Goal: Task Accomplishment & Management: Manage account settings

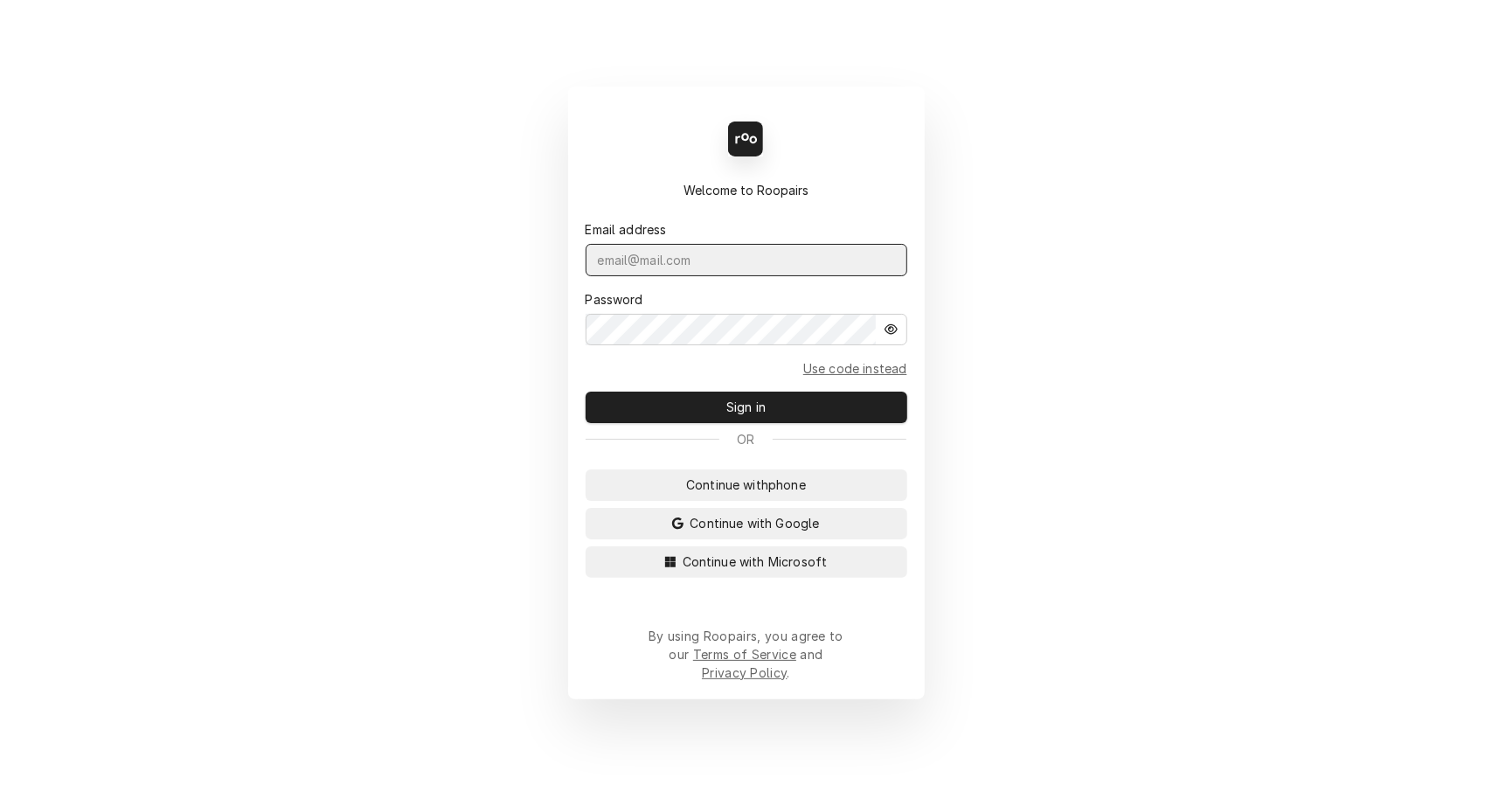
type input "leahmeadows.techsolutions@aol.com"
click at [777, 417] on button "Sign in" at bounding box center [747, 407] width 322 height 31
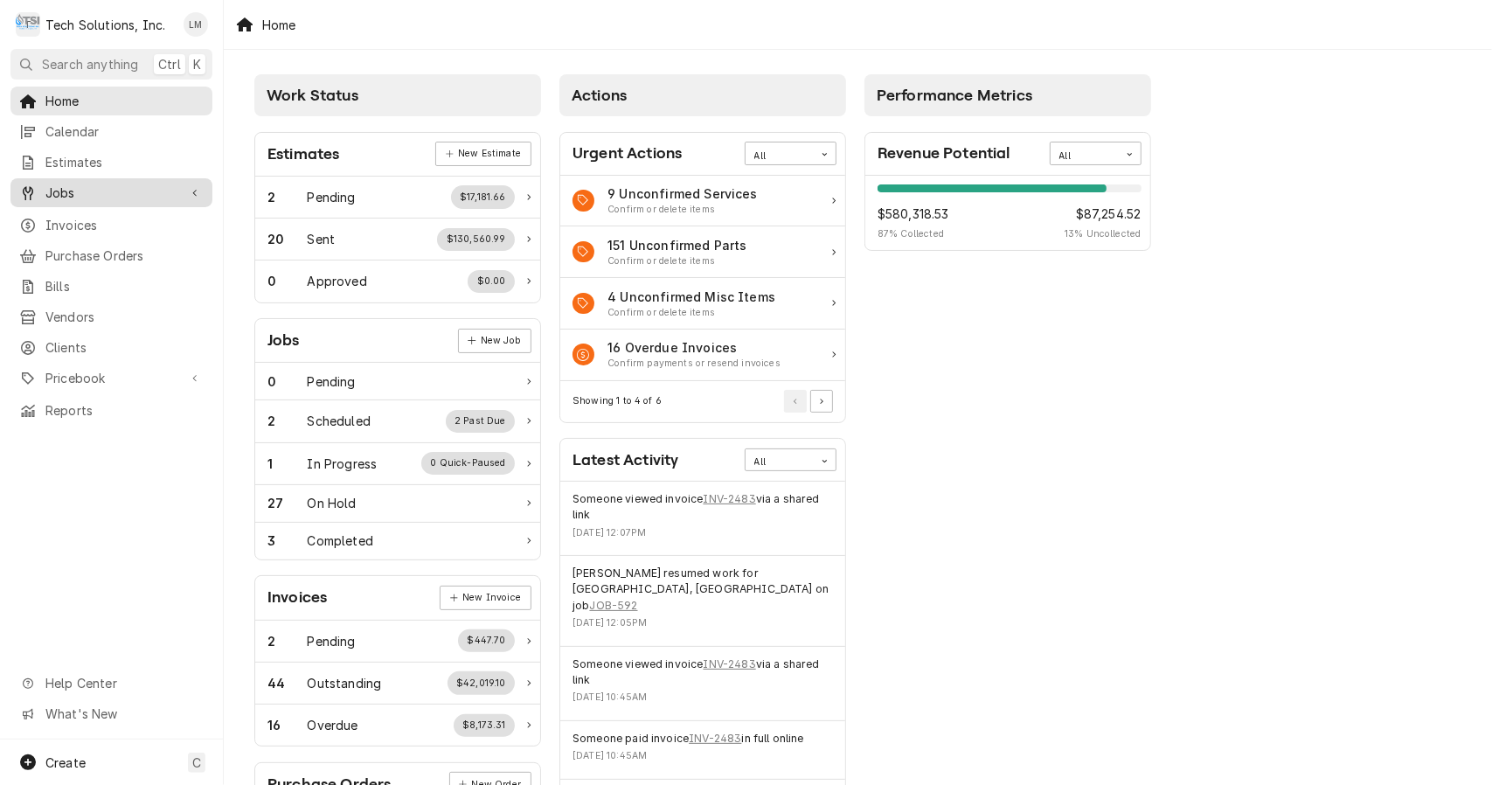
click at [66, 184] on span "Jobs" at bounding box center [111, 193] width 132 height 18
click at [59, 214] on span "Jobs" at bounding box center [124, 223] width 158 height 18
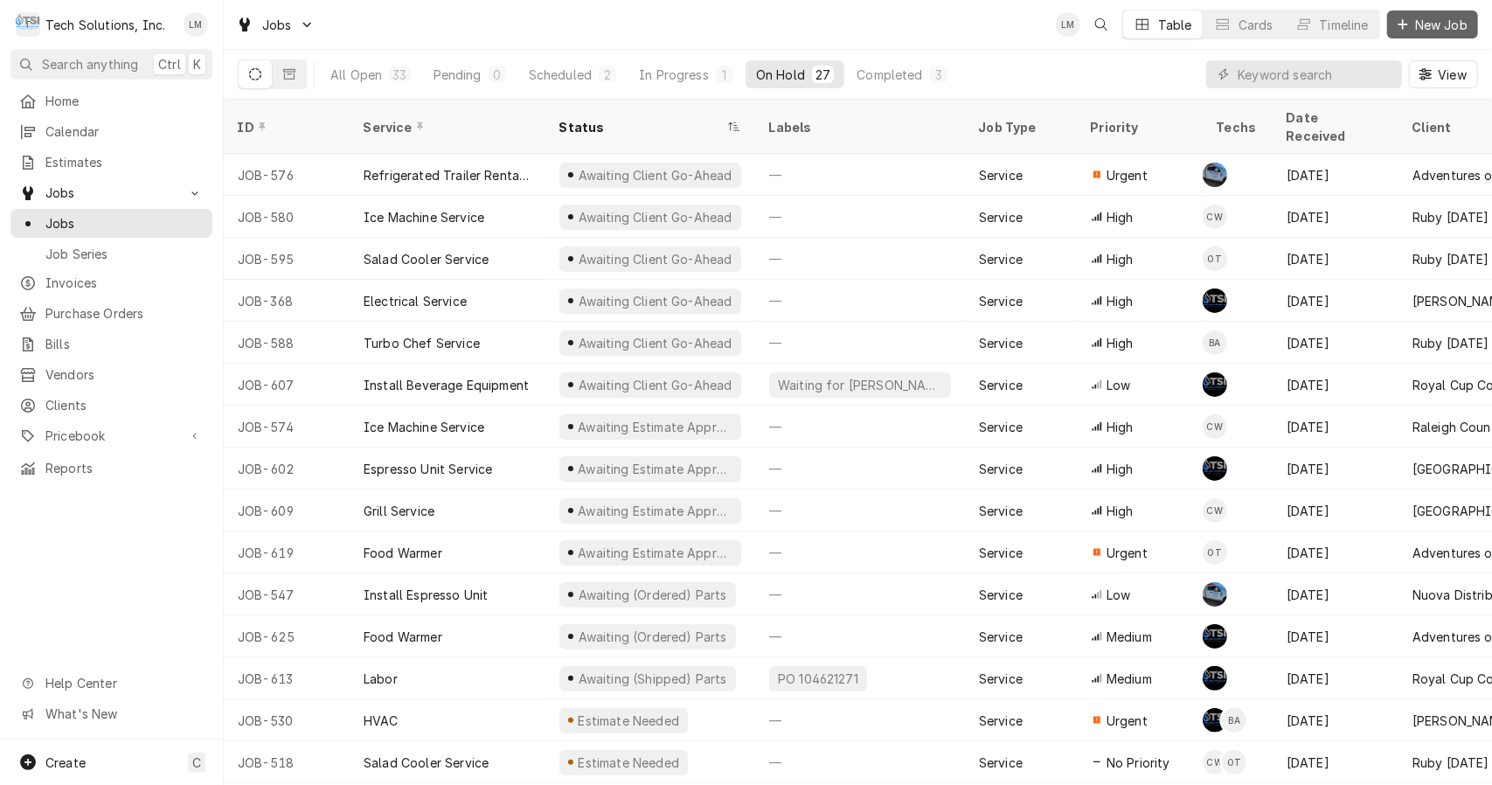
click at [1423, 13] on button "New Job" at bounding box center [1432, 24] width 91 height 28
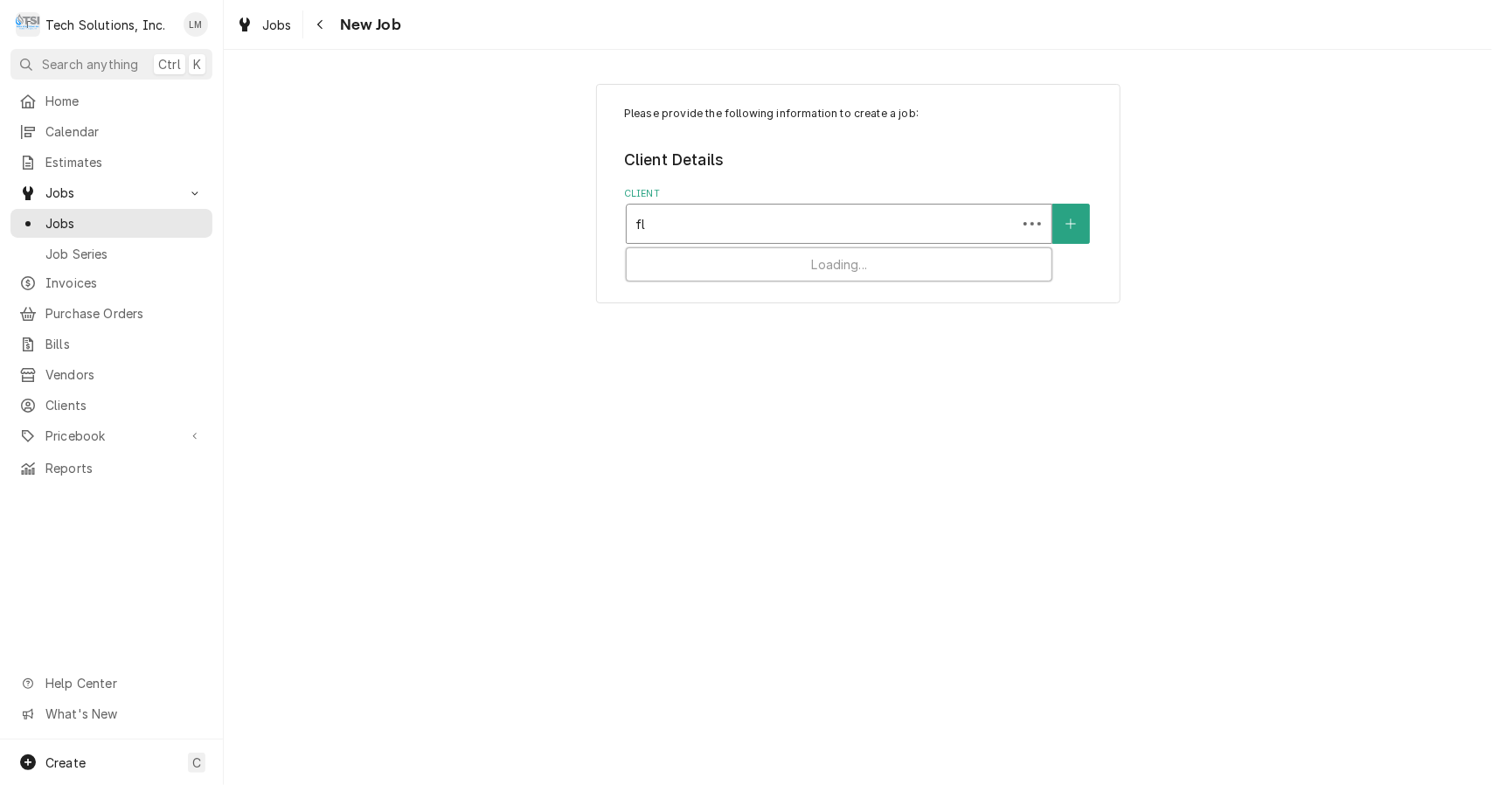
type input "fly"
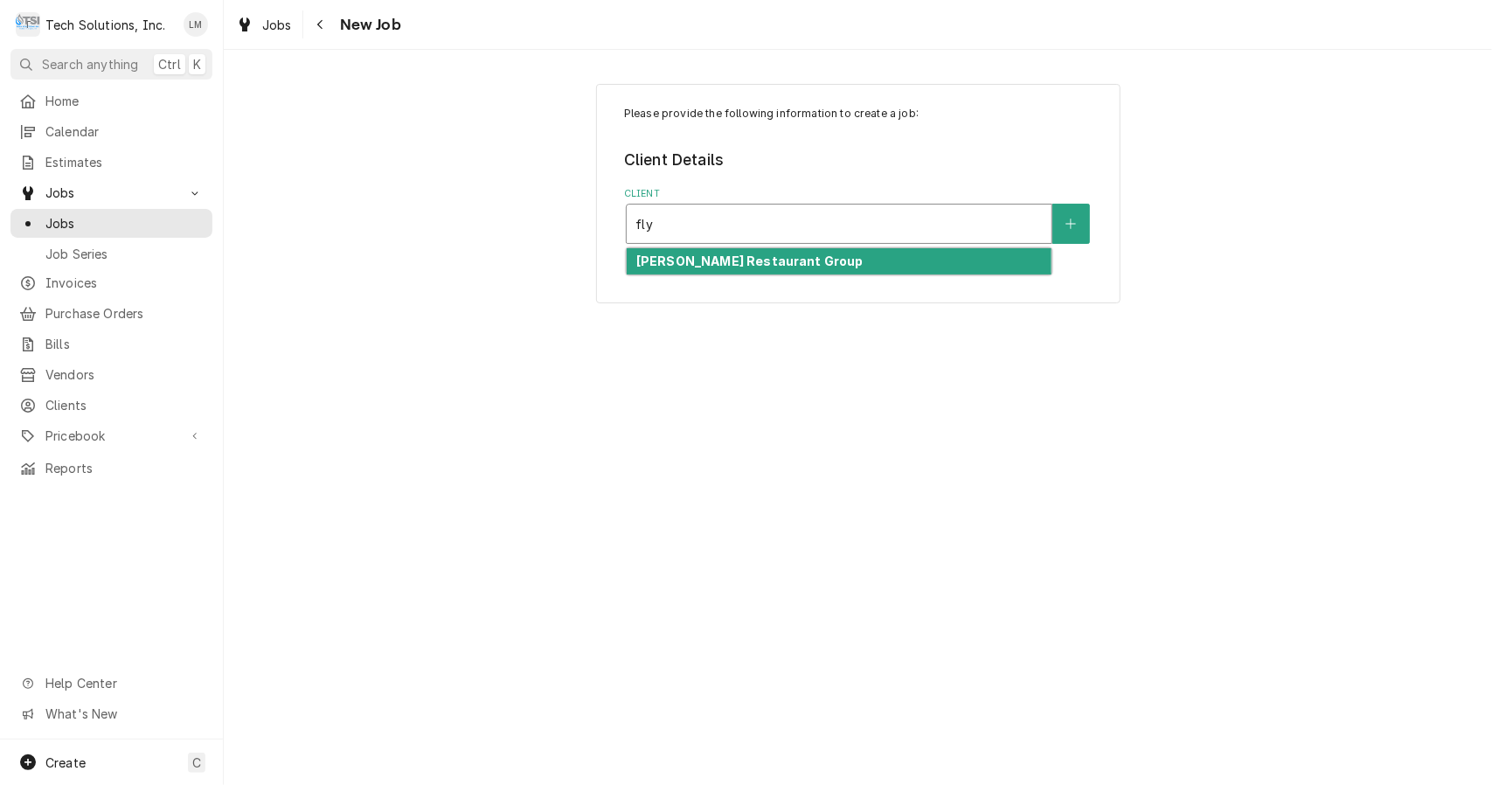
click at [751, 266] on strong "[PERSON_NAME] Restaurant Group" at bounding box center [749, 260] width 227 height 15
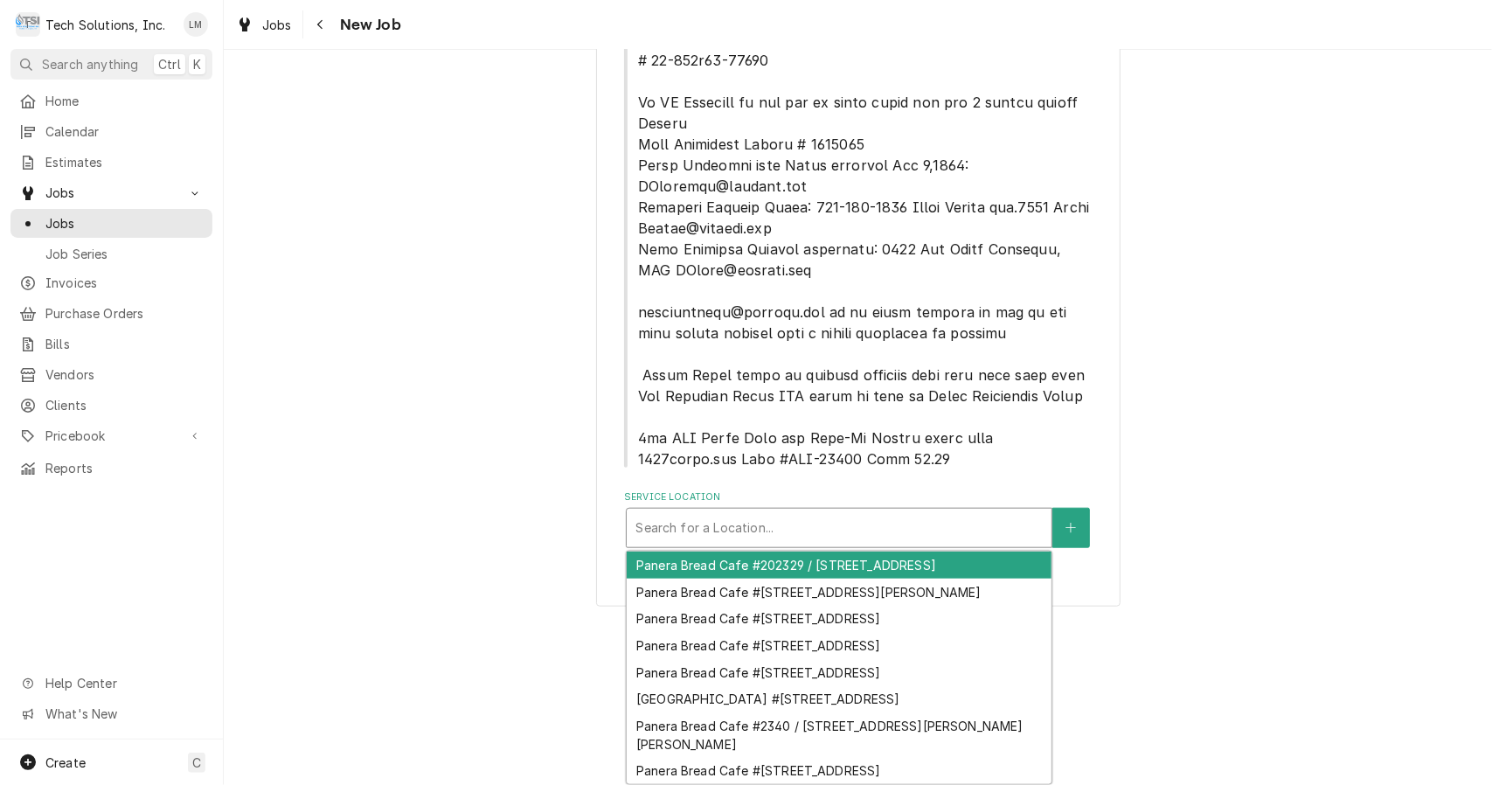
scroll to position [62, 0]
click at [878, 712] on div "Panera Bread Cafe #2340 / 1410 N. Eisenhower Dr., Beckley, WV 25801" at bounding box center [839, 734] width 425 height 45
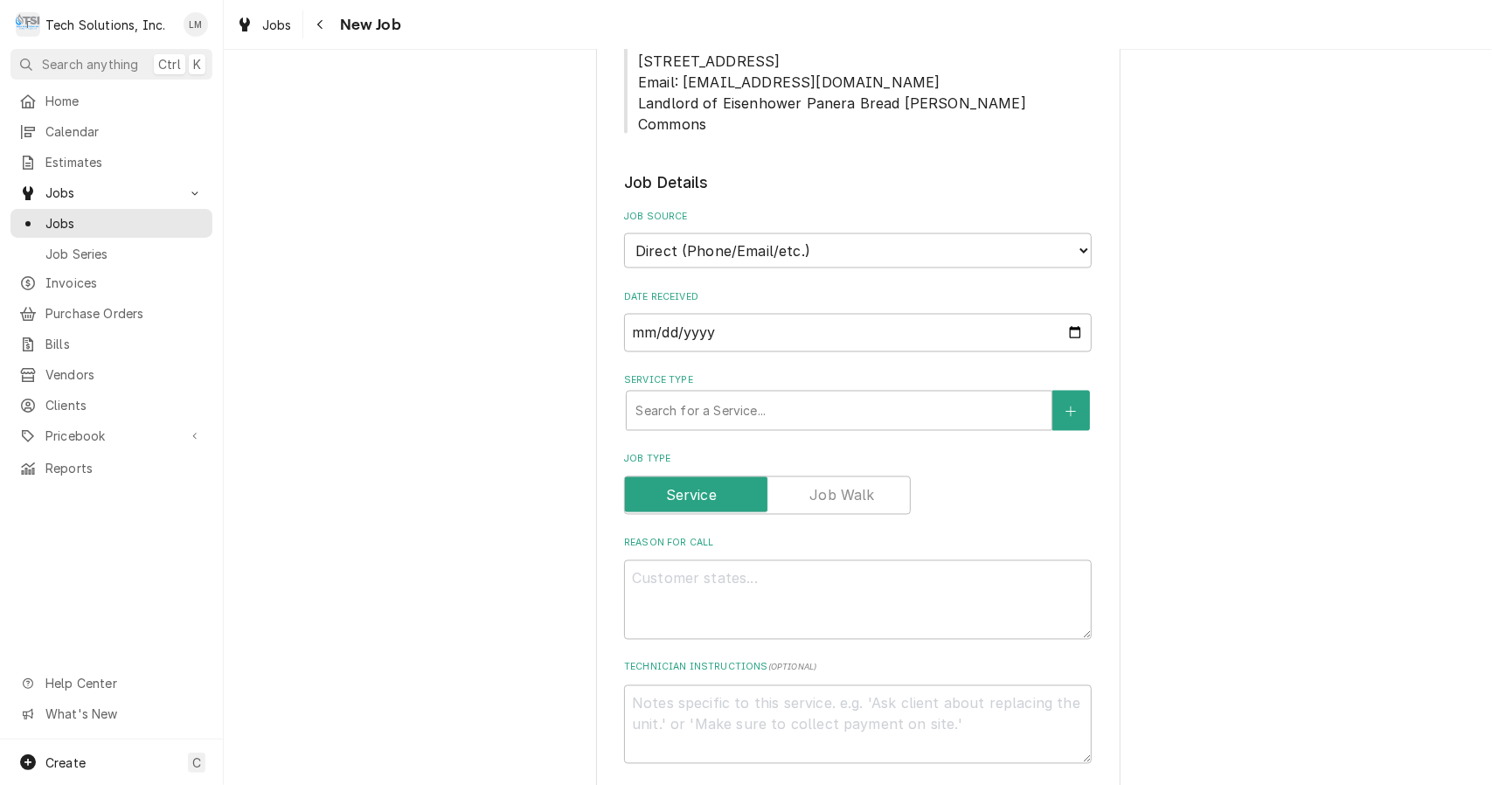
scroll to position [1983, 0]
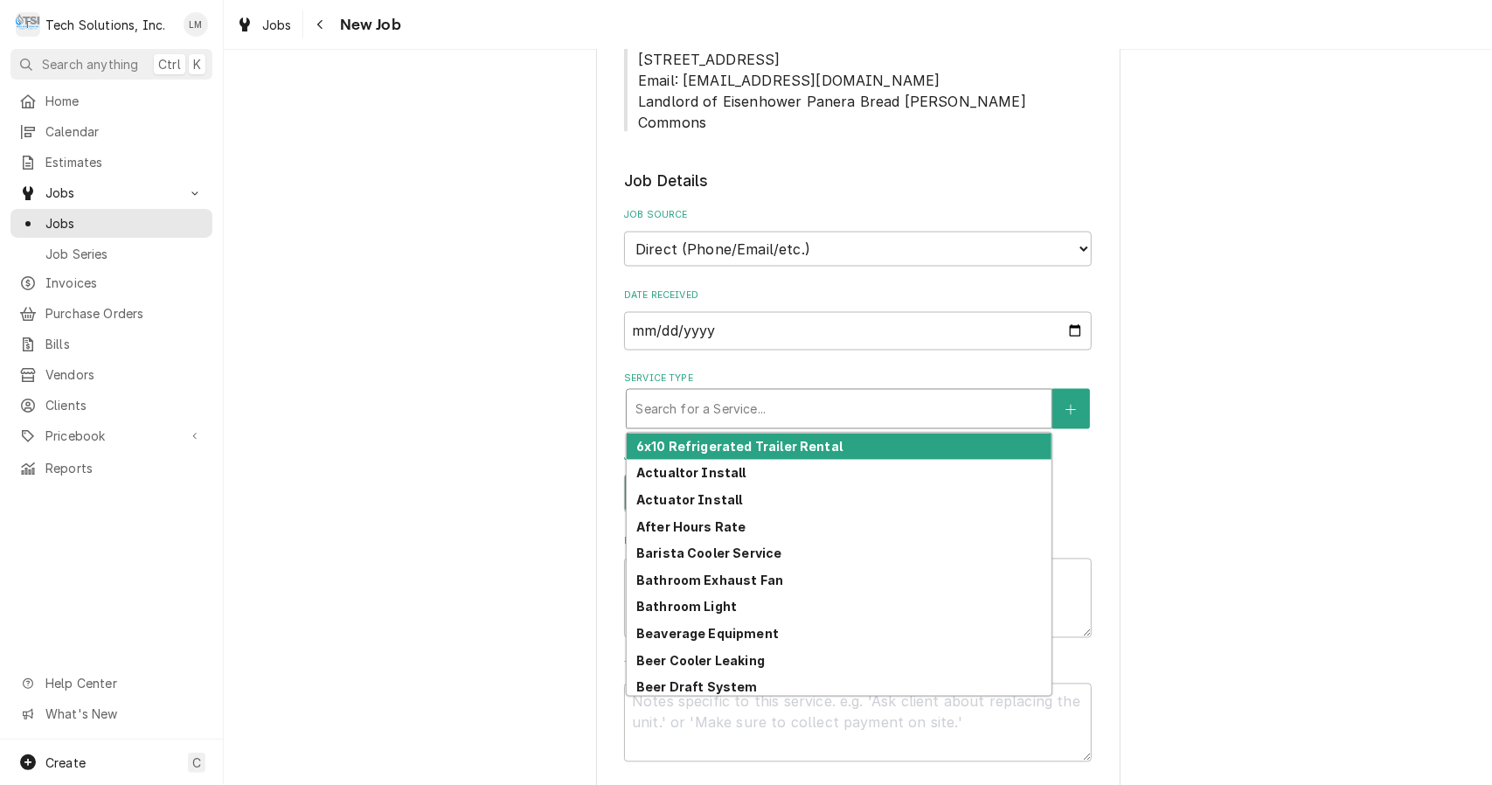
type textarea "x"
type input "t"
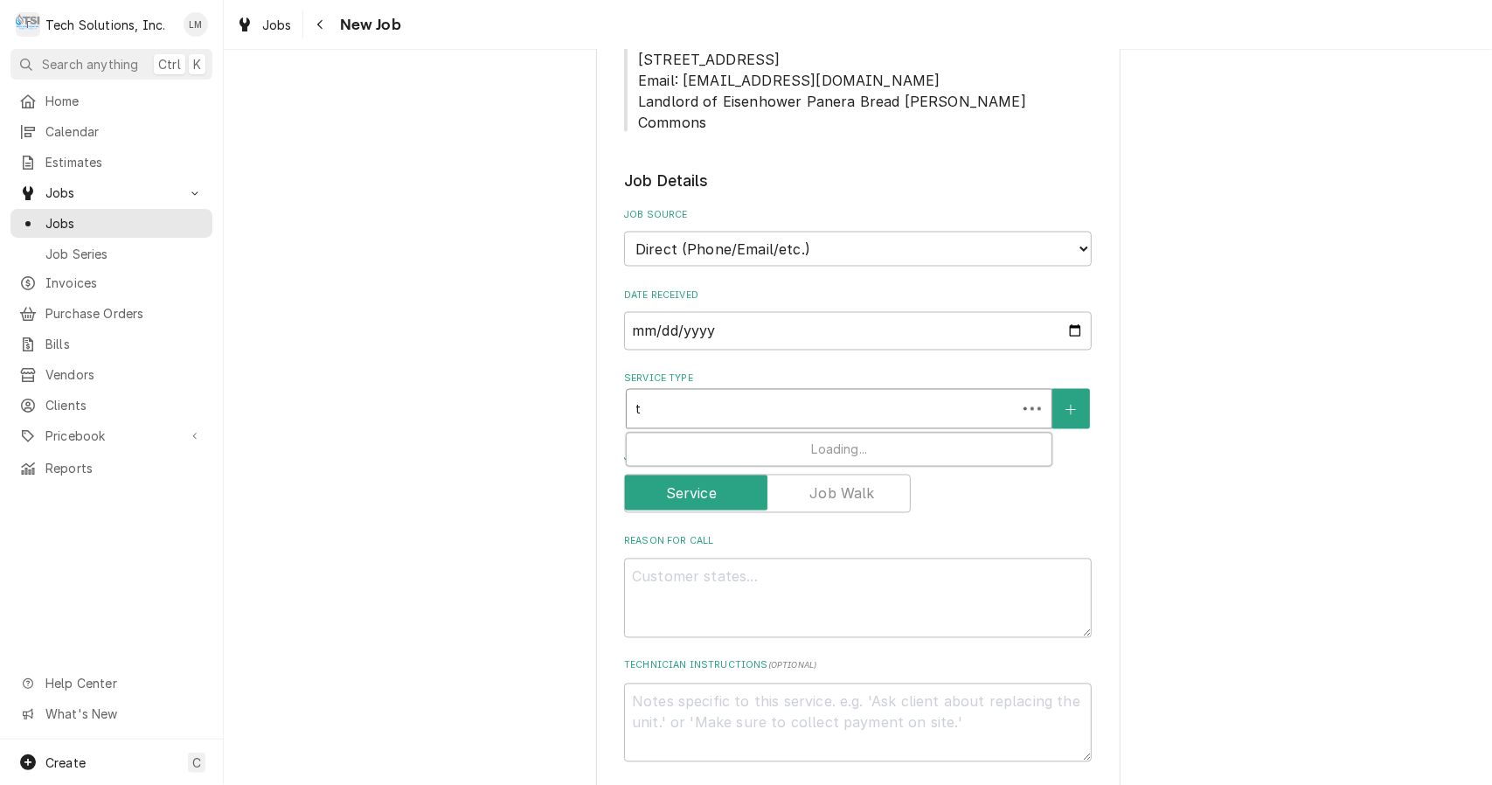
type textarea "x"
type input "to"
type textarea "x"
type input "toi"
type textarea "x"
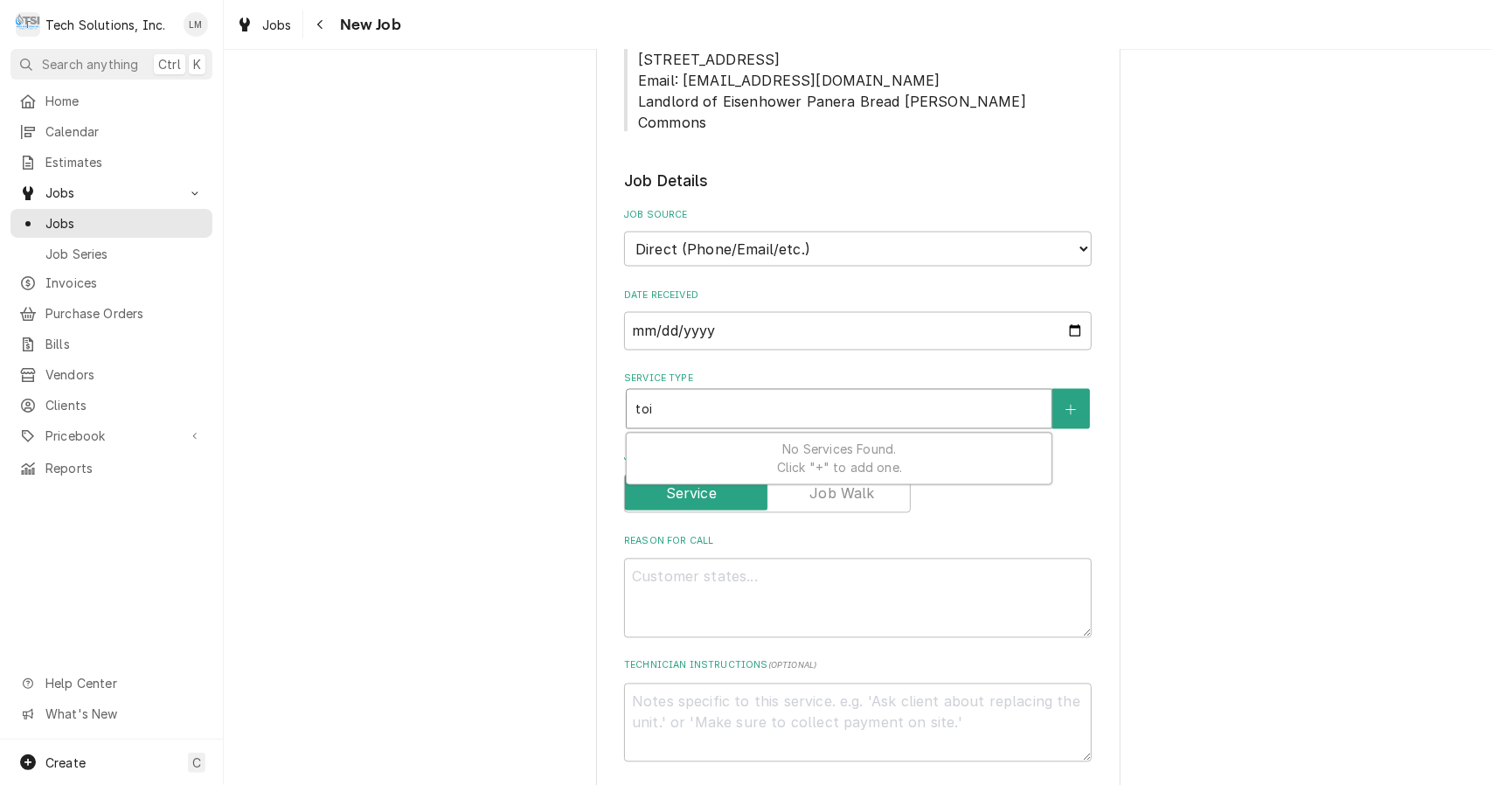
type input "to"
type textarea "x"
type input "t"
type textarea "x"
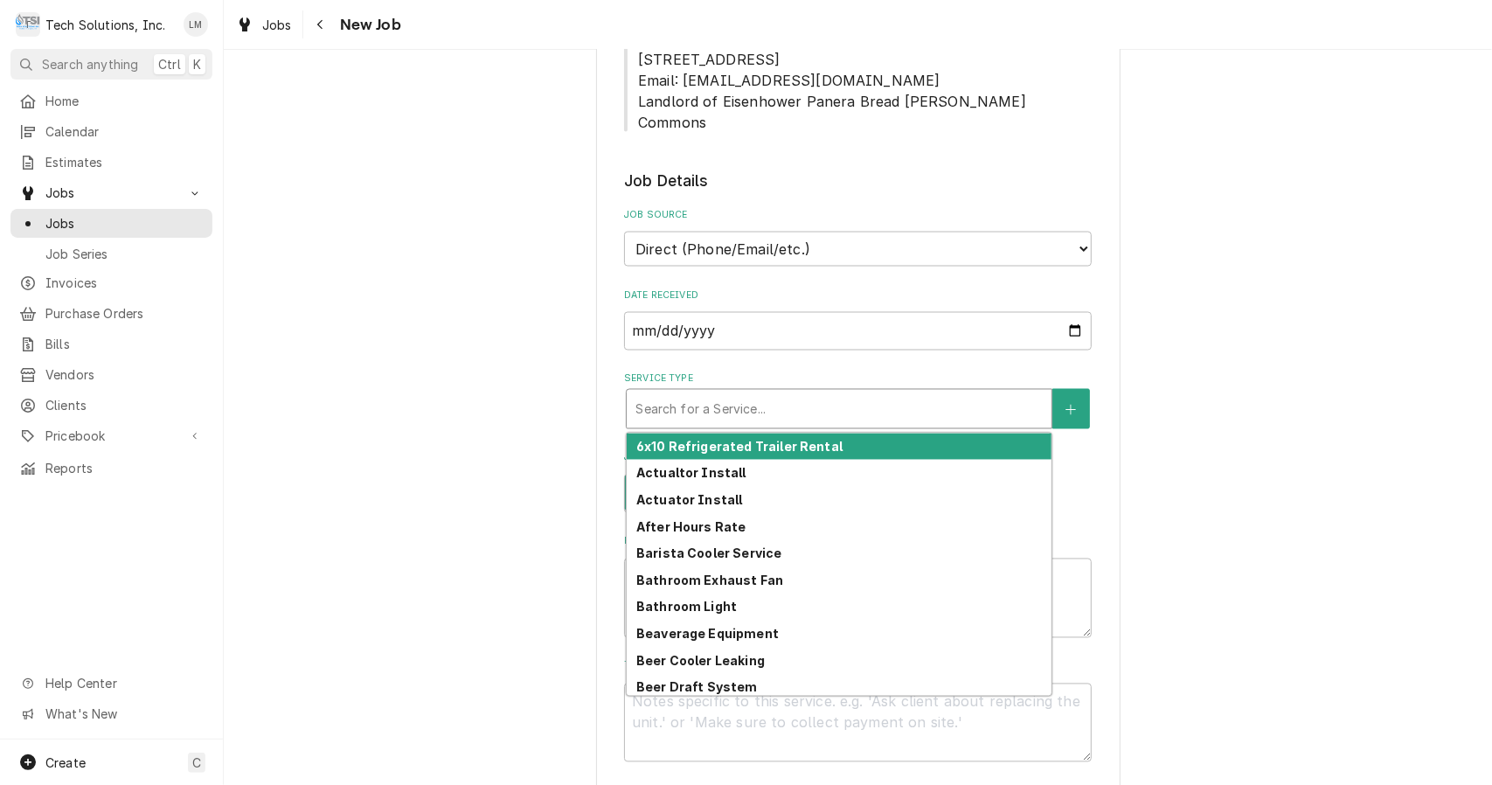
type textarea "x"
type input "p"
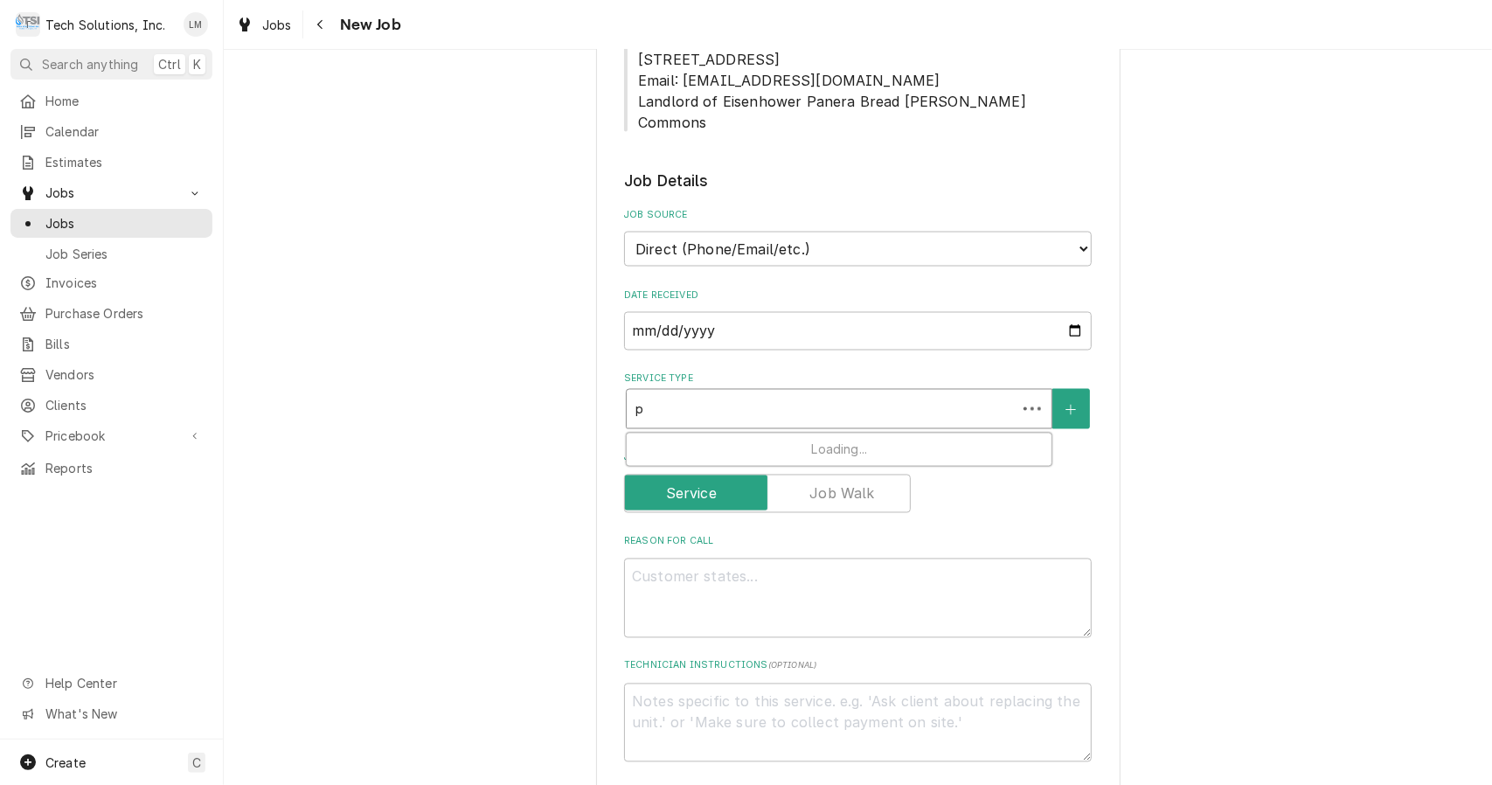
type textarea "x"
type input "pl"
type textarea "x"
type input "plu"
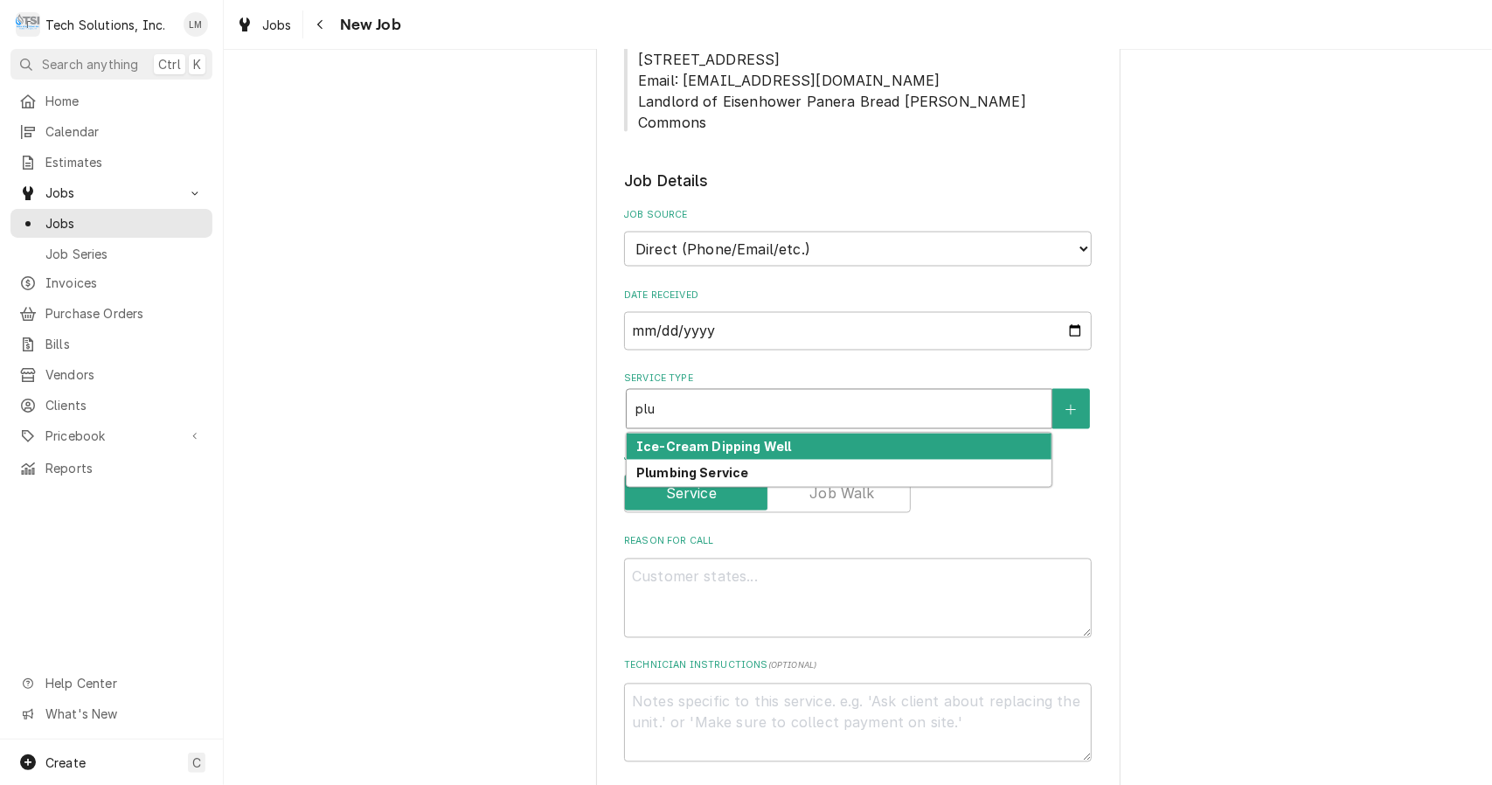
click at [691, 466] on strong "Plumbing Service" at bounding box center [692, 473] width 113 height 15
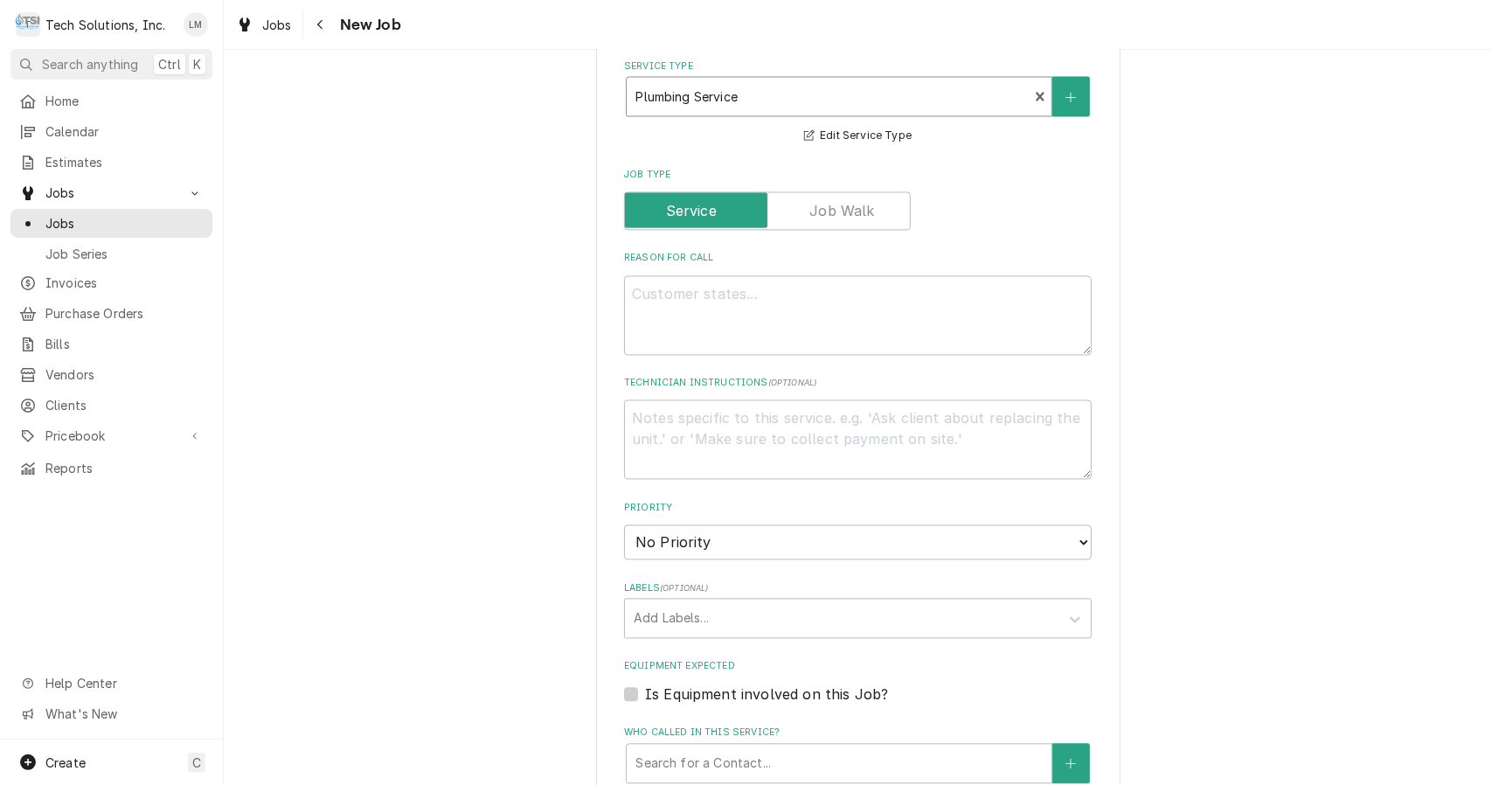
scroll to position [2298, 0]
click at [798, 273] on textarea "Reason For Call" at bounding box center [858, 313] width 468 height 80
paste textarea "Toilet in ladies room is leaking, again. I believe this was repaired a few mont…"
type textarea "x"
type textarea "Toilet in ladies room is leaking, again. I believe this was repaired a few mont…"
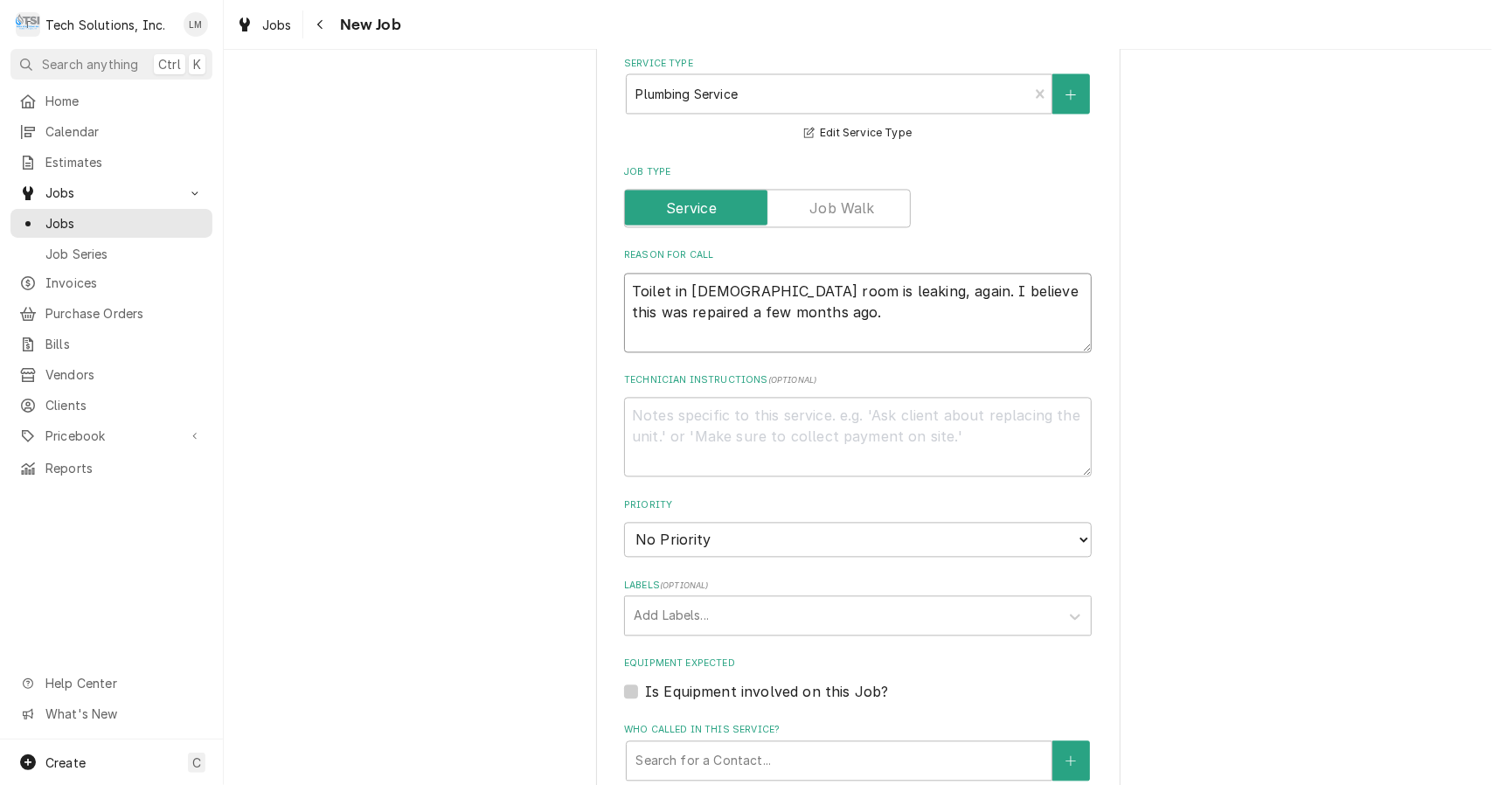
type textarea "x"
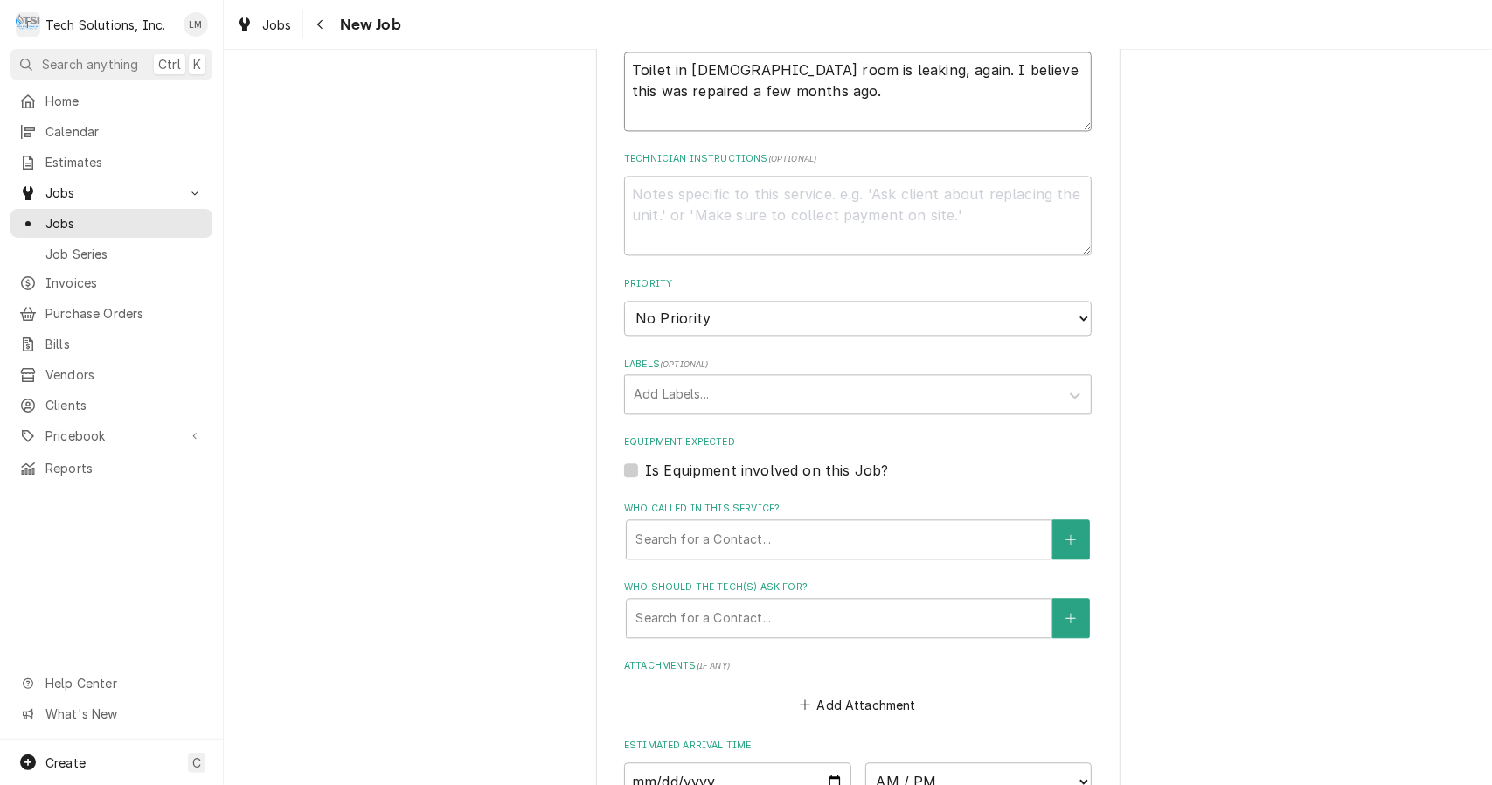
scroll to position [2519, 0]
type textarea "Toilet in ladies room is leaking, again. I believe this was repaired a few mont…"
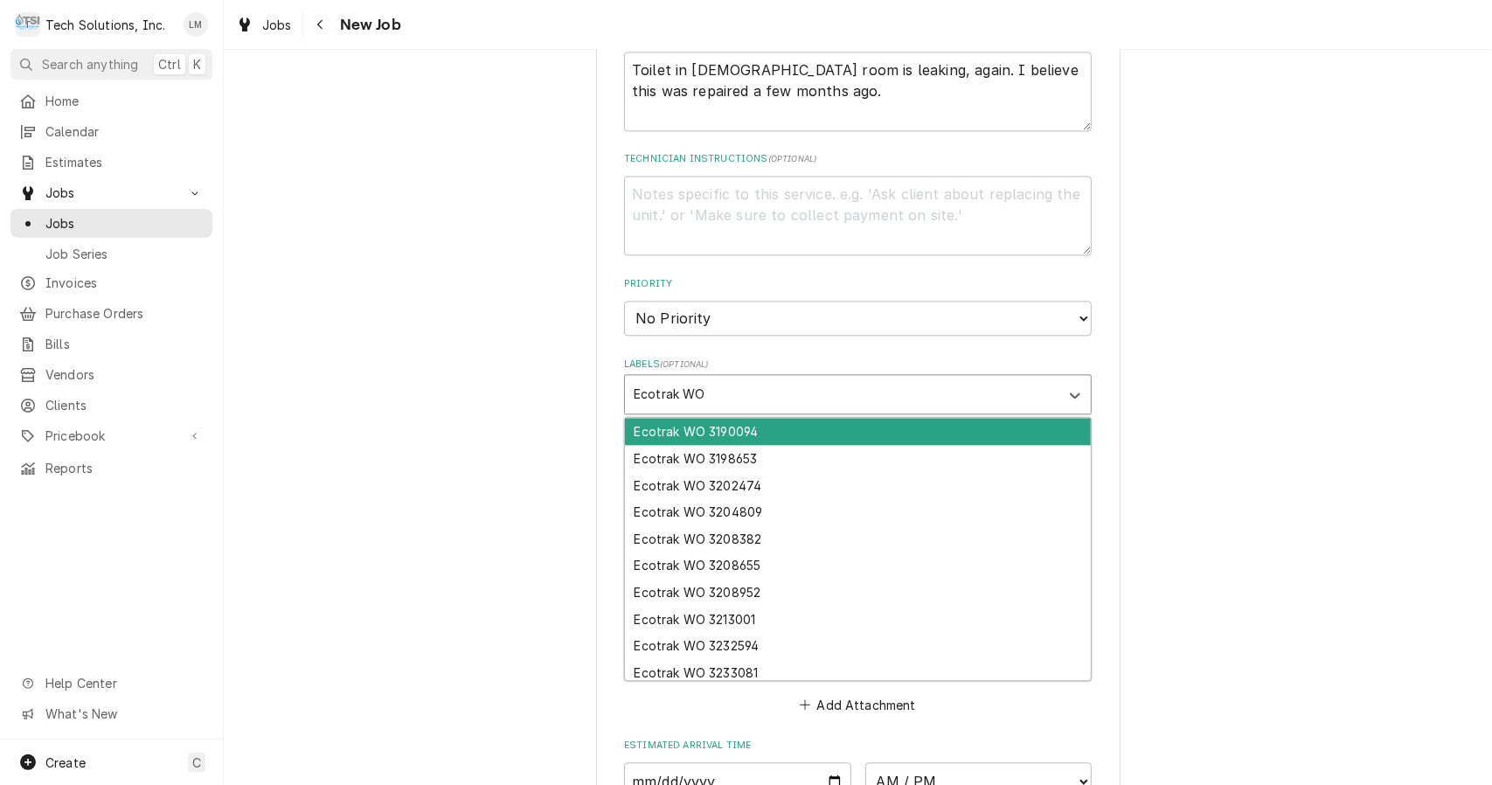
paste input "Toilet in ladies room is leaking, again. I believe this was repaired a few mont…"
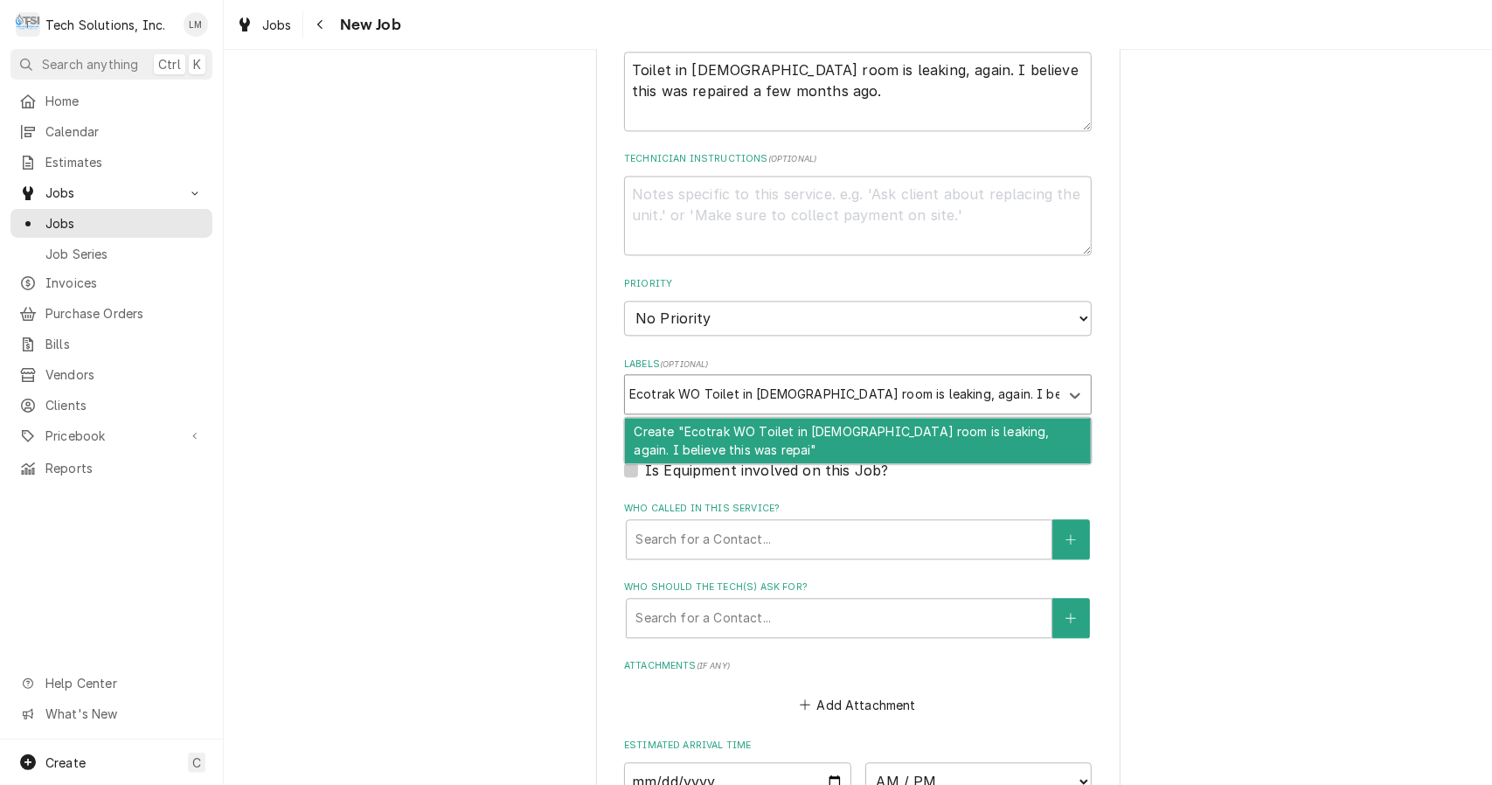
scroll to position [0, 0]
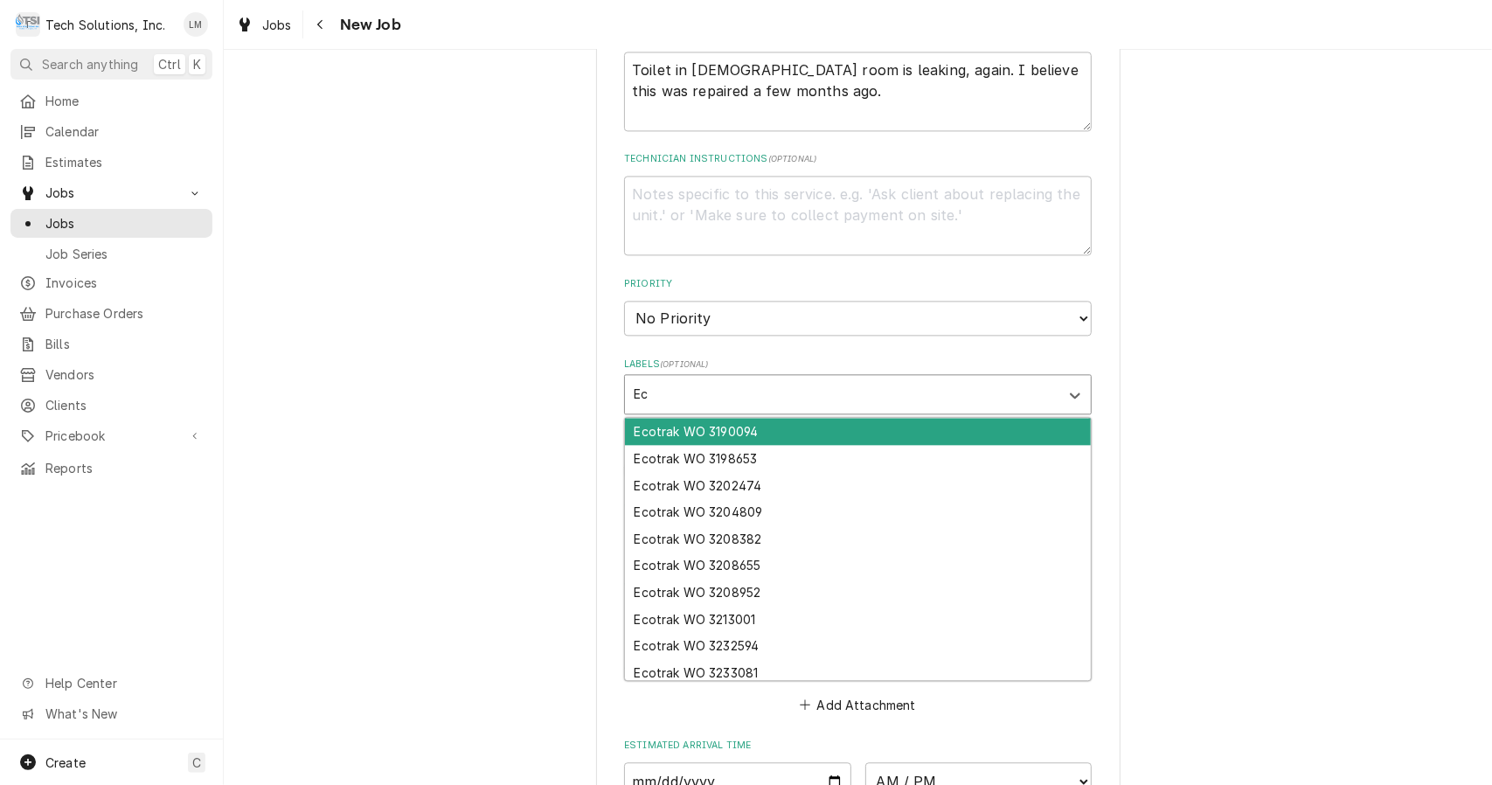
type input "E"
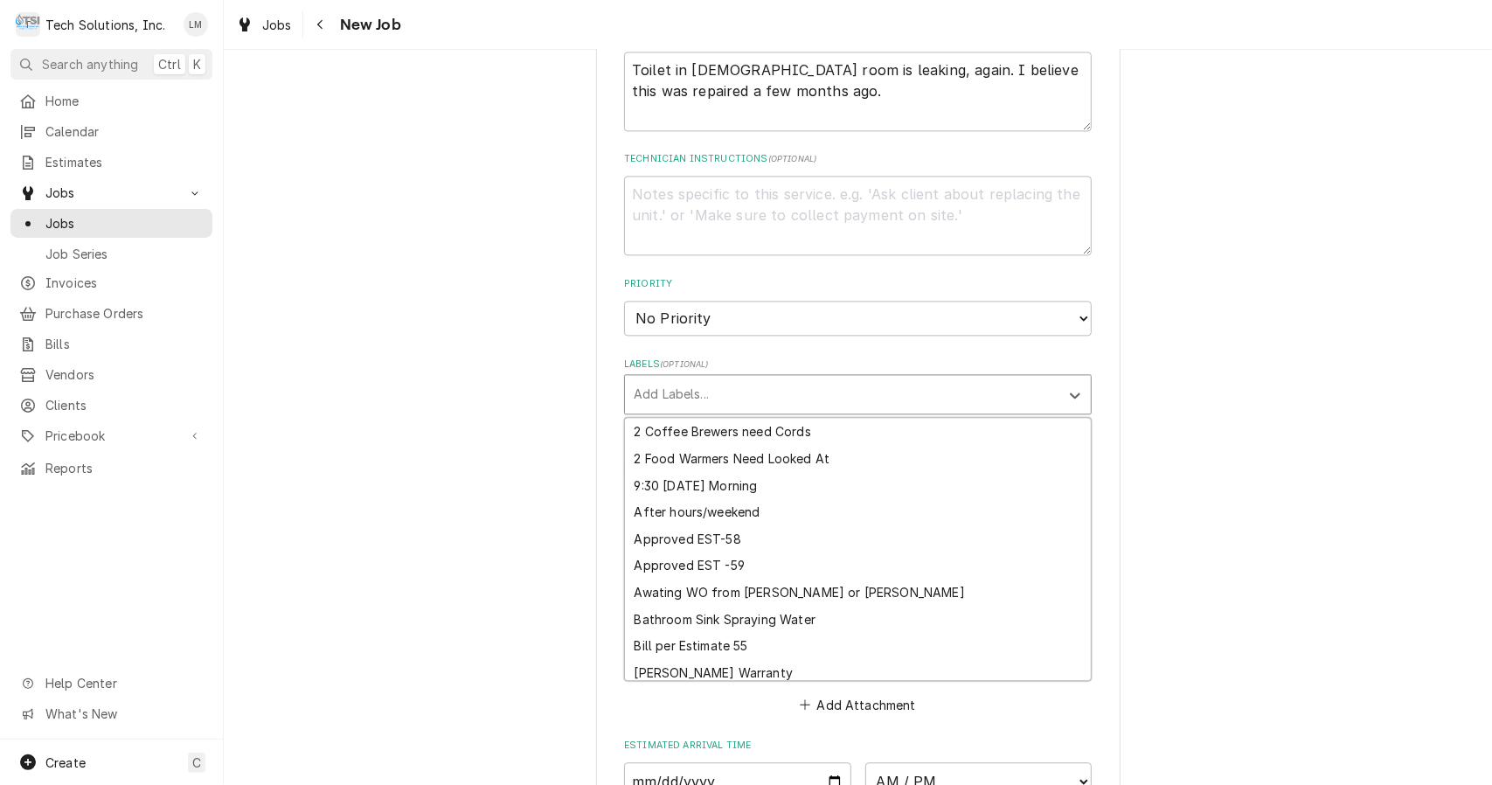
type textarea "x"
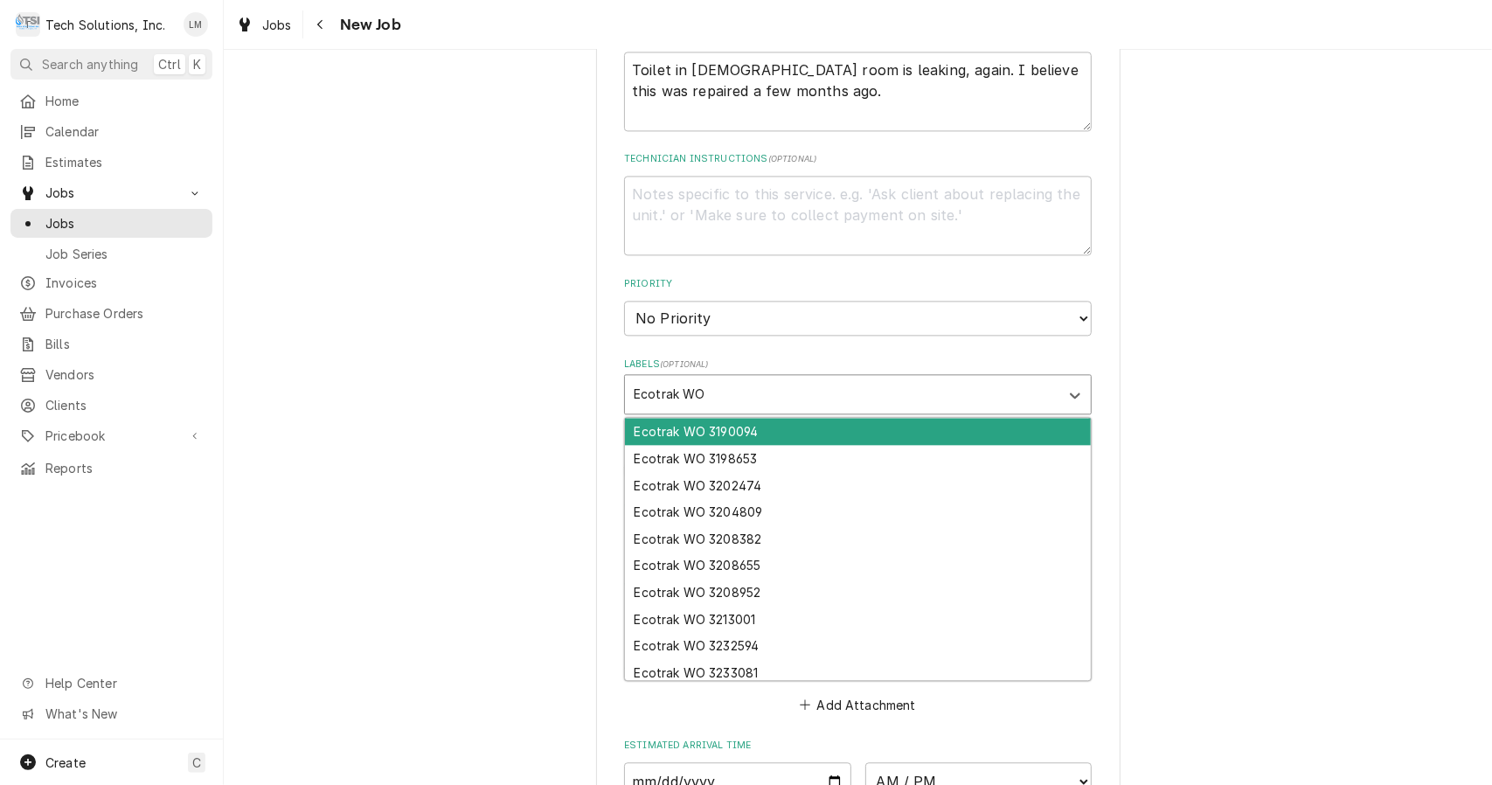
paste input "3807189"
type input "Ecotrak WO 3807189"
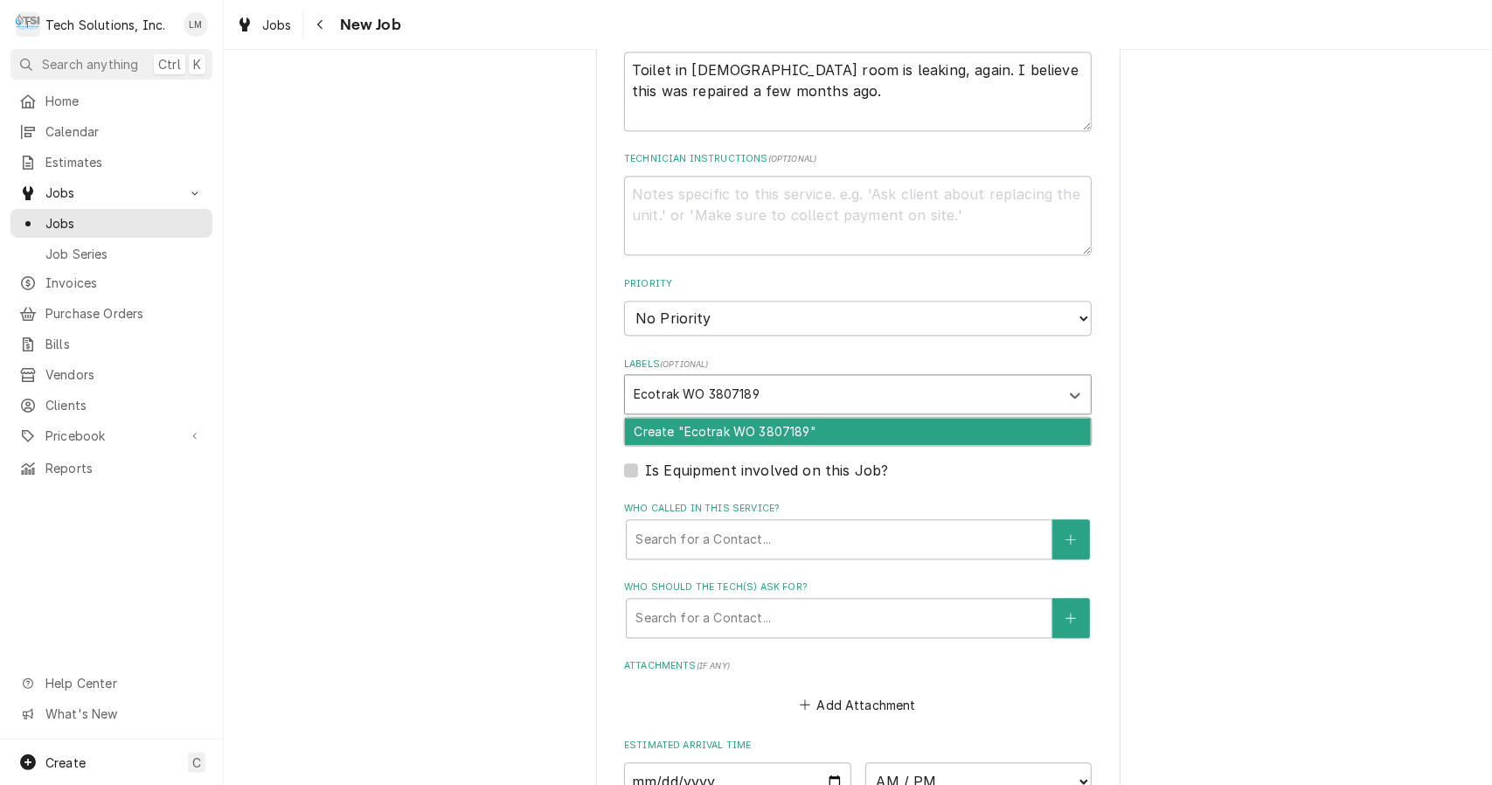
click at [757, 418] on div "Create "Ecotrak WO 3807189"" at bounding box center [858, 431] width 466 height 27
type textarea "x"
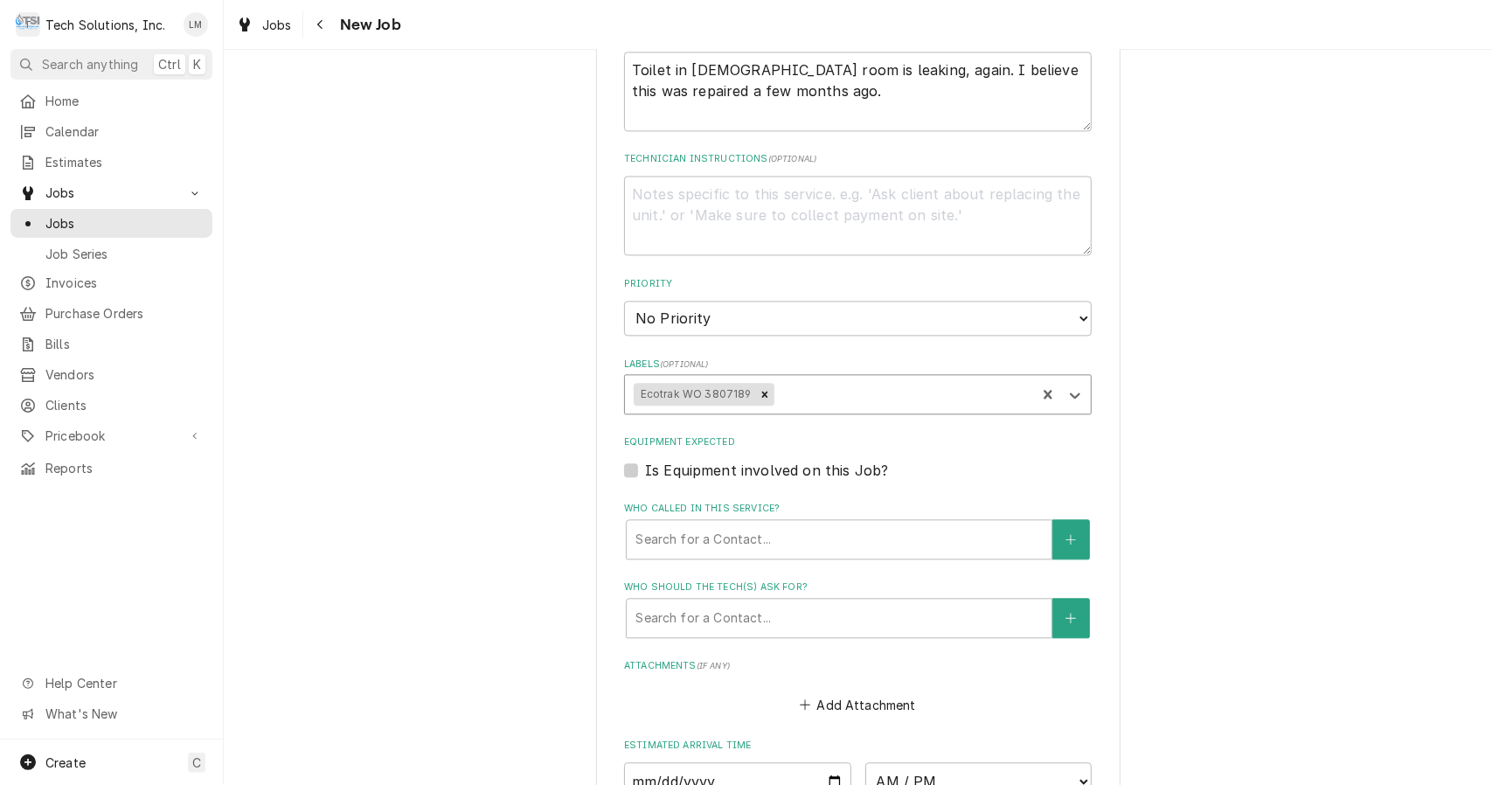
type textarea "x"
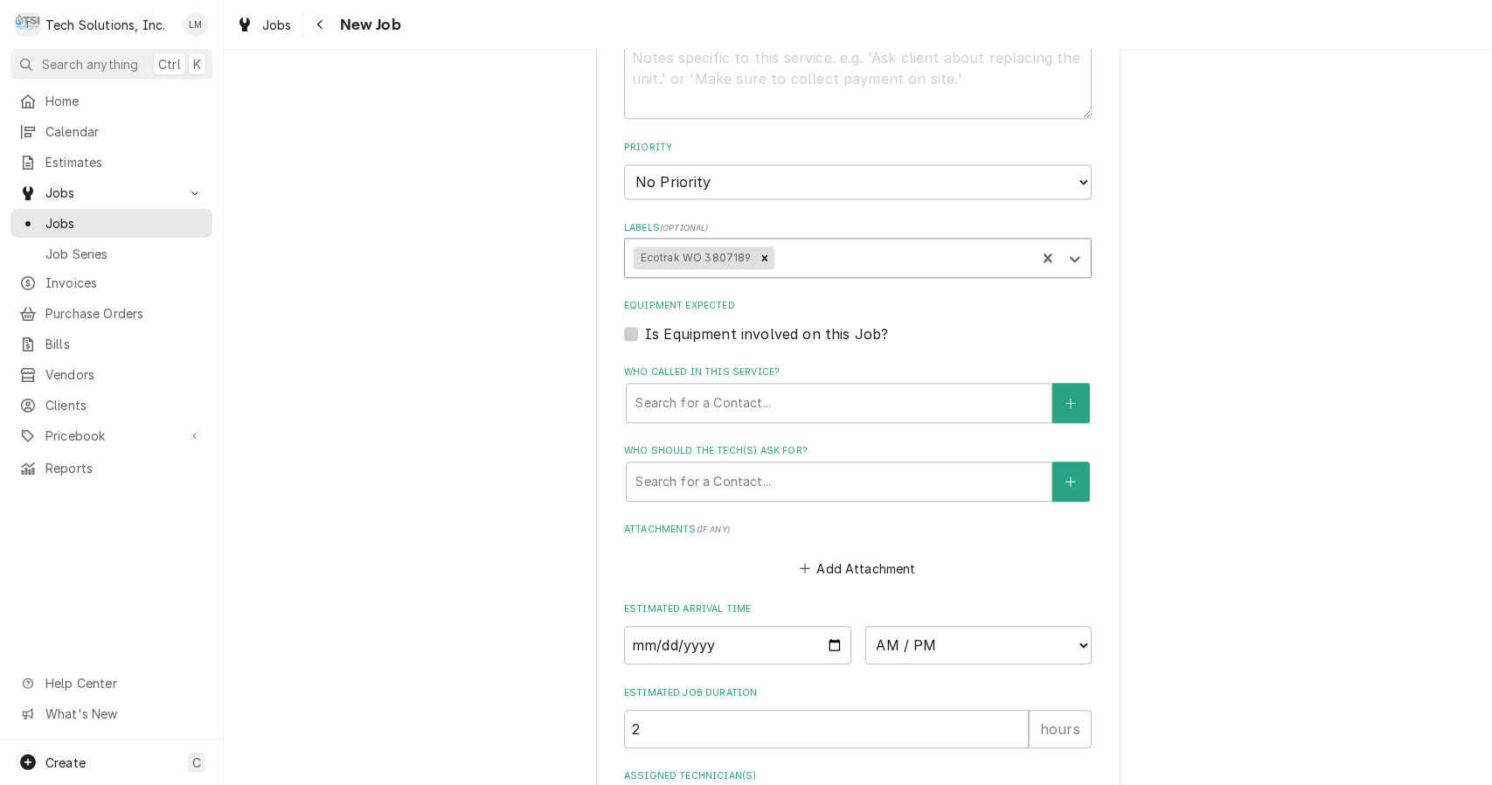
scroll to position [2767, 0]
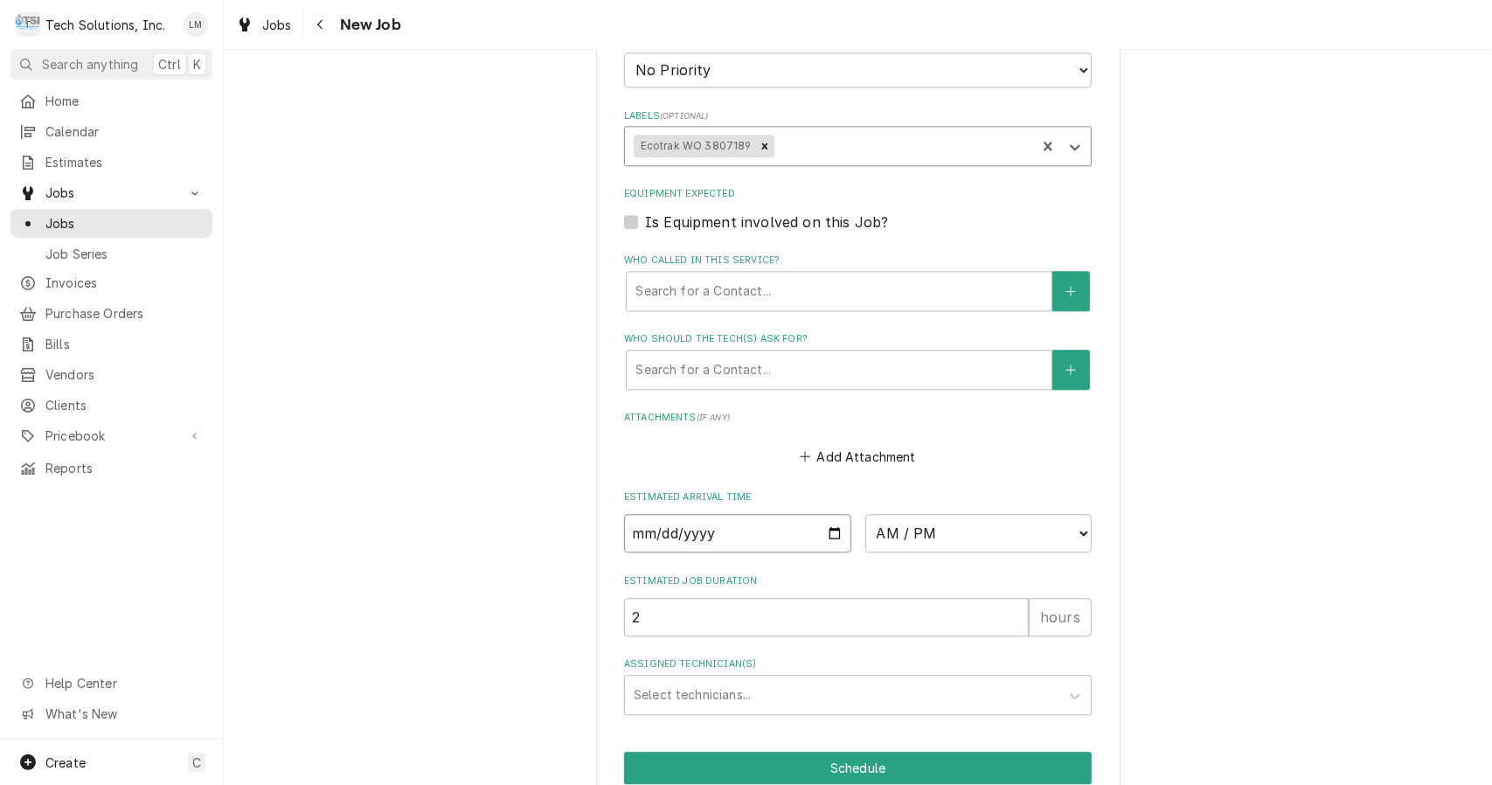
click at [824, 514] on input "Date" at bounding box center [737, 533] width 227 height 38
click at [829, 514] on input "Date" at bounding box center [737, 533] width 227 height 38
type input "2025-08-21"
type textarea "x"
click at [1080, 514] on select "AM / PM 6:00 AM 6:15 AM 6:30 AM 6:45 AM 7:00 AM 7:15 AM 7:30 AM 7:45 AM 8:00 AM…" at bounding box center [978, 533] width 227 height 38
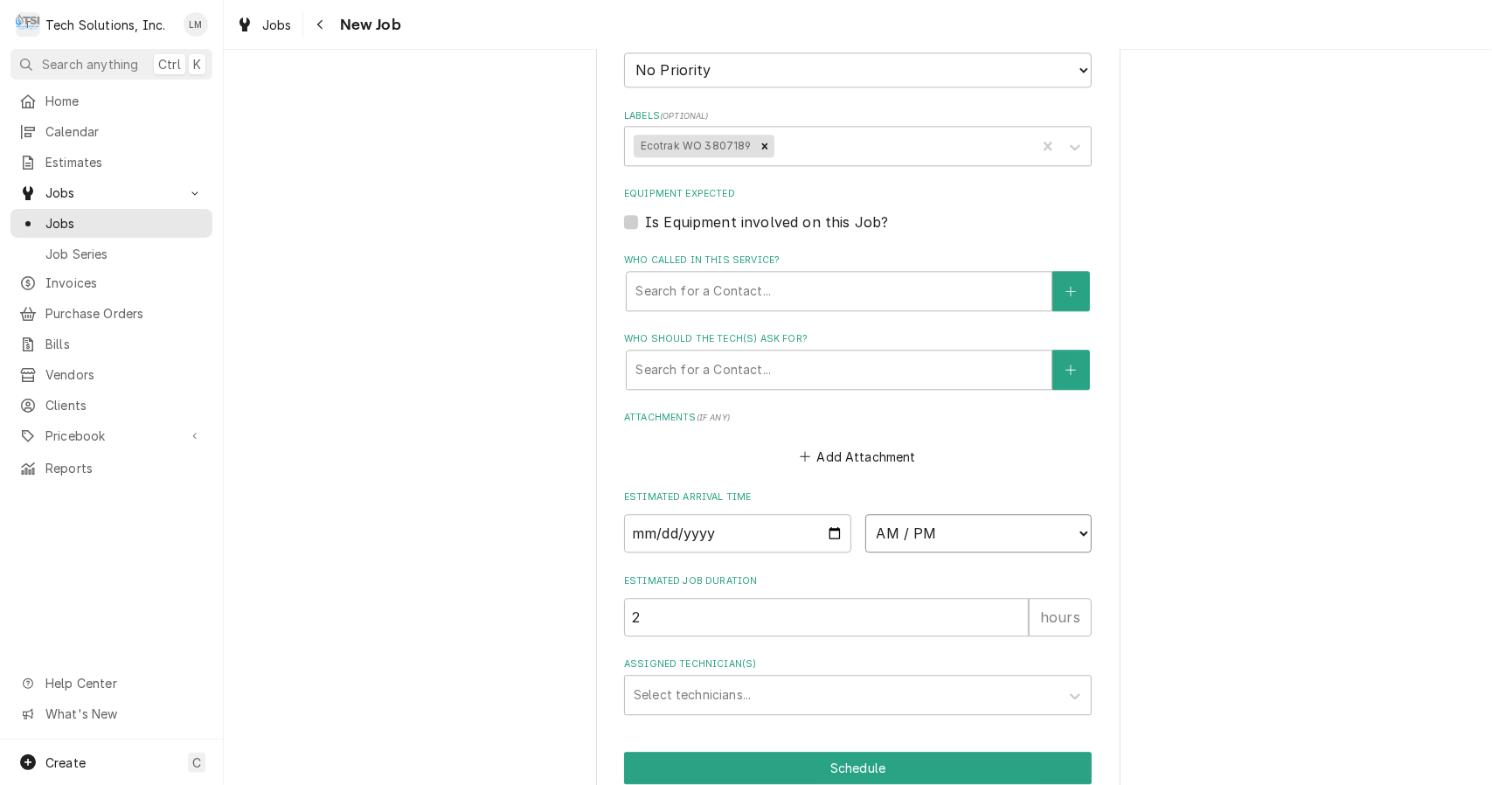
select select "16:00:00"
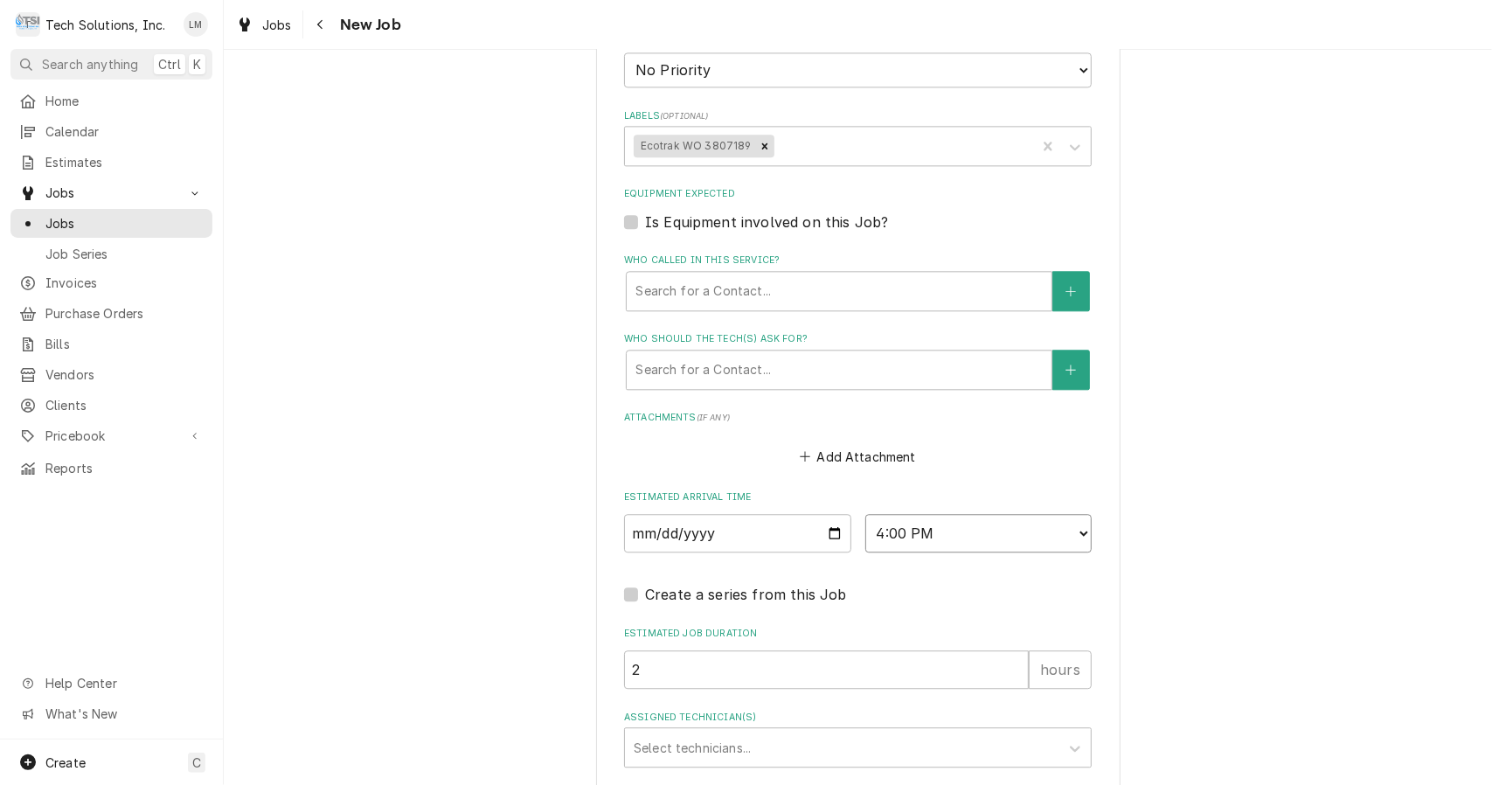
scroll to position [2820, 0]
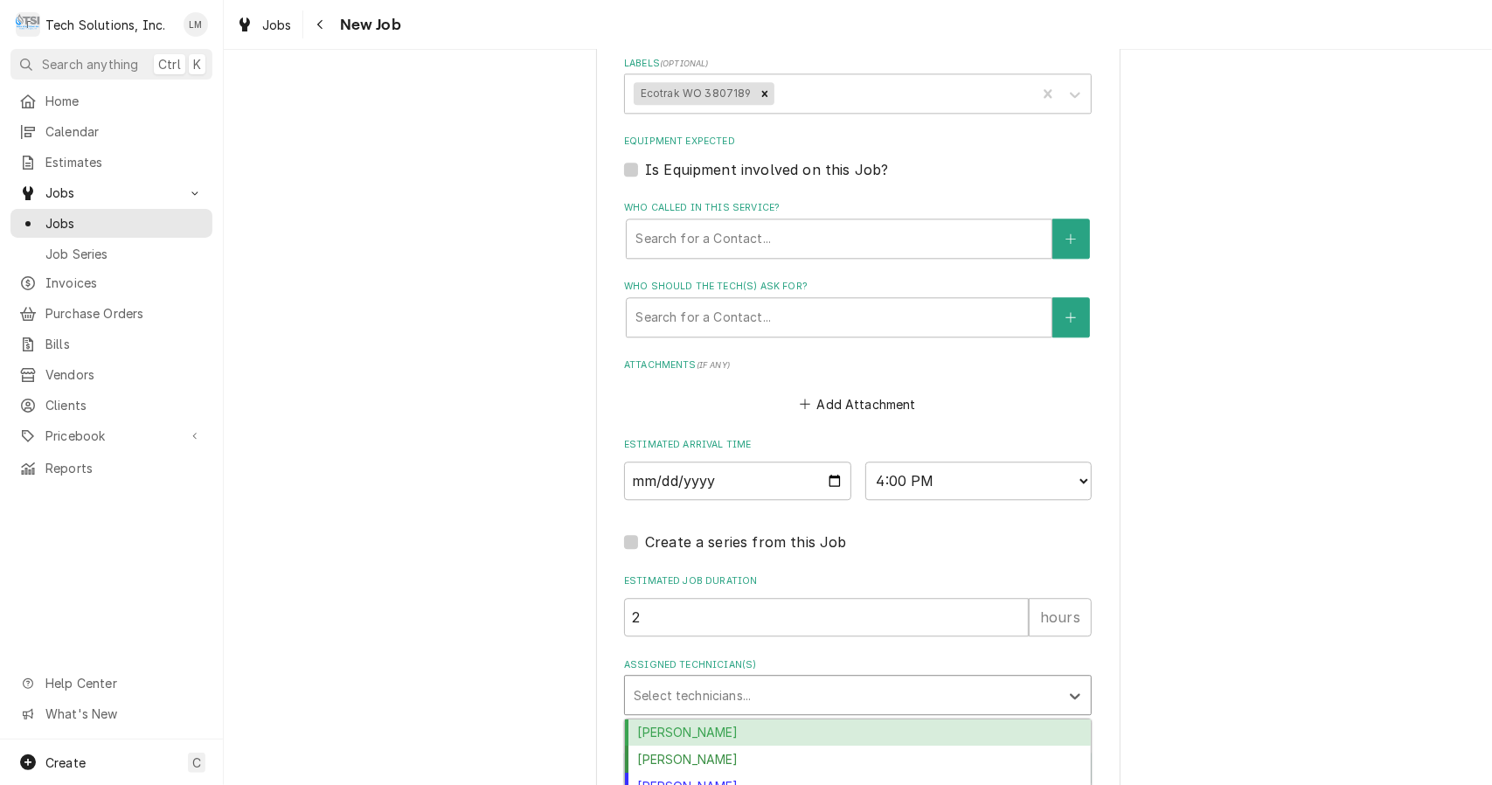
click at [678, 719] on div "Austin Fox" at bounding box center [858, 732] width 466 height 27
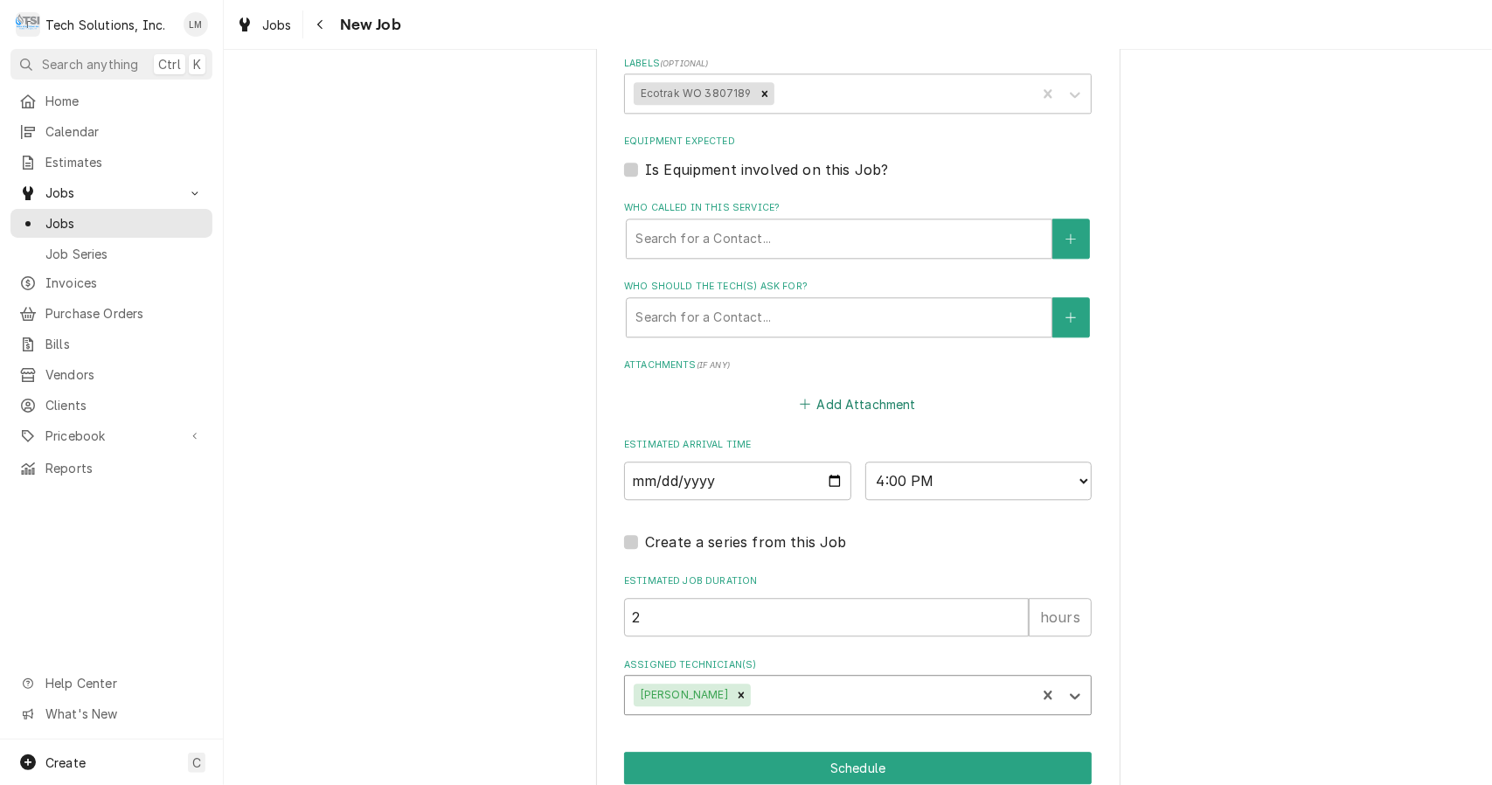
click at [834, 392] on button "Add Attachment" at bounding box center [858, 404] width 122 height 24
type textarea "x"
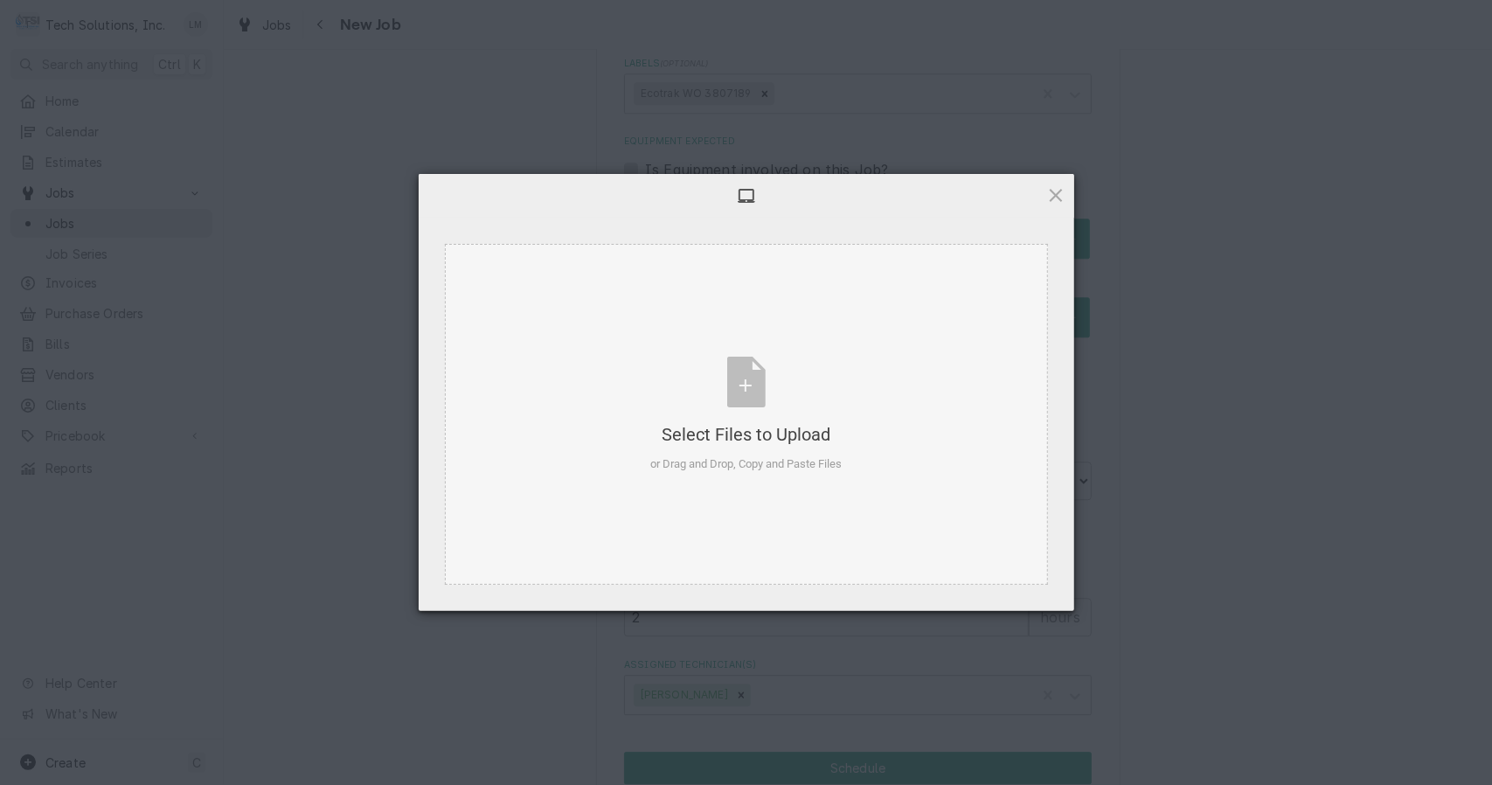
click at [745, 382] on div "Select Files to Upload or Drag and Drop, Copy and Paste Files" at bounding box center [745, 415] width 191 height 116
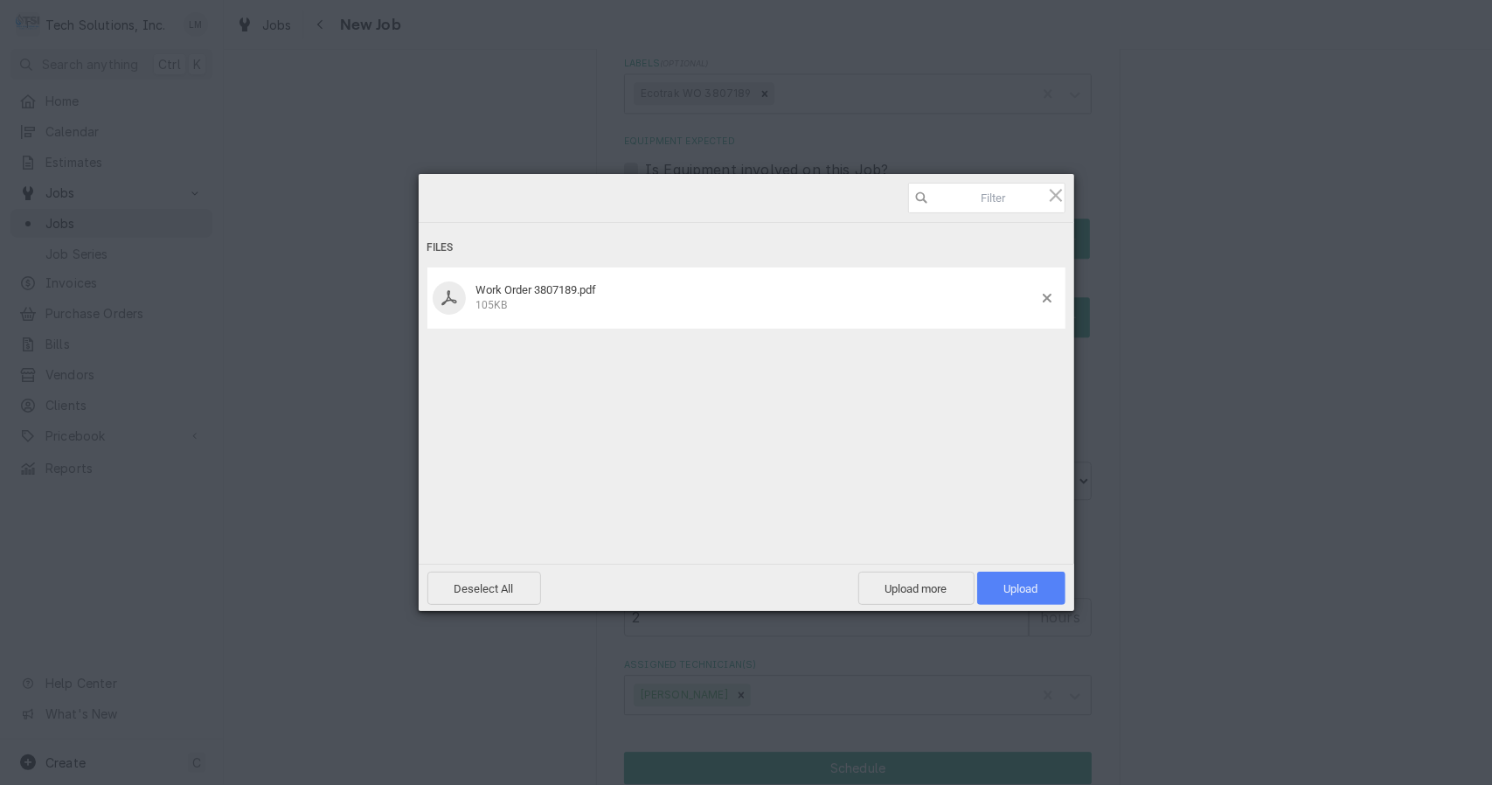
click at [1017, 603] on span "Upload 1" at bounding box center [1021, 588] width 88 height 33
type textarea "x"
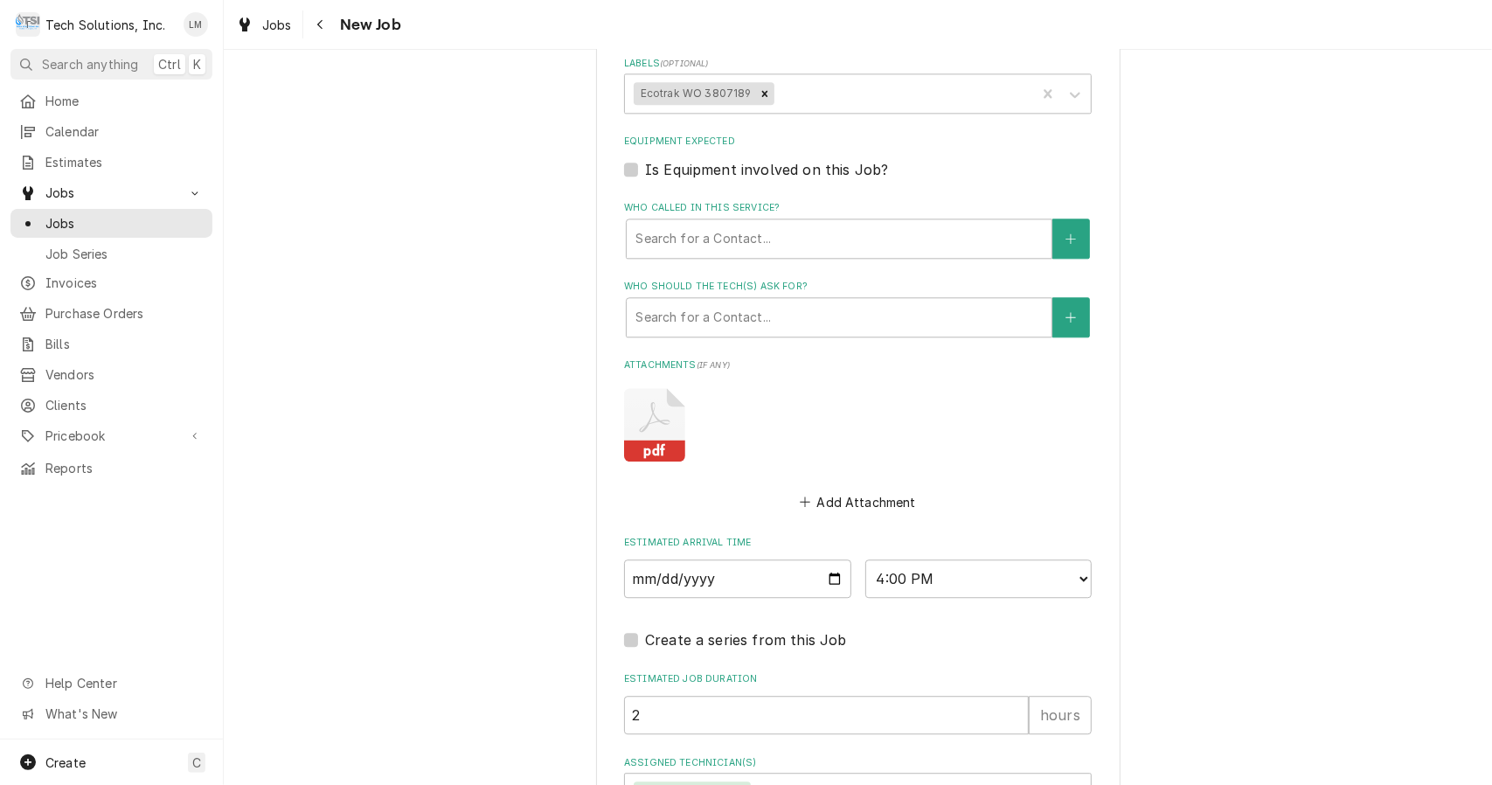
click at [824, 559] on input "2025-08-21" at bounding box center [737, 578] width 227 height 38
type input "[DATE]"
click at [815, 696] on input "2" at bounding box center [826, 715] width 405 height 38
type textarea "x"
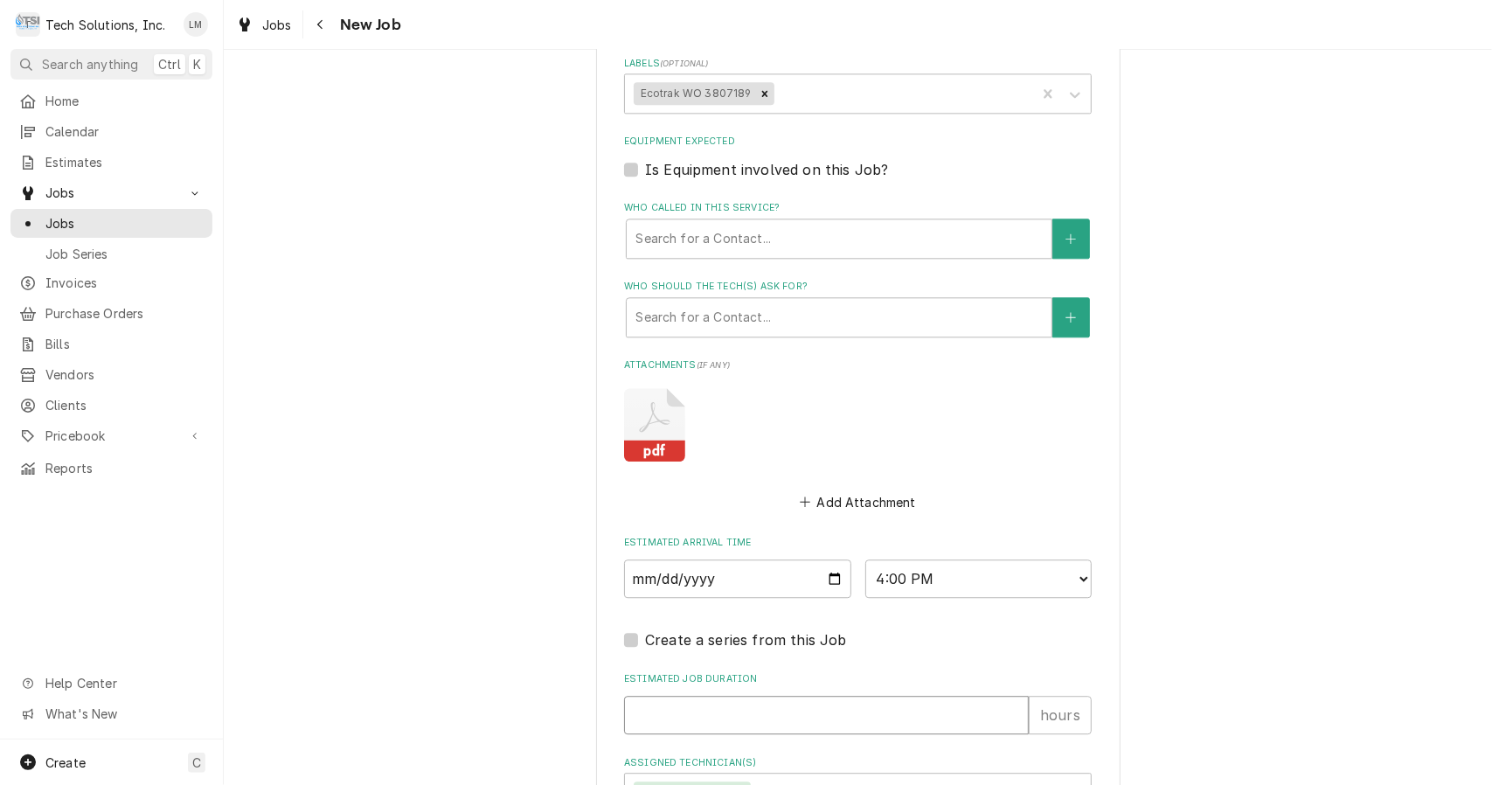
type input "1"
type textarea "x"
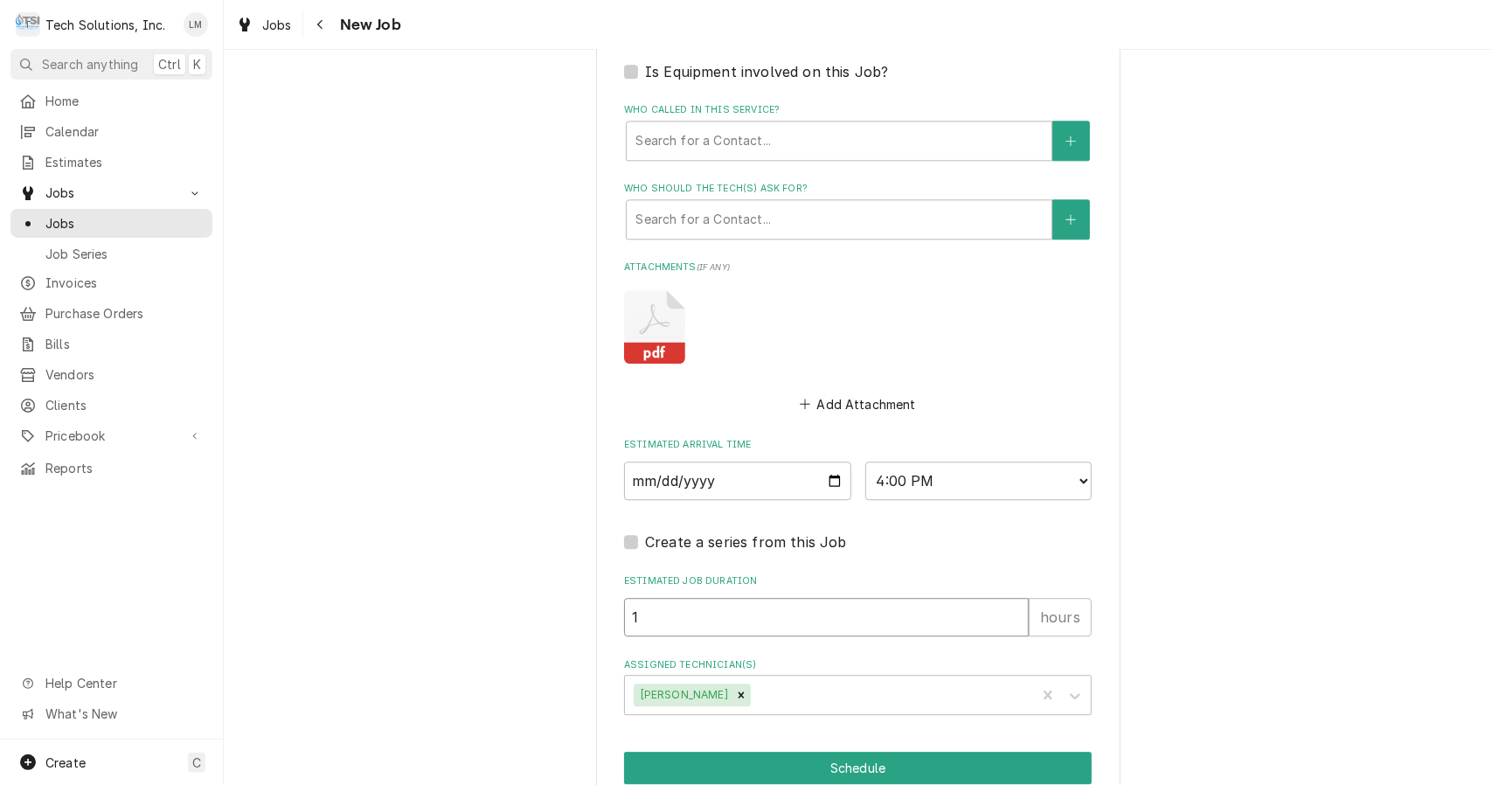
scroll to position [2918, 0]
type input "1"
click at [856, 752] on button "Schedule" at bounding box center [858, 768] width 468 height 32
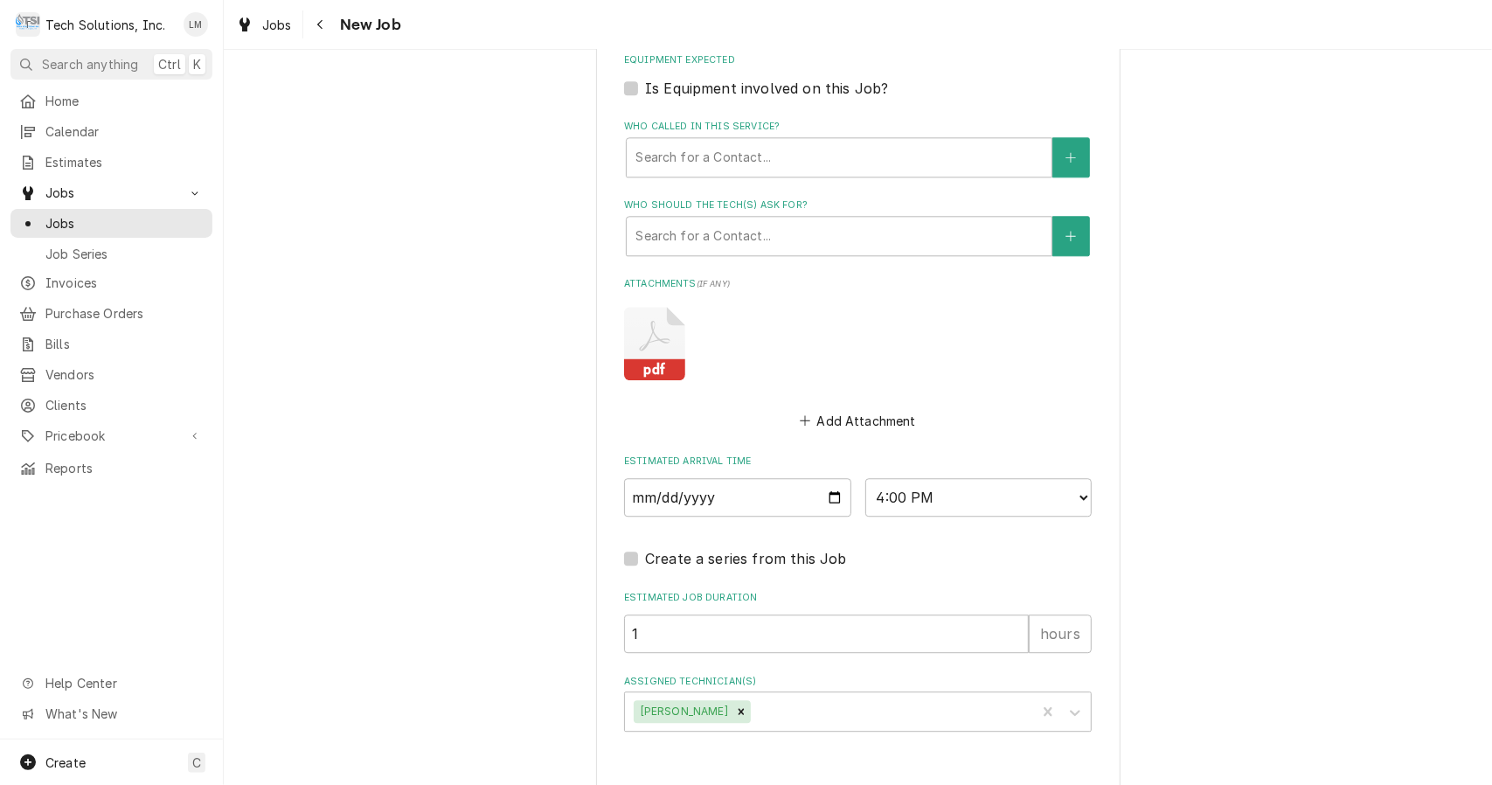
type textarea "x"
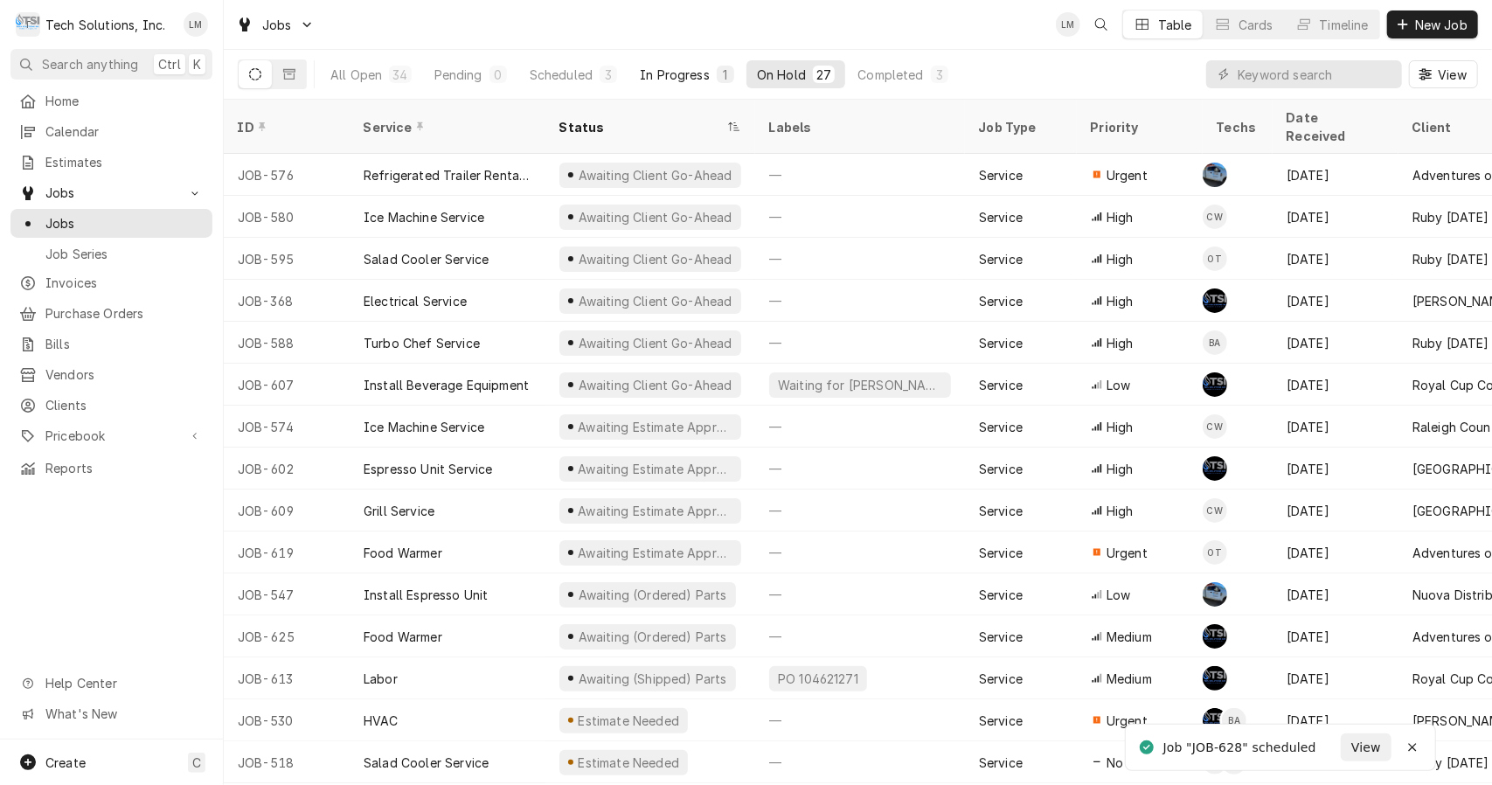
click at [683, 65] on button "In Progress 1" at bounding box center [686, 74] width 115 height 28
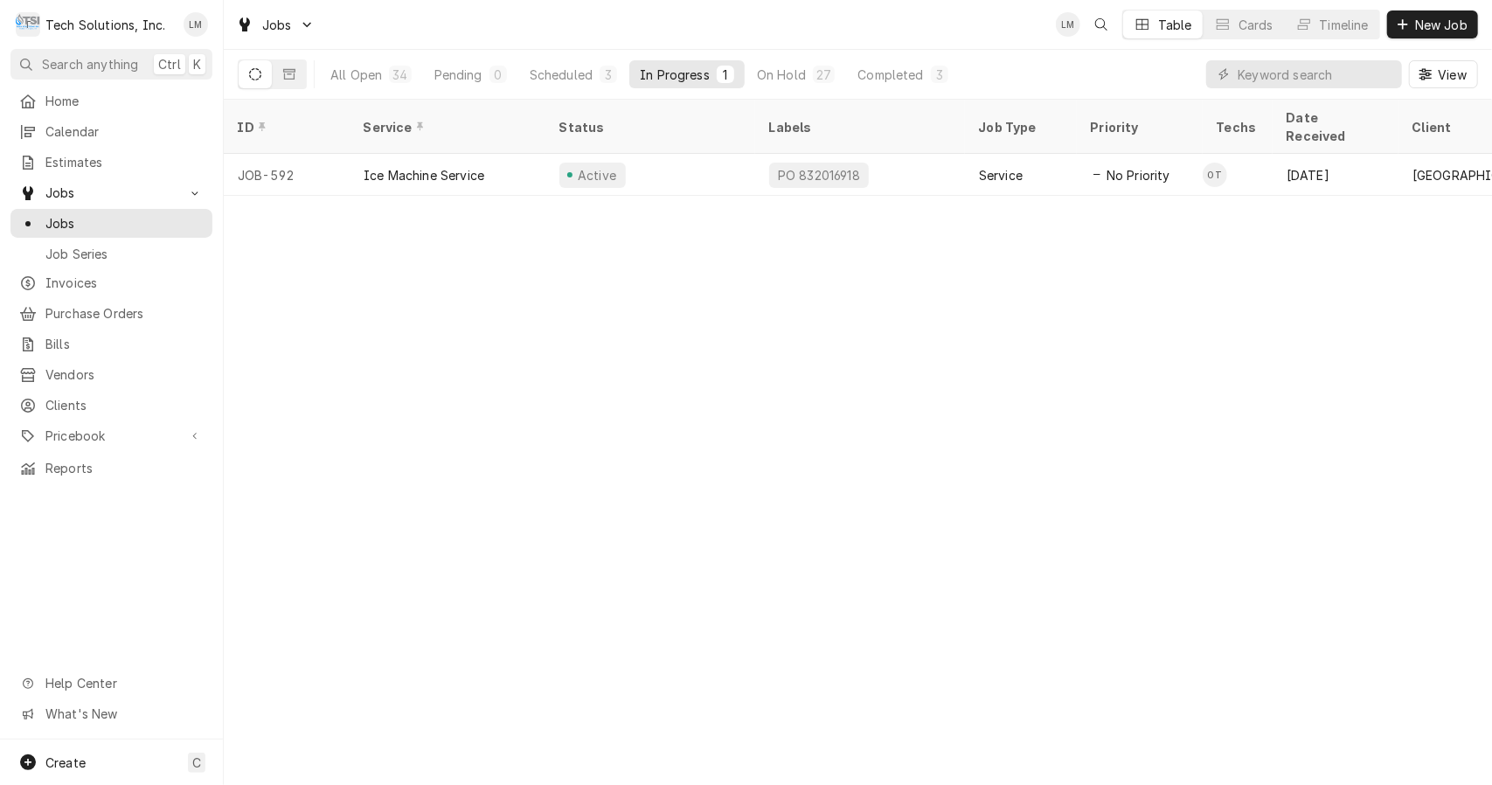
click at [871, 68] on div "Completed" at bounding box center [891, 75] width 66 height 18
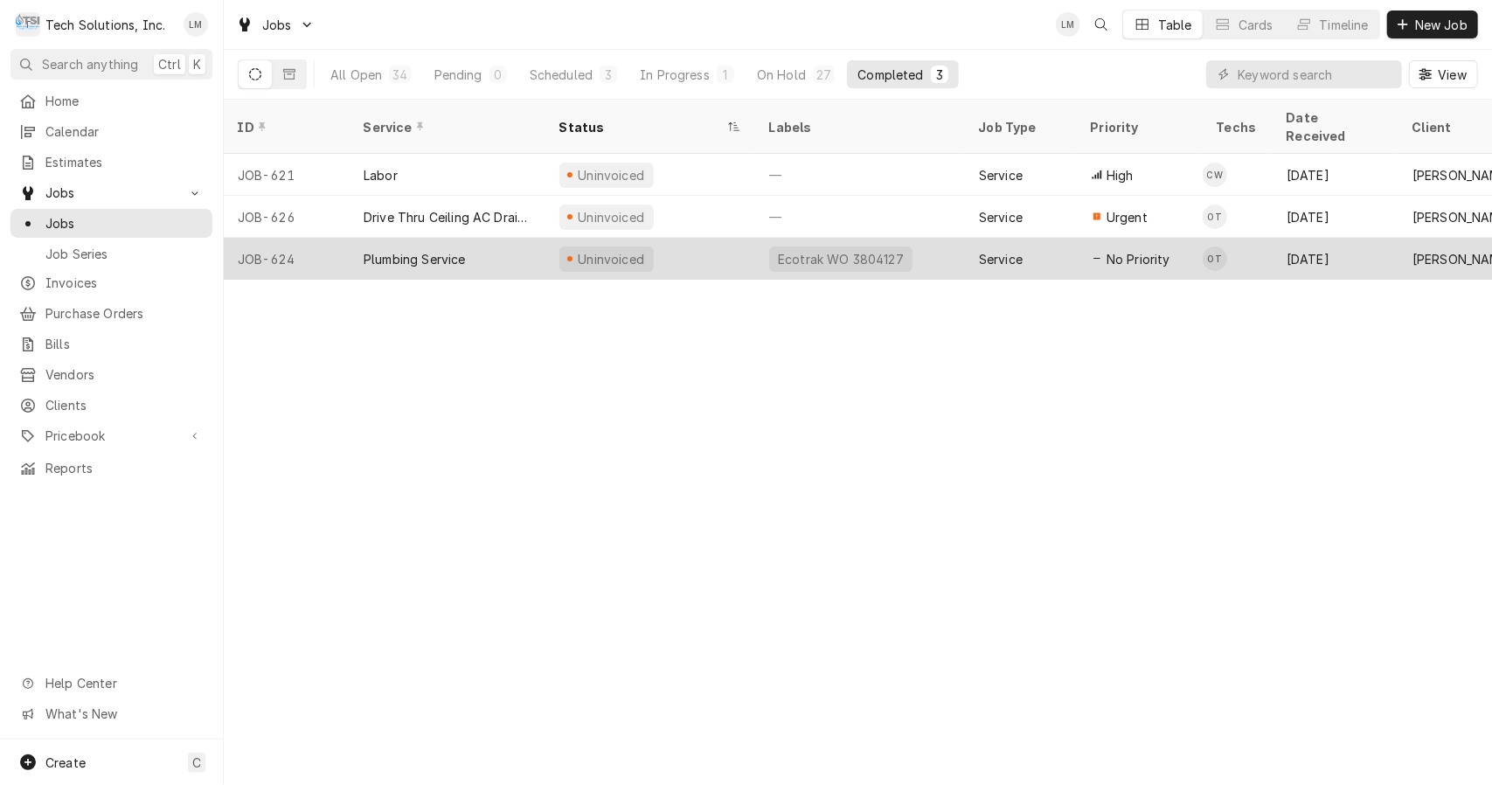
click at [443, 250] on div "Plumbing Service" at bounding box center [415, 259] width 102 height 18
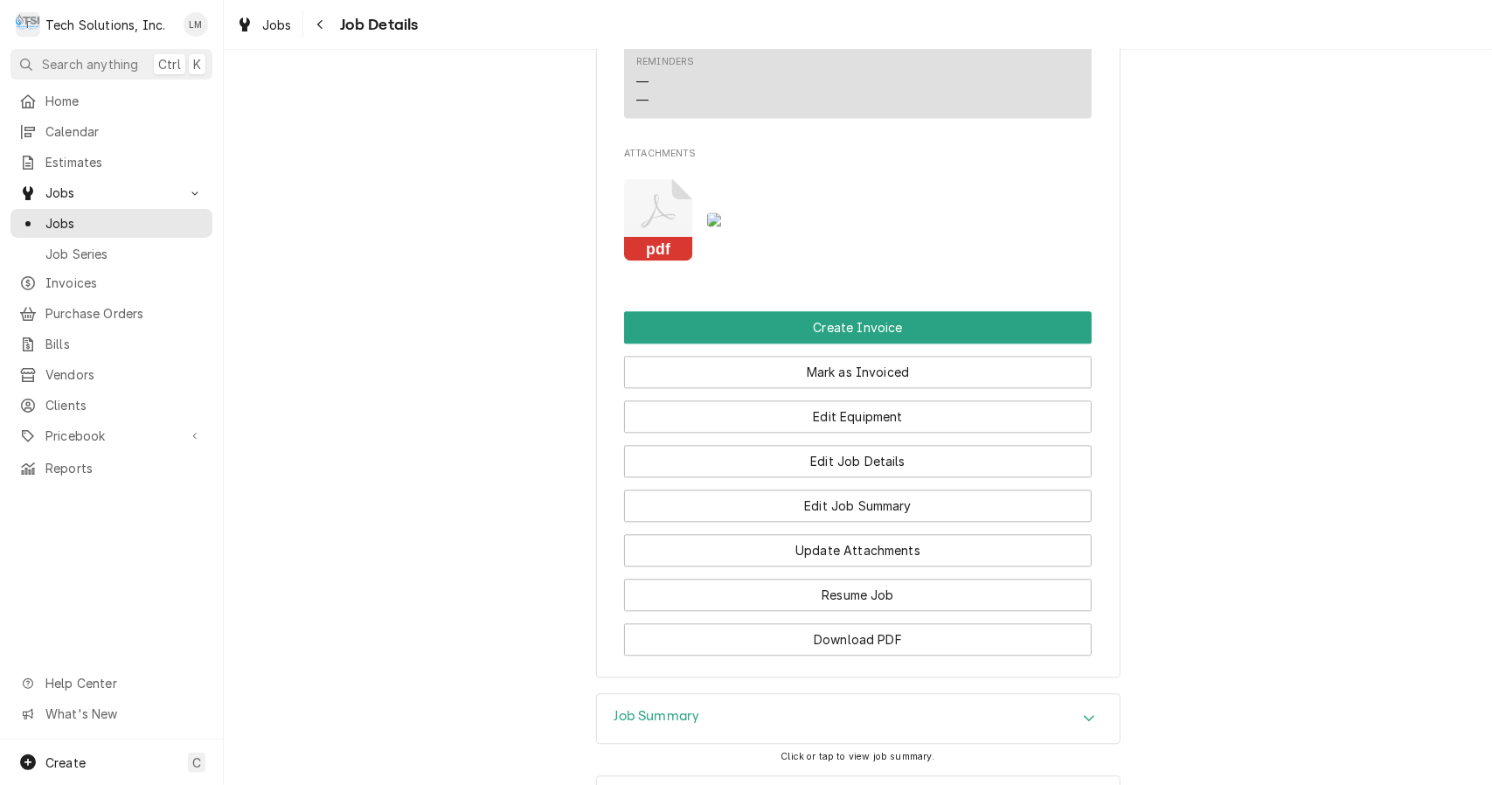
scroll to position [2547, 0]
click at [644, 269] on div "pdf" at bounding box center [858, 218] width 468 height 110
click at [648, 245] on rect "Attachments" at bounding box center [658, 248] width 69 height 24
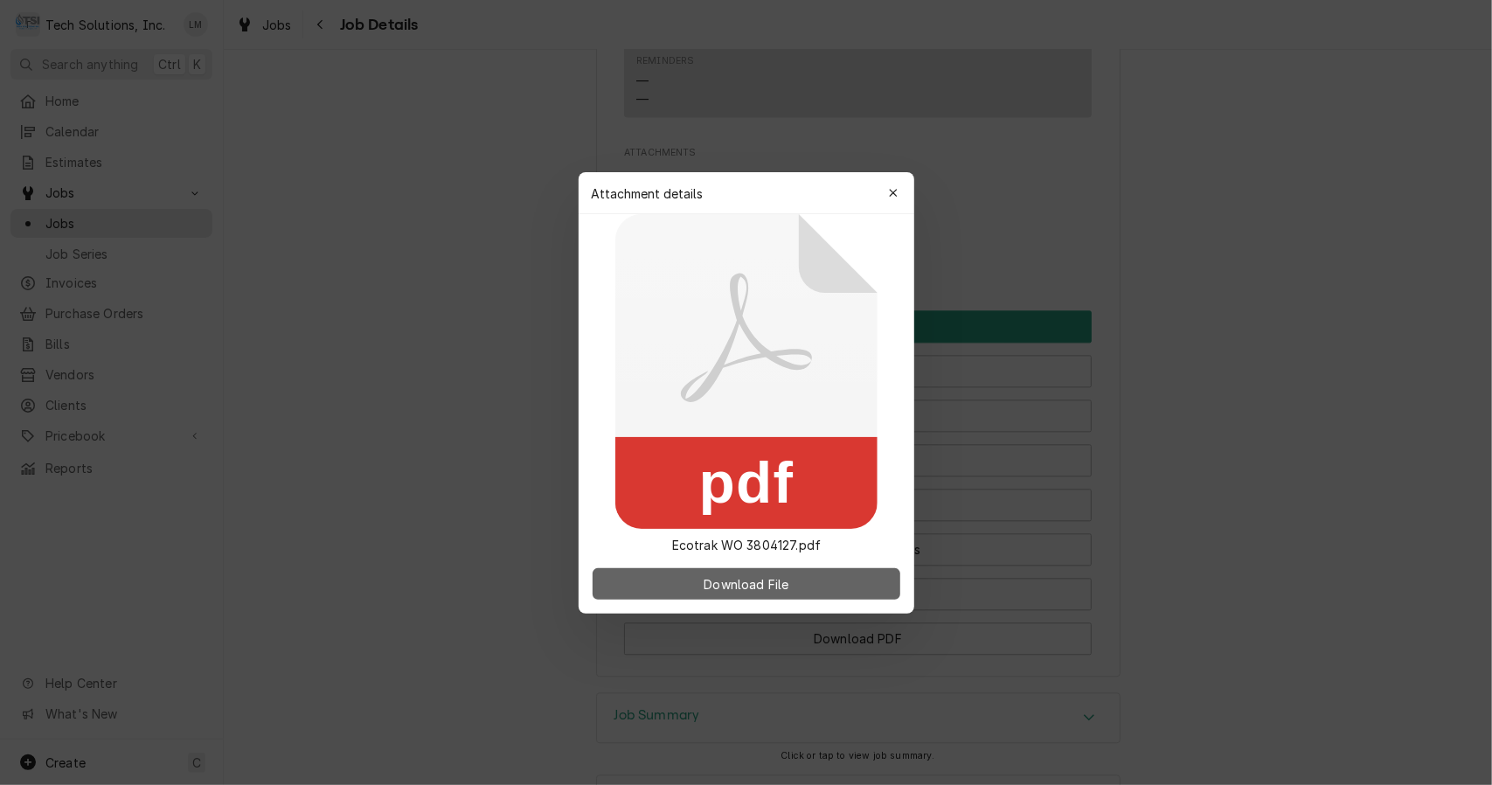
click at [739, 588] on span "Download File" at bounding box center [746, 583] width 92 height 18
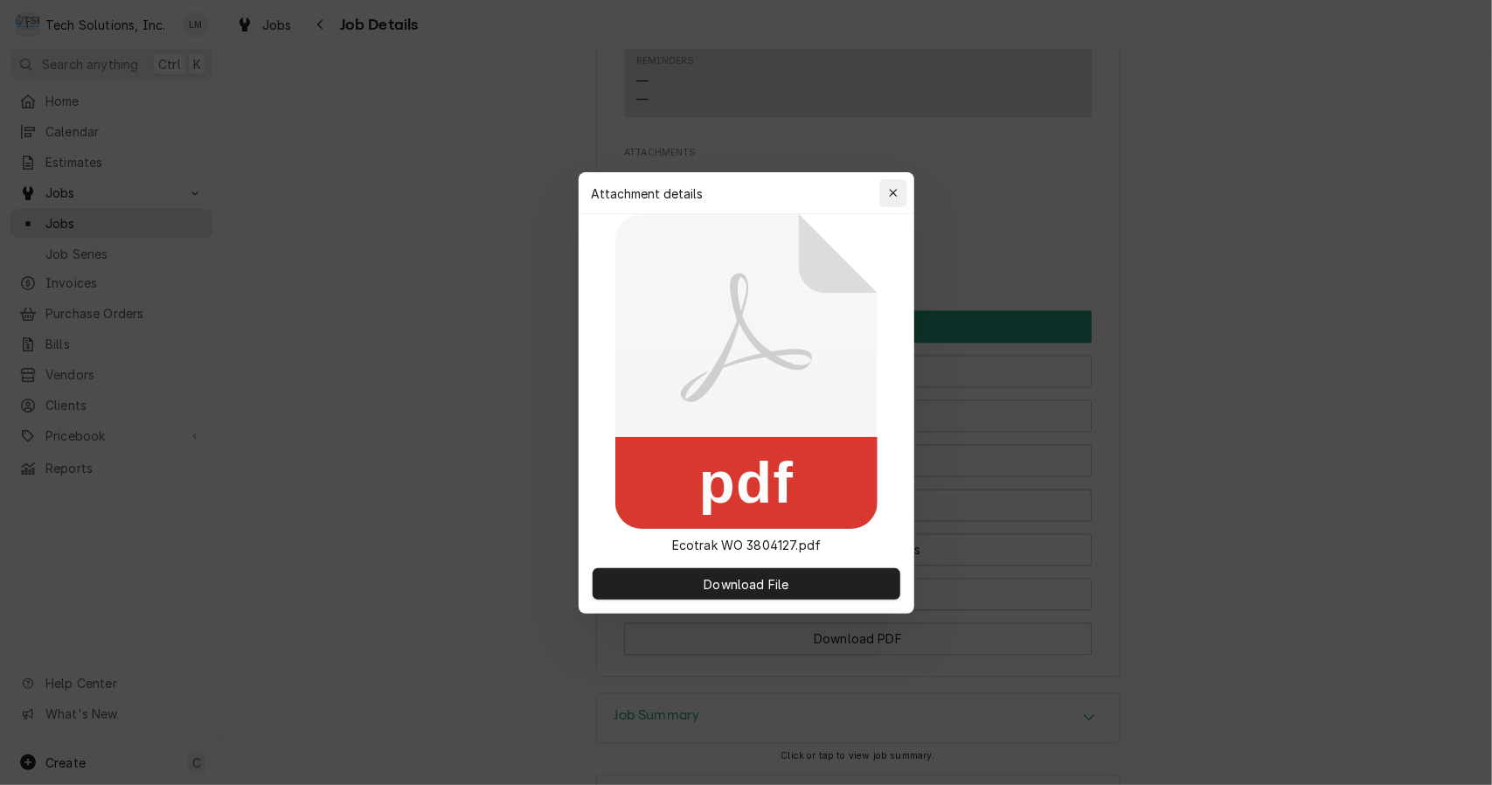
click at [898, 196] on div "button" at bounding box center [893, 192] width 17 height 17
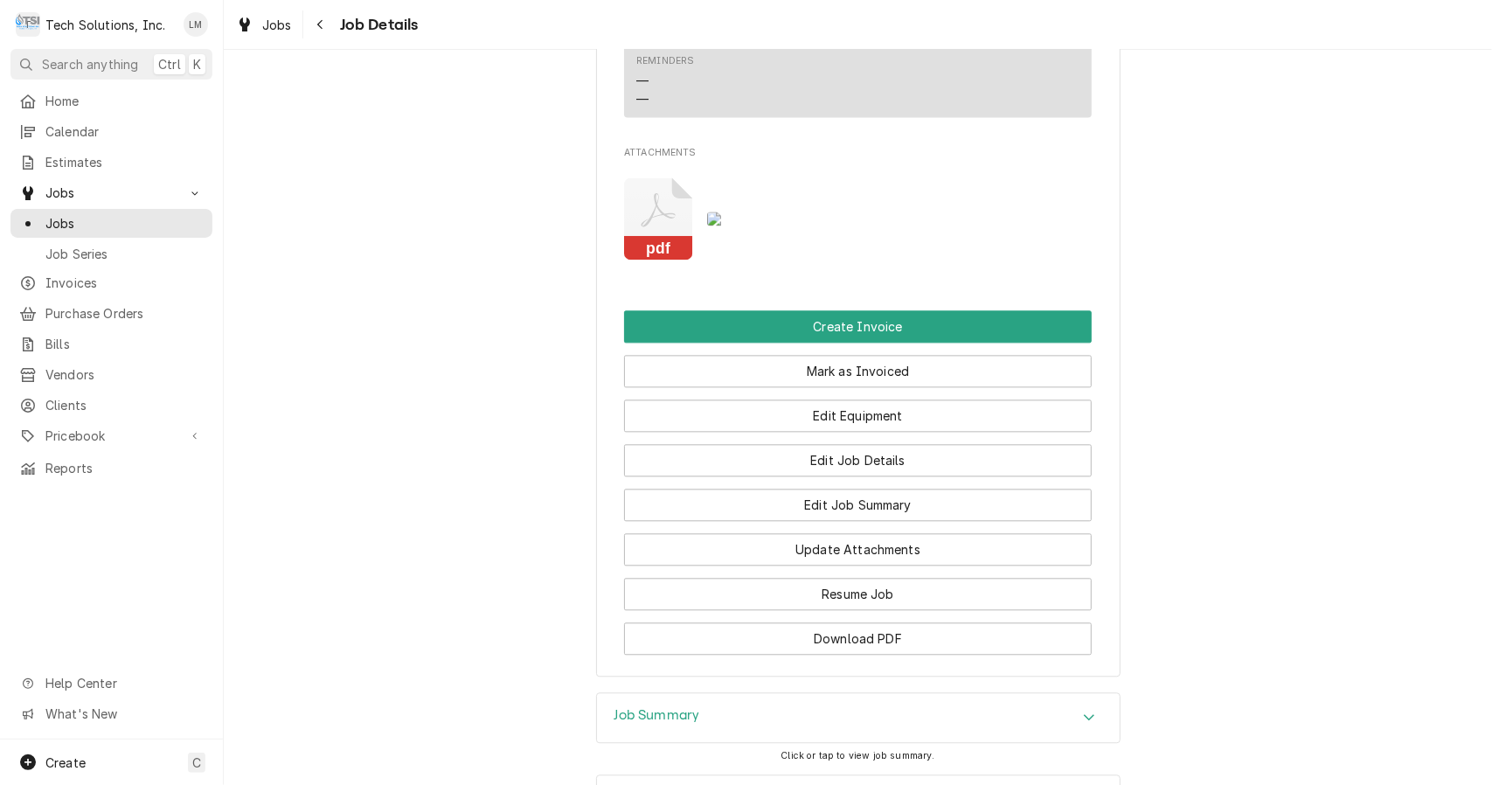
click at [762, 212] on img "Attachments" at bounding box center [741, 219] width 69 height 14
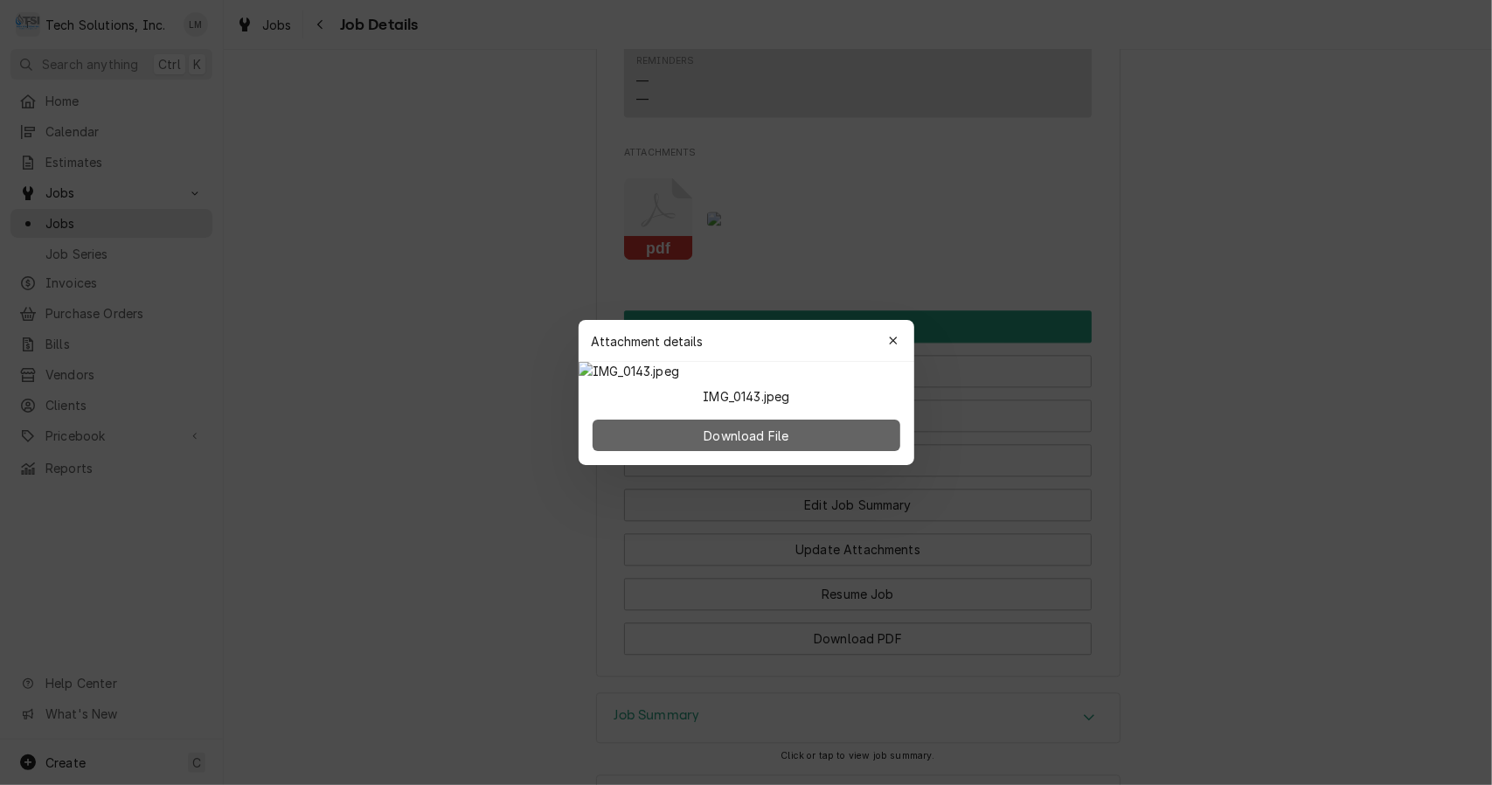
click at [783, 445] on span "Download File" at bounding box center [746, 436] width 92 height 18
click at [902, 327] on button "button" at bounding box center [893, 341] width 28 height 28
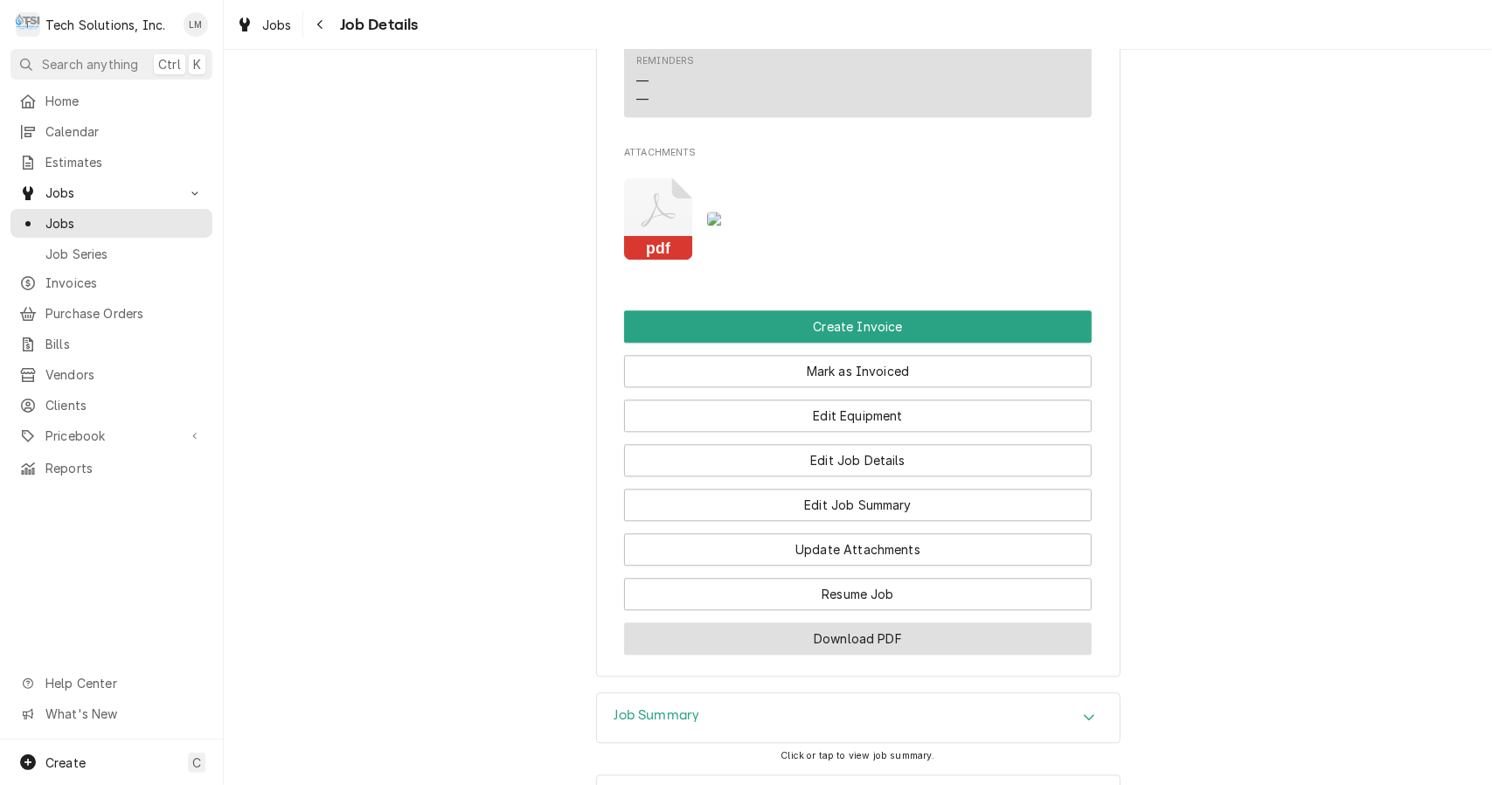
click at [883, 649] on button "Download PDF" at bounding box center [858, 638] width 468 height 32
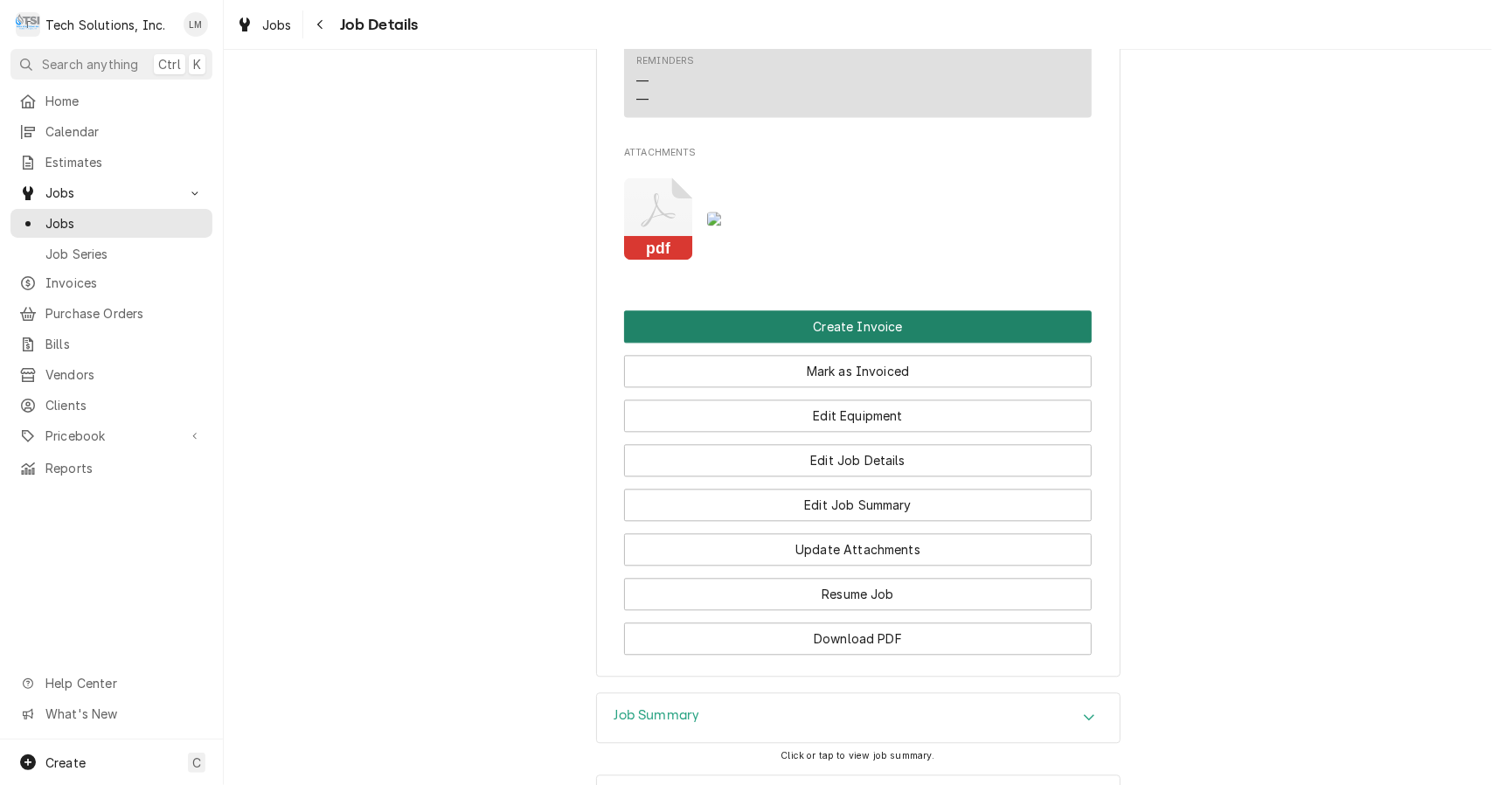
click at [846, 322] on button "Create Invoice" at bounding box center [858, 326] width 468 height 32
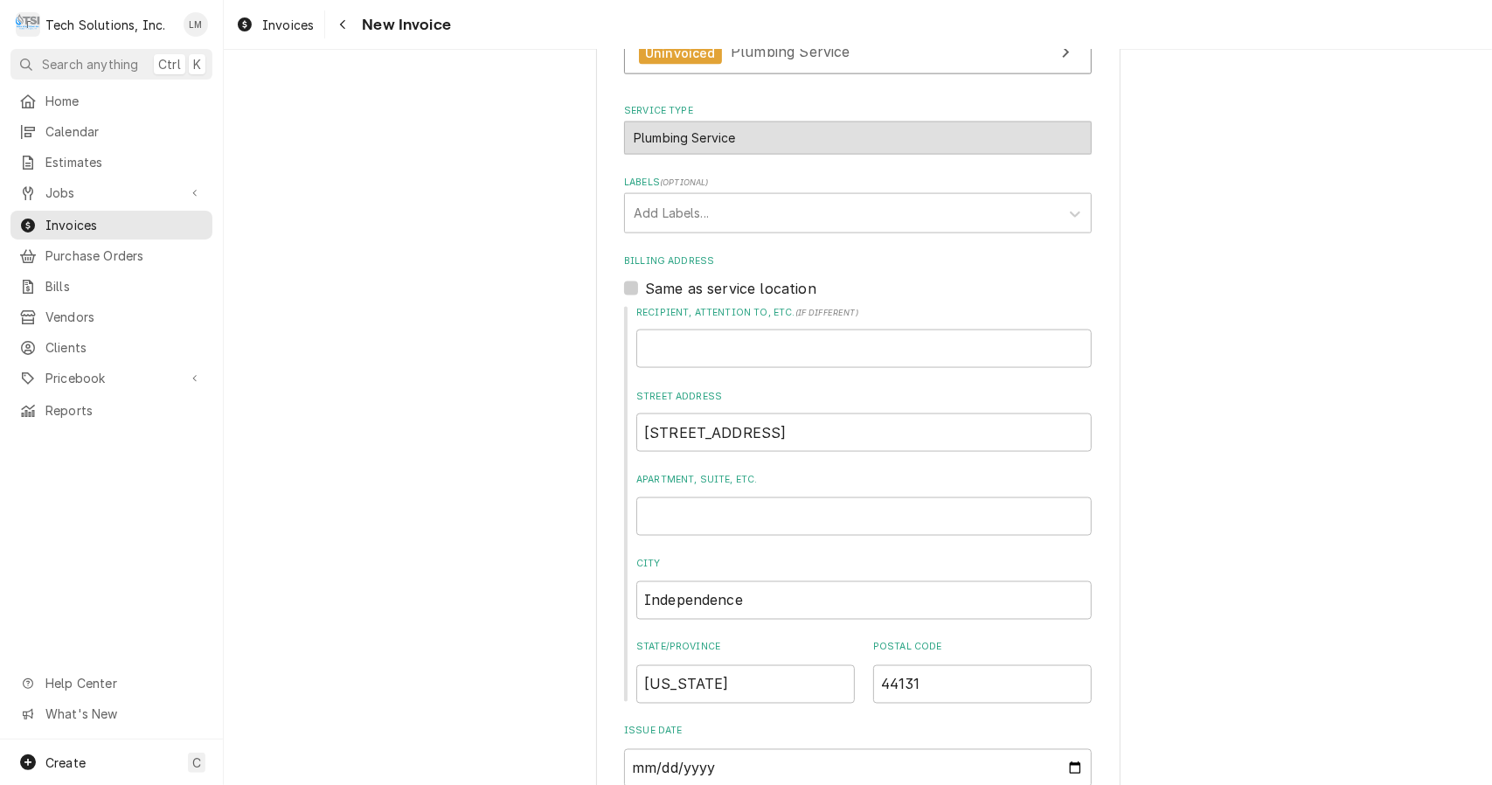
scroll to position [1957, 0]
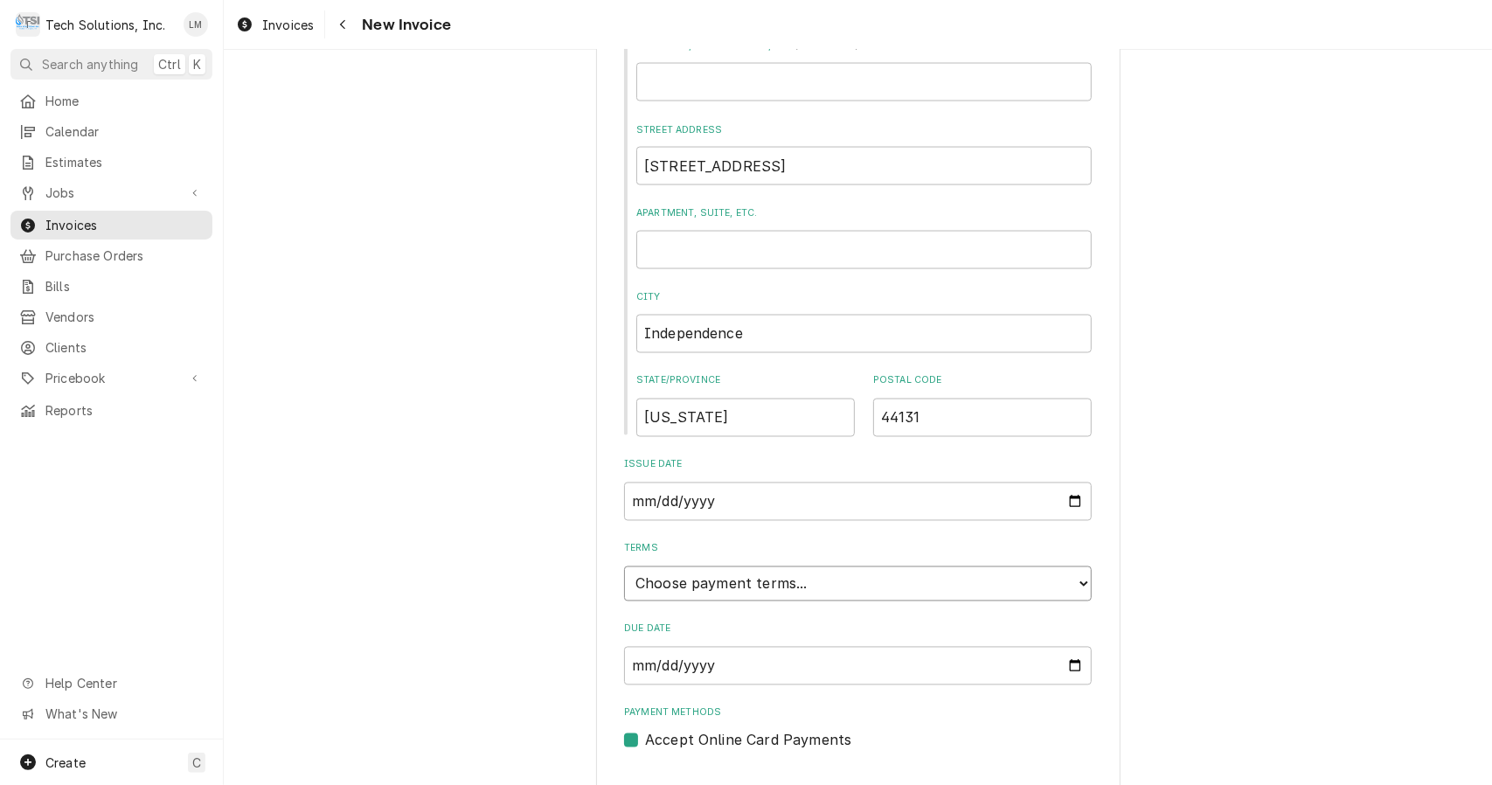
click at [1075, 566] on select "Choose payment terms... Same Day Net 7 Net 14 Net 21 Net 30 Net 45 Net 60 Net 90" at bounding box center [858, 583] width 468 height 35
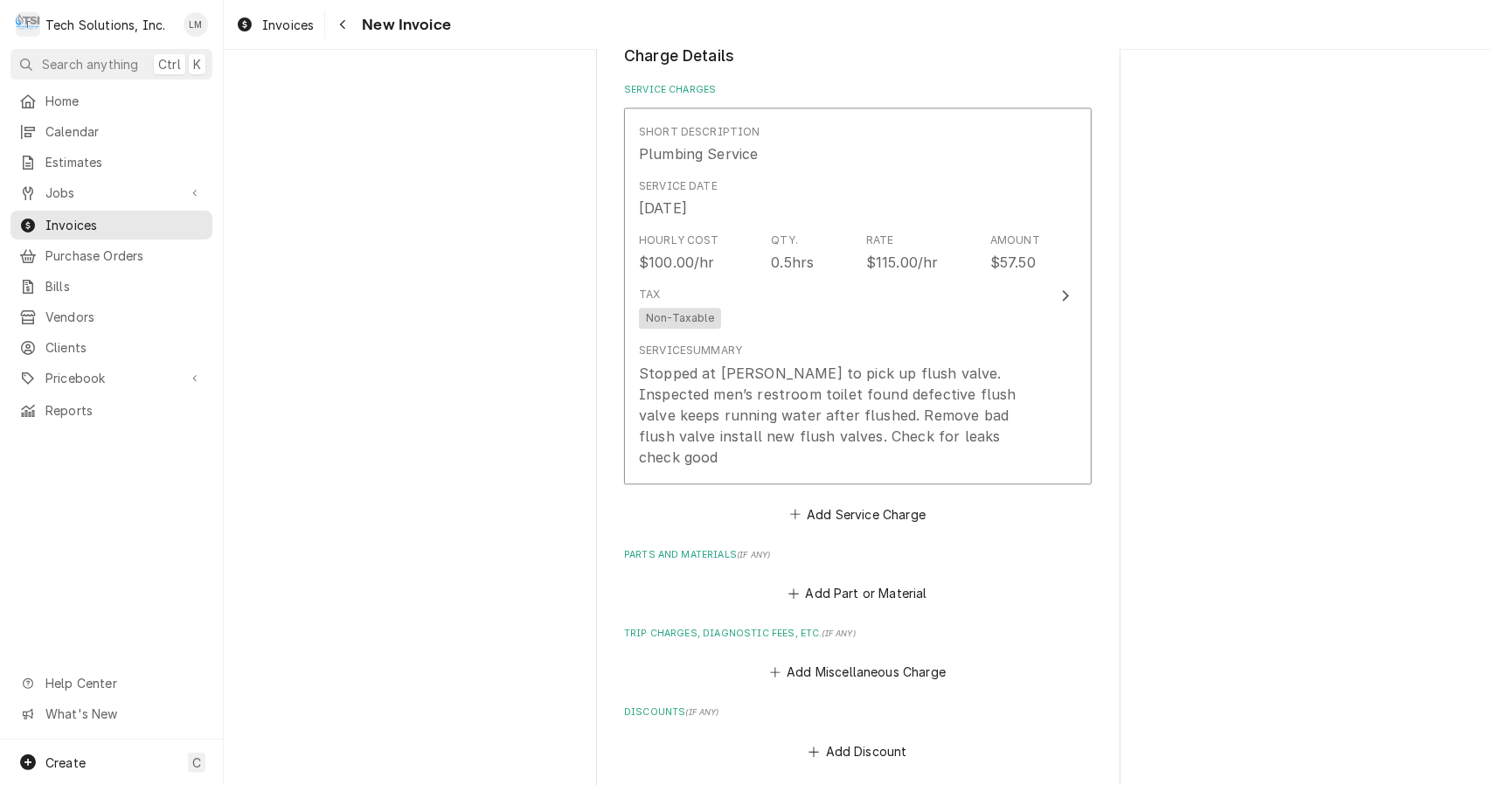
scroll to position [2705, 0]
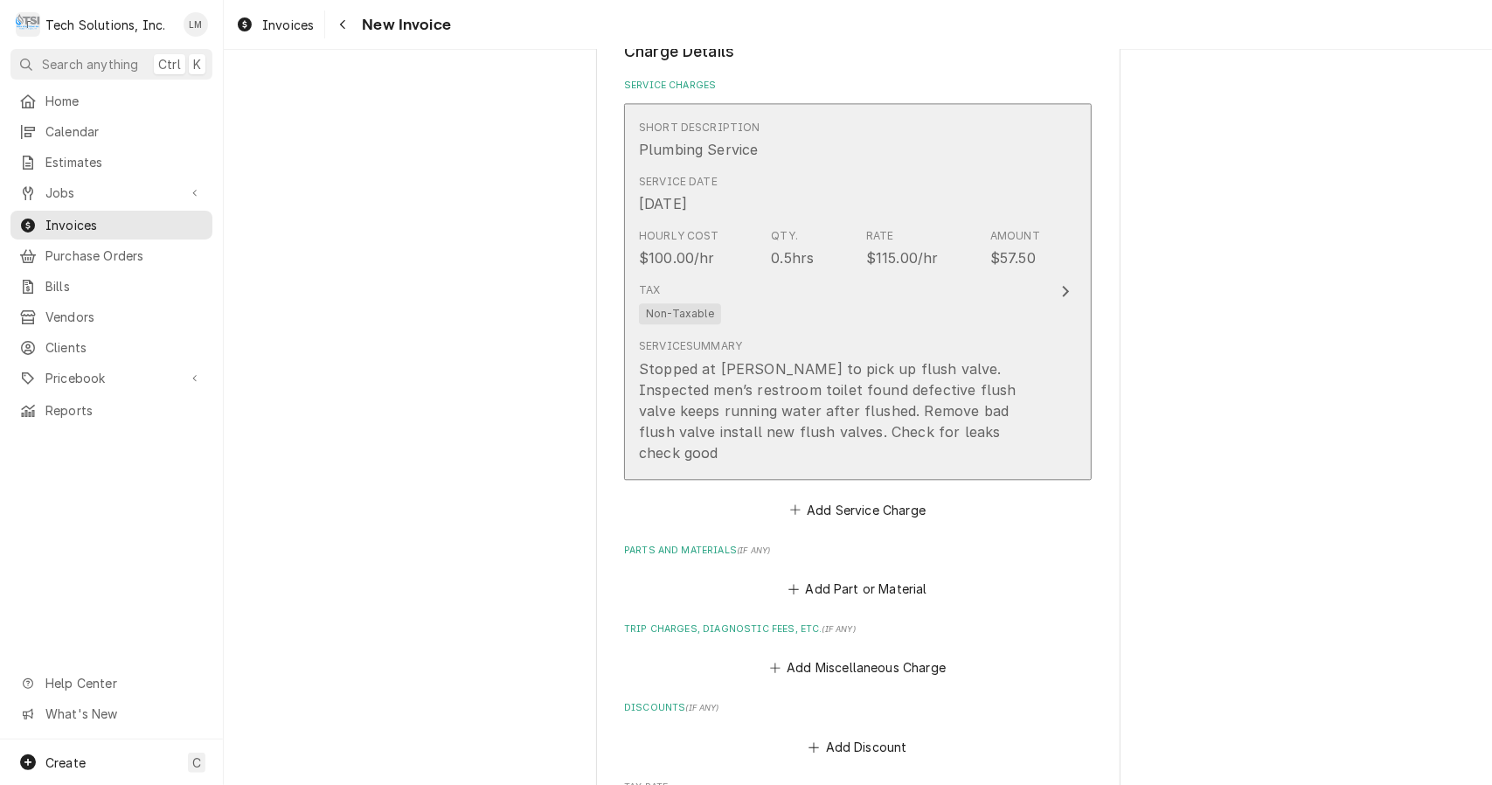
click at [1054, 281] on div "Update Line Item" at bounding box center [1065, 291] width 23 height 21
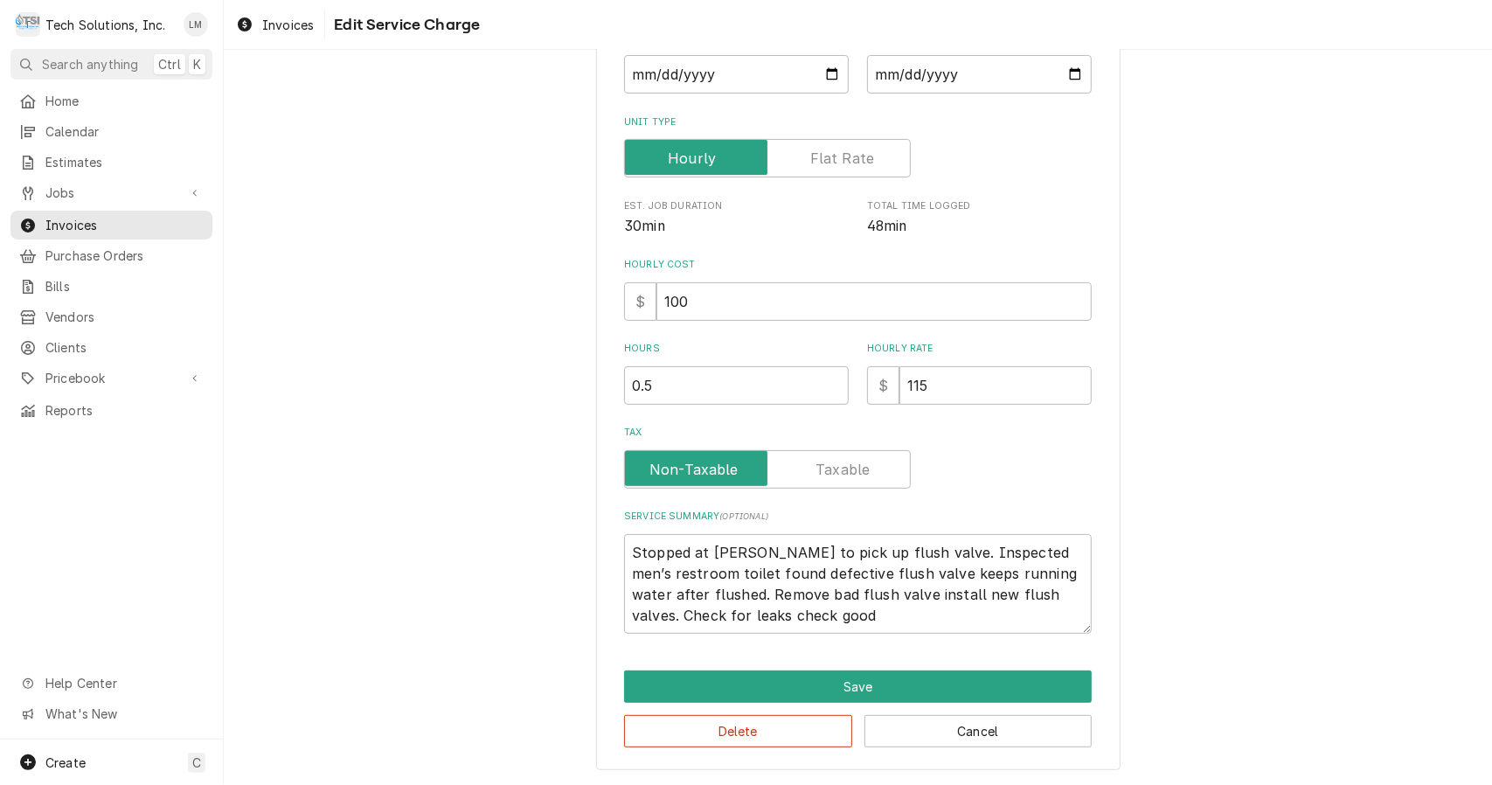
scroll to position [150, 0]
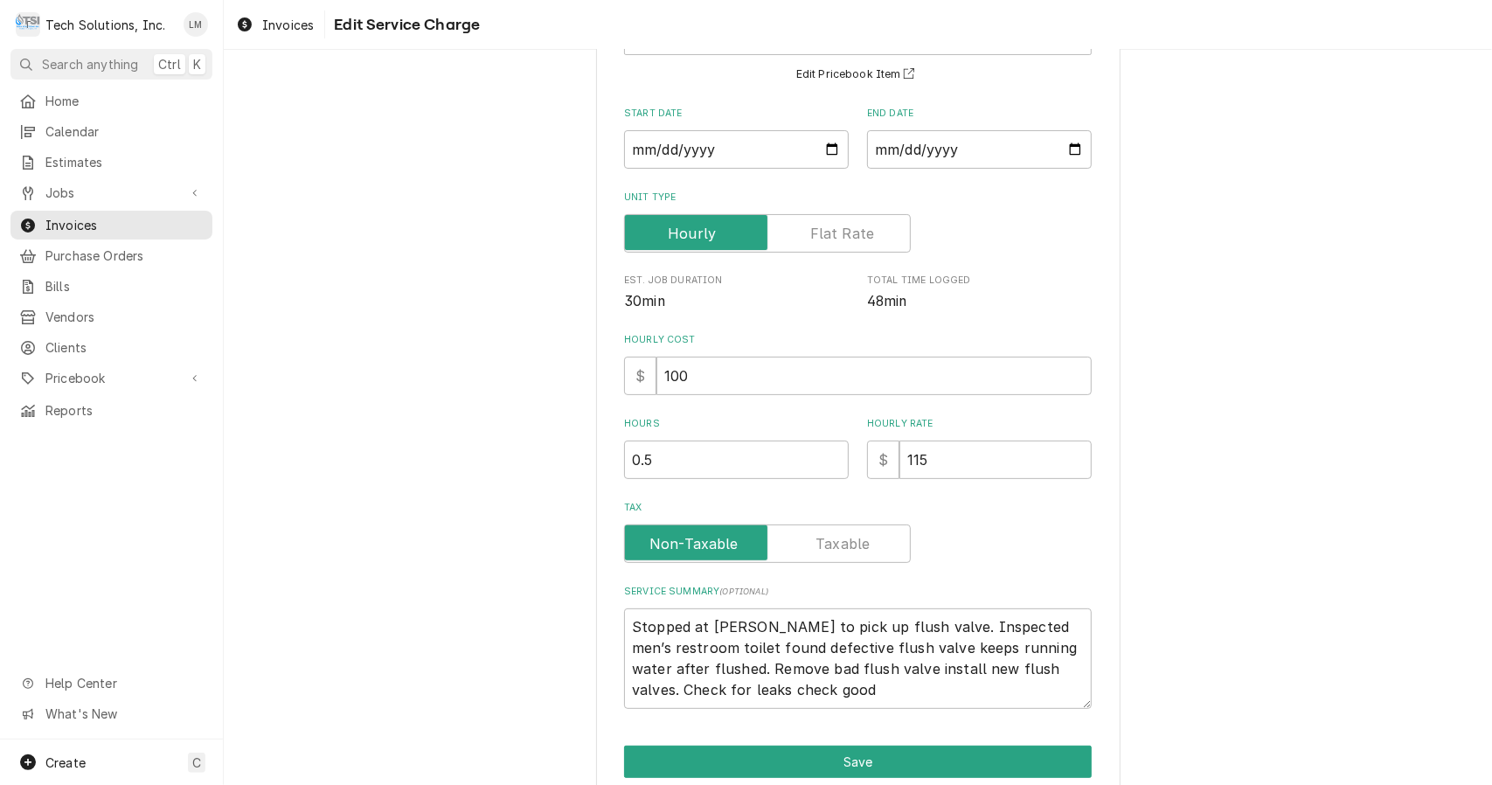
click at [1052, 85] on div "Short Description Plumbing Service Edit Pricebook Item" at bounding box center [858, 41] width 468 height 87
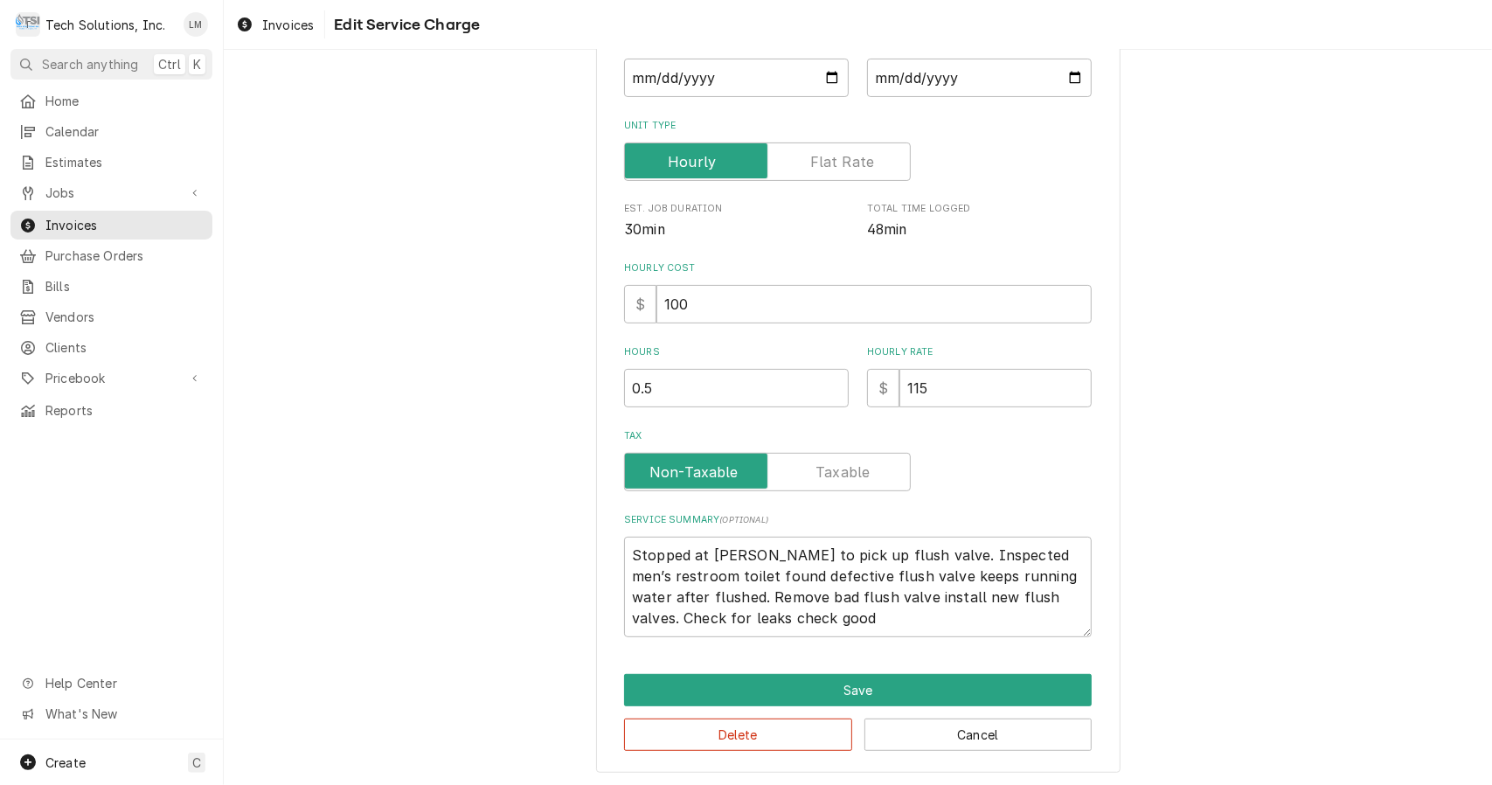
scroll to position [226, 0]
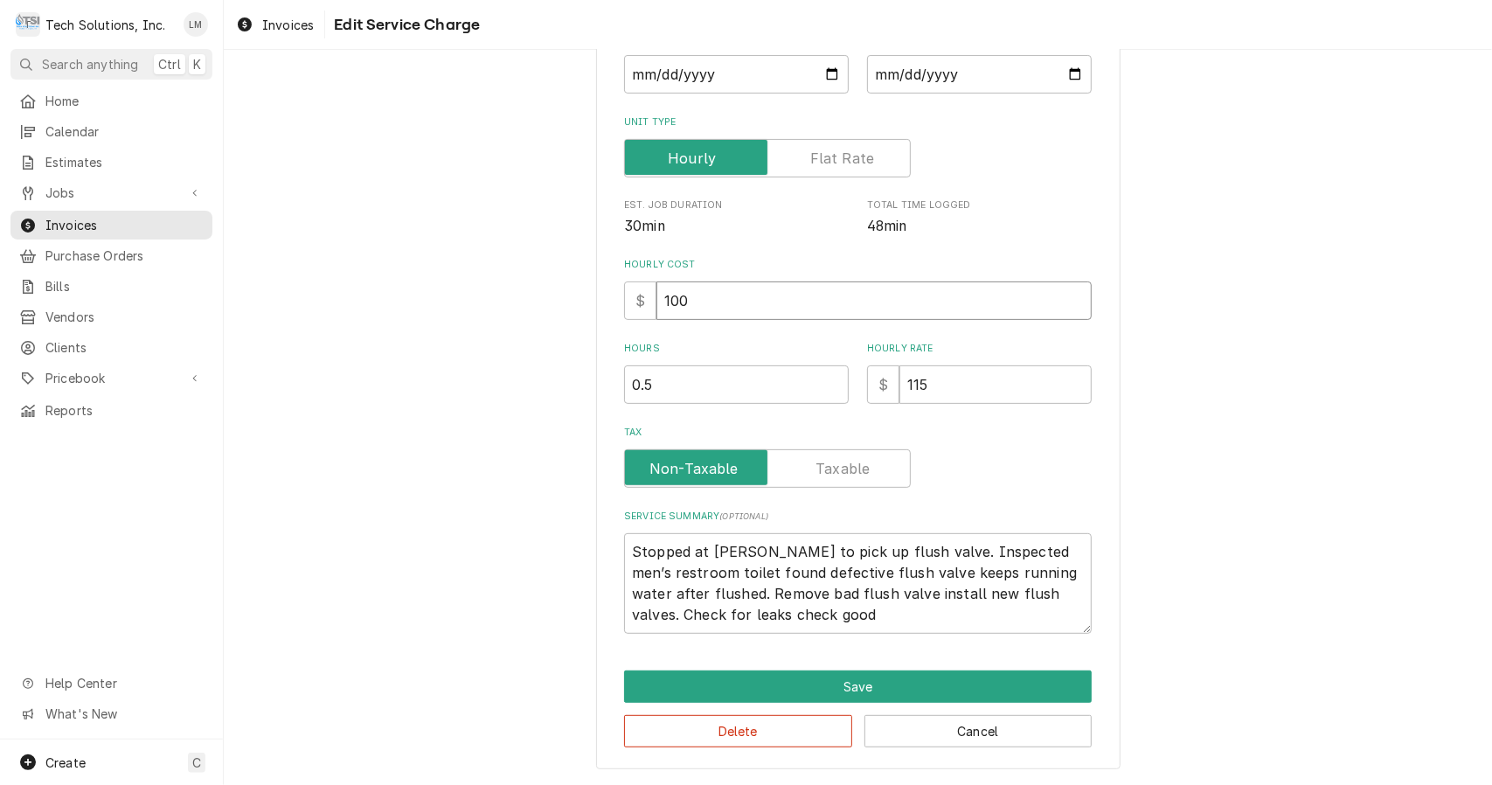
click at [1013, 302] on input "100" at bounding box center [873, 300] width 435 height 38
type textarea "x"
type input "10"
type textarea "x"
type input "1"
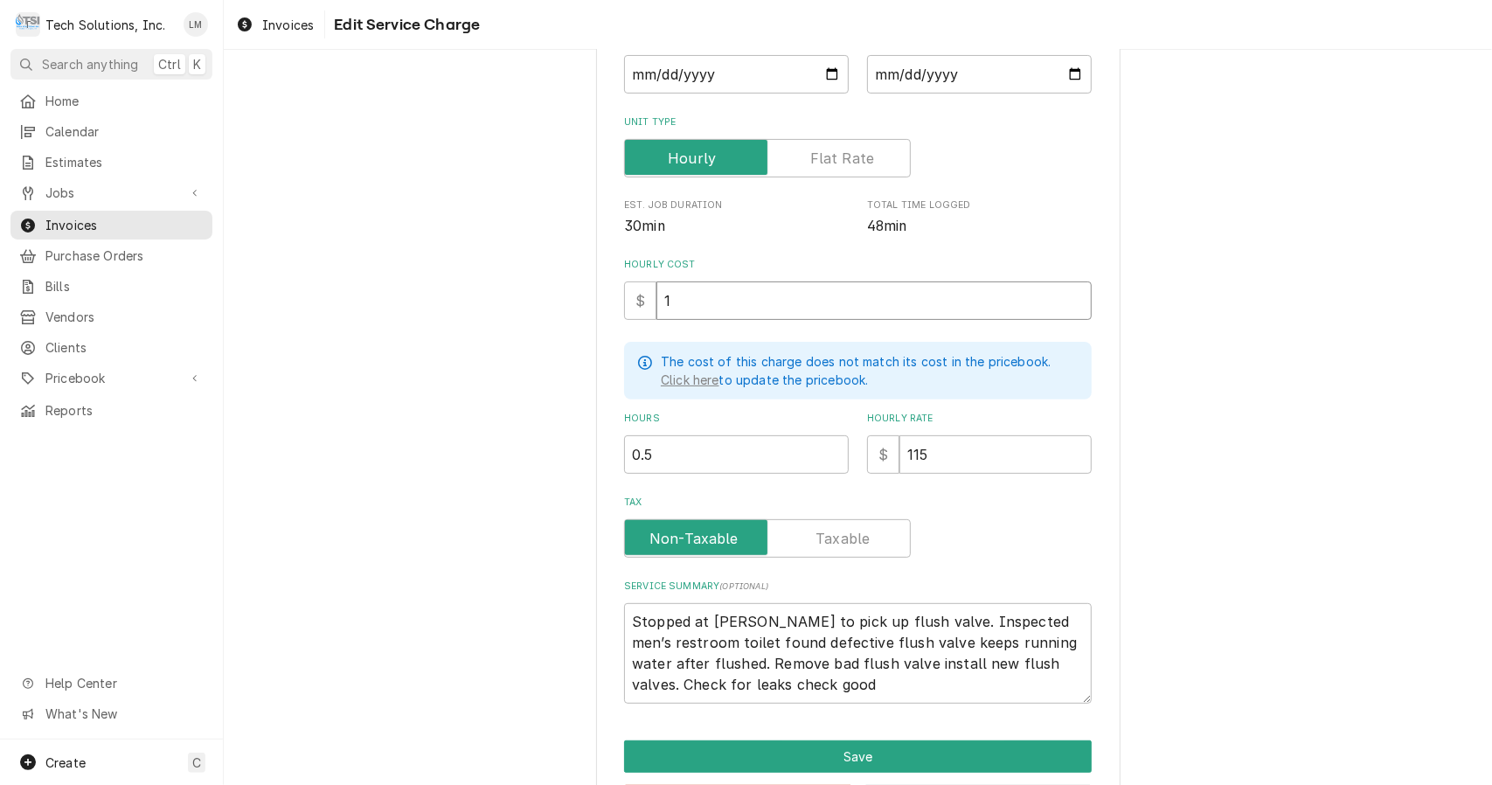
type textarea "x"
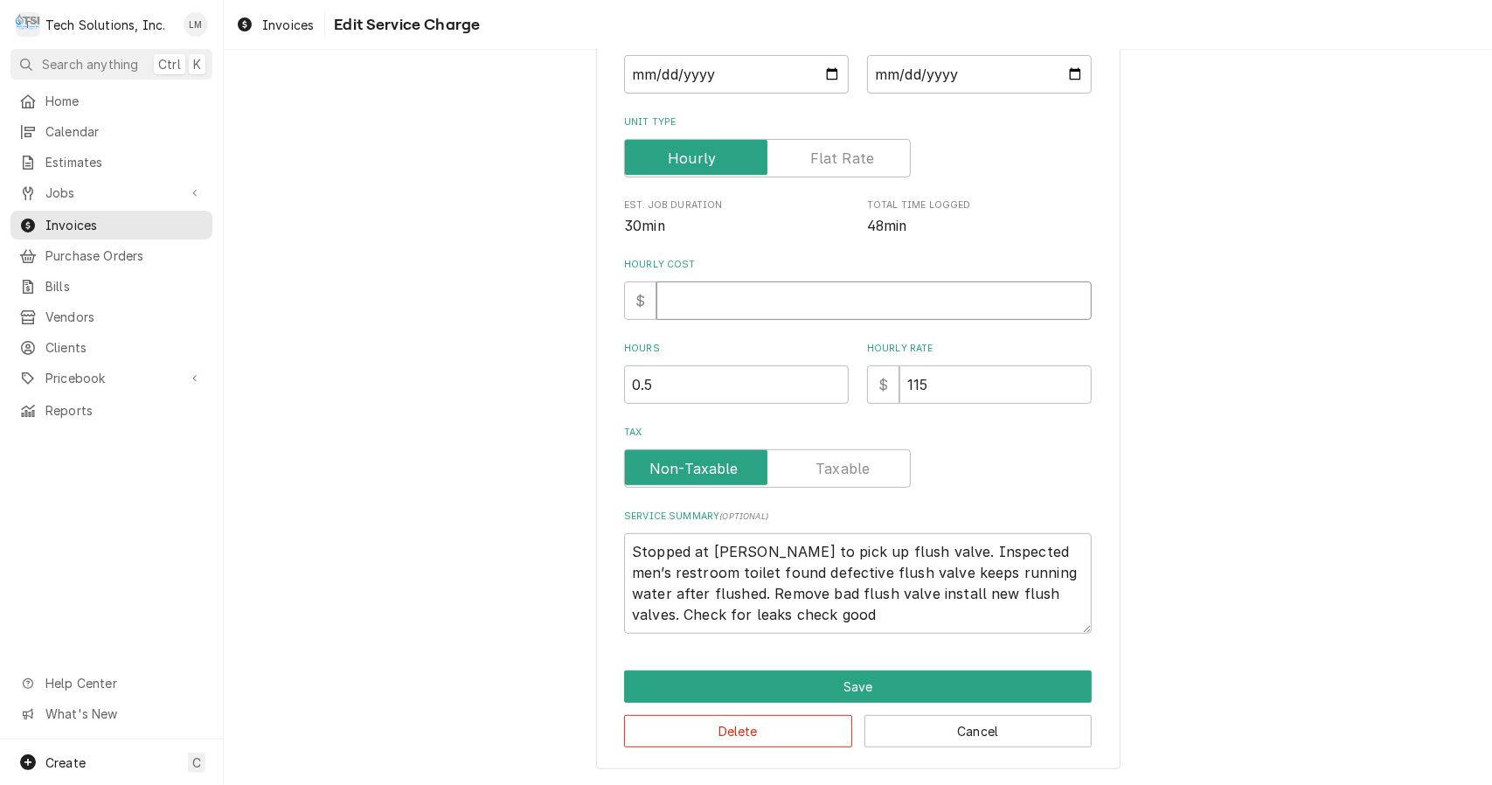
type textarea "x"
type input "9"
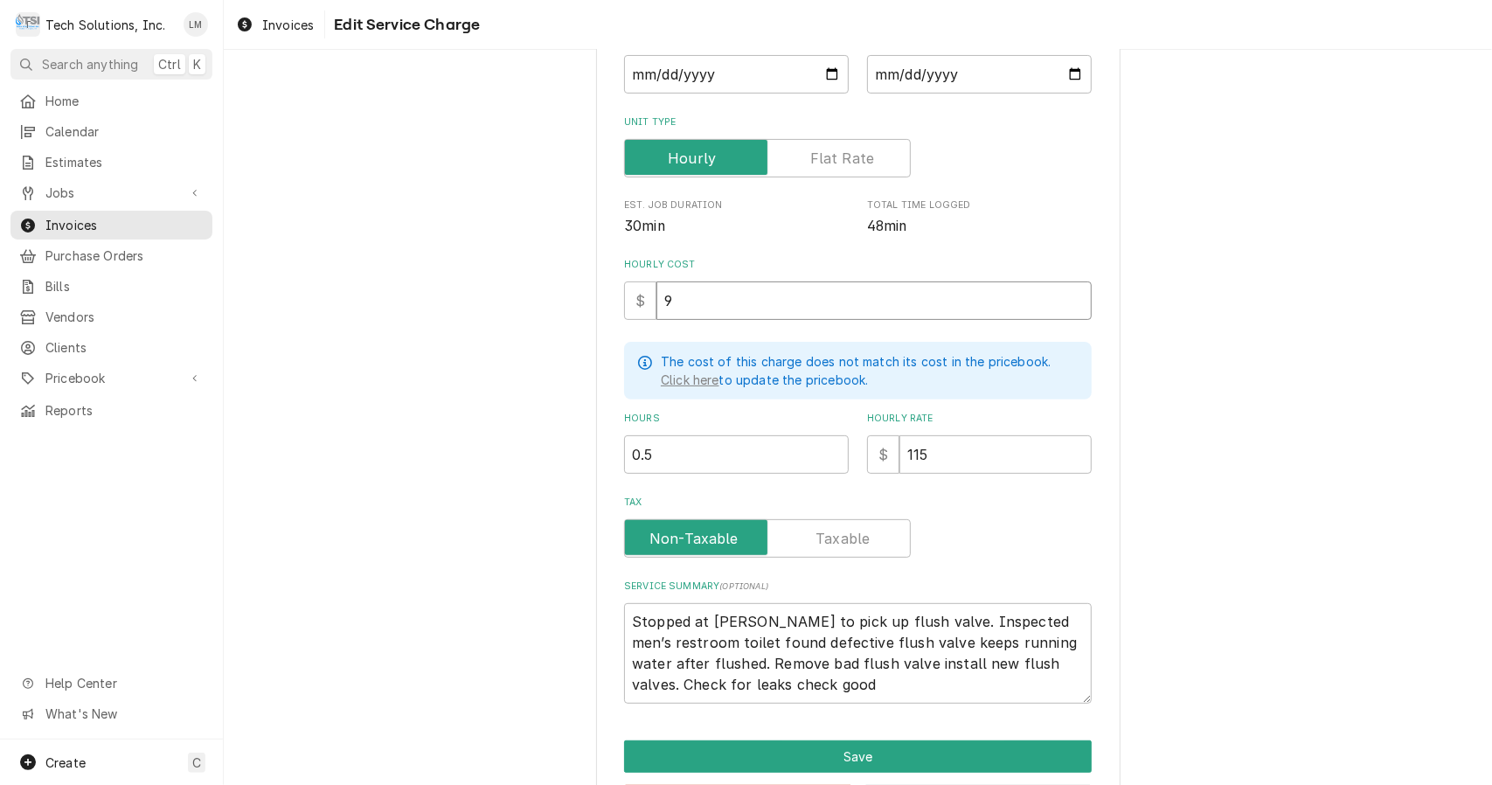
type textarea "x"
type input "90"
click at [943, 450] on input "115" at bounding box center [995, 454] width 192 height 38
type textarea "x"
type input "11"
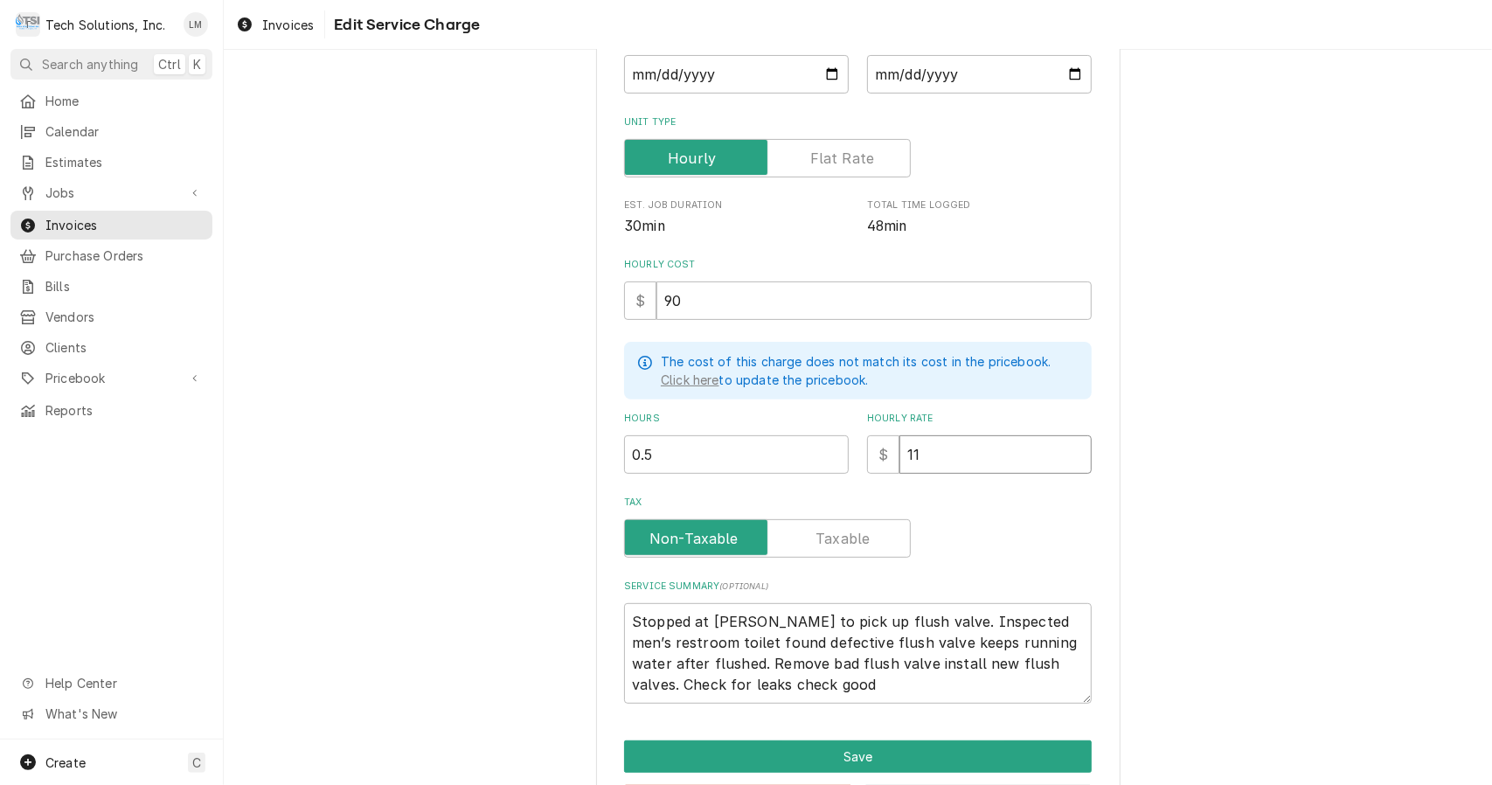
type textarea "x"
type input "1"
type textarea "x"
type input "9"
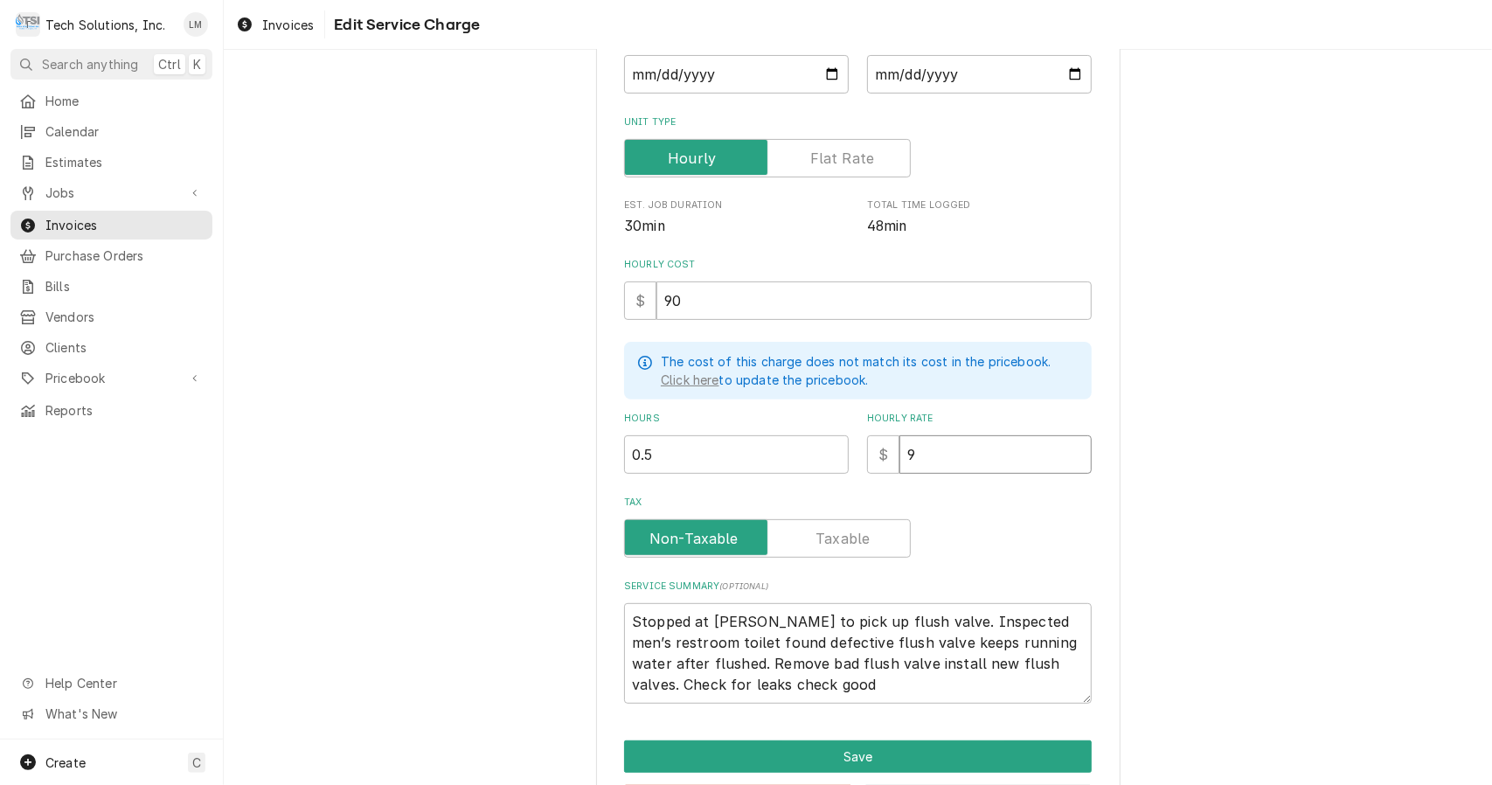
type textarea "x"
type input "90"
click at [857, 542] on label "Tax" at bounding box center [767, 538] width 287 height 38
click at [857, 542] on input "Tax" at bounding box center [767, 538] width 271 height 38
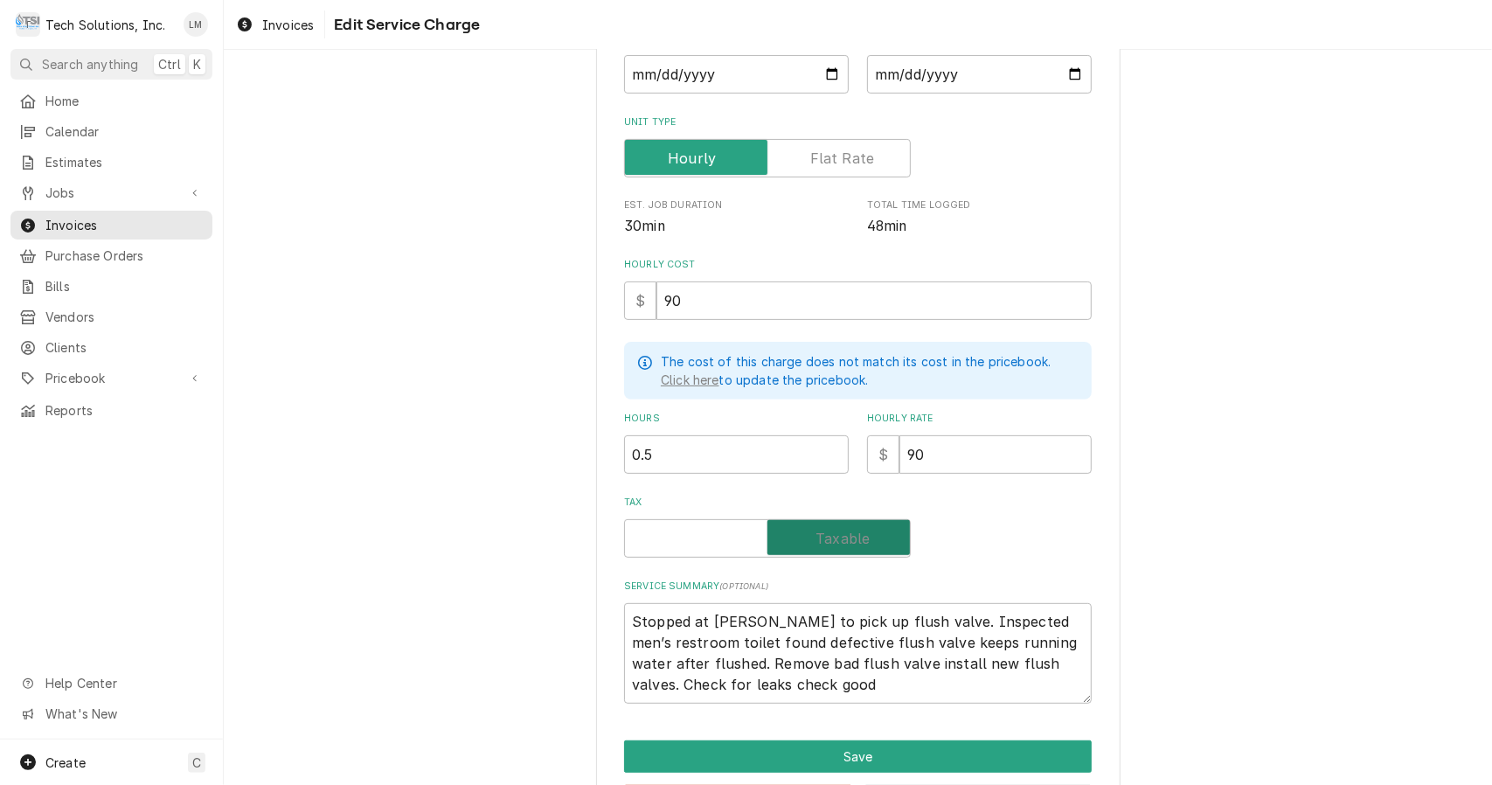
checkbox input "true"
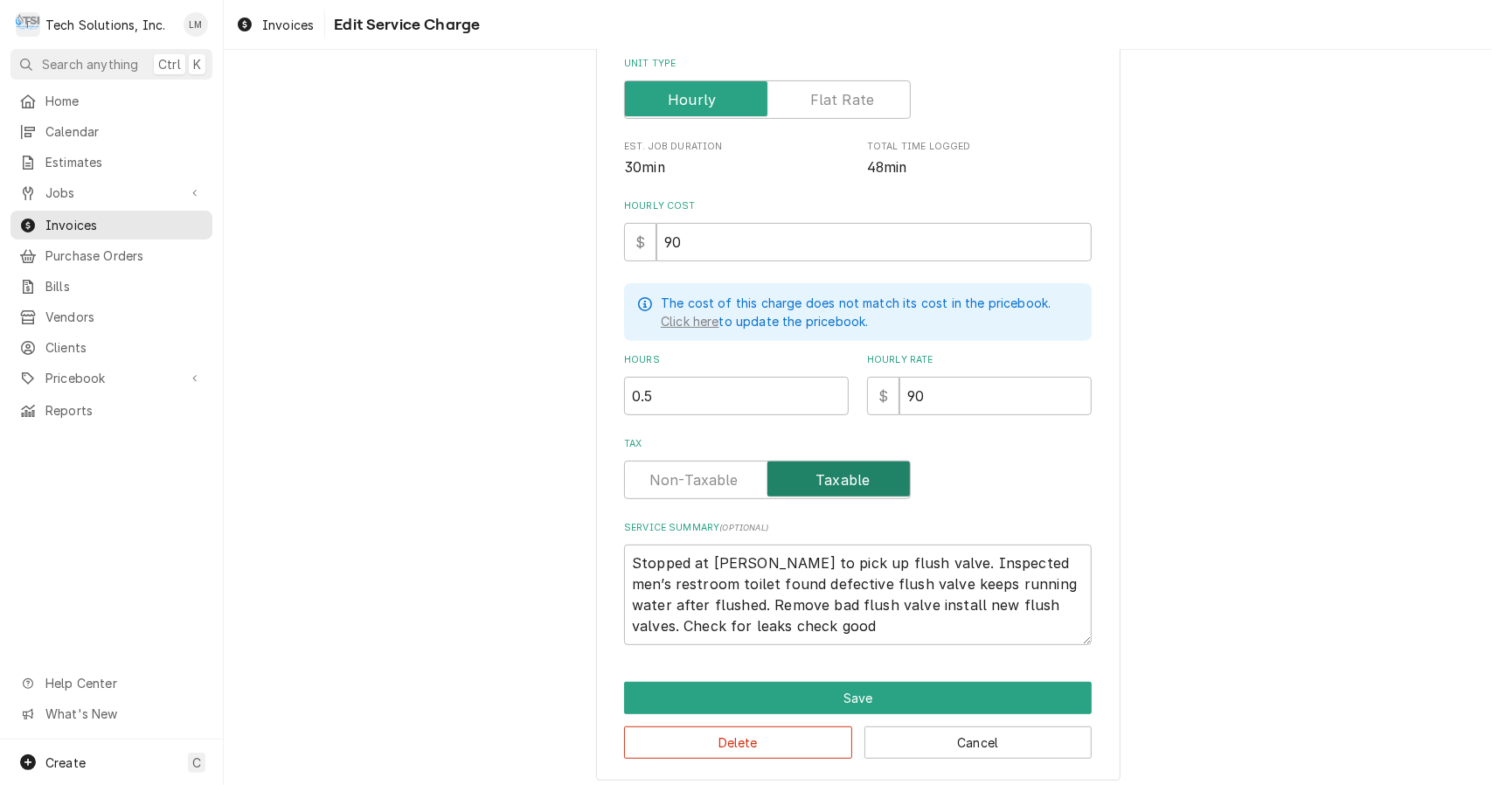
scroll to position [294, 0]
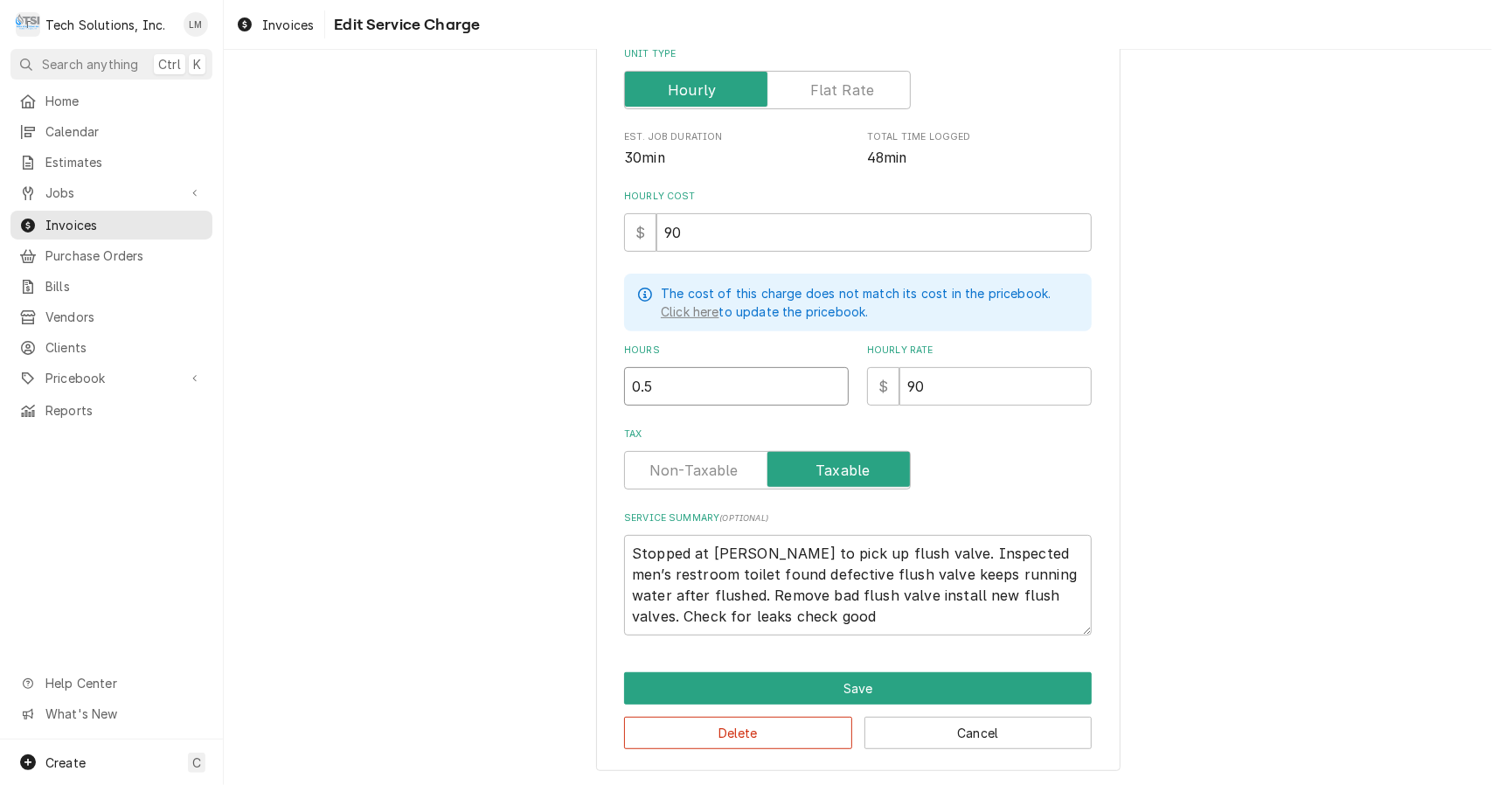
click at [703, 388] on input "0.5" at bounding box center [736, 386] width 225 height 38
type textarea "x"
type input "0"
type textarea "x"
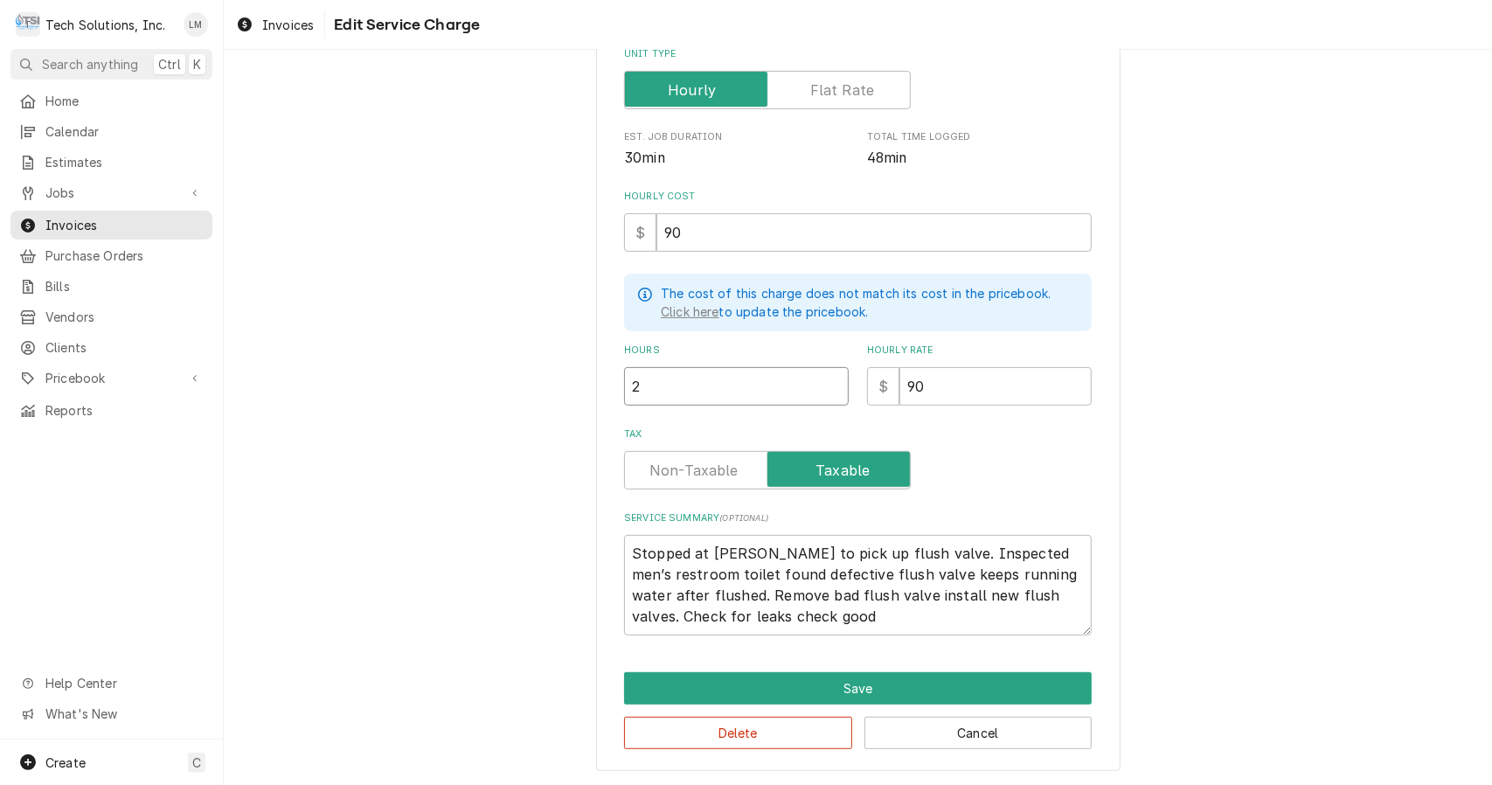
type input "2"
click at [628, 553] on textarea "Stopped at Ferguson’s to pick up flush valve. Inspected men’s restroom toilet f…" at bounding box center [858, 585] width 468 height 101
type textarea "x"
type textarea "CStopped at Ferguson’s to pick up flush valve. Inspected men’s restroom toilet …"
type textarea "x"
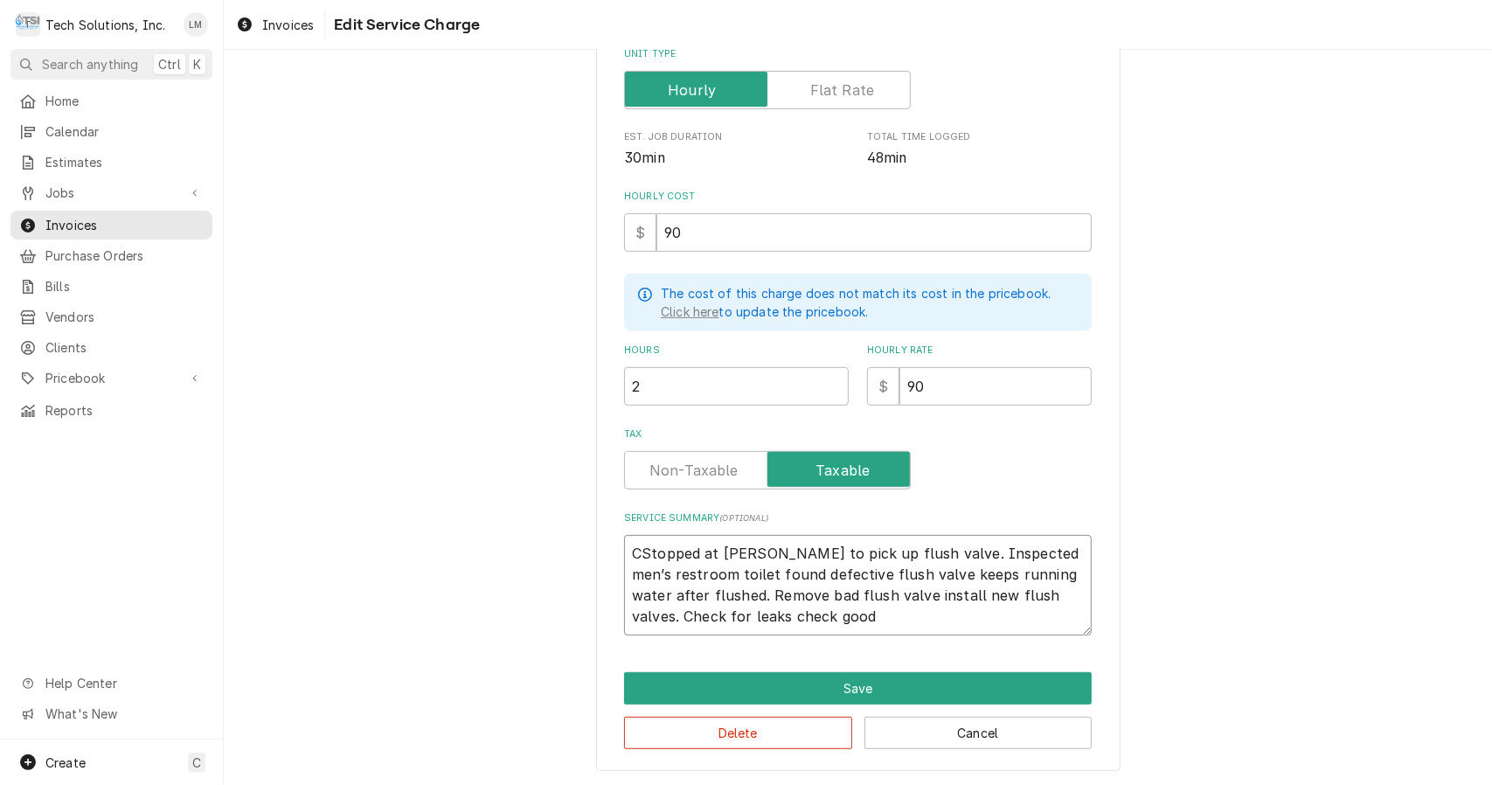
type textarea "ChStopped at Ferguson’s to pick up flush valve. Inspected men’s restroom toilet…"
type textarea "x"
type textarea "CheStopped at Ferguson’s to pick up flush valve. Inspected men’s restroom toile…"
type textarea "x"
type textarea "ChecStopped at Ferguson’s to pick up flush valve. Inspected men’s restroom toil…"
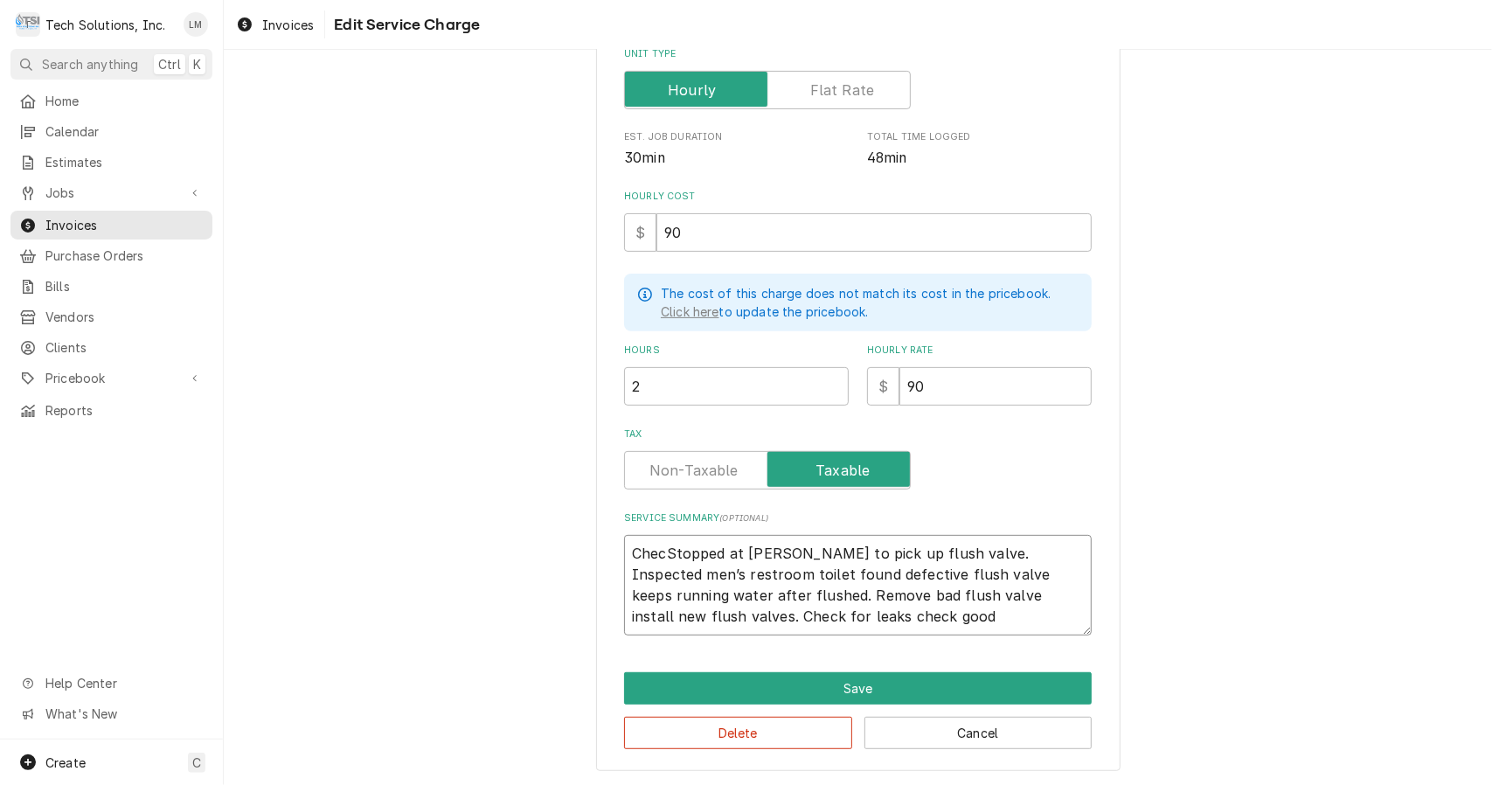
type textarea "x"
type textarea "CheckStopped at Ferguson’s to pick up flush valve. Inspected men’s restroom toi…"
type textarea "x"
type textarea "CheckeStopped at Ferguson’s to pick up flush valve. Inspected men’s restroom to…"
type textarea "x"
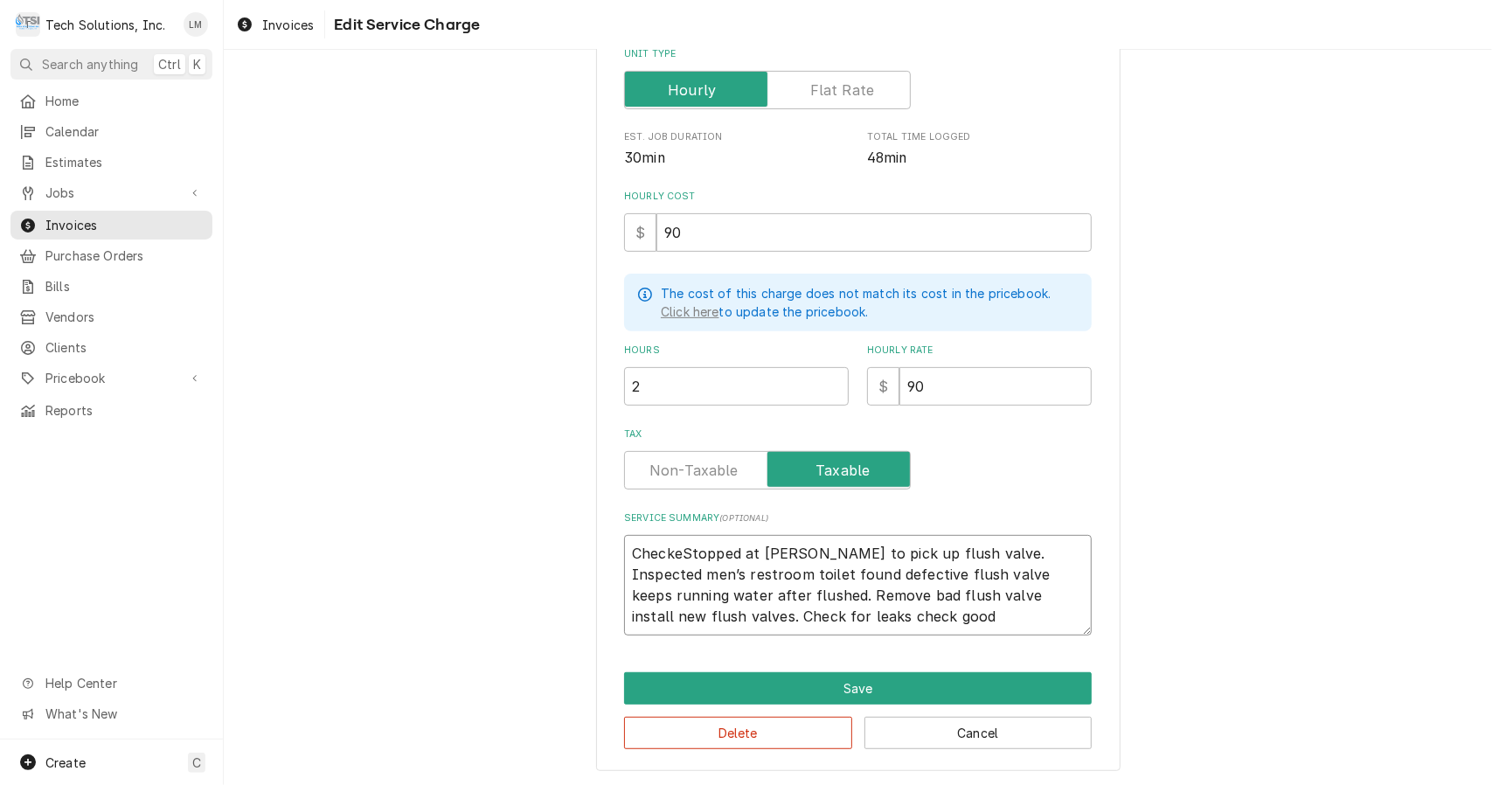
type textarea "CheckedStopped at Ferguson’s to pick up flush valve. Inspected men’s restroom t…"
type textarea "x"
type textarea "Checked Stopped at Ferguson’s to pick up flush valve. Inspected men’s restroom …"
type textarea "x"
type textarea "Checked aStopped at Ferguson’s to pick up flush valve. Inspected men’s restroom…"
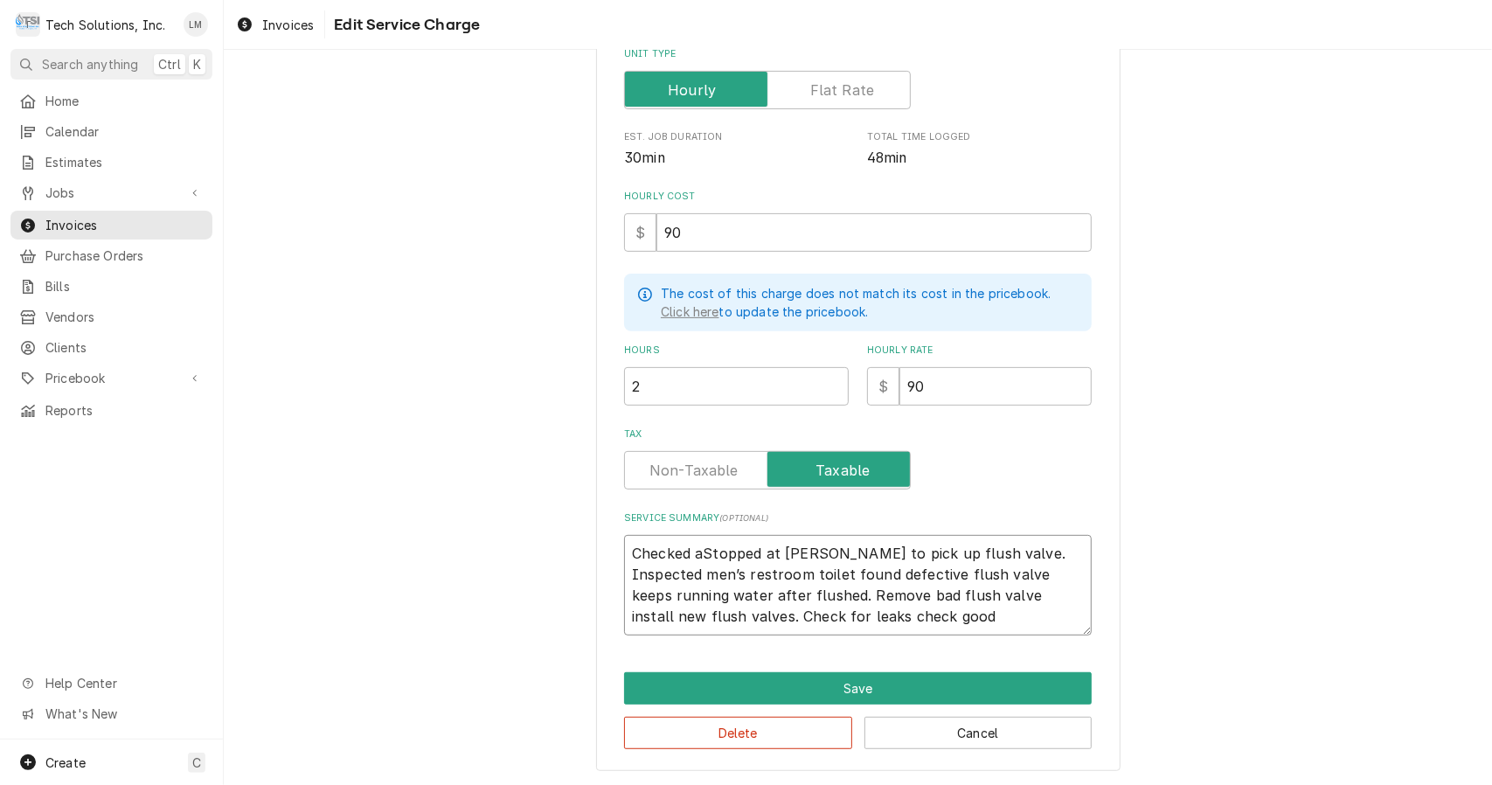
type textarea "x"
type textarea "Checked a Stopped at Ferguson’s to pick up flush valve. Inspected men’s restroo…"
type textarea "x"
type textarea "Checked a tStopped at Ferguson’s to pick up flush valve. Inspected men’s restro…"
type textarea "x"
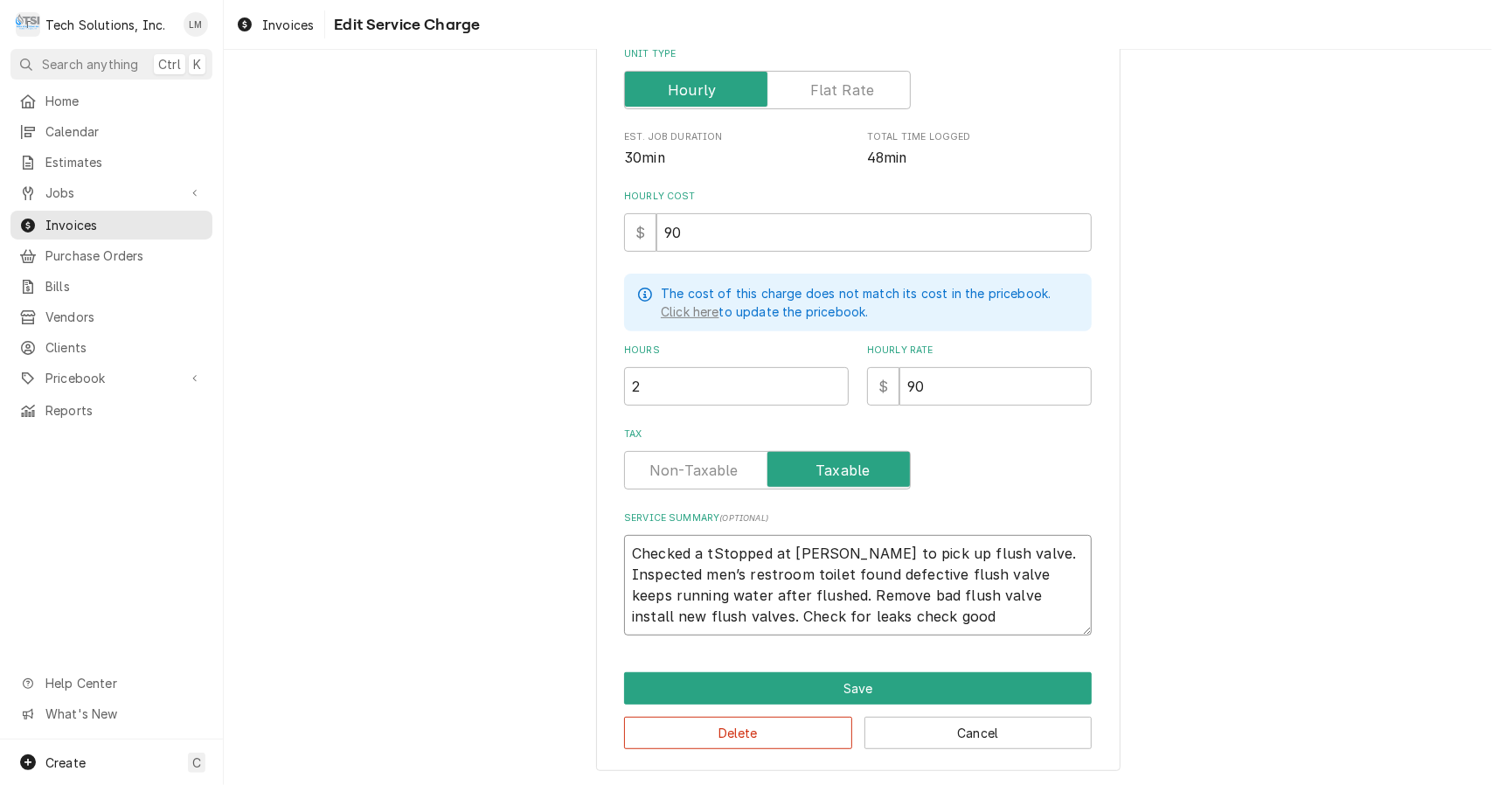
type textarea "Checked a toStopped at Ferguson’s to pick up flush valve. Inspected men’s restr…"
type textarea "x"
type textarea "Checked a toiStopped at Ferguson’s to pick up flush valve. Inspected men’s rest…"
type textarea "x"
type textarea "Checked a toilStopped at Ferguson’s to pick up flush valve. Inspected men’s res…"
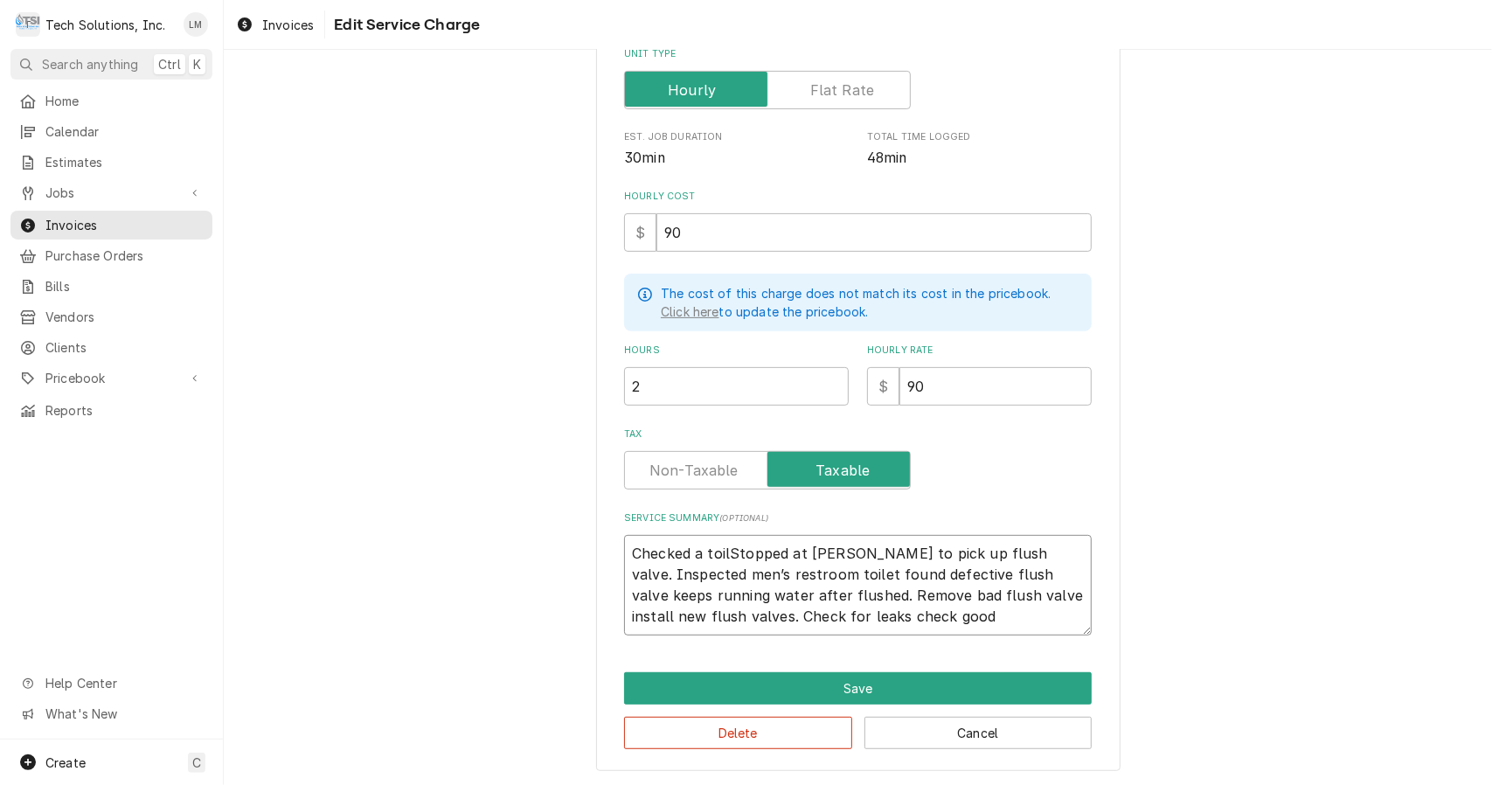
type textarea "x"
type textarea "Checked a toileStopped at Ferguson’s to pick up flush valve. Inspected men’s re…"
type textarea "x"
type textarea "Checked a toiletStopped at Ferguson’s to pick up flush valve. Inspected men’s r…"
type textarea "x"
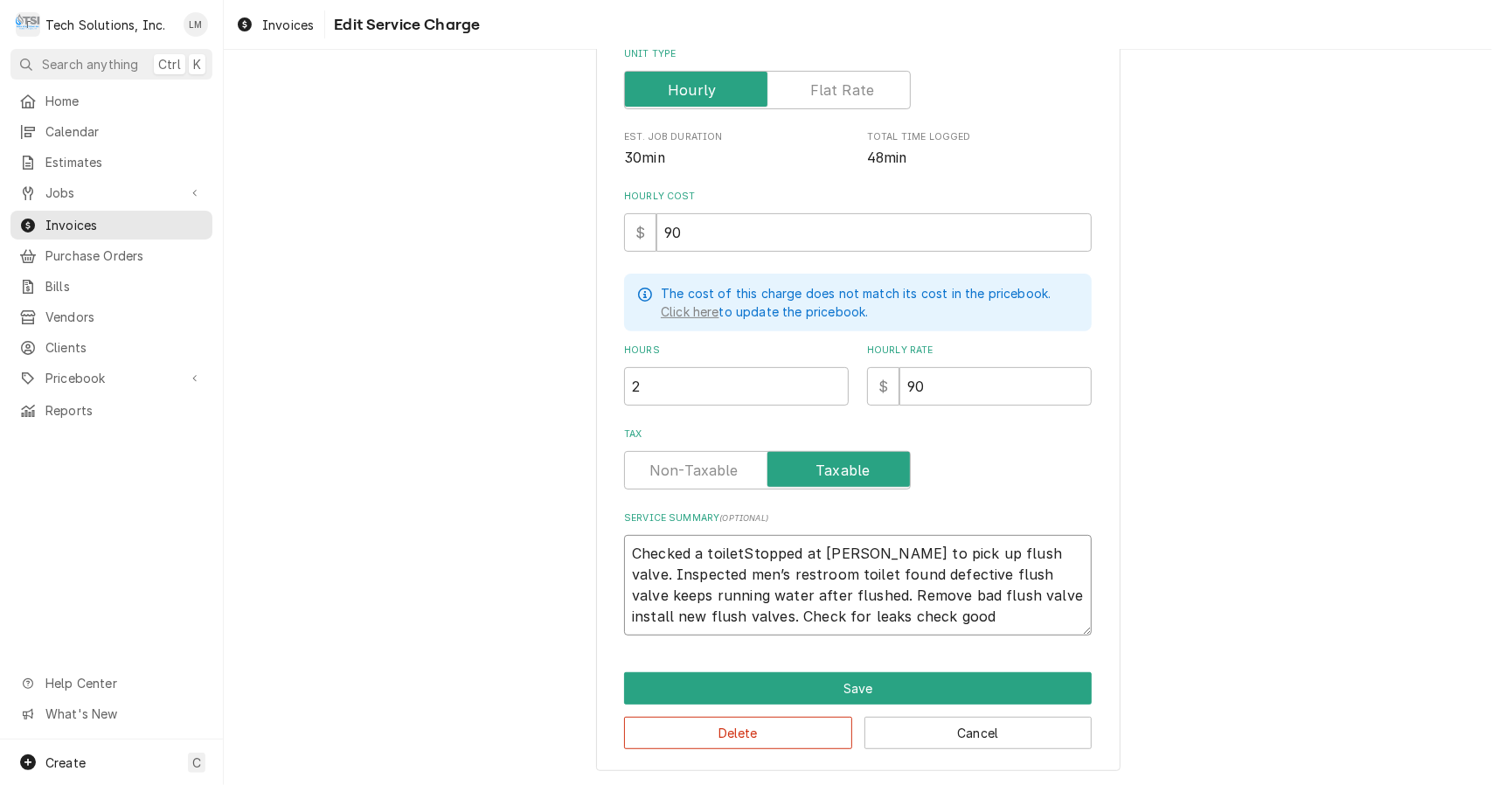
type textarea "Checked a toilet Stopped at Ferguson’s to pick up flush valve. Inspected men’s …"
type textarea "x"
type textarea "Checked a toilet iStopped at Ferguson’s to pick up flush valve. Inspected men’s…"
type textarea "x"
type textarea "Checked a toilet in Stopped at Ferguson’s to pick up flush valve. Inspected men…"
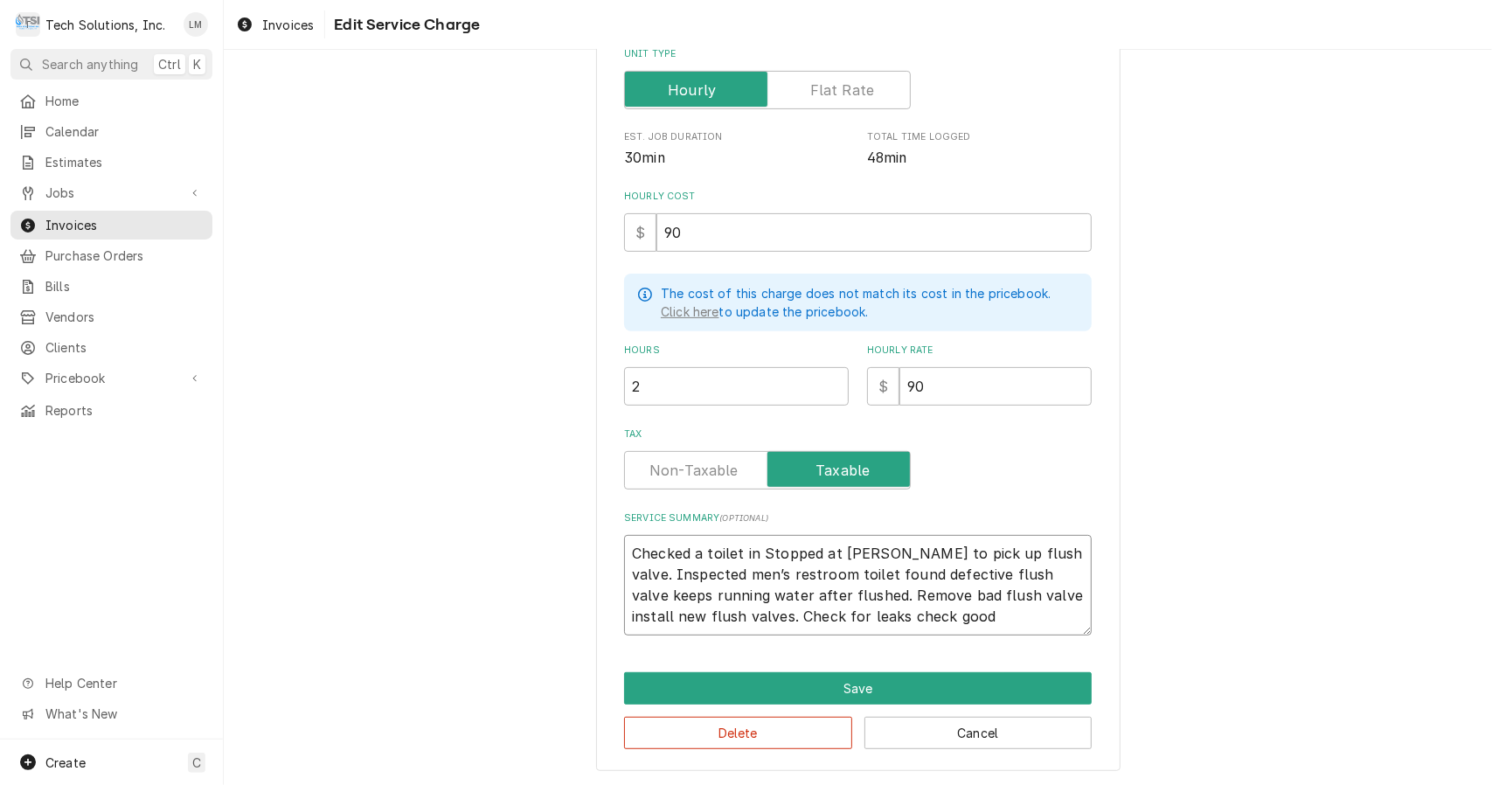
type textarea "x"
type textarea "Checked a toilet in tStopped at Ferguson’s to pick up flush valve. Inspected me…"
type textarea "x"
type textarea "Checked a toilet in thStopped at Ferguson’s to pick up flush valve. Inspected m…"
type textarea "x"
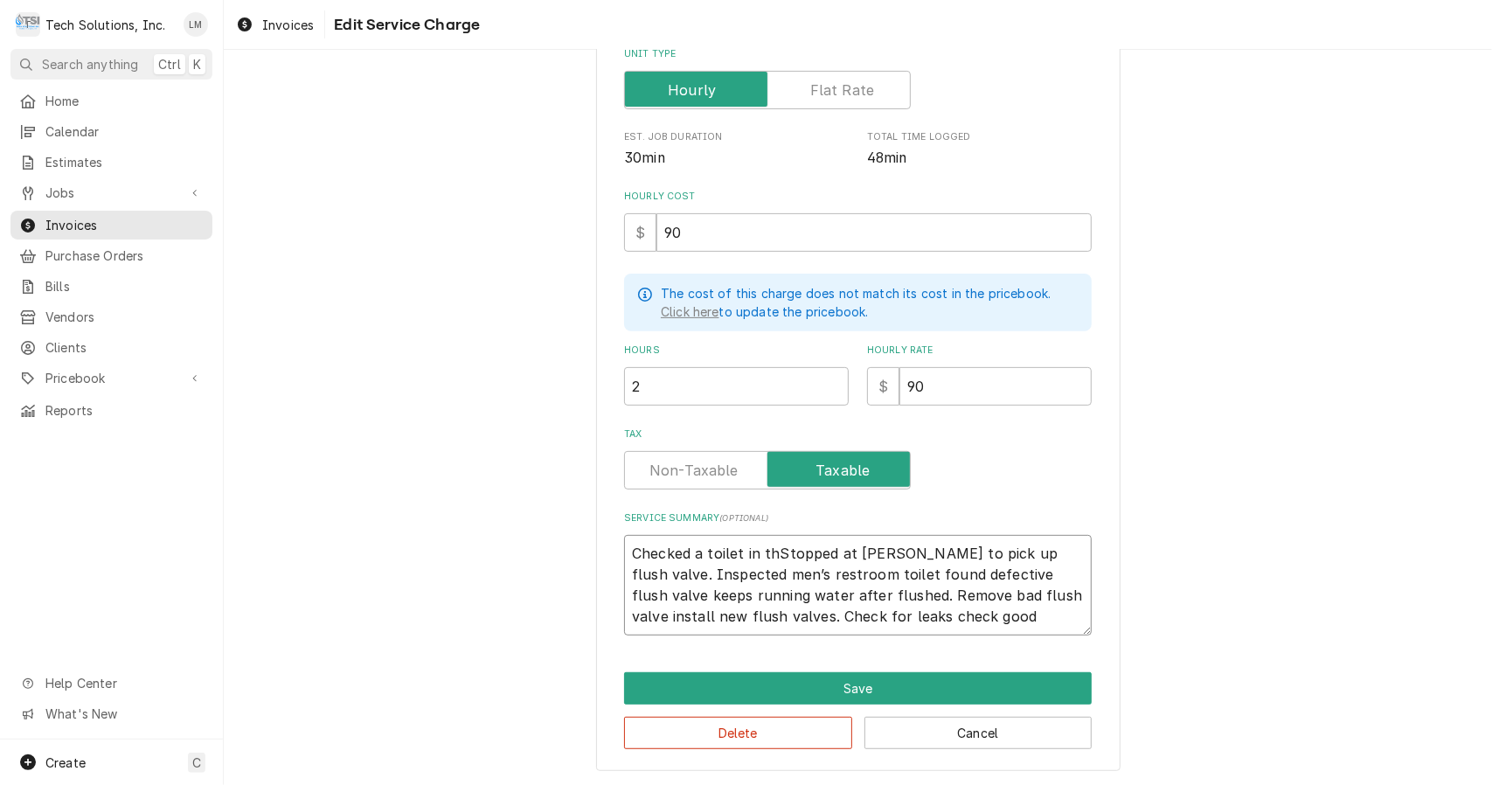
type textarea "Checked a toilet in theStopped at Ferguson’s to pick up flush valve. Inspected …"
type textarea "x"
type textarea "Checked a toilet in the Stopped at Ferguson’s to pick up flush valve. Inspected…"
type textarea "x"
type textarea "Checked a toilet in the MStopped at Ferguson’s to pick up flush valve. Inspecte…"
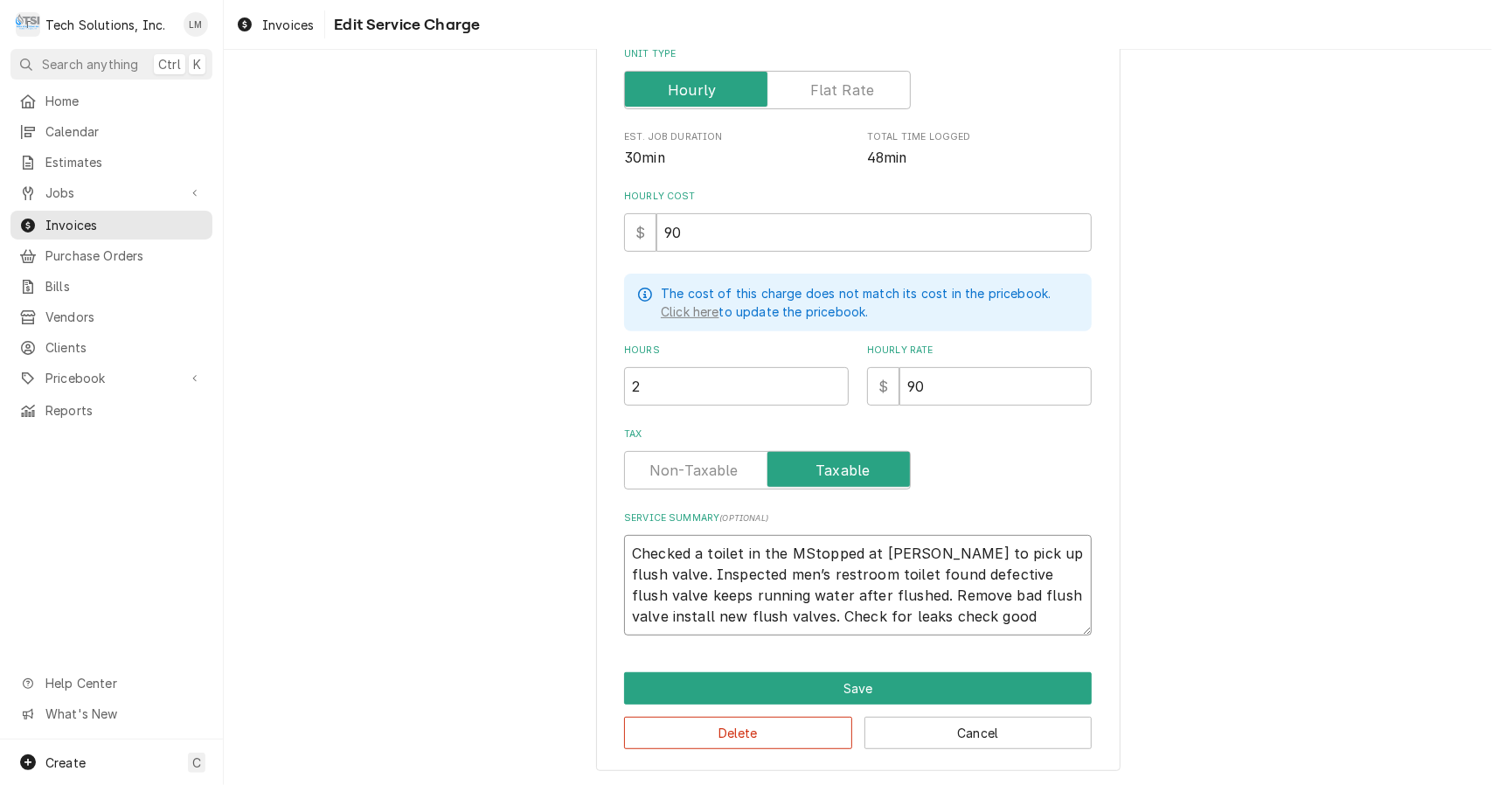
type textarea "x"
type textarea "Checked a toilet in the MeStopped at Ferguson’s to pick up flush valve. Inspect…"
type textarea "x"
type textarea "Checked a toilet in the MenStopped at Ferguson’s to pick up flush valve. Inspec…"
type textarea "x"
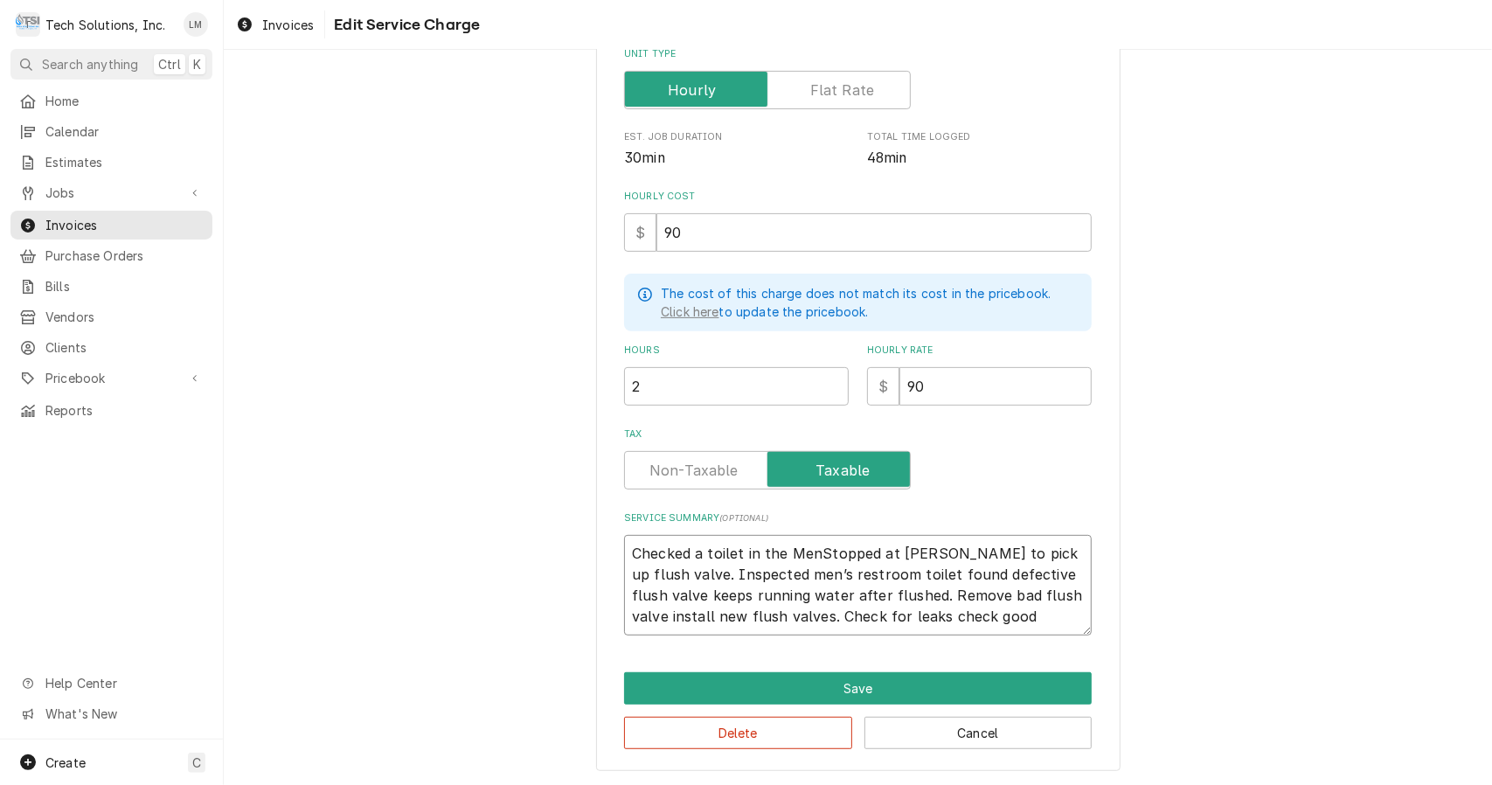
type textarea "Checked a toilet in the Men'Stopped at Ferguson’s to pick up flush valve. Inspe…"
type textarea "x"
type textarea "Checked a toilet in the Men'sStopped at Ferguson’s to pick up flush valve. Insp…"
type textarea "x"
type textarea "Checked a toilet in the Men's Stopped at Ferguson’s to pick up flush valve. Ins…"
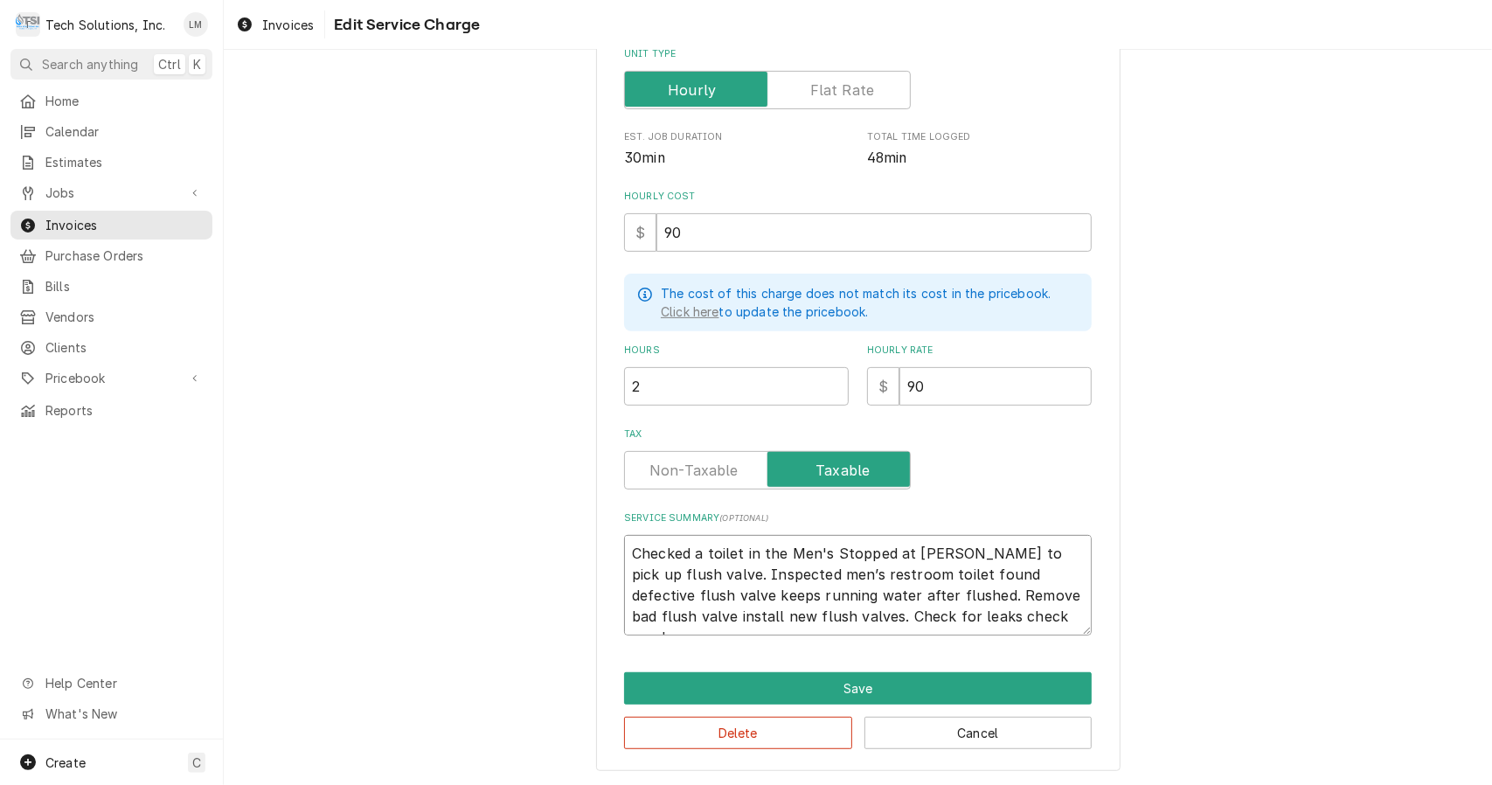
type textarea "x"
type textarea "Checked a toilet in the Men's reStopped at Ferguson’s to pick up flush valve. I…"
type textarea "x"
type textarea "Checked a toilet in the Men's resStopped at Ferguson’s to pick up flush valve. …"
type textarea "x"
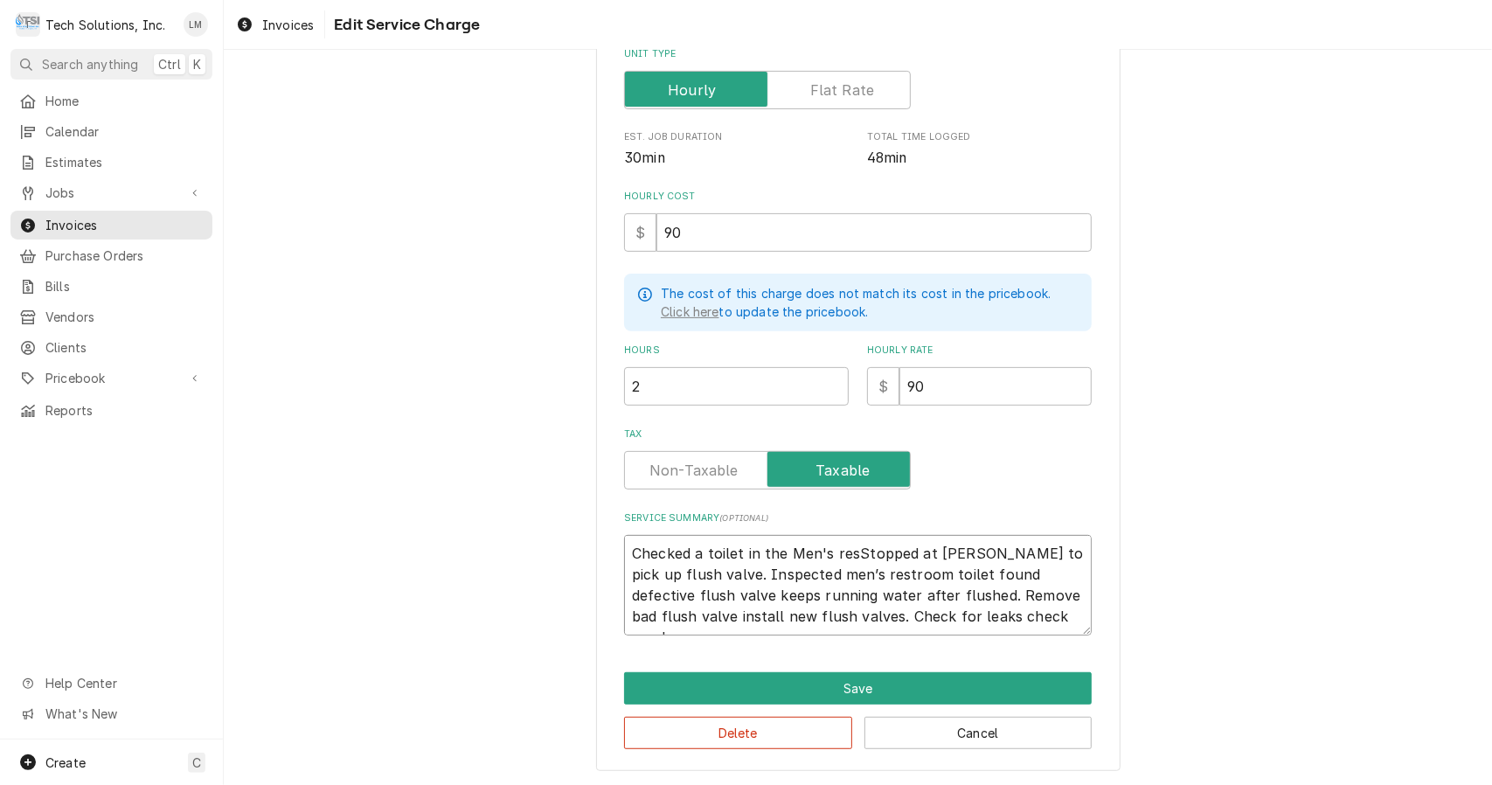
type textarea "Checked a toilet in the Men's restStopped at Ferguson’s to pick up flush valve.…"
type textarea "x"
type textarea "Checked a toilet in the Men's restrStopped at Ferguson’s to pick up flush valve…"
type textarea "x"
type textarea "Checked a toilet in the Men's restroStopped at Ferguson’s to pick up flush valv…"
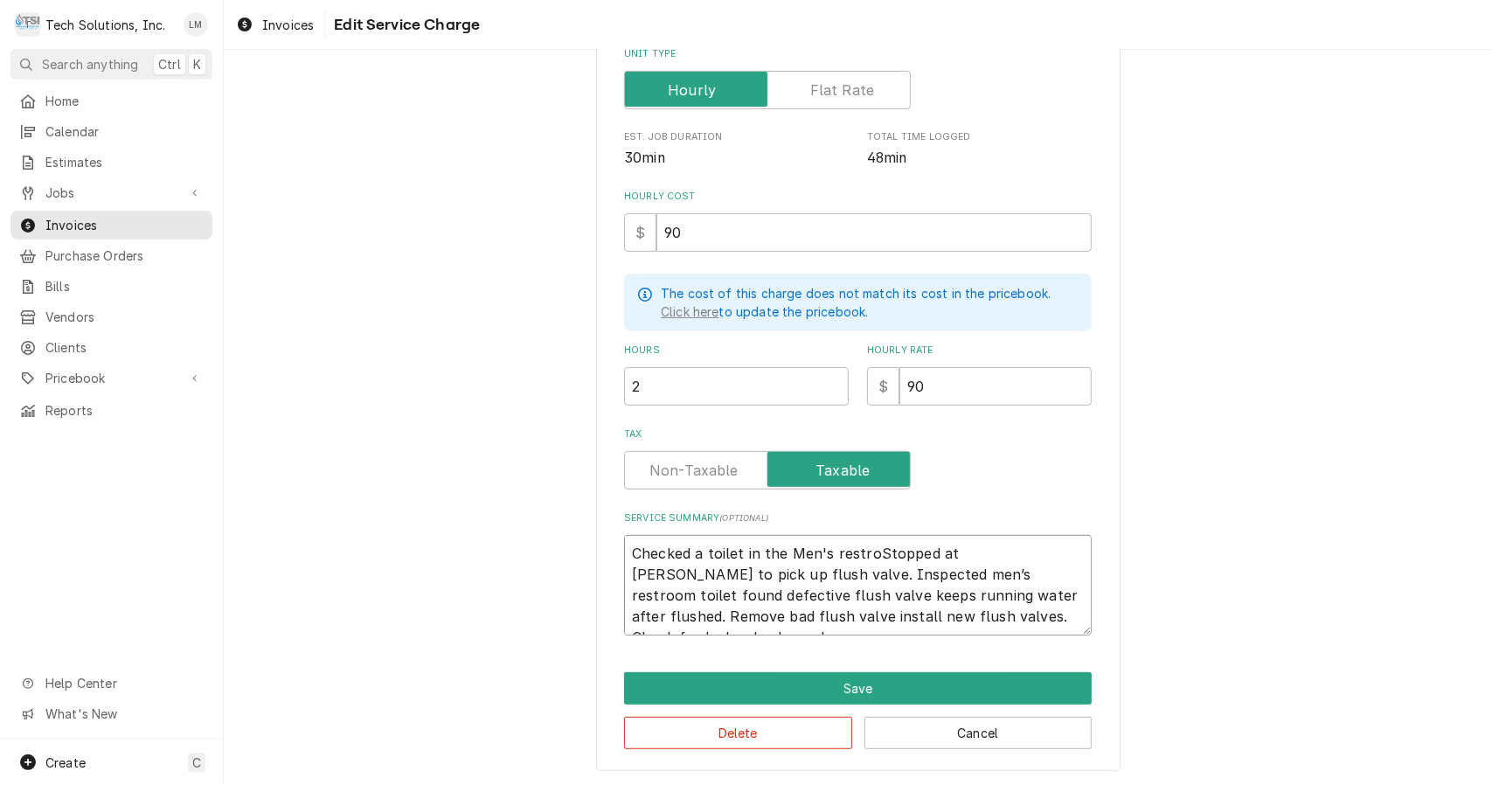
type textarea "x"
type textarea "Checked a toilet in the Men's restrooStopped at Ferguson’s to pick up flush val…"
type textarea "x"
type textarea "Checked a toilet in the Men's restroomStopped at Ferguson’s to pick up flush va…"
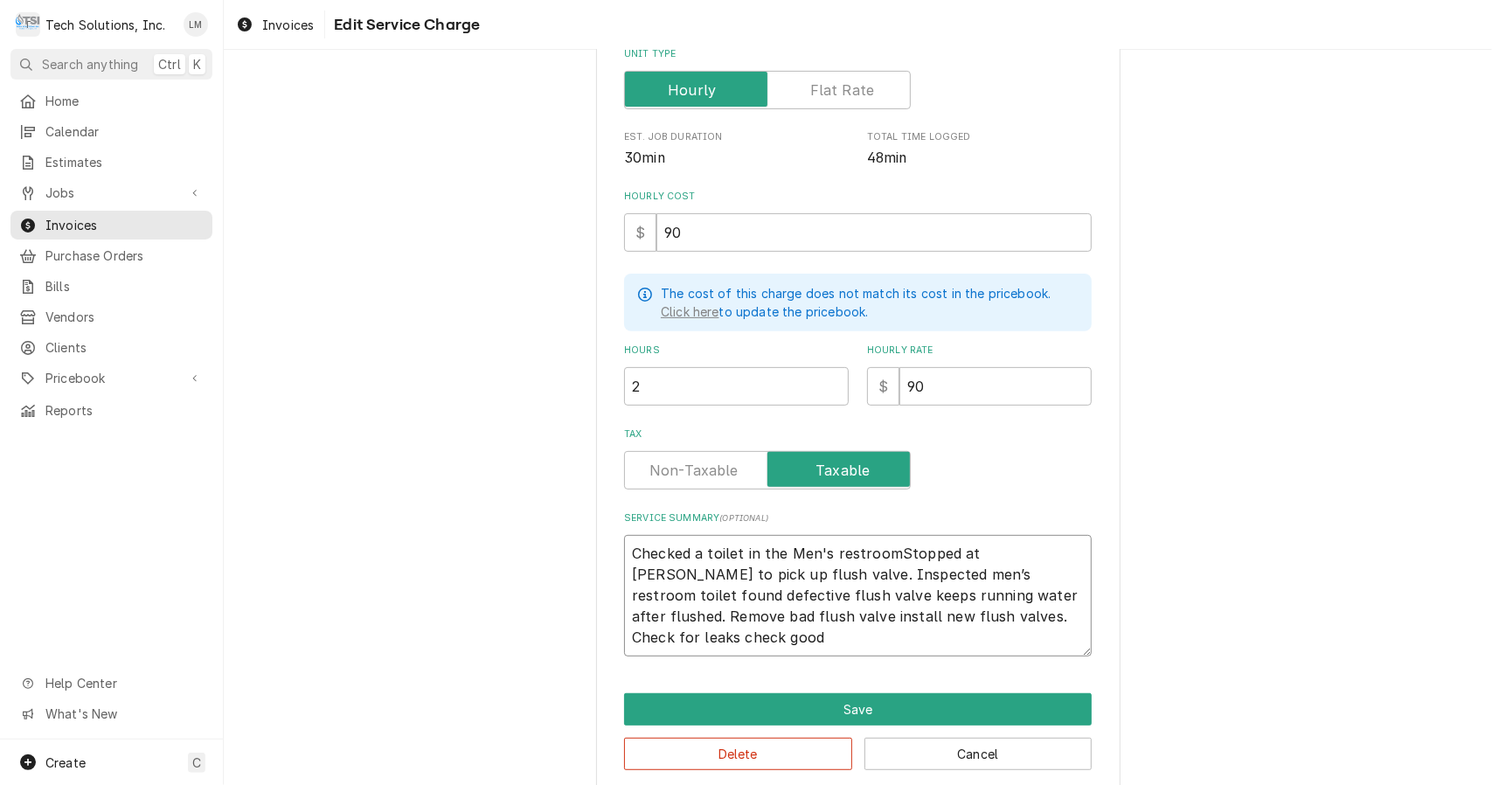
type textarea "x"
type textarea "Checked a toilet in the Men's restroom Stopped at Ferguson’s to pick up flush v…"
type textarea "x"
type textarea "Checked a toilet in the Men's restroom aStopped at Ferguson’s to pick up flush …"
type textarea "x"
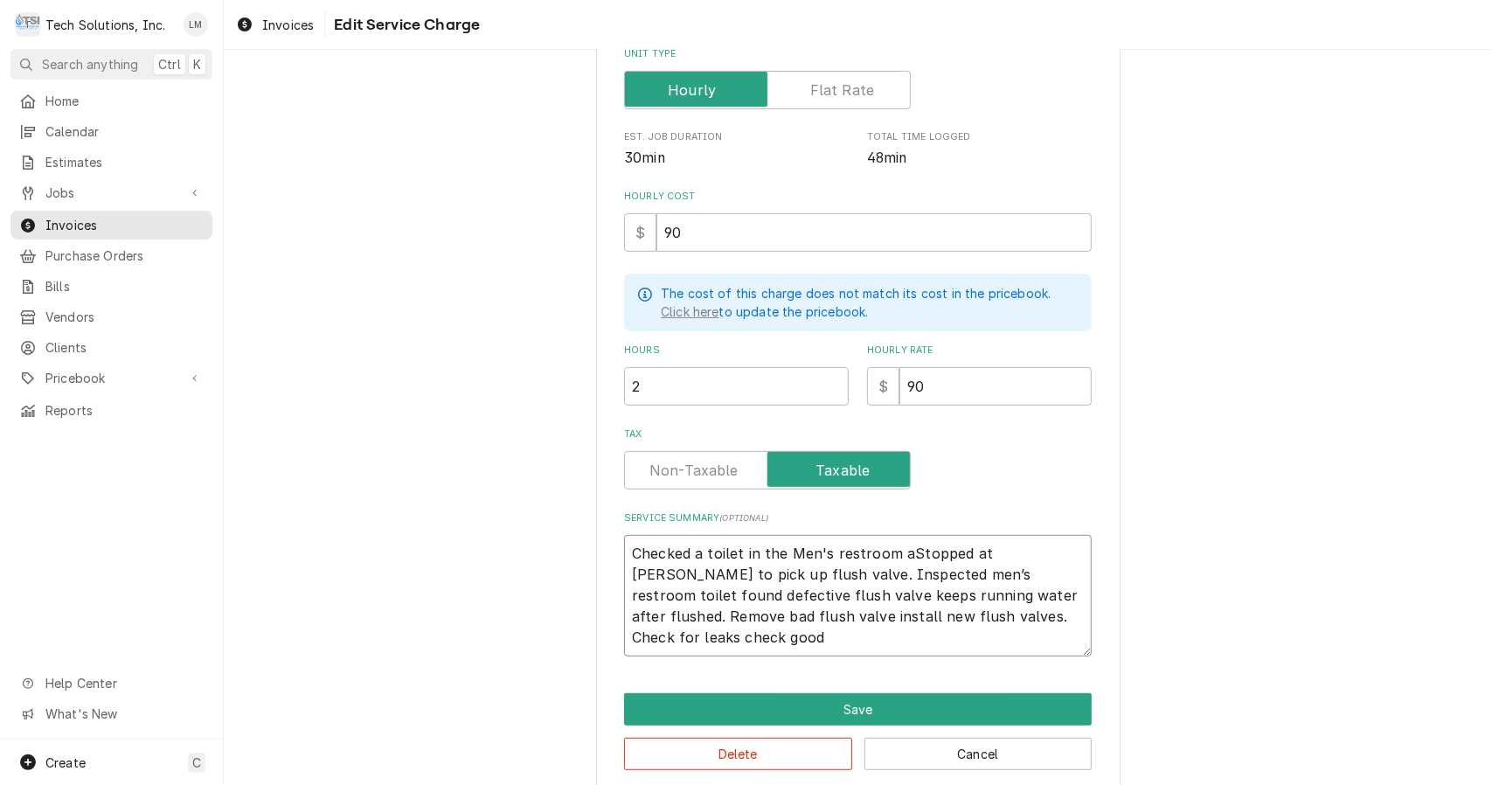
type textarea "Checked a toilet in the Men's restroom anStopped at Ferguson’s to pick up flush…"
type textarea "x"
type textarea "Checked a toilet in the Men's restroom andStopped at Ferguson’s to pick up flus…"
type textarea "x"
type textarea "Checked a toilet in the Men's restroom andtopped at Ferguson’s to pick up flush…"
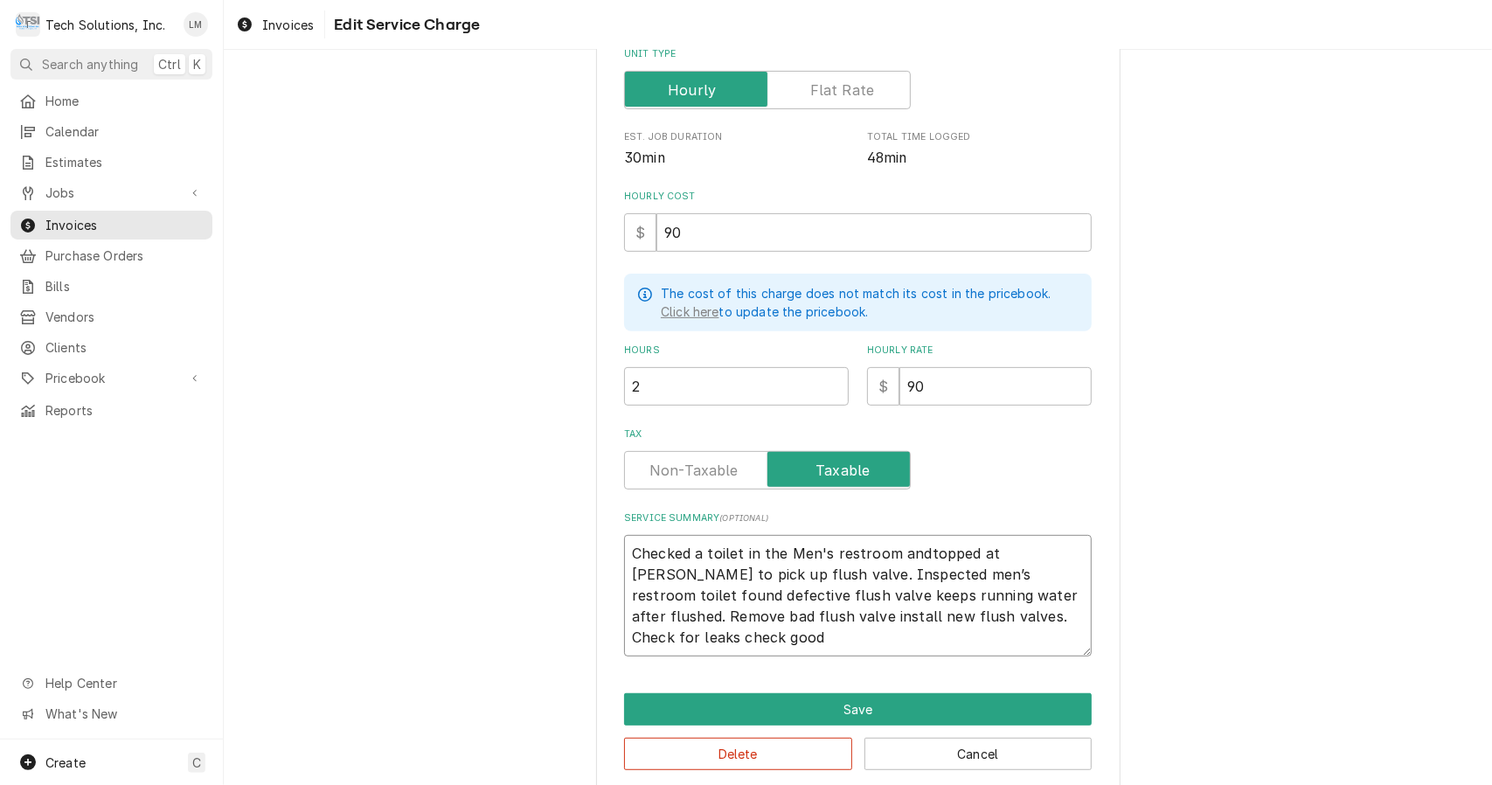
type textarea "x"
type textarea "Checked a toilet in the Men's restroom andopped at Ferguson’s to pick up flush …"
type textarea "x"
type textarea "Checked a toilet in the Men's restroom andpped at Ferguson’s to pick up flush v…"
type textarea "x"
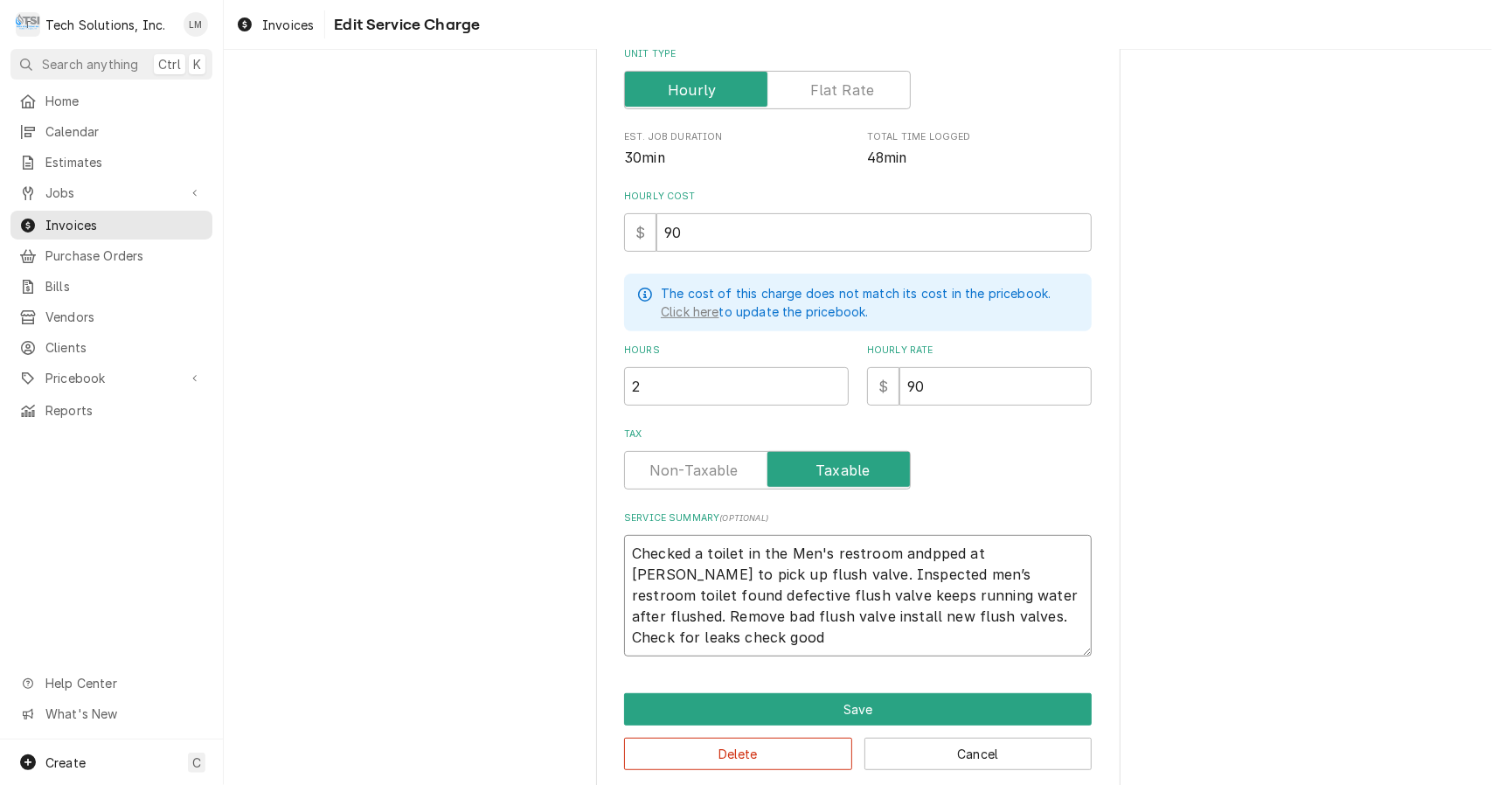
type textarea "Checked a toilet in the Men's restroom andped at Ferguson’s to pick up flush va…"
type textarea "x"
type textarea "Checked a toilet in the Men's restroom anded at Ferguson’s to pick up flush val…"
type textarea "x"
type textarea "Checked a toilet in the Men's restroom andd at Ferguson’s to pick up flush valv…"
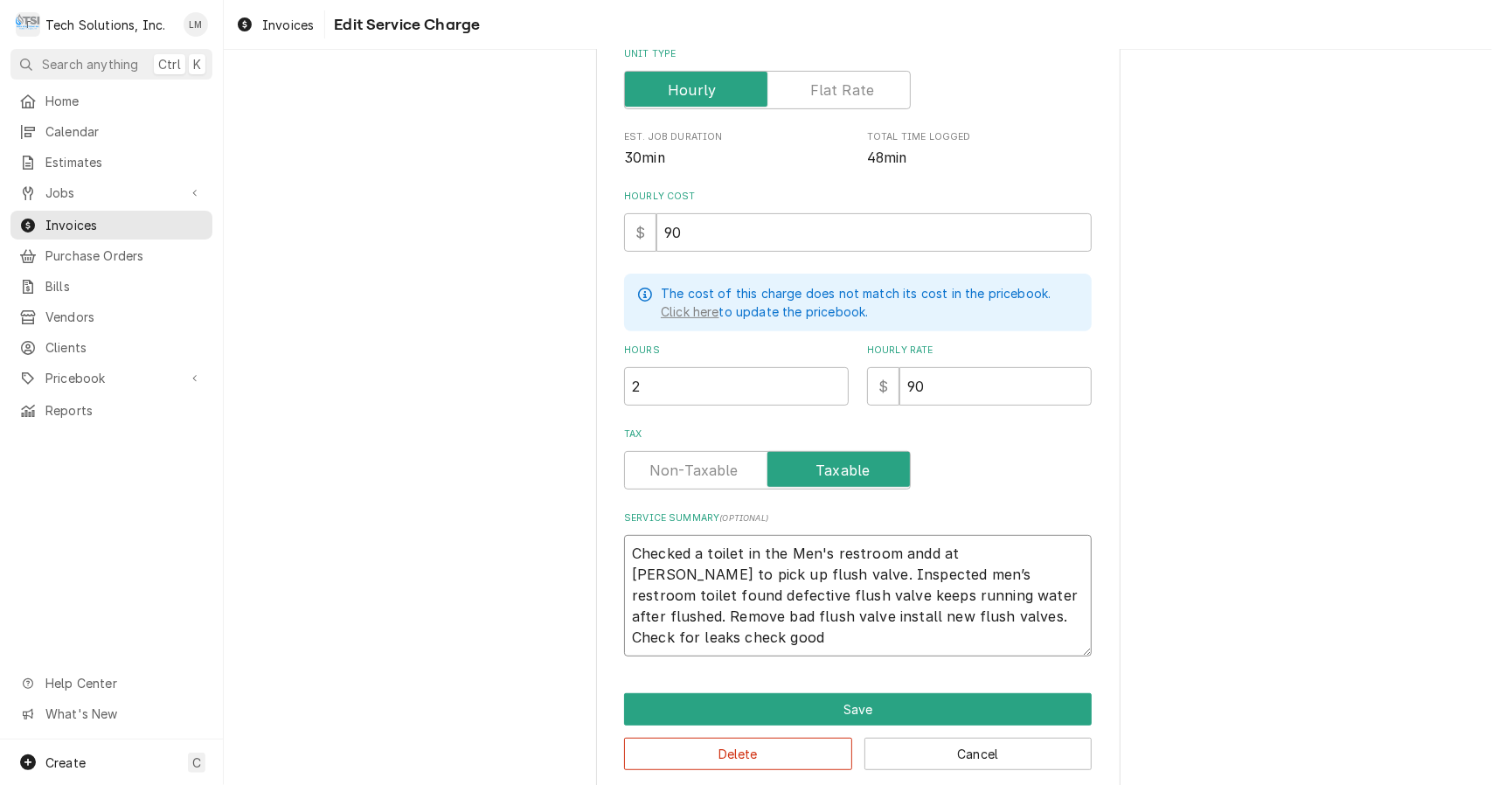
type textarea "x"
type textarea "Checked a toilet in the Men's restroom and at Ferguson’s to pick up flush valve…"
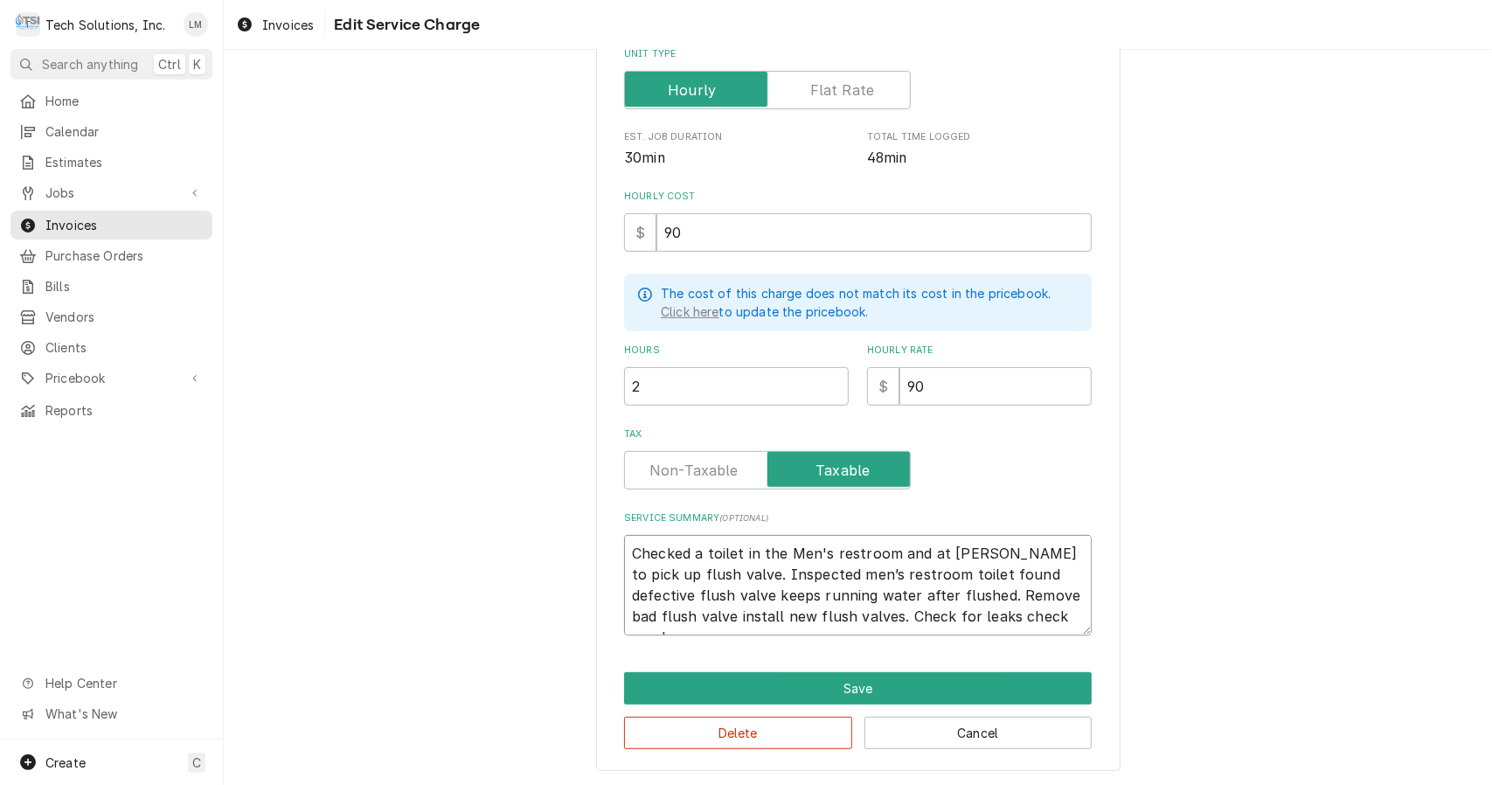
type textarea "x"
type textarea "Checked a toilet in the Men's restroom andat Ferguson’s to pick up flush valve.…"
type textarea "x"
type textarea "Checked a toilet in the Men's restroom andt Ferguson’s to pick up flush valve. …"
type textarea "x"
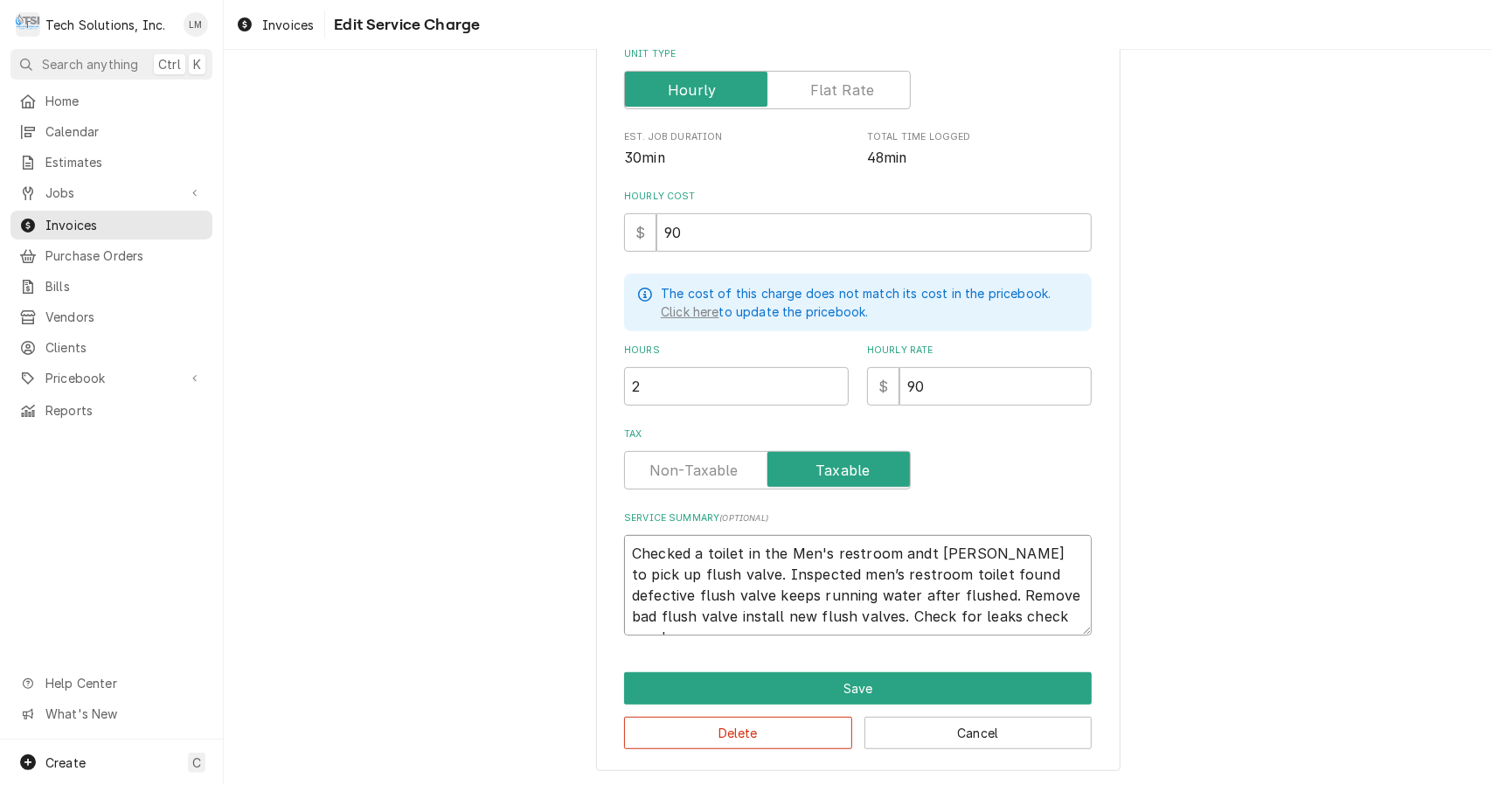
type textarea "Checked a toilet in the Men's restroom and Ferguson’s to pick up flush valve. I…"
type textarea "x"
type textarea "Checked a toilet in the Men's restroom andFerguson’s to pick up flush valve. In…"
type textarea "x"
type textarea "Checked a toilet in the Men's restroom anderguson’s to pick up flush valve. Ins…"
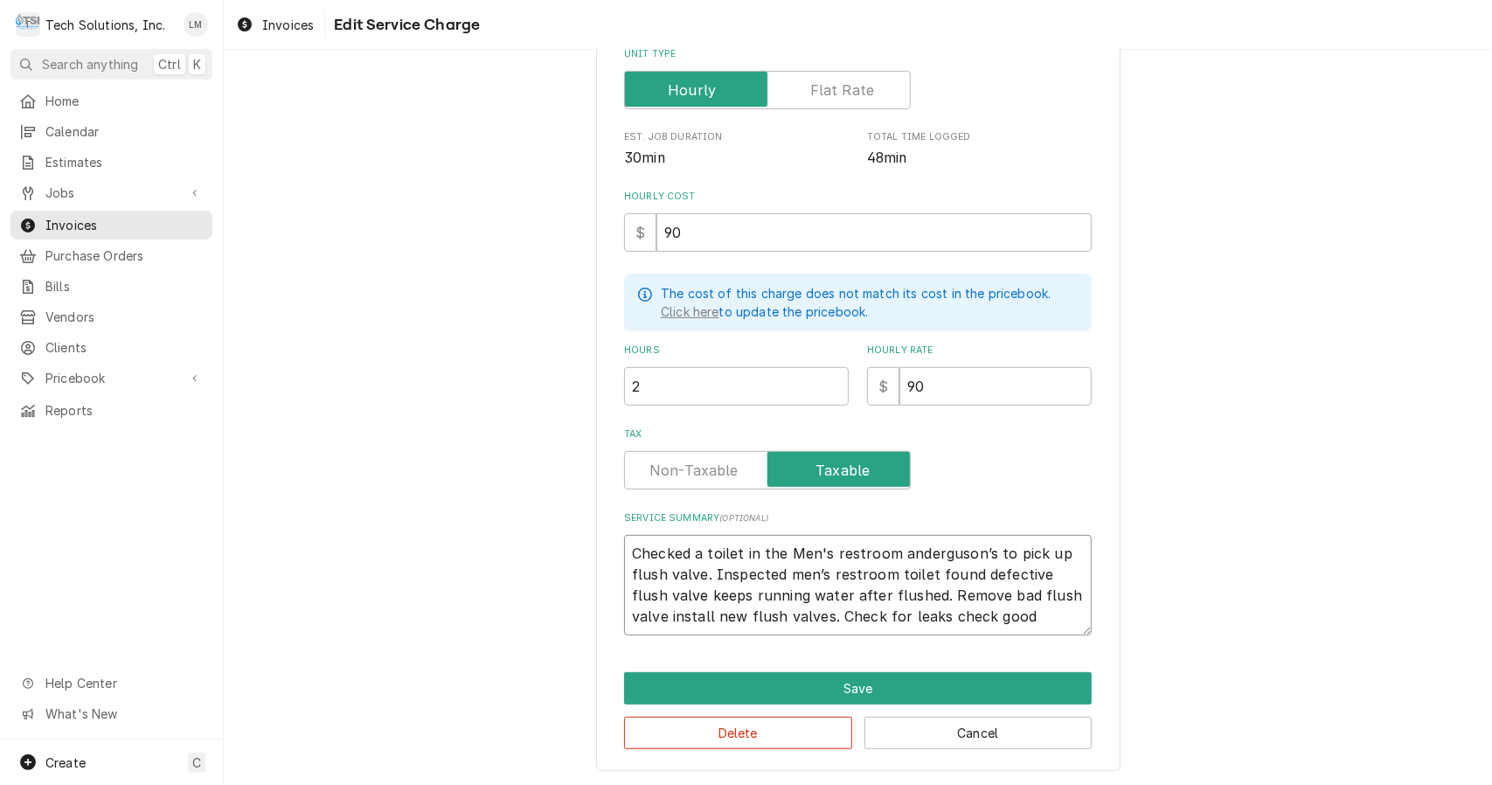
type textarea "x"
type textarea "Checked a toilet in the Men's restroom andrguson’s to pick up flush valve. Insp…"
type textarea "x"
type textarea "Checked a toilet in the Men's restroom andguson’s to pick up flush valve. Inspe…"
type textarea "x"
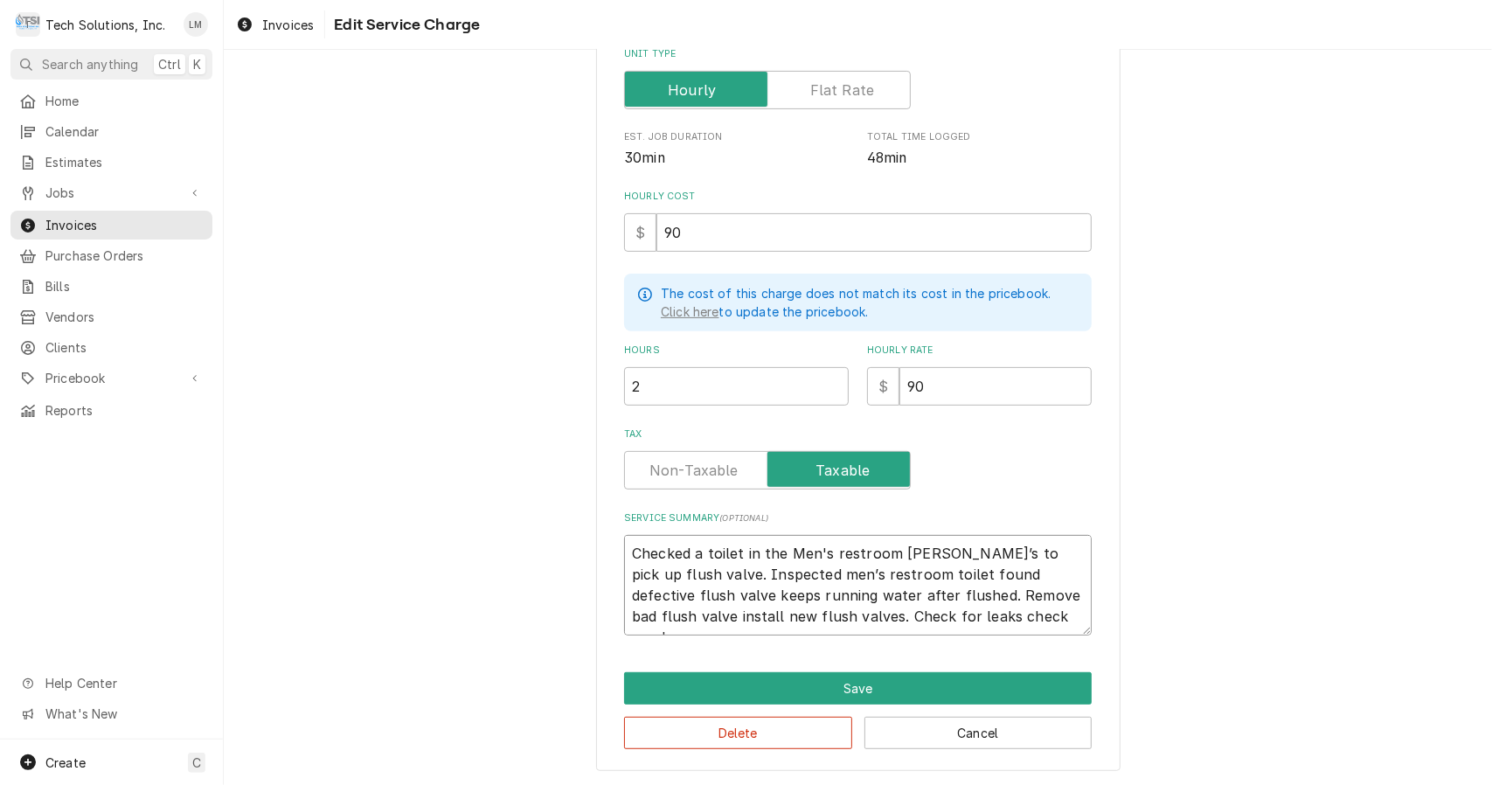
type textarea "Checked a toilet in the Men's restroom anduson’s to pick up flush valve. Inspec…"
type textarea "x"
type textarea "Checked a toilet in the Men's restroom andson’s to pick up flush valve. Inspect…"
type textarea "x"
type textarea "Checked a toilet in the Men's restroom andon’s to pick up flush valve. Inspecte…"
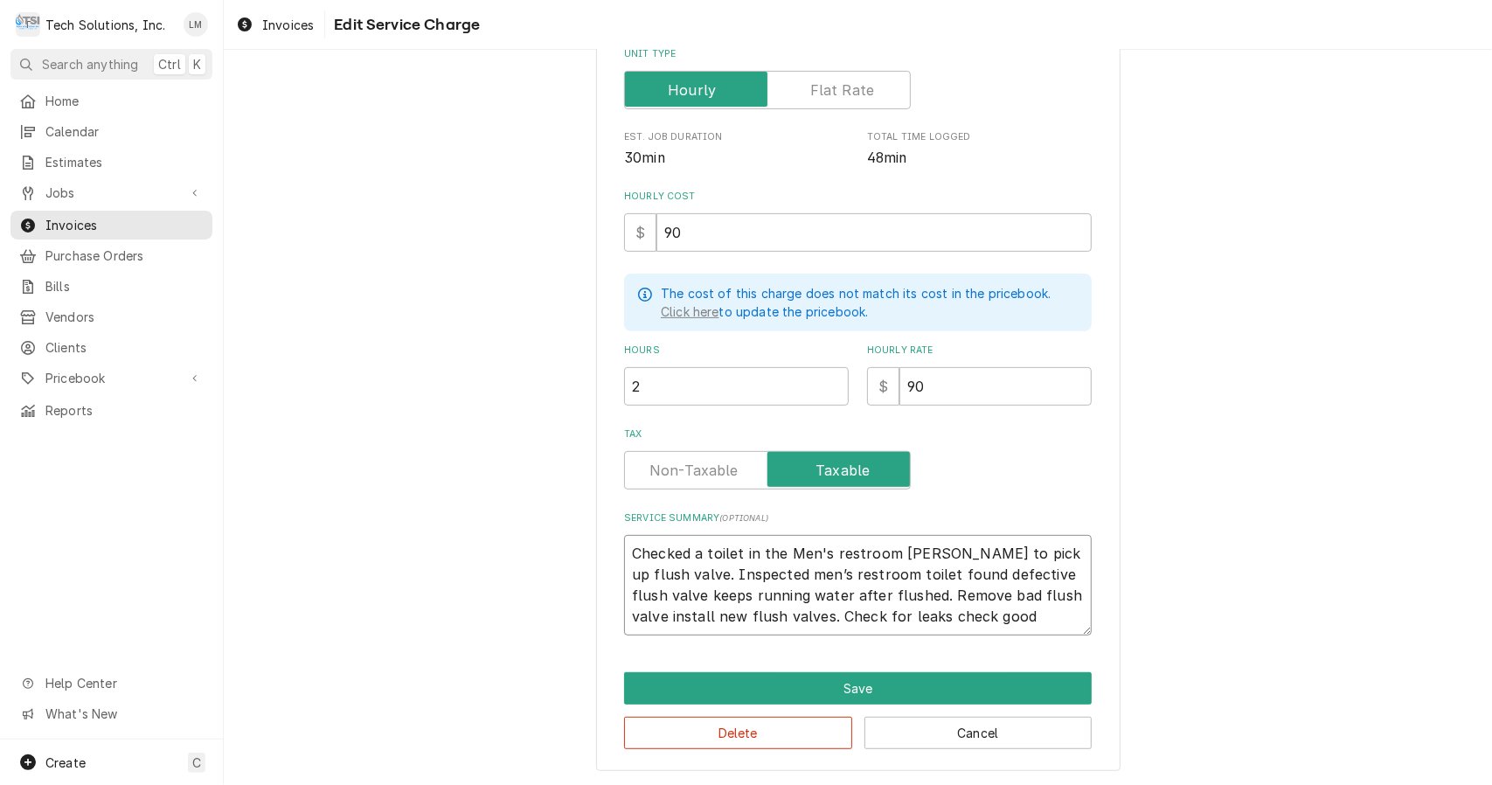
type textarea "x"
type textarea "Checked a toilet in the Men's restroom andn’s to pick up flush valve. Inspected…"
type textarea "x"
type textarea "Checked a toilet in the Men's restroom and’s to pick up flush valve. Inspected …"
type textarea "x"
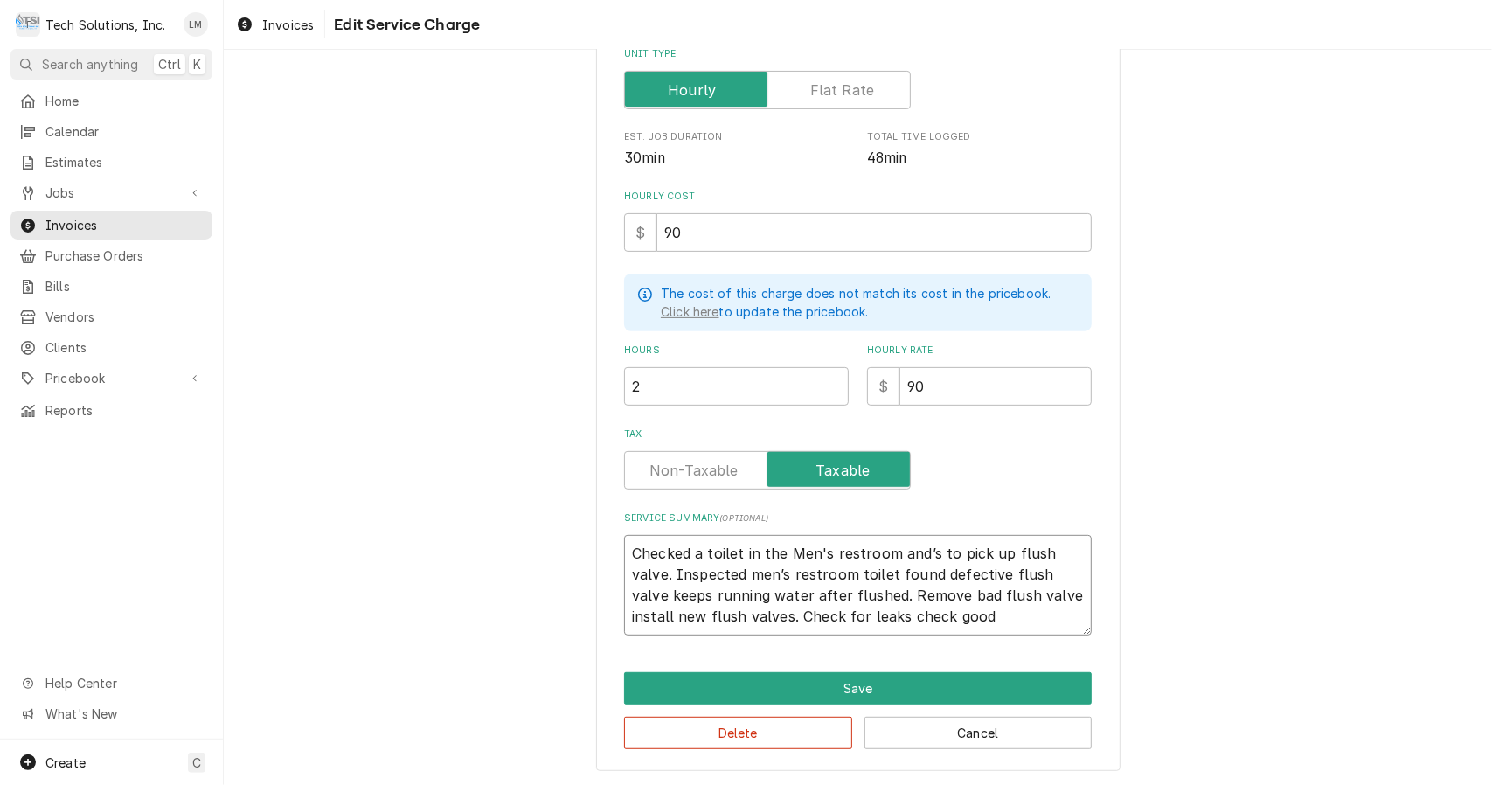
type textarea "Checked a toilet in the Men's restroom ands to pick up flush valve. Inspected m…"
type textarea "x"
type textarea "Checked a toilet in the Men's restroom and to pick up flush valve. Inspected me…"
type textarea "x"
type textarea "Checked a toilet in the Men's restroom andto pick up flush valve. Inspected men…"
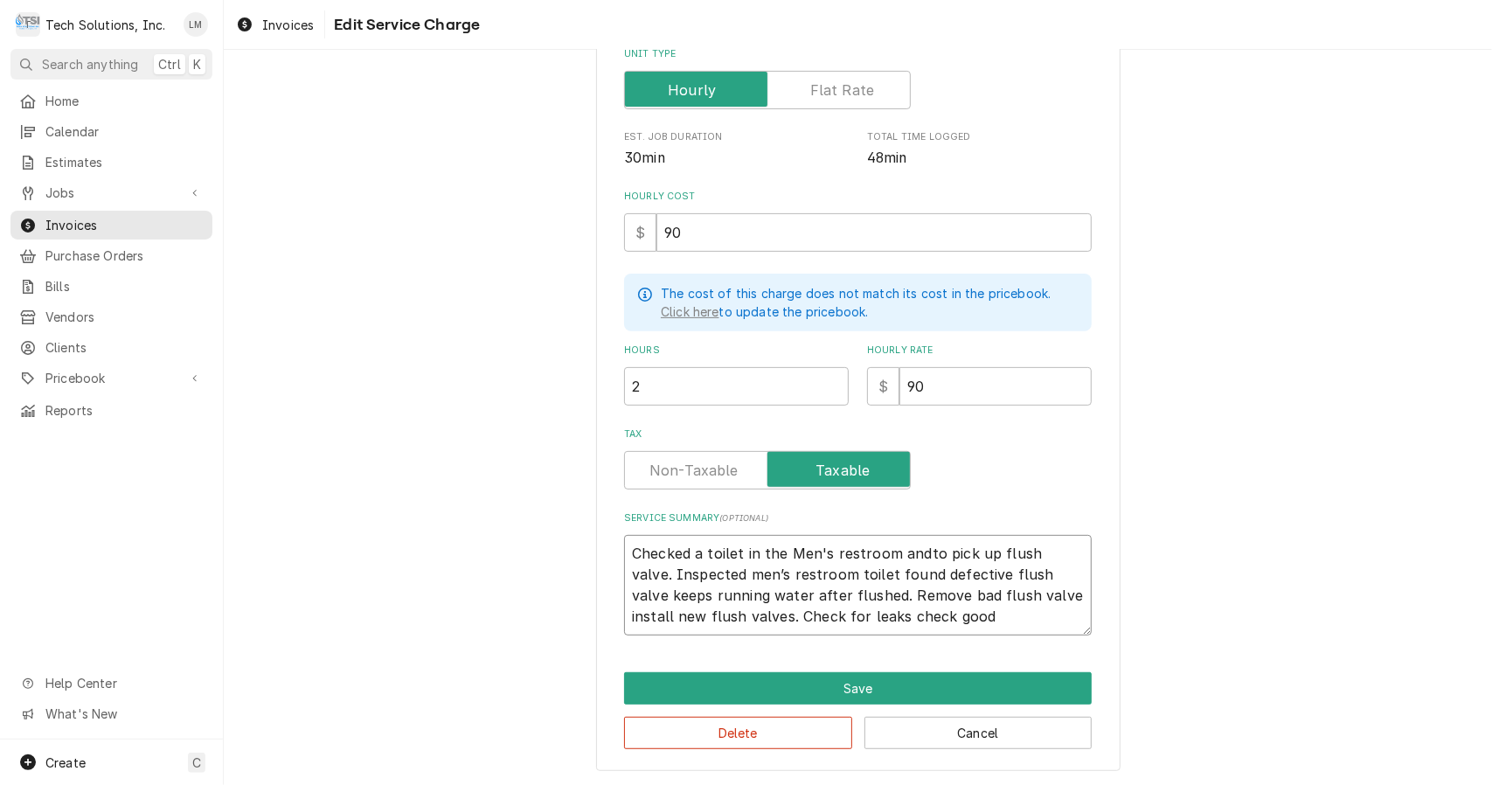
type textarea "x"
type textarea "Checked a toilet in the Men's restroom ando pick up flush valve. Inspected men’…"
type textarea "x"
type textarea "Checked a toilet in the Men's restroom and pick up flush valve. Inspected men’s…"
type textarea "x"
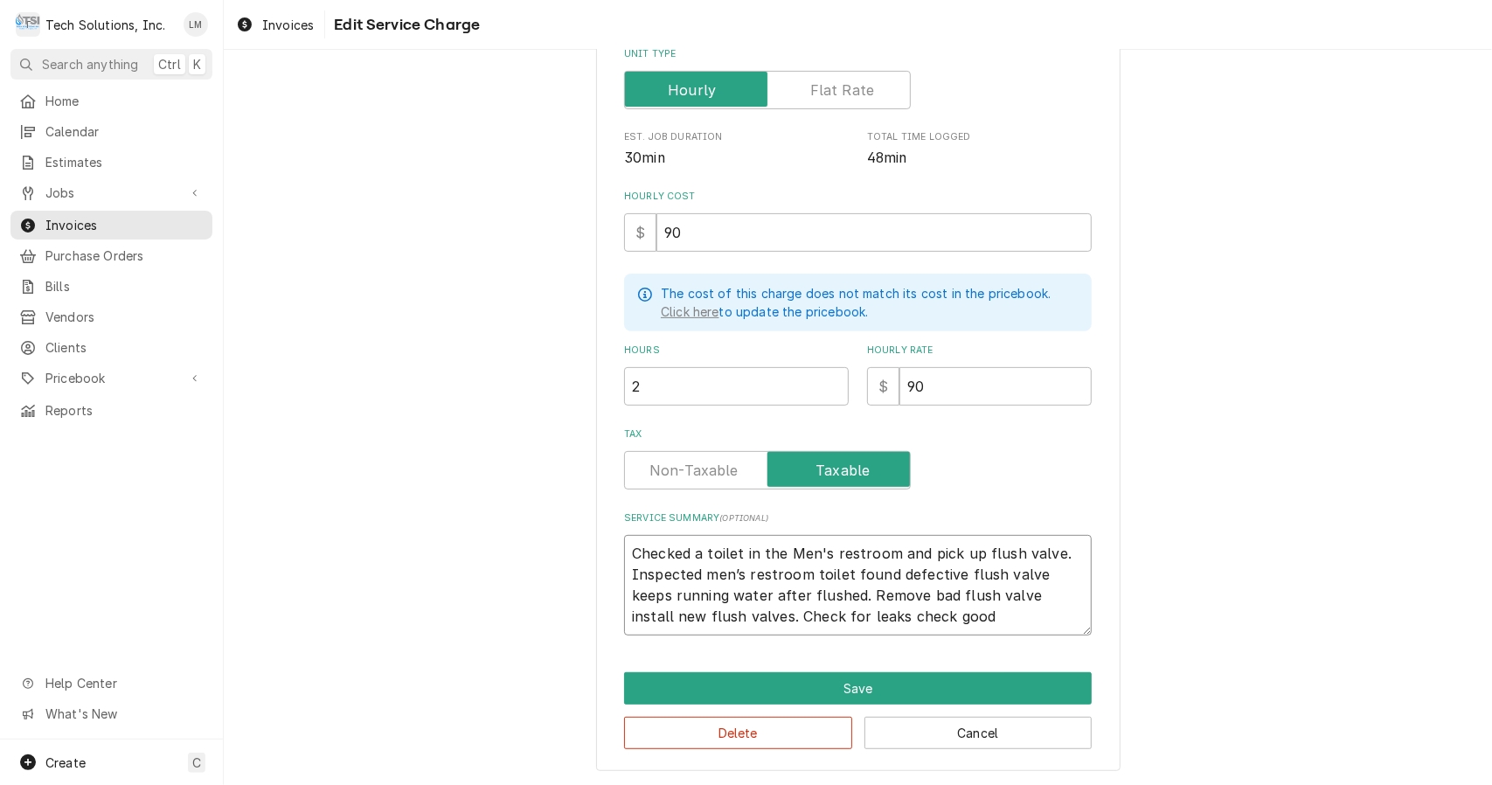
type textarea "Checked a toilet in the Men's restroom andpick up flush valve. Inspected men’s …"
type textarea "x"
type textarea "Checked a toilet in the Men's restroom andick up flush valve. Inspected men’s r…"
type textarea "x"
type textarea "Checked a toilet in the Men's restroom andck up flush valve. Inspected men’s re…"
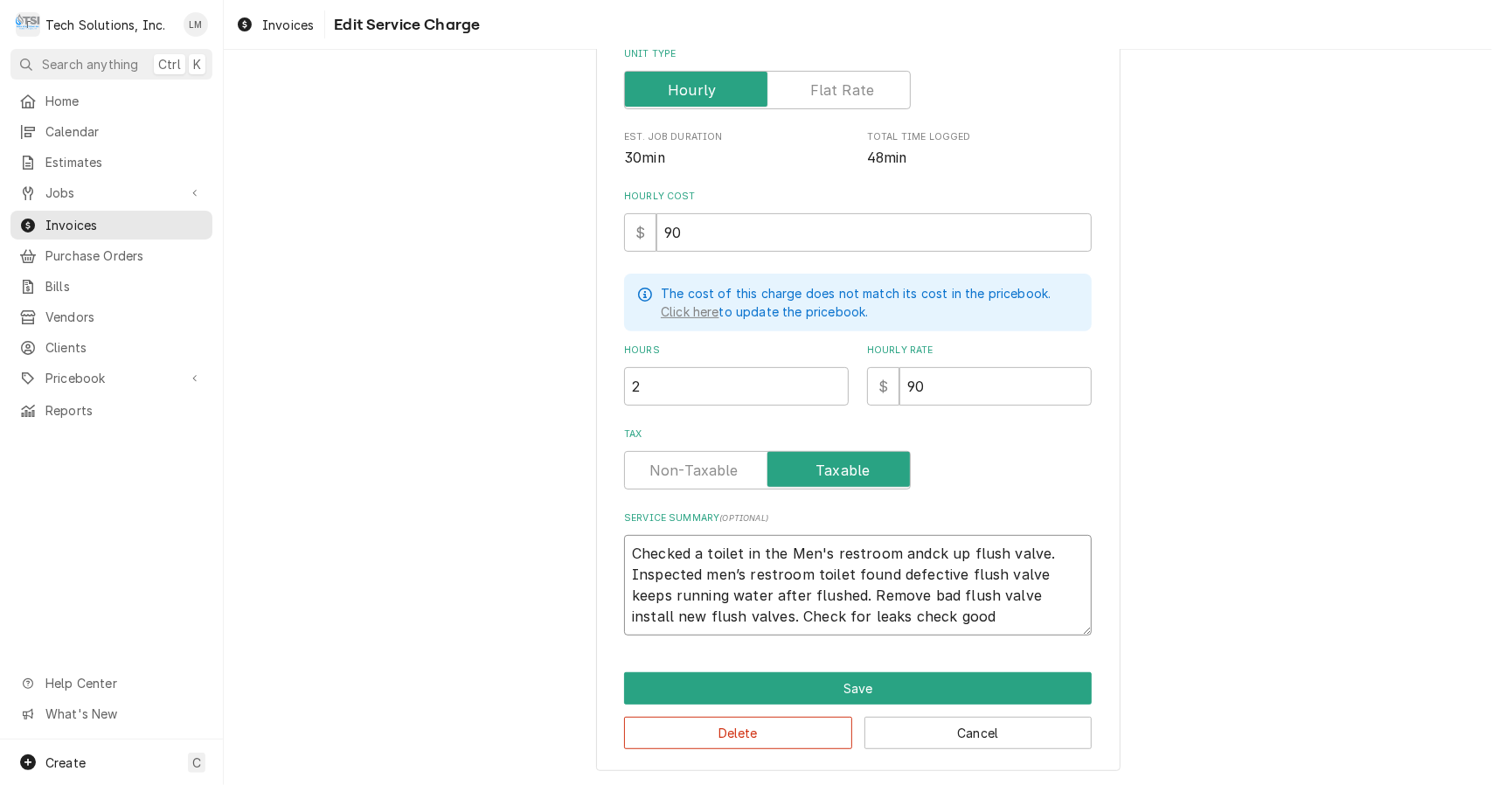
type textarea "x"
type textarea "Checked a toilet in the Men's restroom andk up flush valve. Inspected men’s res…"
type textarea "x"
type textarea "Checked a toilet in the Men's restroom and up flush valve. Inspected men’s rest…"
type textarea "x"
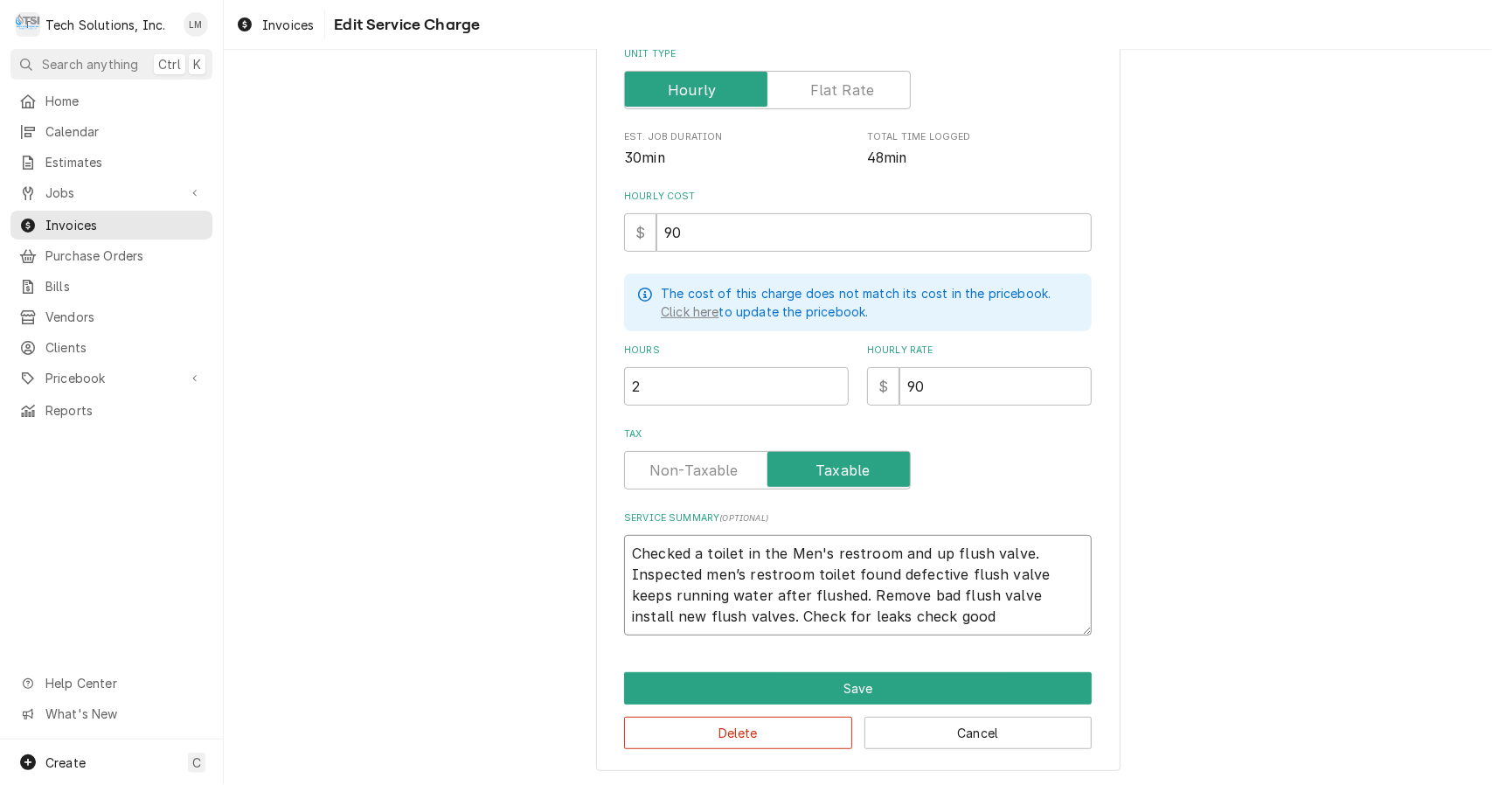
type textarea "Checked a toilet in the Men's restroom andup flush valve. Inspected men’s restr…"
type textarea "x"
type textarea "Checked a toilet in the Men's restroom andp flush valve. Inspected men’s restro…"
type textarea "x"
type textarea "Checked a toilet in the Men's restroom and flush valve. Inspected men’s restroo…"
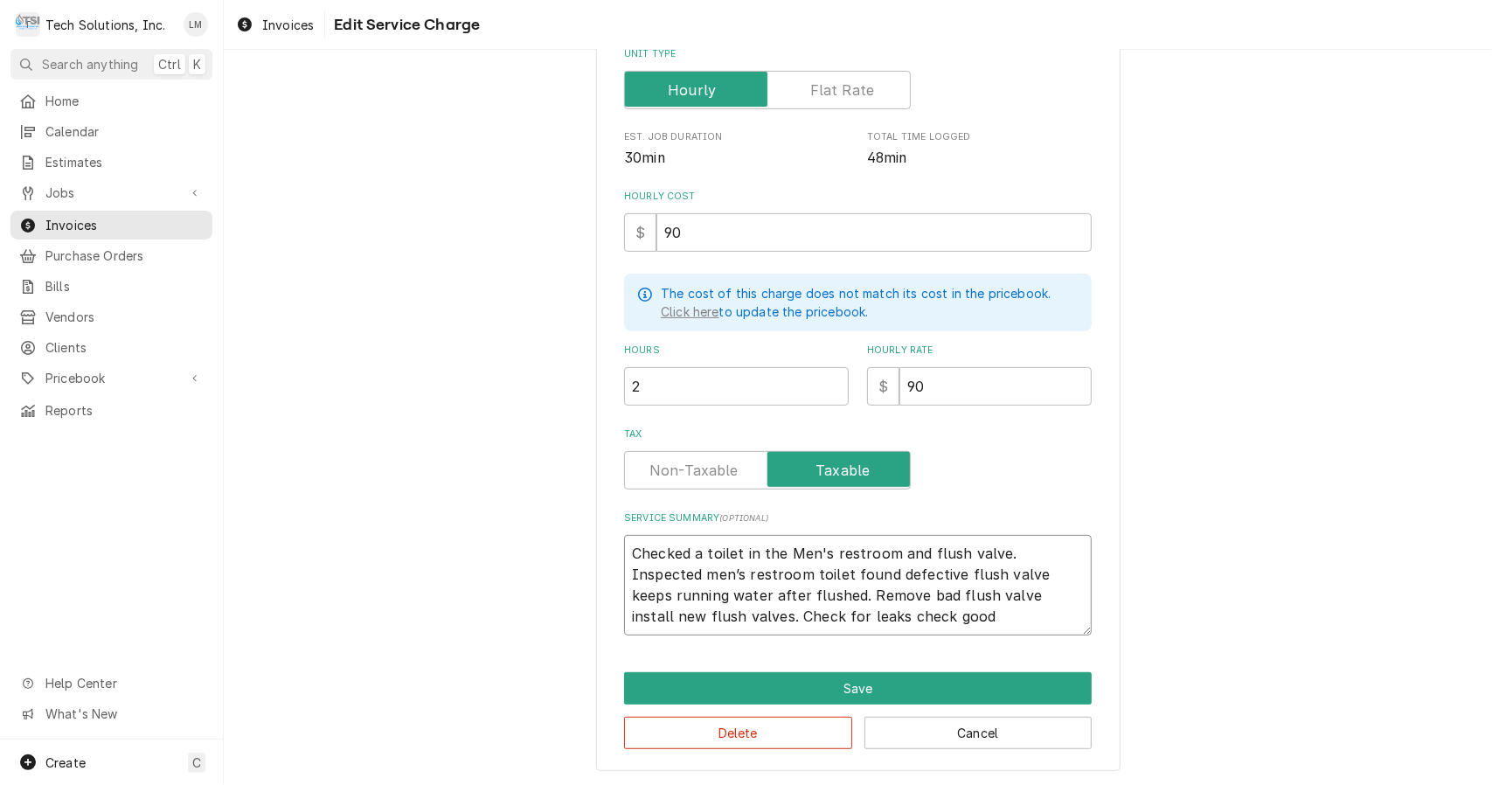
type textarea "x"
type textarea "Checked a toilet in the Men's restroom andflush valve. Inspected men’s restroom…"
type textarea "x"
type textarea "Checked a toilet in the Men's restroom andlush valve. Inspected men’s restroom …"
type textarea "x"
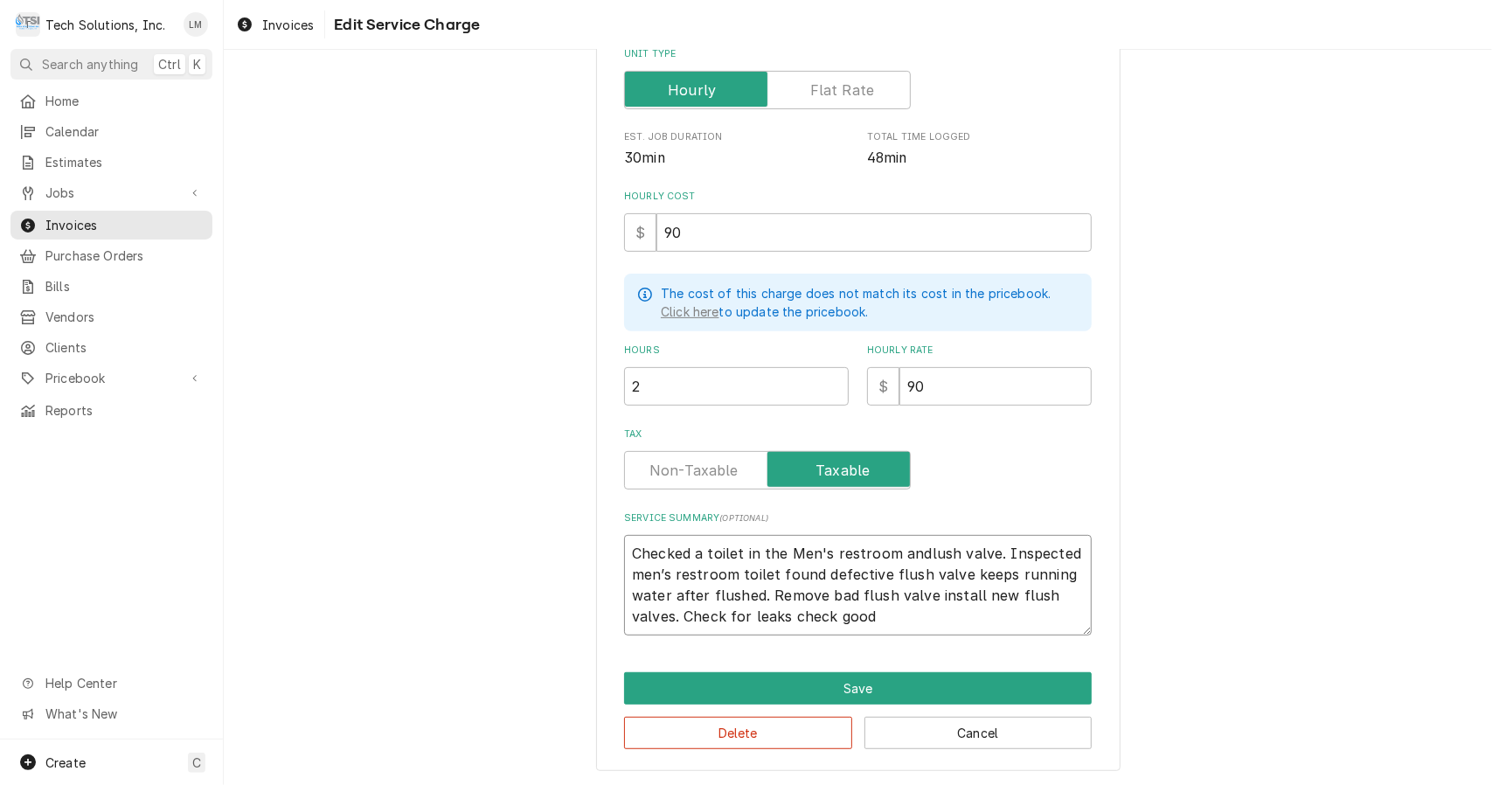
type textarea "Checked a toilet in the Men's restroom andush valve. Inspected men’s restroom t…"
type textarea "x"
type textarea "Checked a toilet in the Men's restroom andsh valve. Inspected men’s restroom to…"
type textarea "x"
type textarea "Checked a toilet in the Men's restroom andh valve. Inspected men’s restroom toi…"
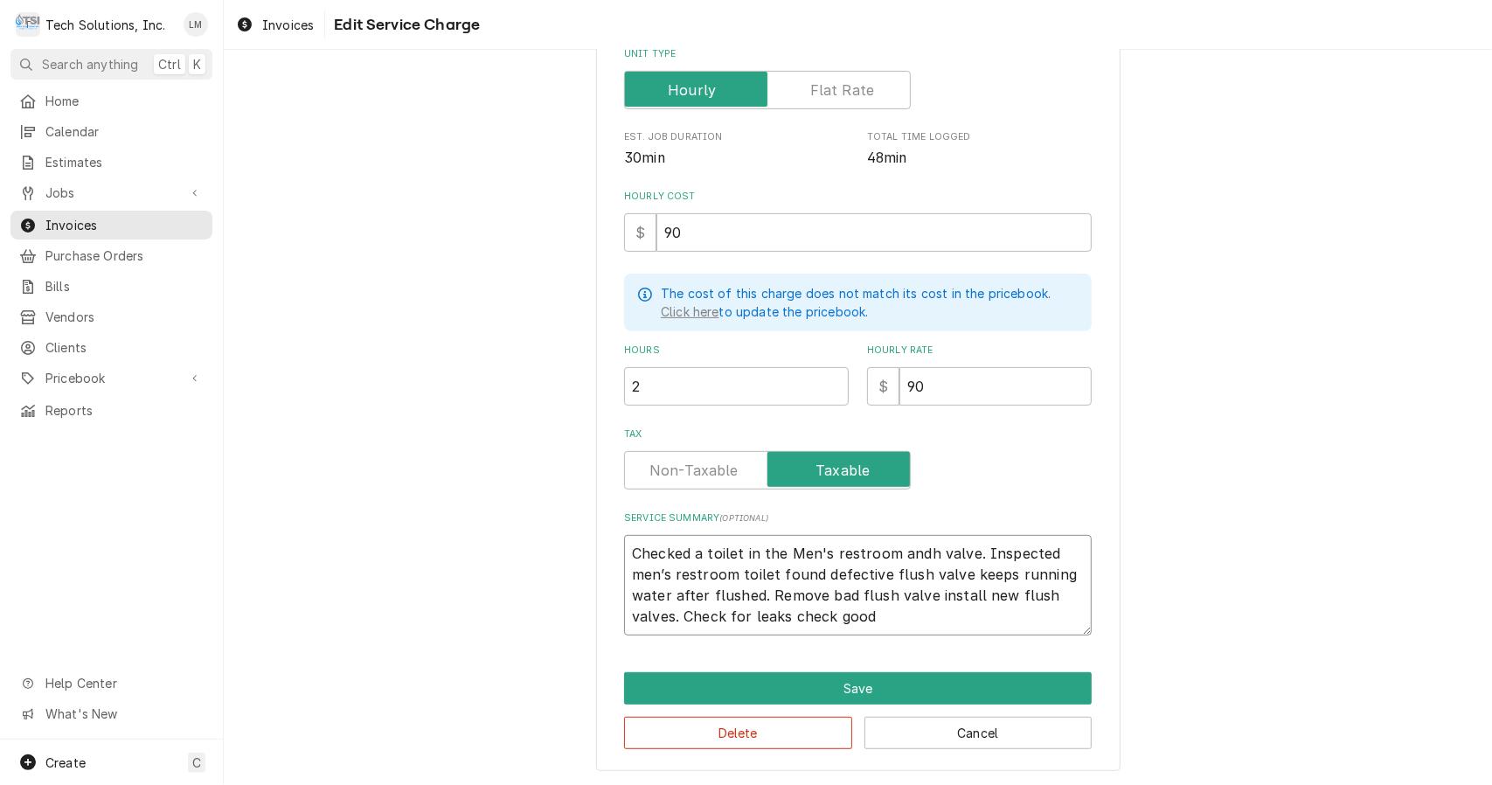
type textarea "x"
type textarea "Checked a toilet in the Men's restroom and valve. Inspected men’s restroom toil…"
type textarea "x"
type textarea "Checked a toilet in the Men's restroom andvalve. Inspected men’s restroom toile…"
type textarea "x"
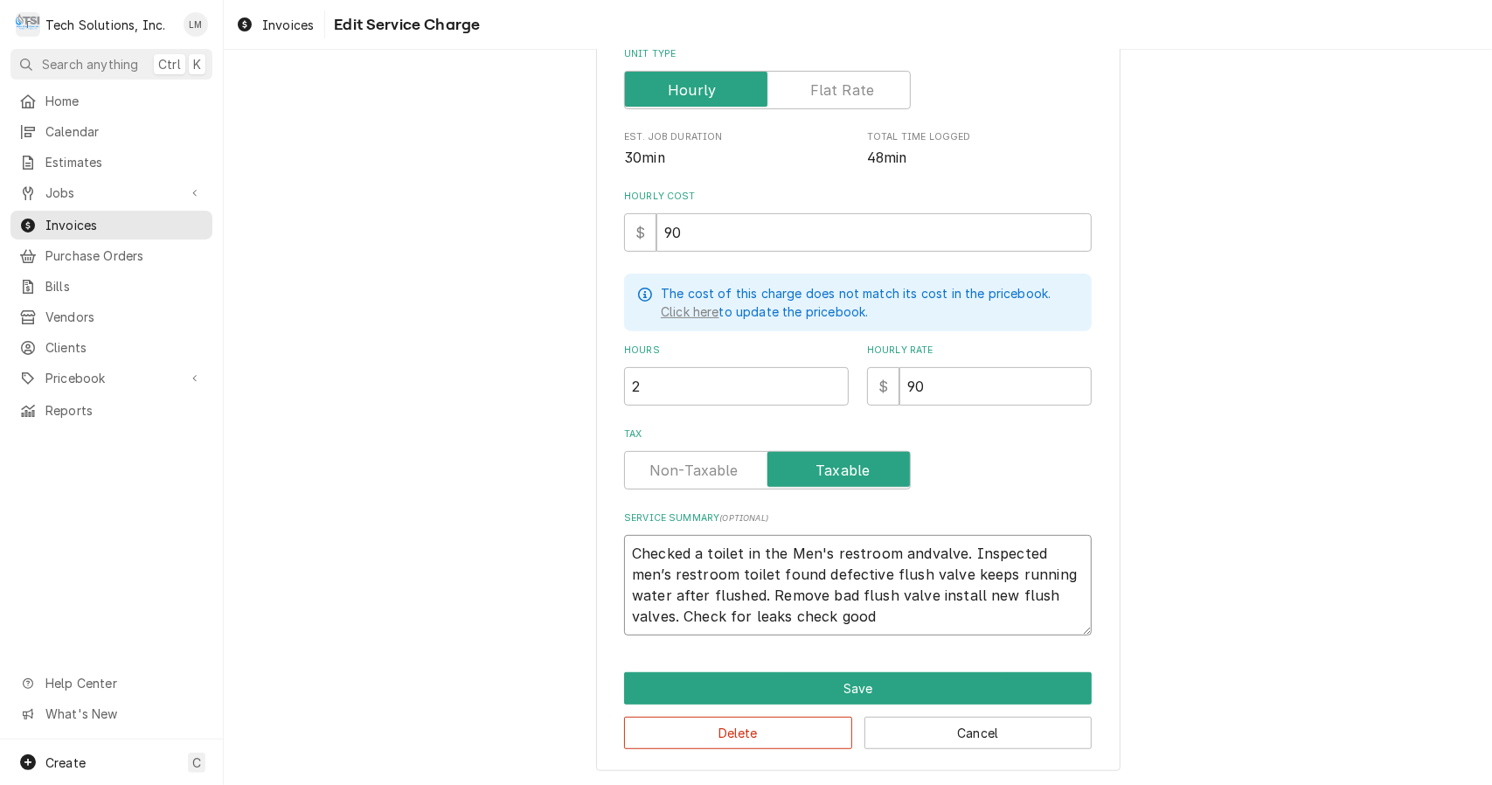
type textarea "Checked a toilet in the Men's restroom andalve. Inspected men’s restroom toilet…"
type textarea "x"
type textarea "Checked a toilet in the Men's restroom andlve. Inspected men’s restroom toilet …"
type textarea "x"
type textarea "Checked a toilet in the Men's restroom andve. Inspected men’s restroom toilet f…"
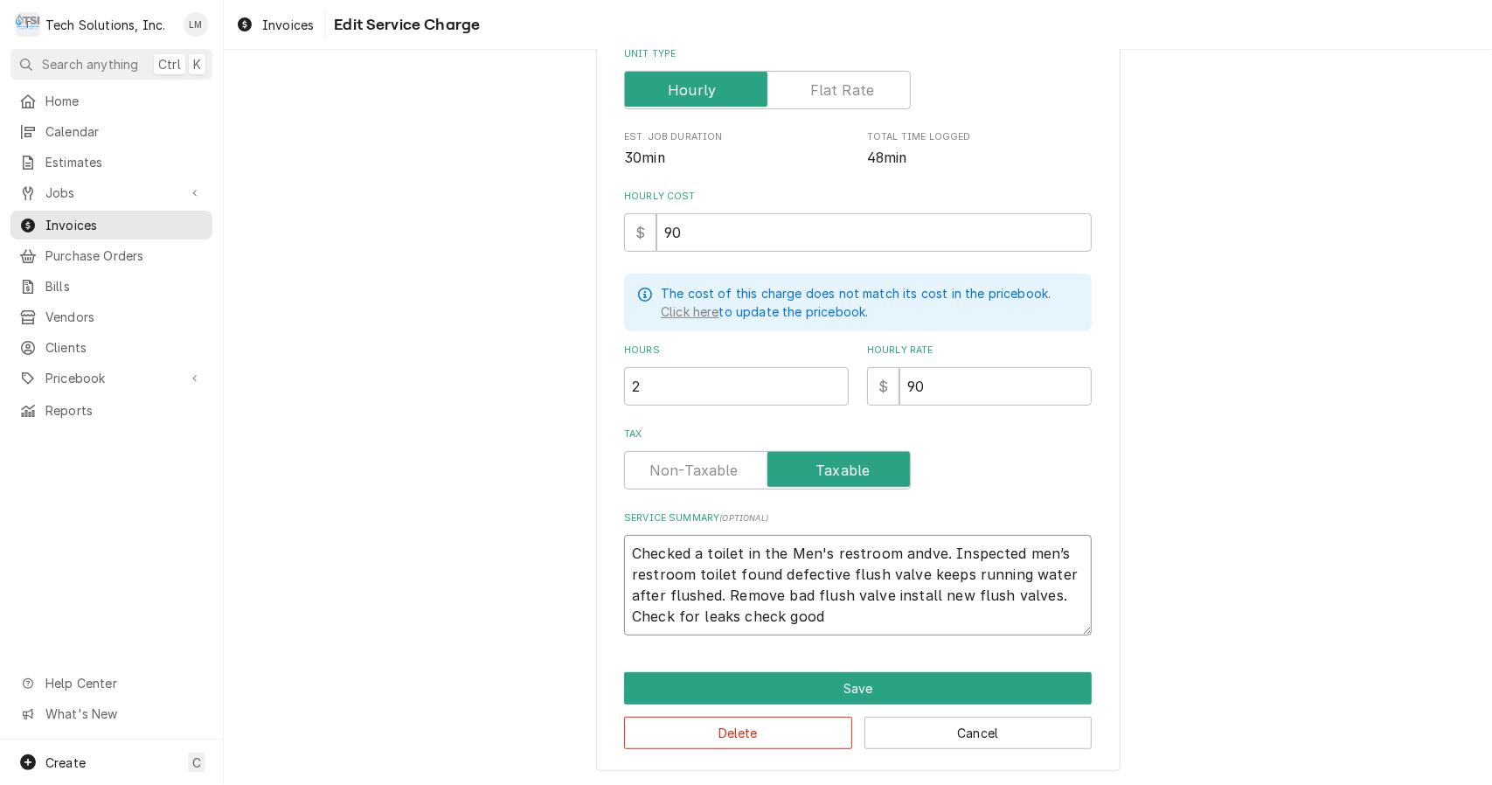
type textarea "x"
type textarea "Checked a toilet in the Men's restroom ande. Inspected men’s restroom toilet fo…"
type textarea "x"
type textarea "Checked a toilet in the Men's restroom and. Inspected men’s restroom toilet fou…"
type textarea "x"
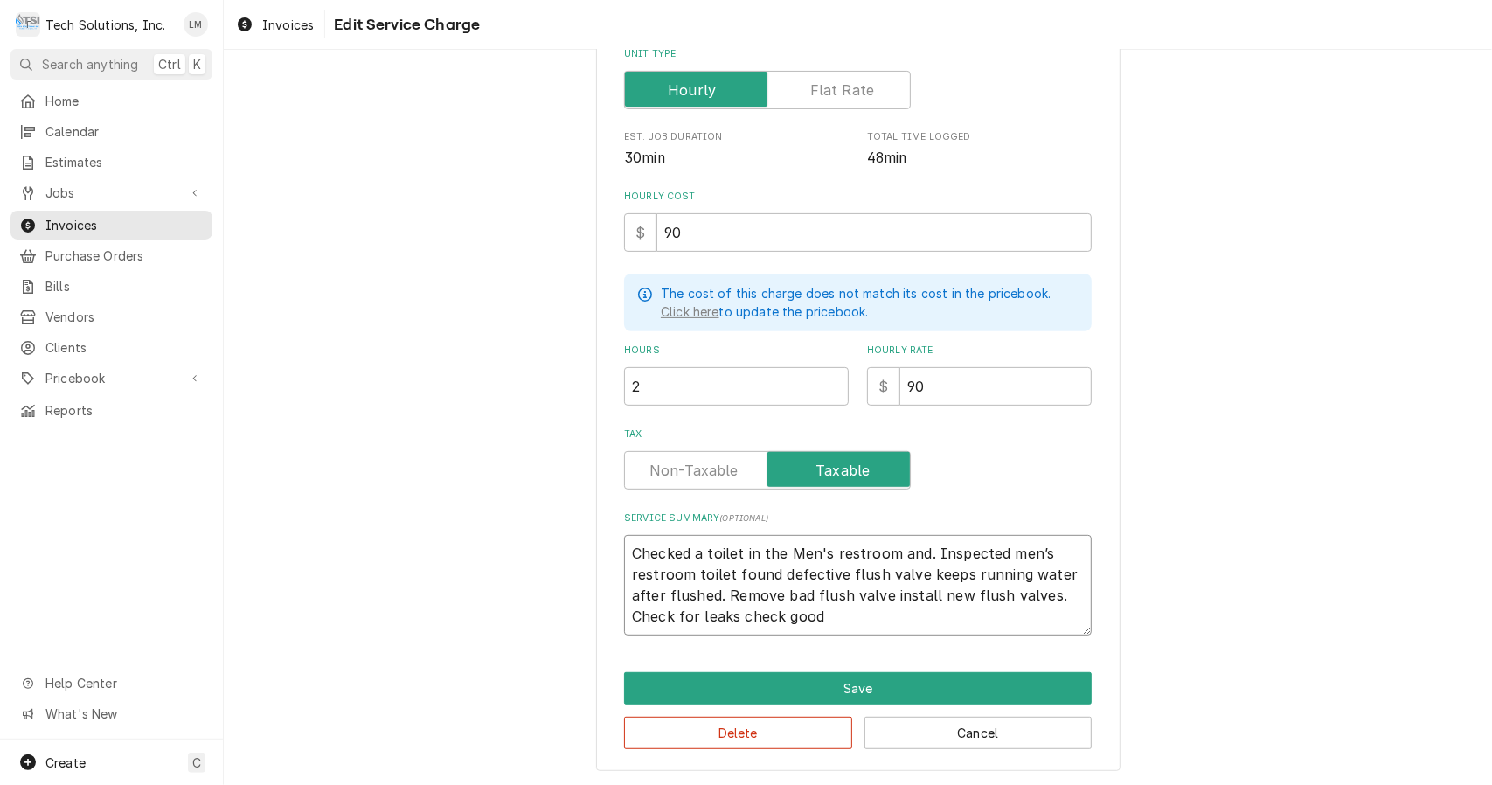
type textarea "Checked a toilet in the Men's restroom and Inspected men’s restroom toilet foun…"
type textarea "x"
type textarea "Checked a toilet in the Men's restroom andInspected men’s restroom toilet found…"
type textarea "x"
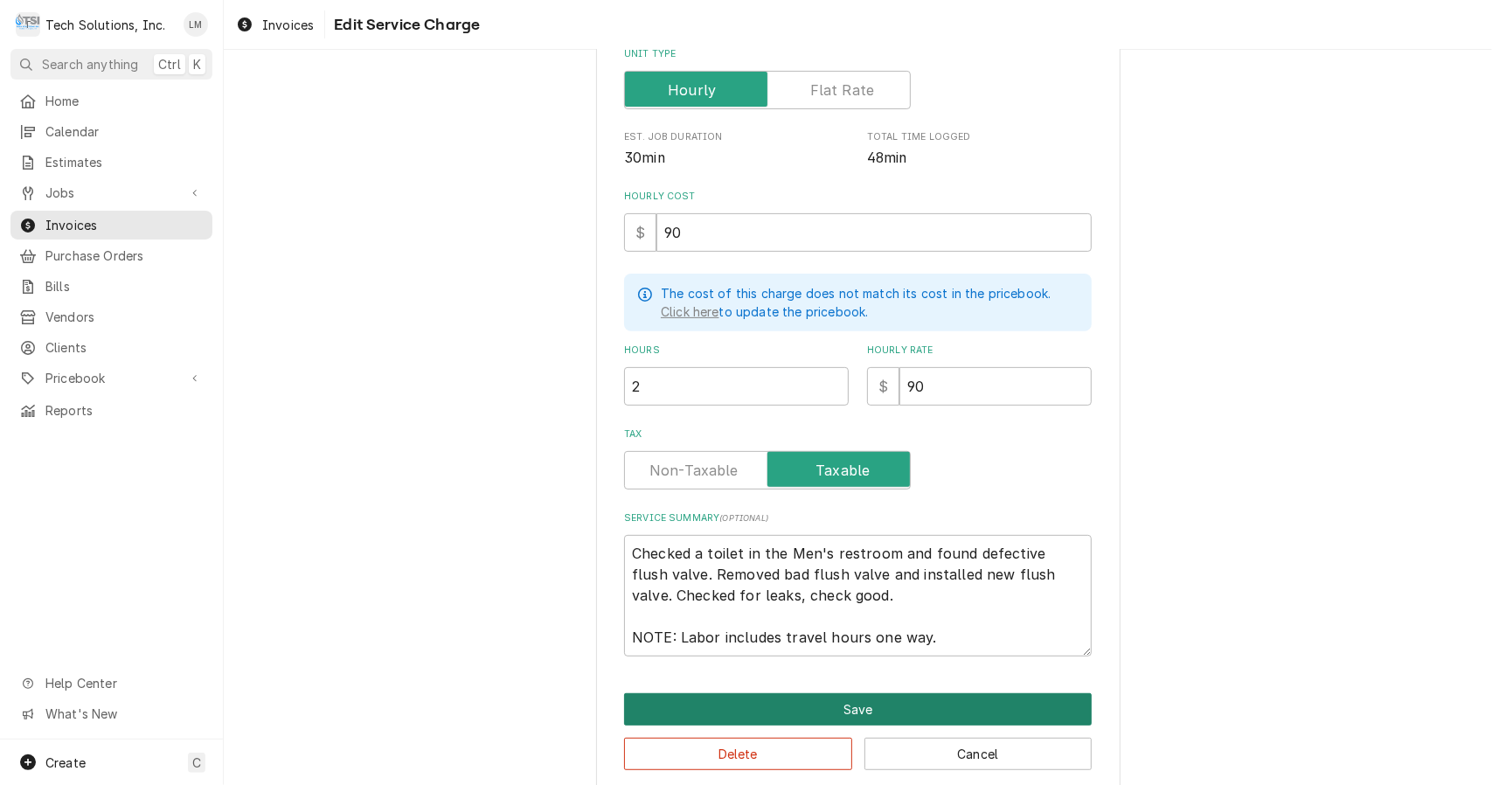
click at [887, 709] on button "Save" at bounding box center [858, 709] width 468 height 32
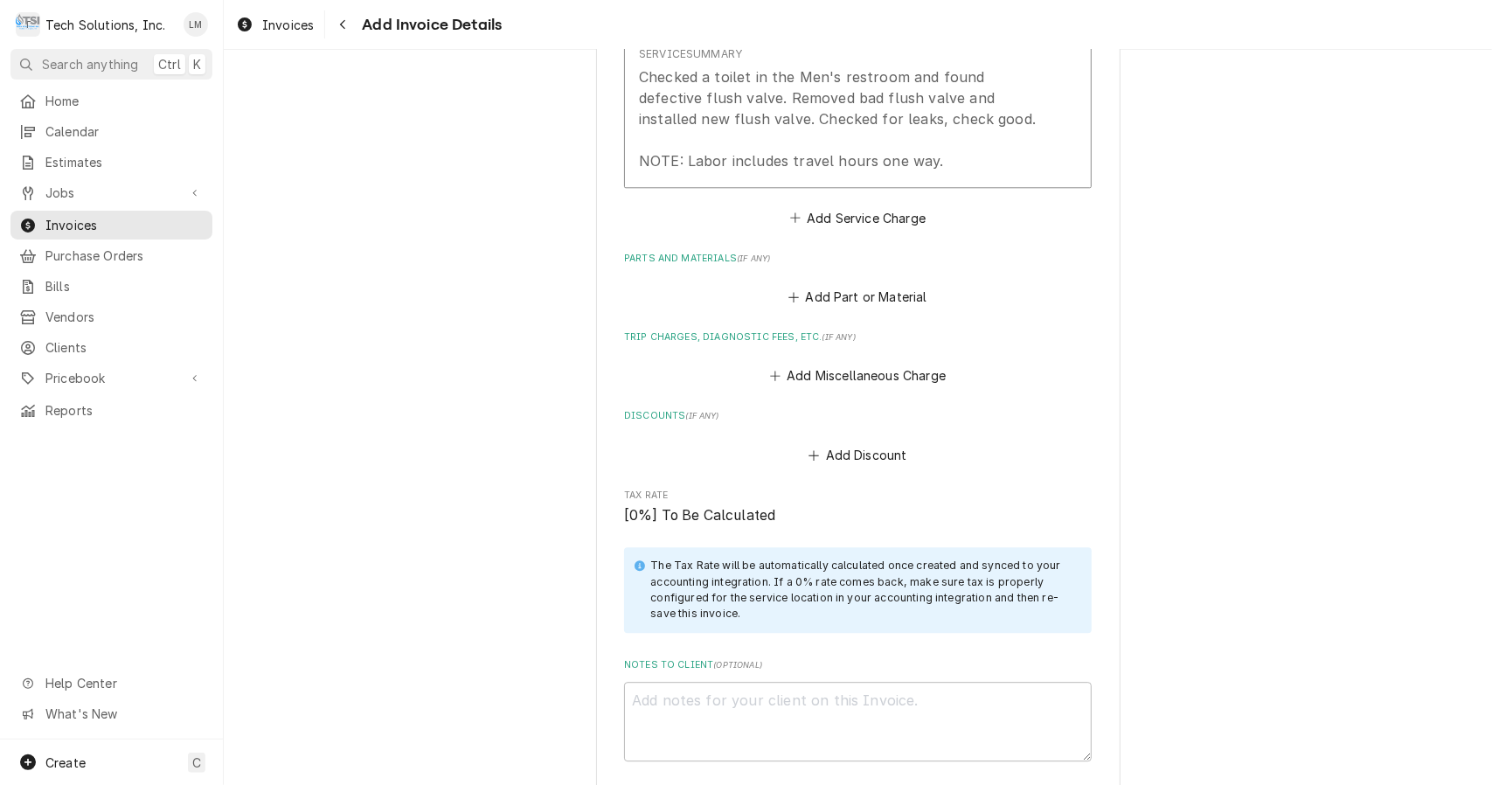
scroll to position [2993, 0]
click at [822, 288] on button "Add Part or Material" at bounding box center [858, 300] width 144 height 24
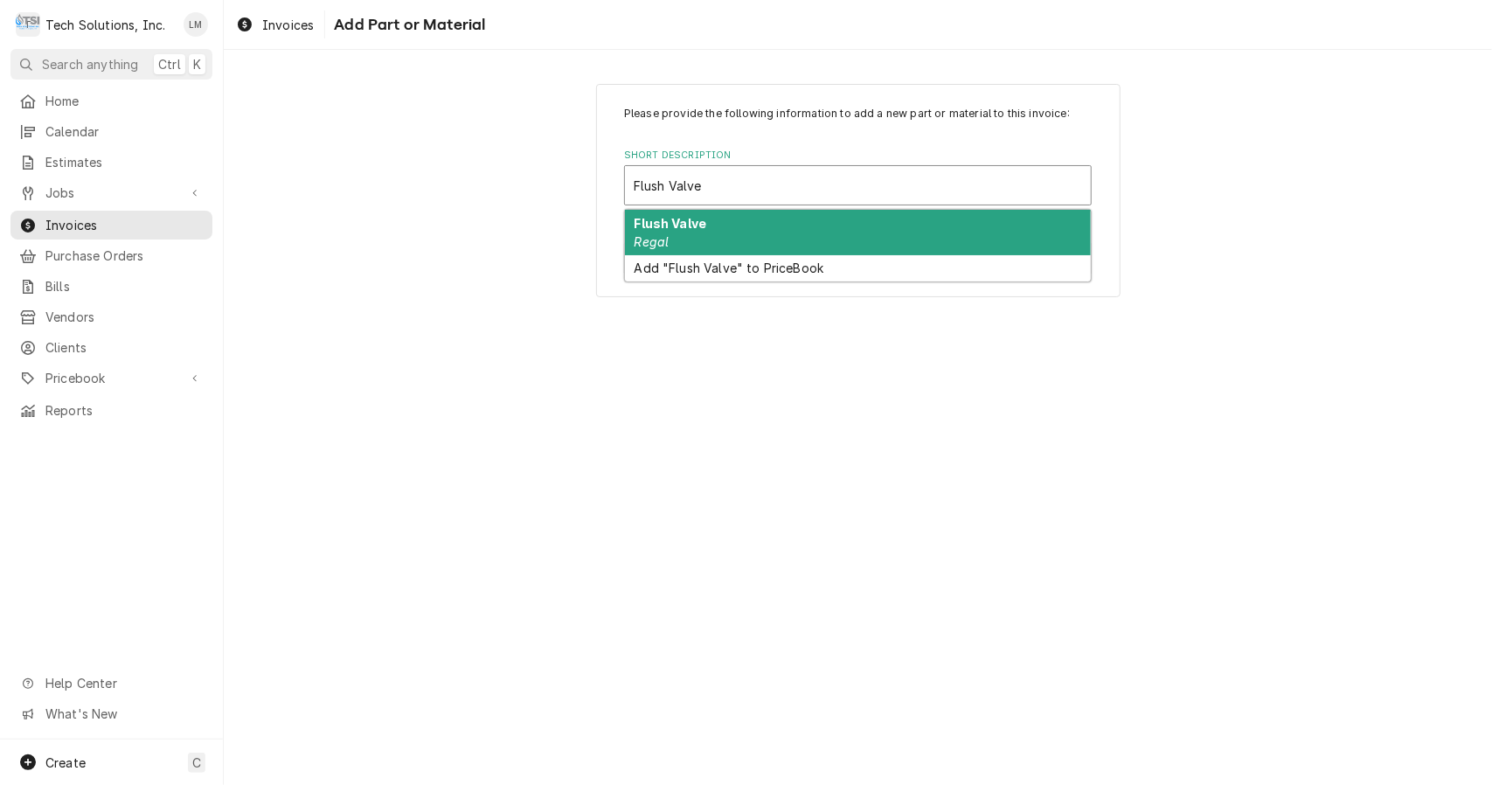
click at [697, 233] on div "Flush Valve Regal" at bounding box center [858, 232] width 466 height 45
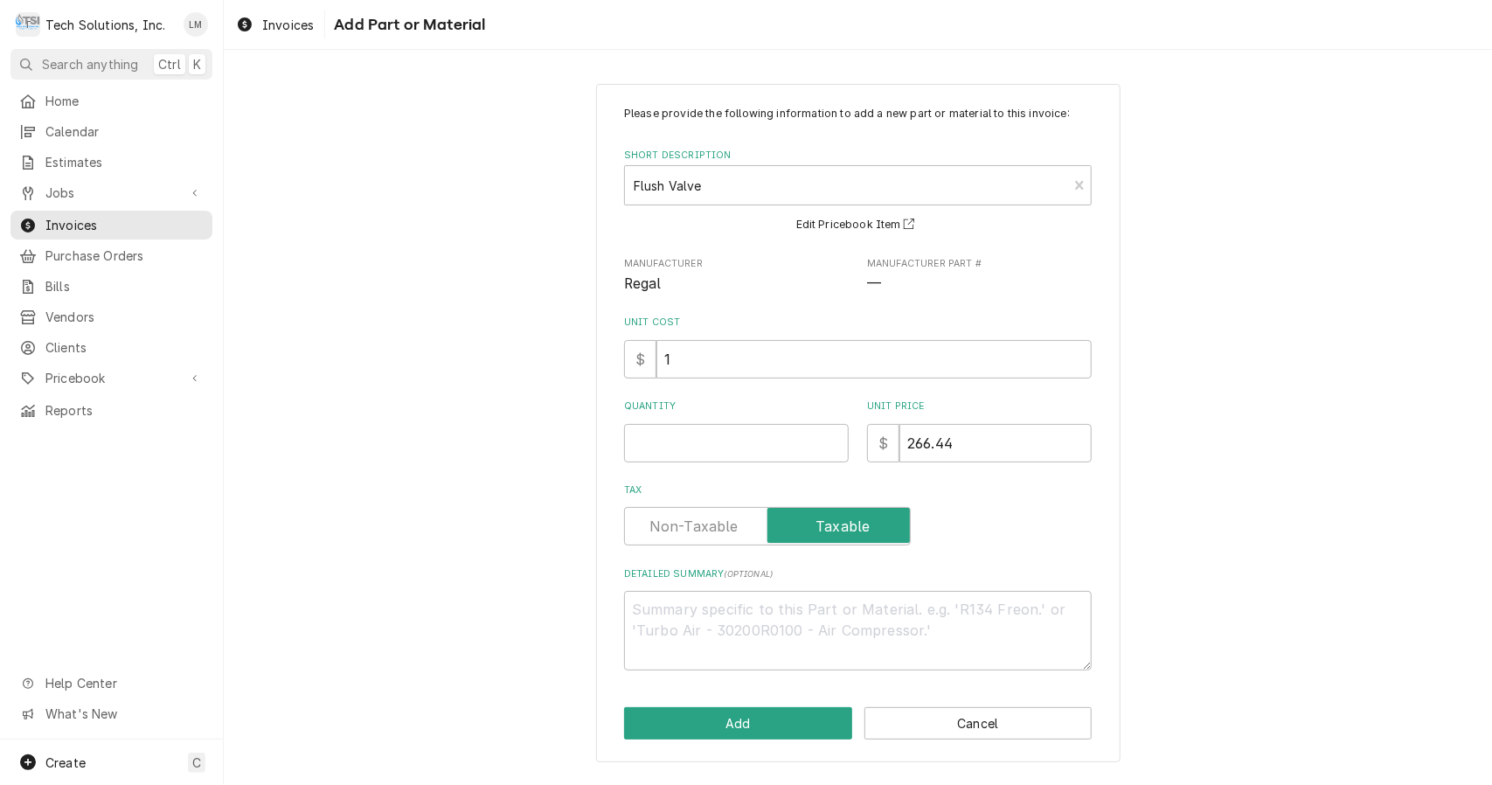
click at [877, 360] on input "1" at bounding box center [873, 359] width 435 height 38
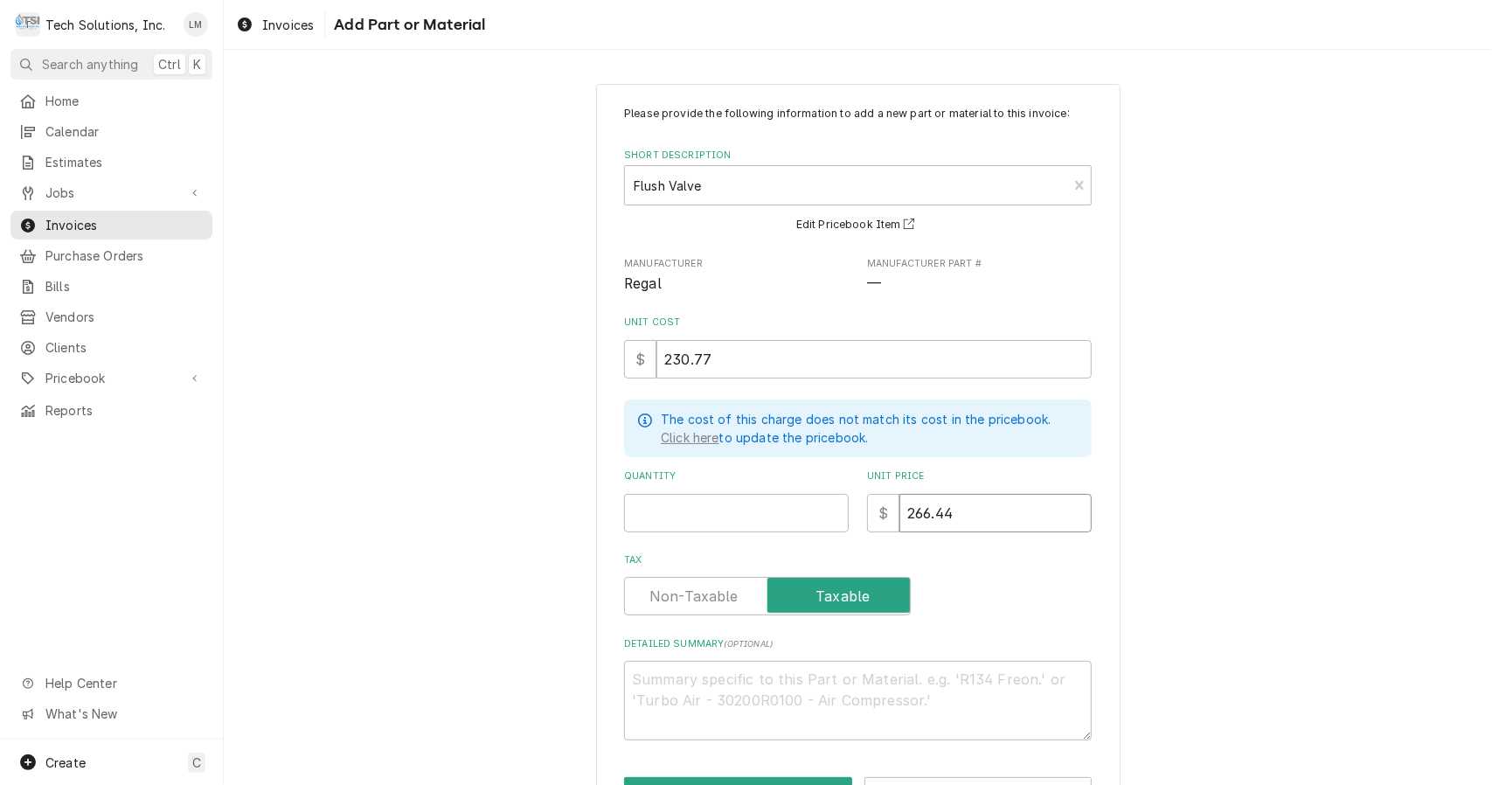
click at [961, 514] on input "266.44" at bounding box center [995, 513] width 192 height 38
click at [780, 519] on input "Quantity" at bounding box center [736, 513] width 225 height 38
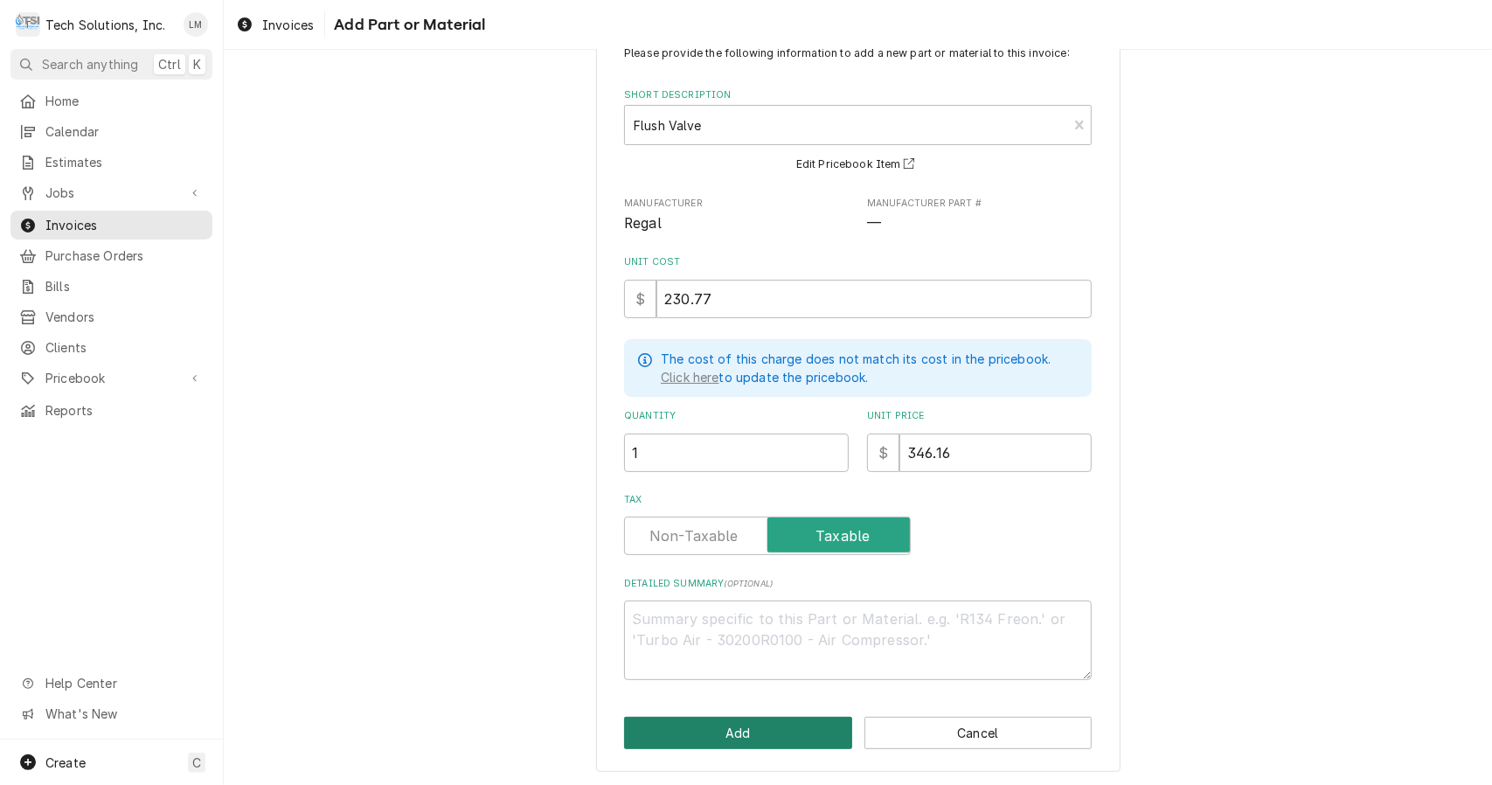
click at [762, 736] on button "Add" at bounding box center [738, 733] width 228 height 32
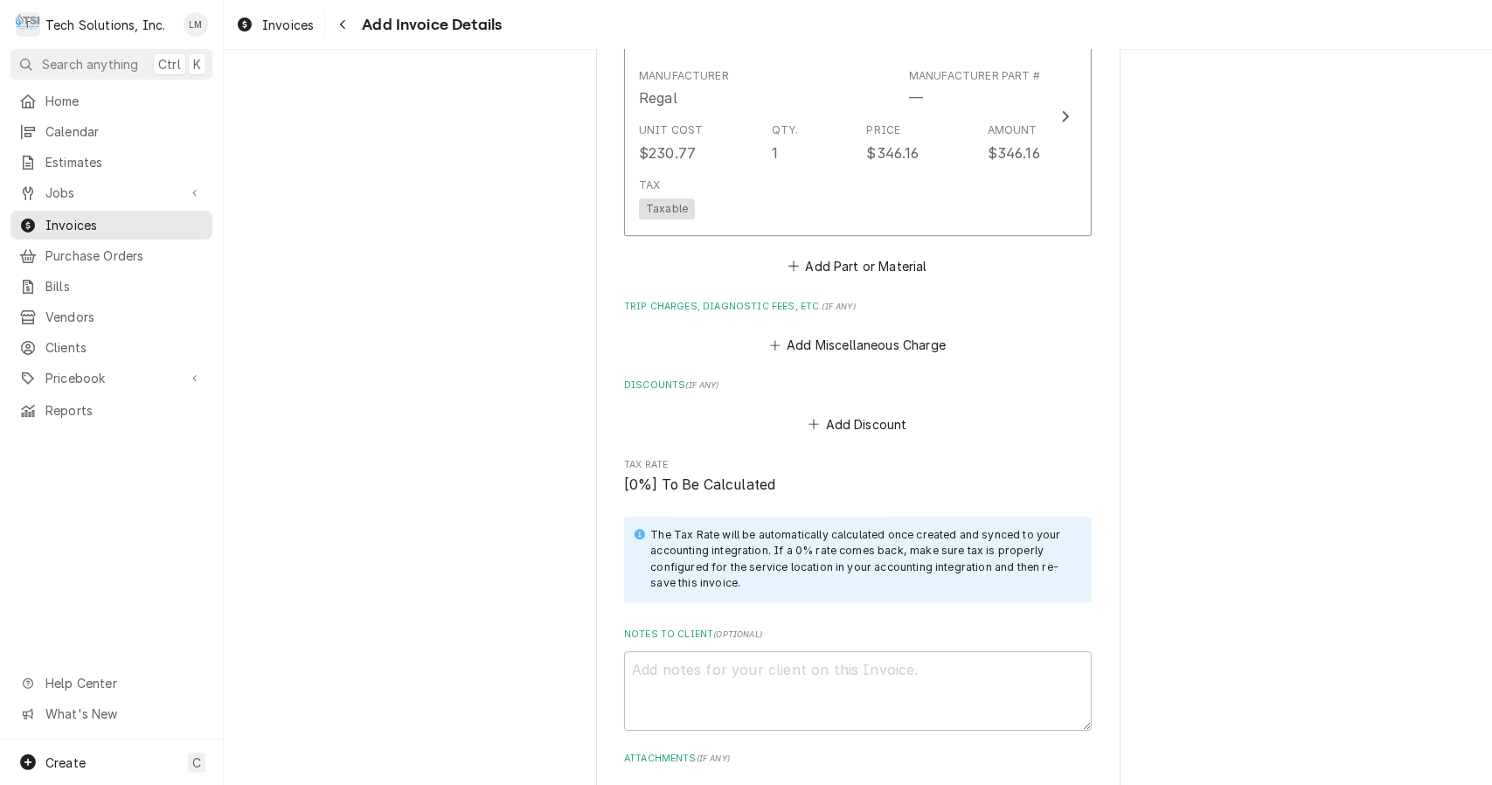
scroll to position [3274, 0]
click at [807, 333] on button "Add Miscellaneous Charge" at bounding box center [858, 345] width 182 height 24
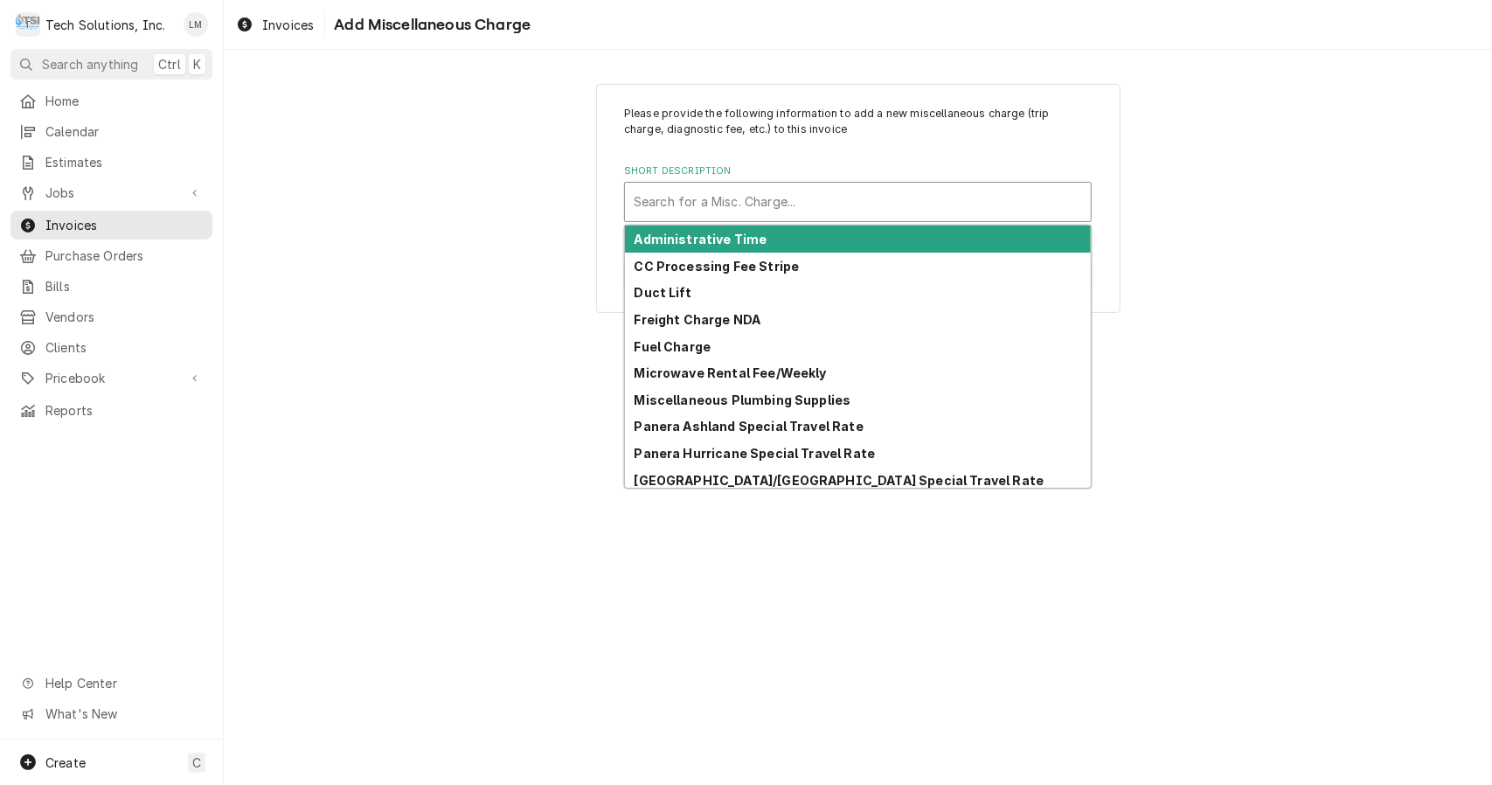
click at [708, 348] on div "Fuel Charge" at bounding box center [858, 346] width 466 height 27
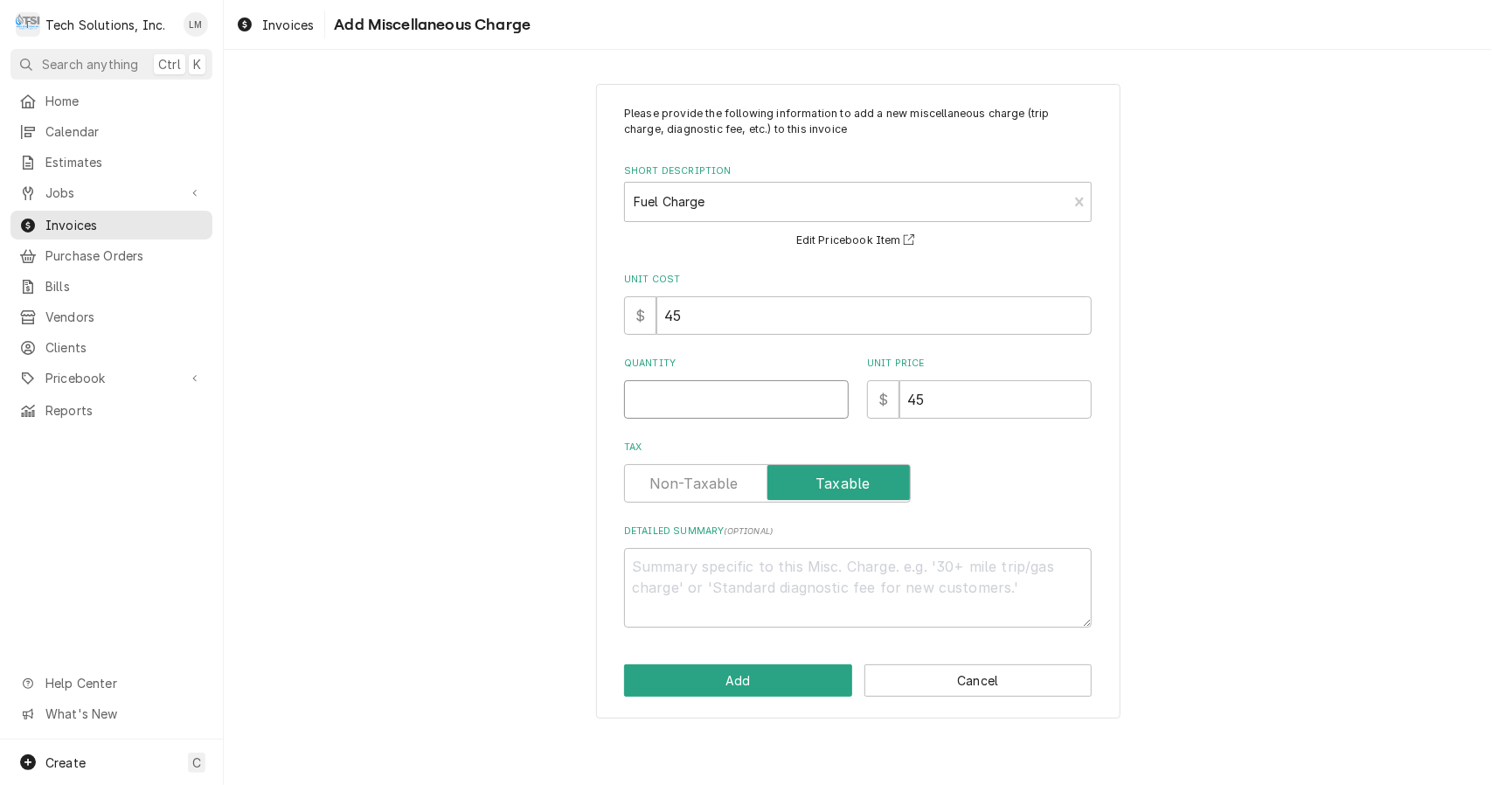
click at [708, 395] on input "Quantity" at bounding box center [736, 399] width 225 height 38
click at [761, 679] on button "Add" at bounding box center [738, 680] width 228 height 32
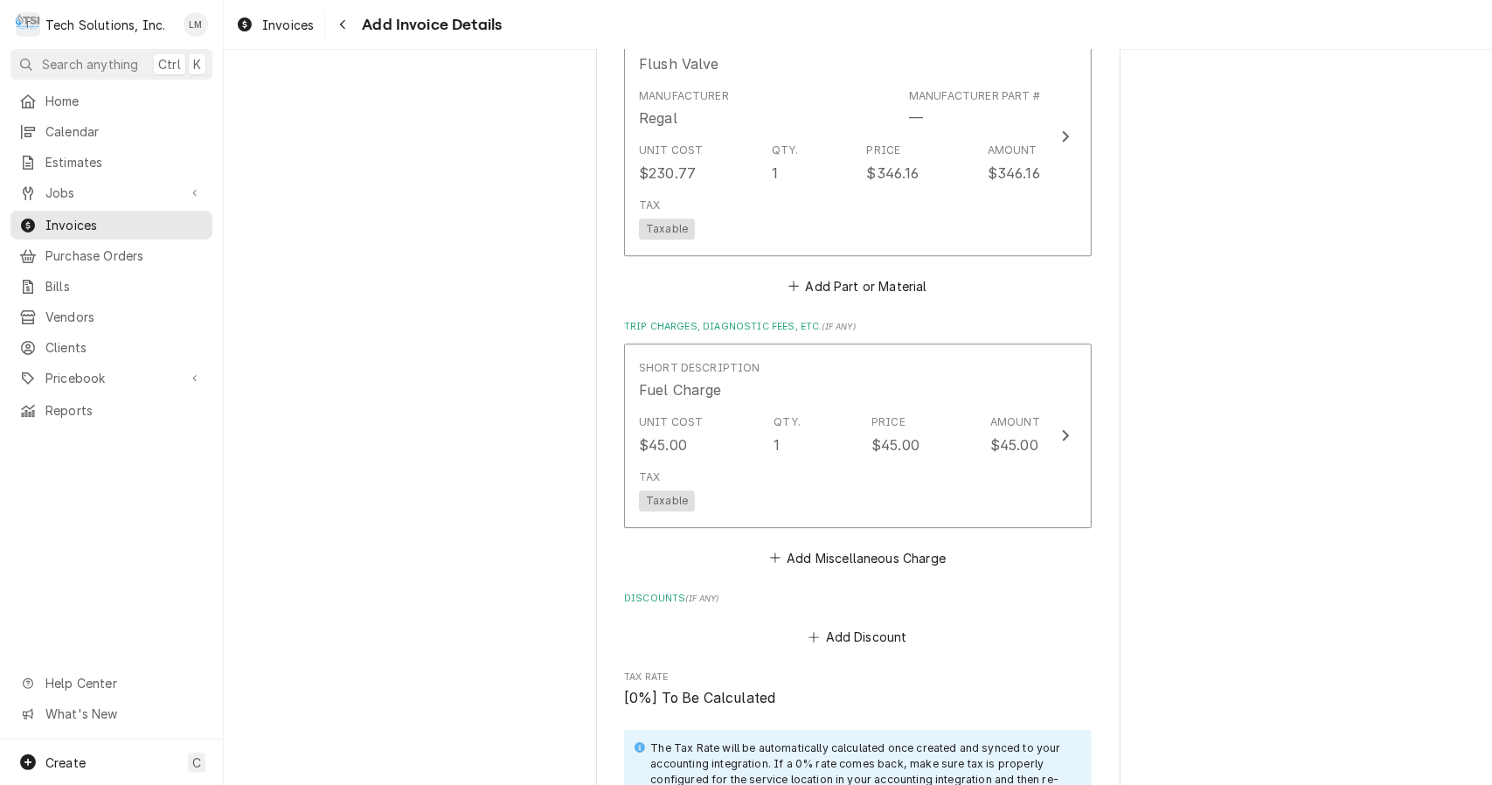
click at [844, 545] on button "Add Miscellaneous Charge" at bounding box center [858, 557] width 182 height 24
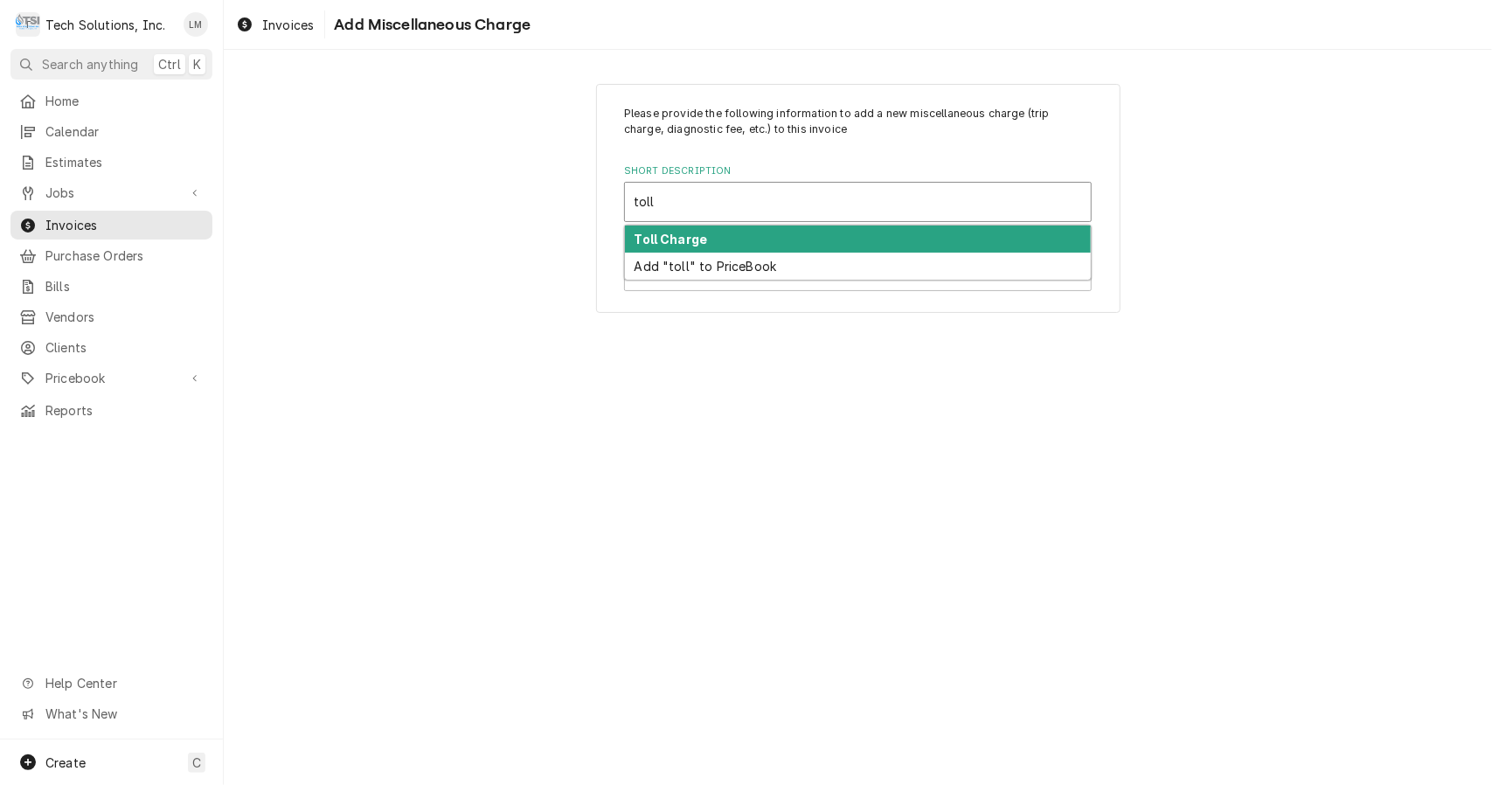
click at [691, 240] on strong "Toll Charge" at bounding box center [671, 239] width 73 height 15
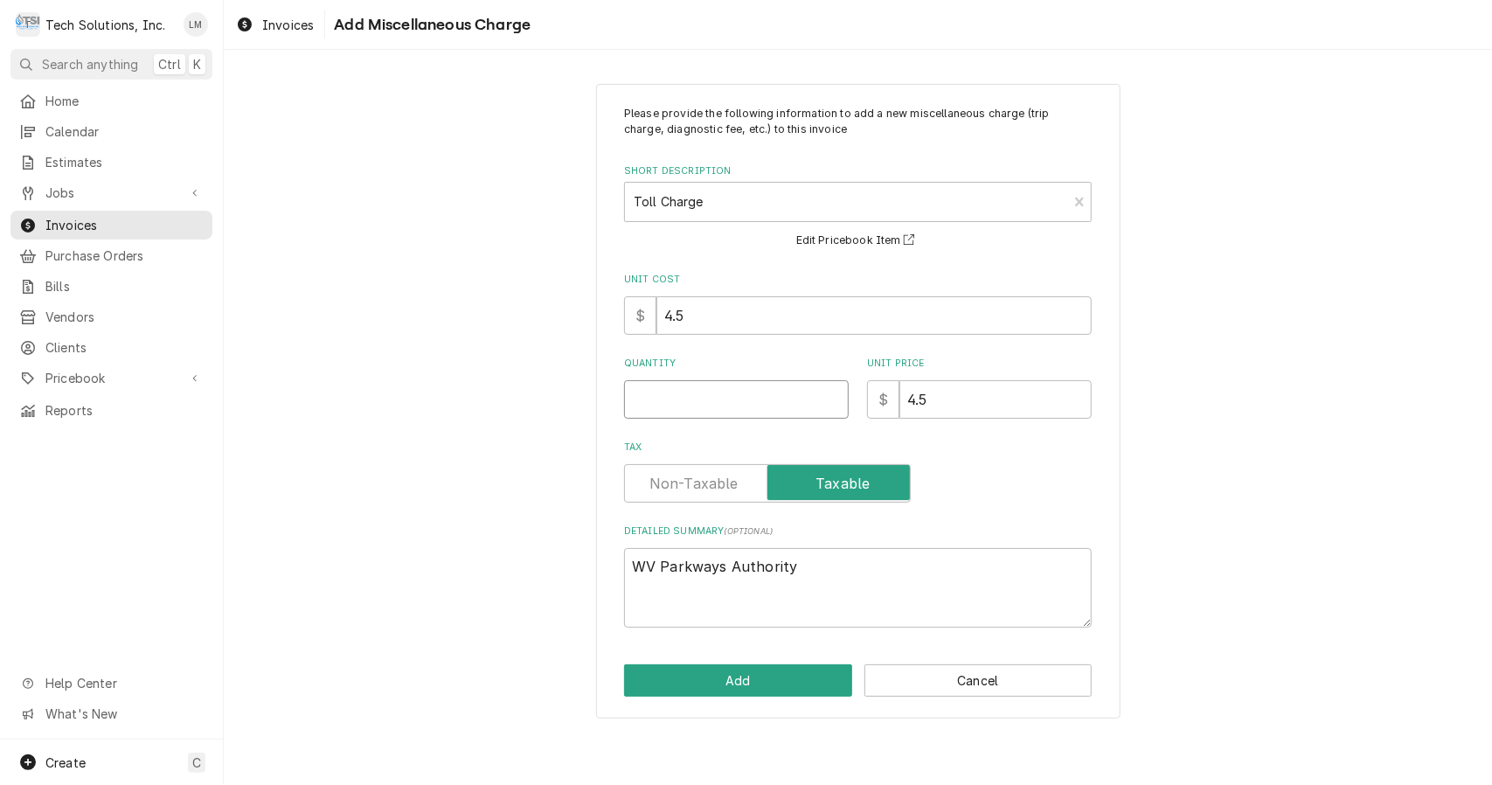
click at [748, 393] on input "Quantity" at bounding box center [736, 399] width 225 height 38
click at [798, 684] on button "Add" at bounding box center [738, 680] width 228 height 32
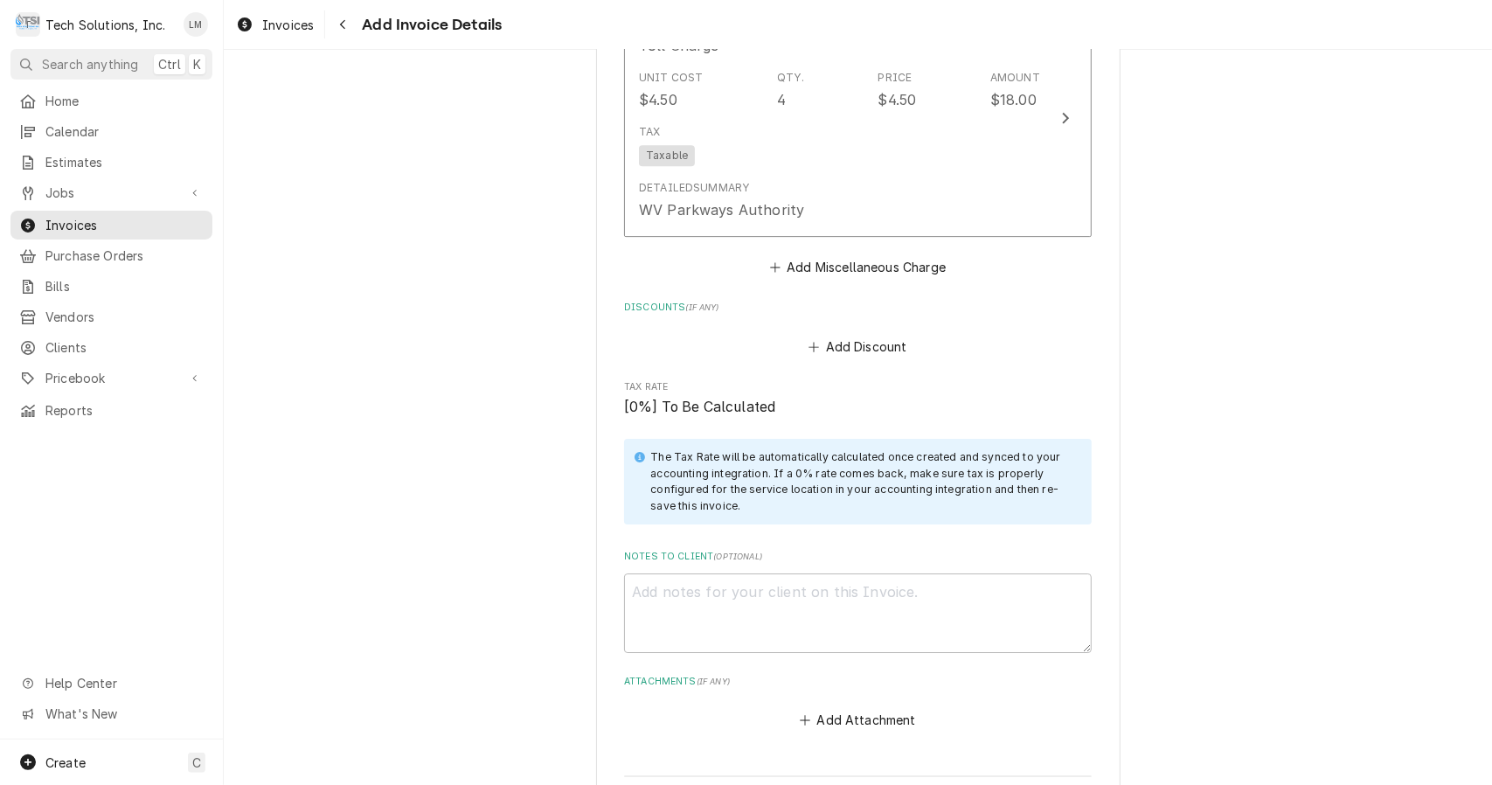
scroll to position [3793, 0]
click at [824, 573] on textarea "Notes to Client ( optional )" at bounding box center [858, 613] width 468 height 80
paste textarea "3807189"
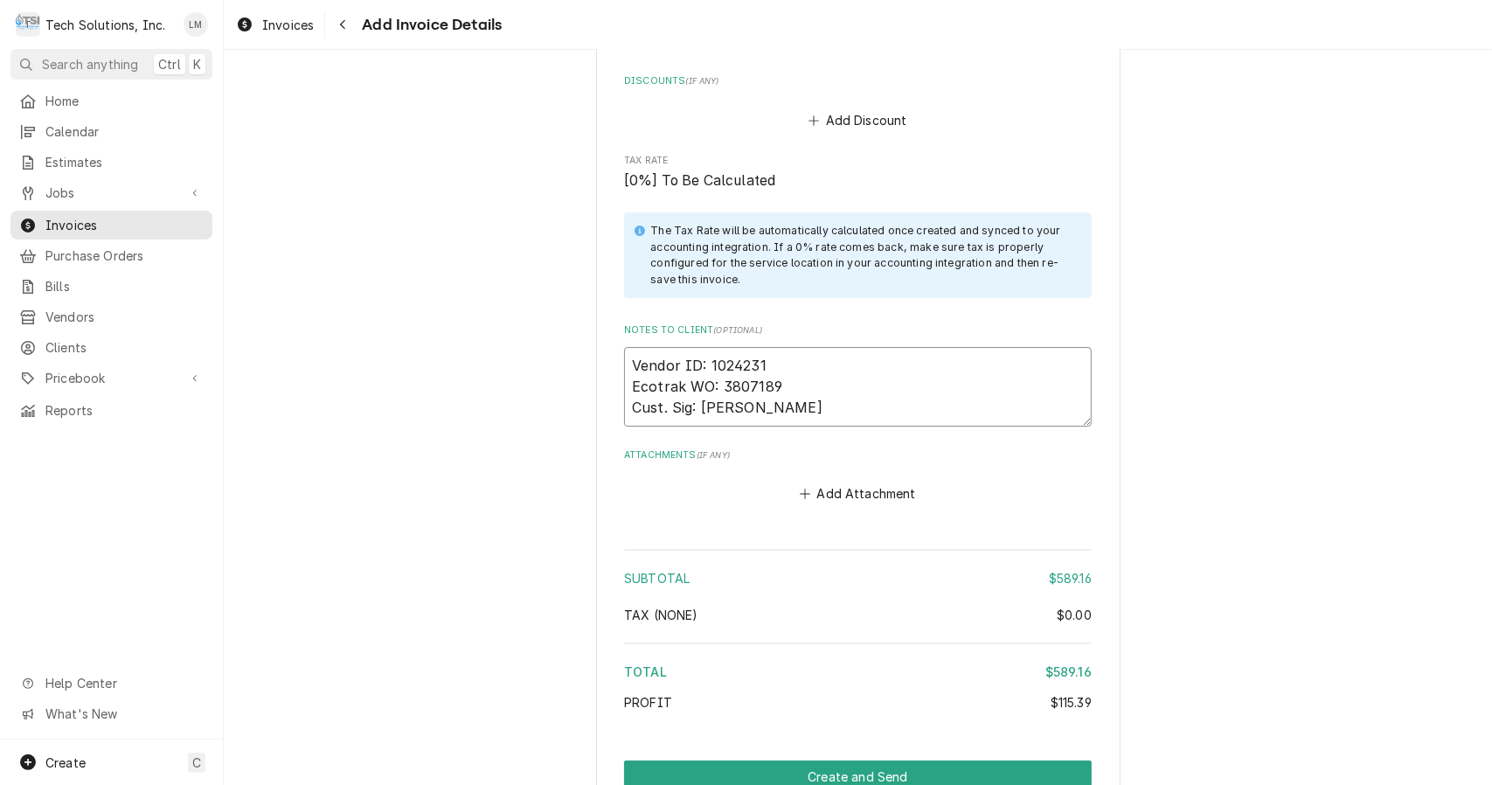
scroll to position [4067, 0]
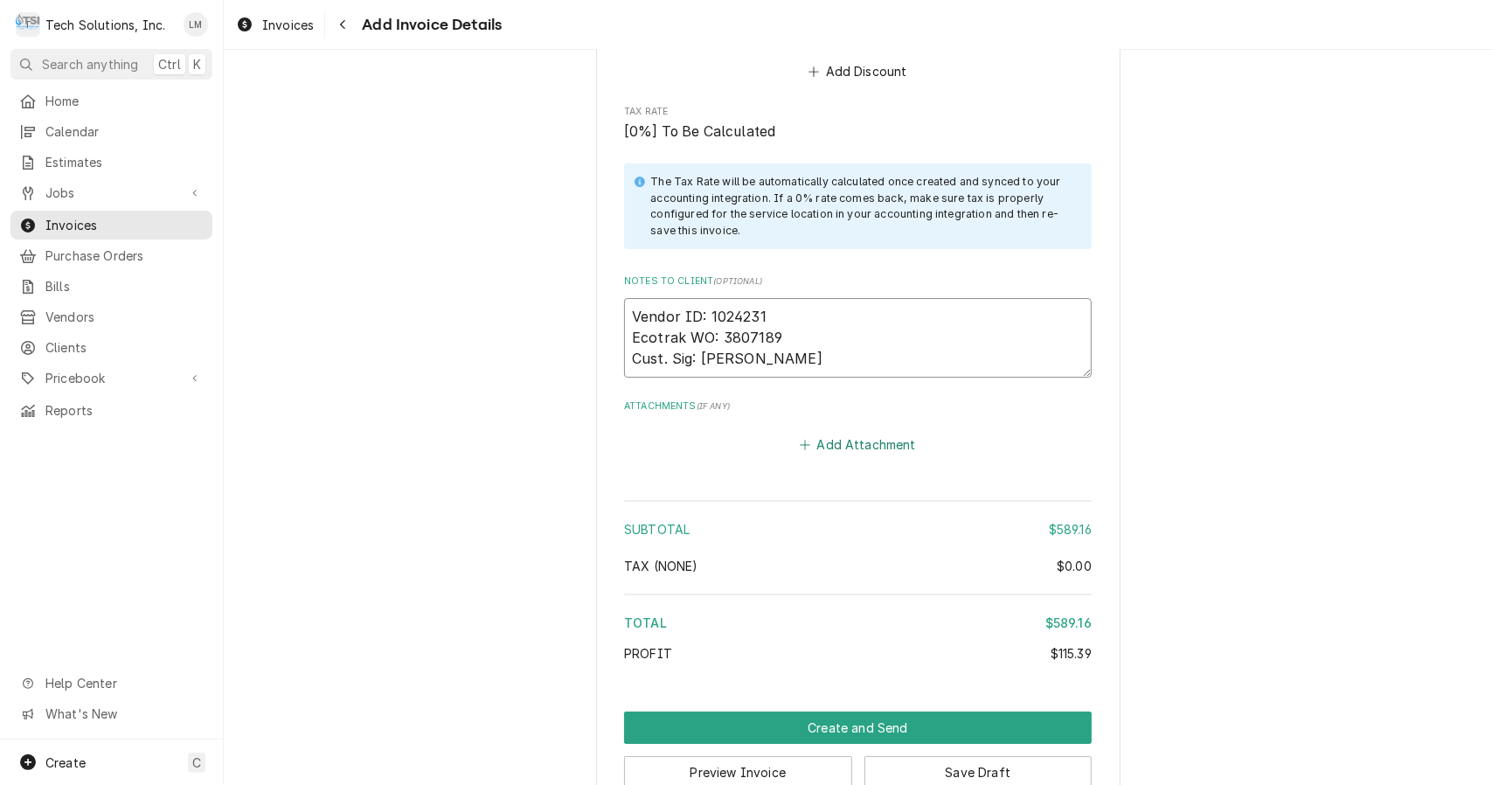
click at [800, 439] on icon "Attachments" at bounding box center [805, 445] width 10 height 12
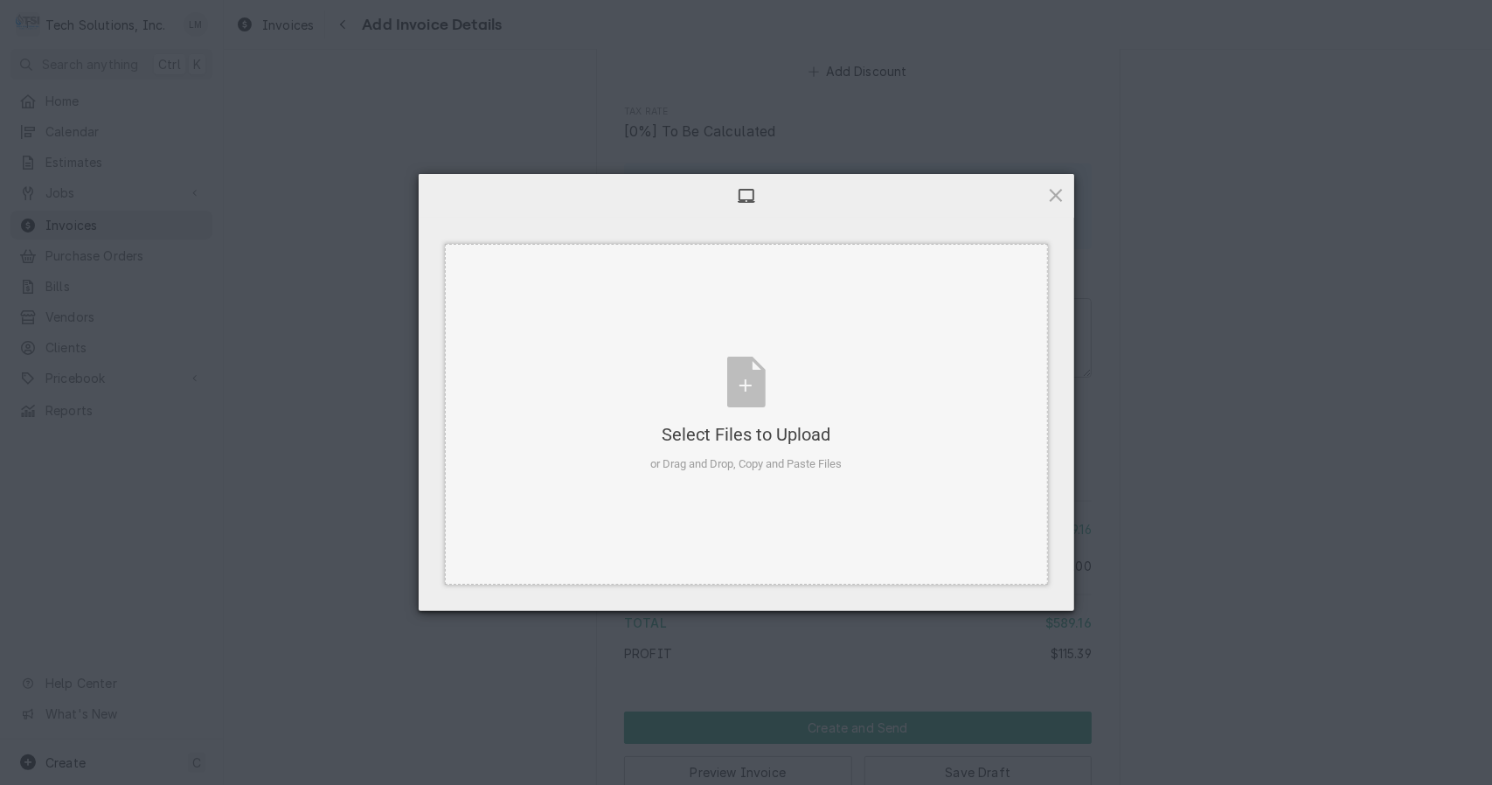
click at [764, 395] on div "Select Files to Upload or Drag and Drop, Copy and Paste Files" at bounding box center [745, 415] width 191 height 116
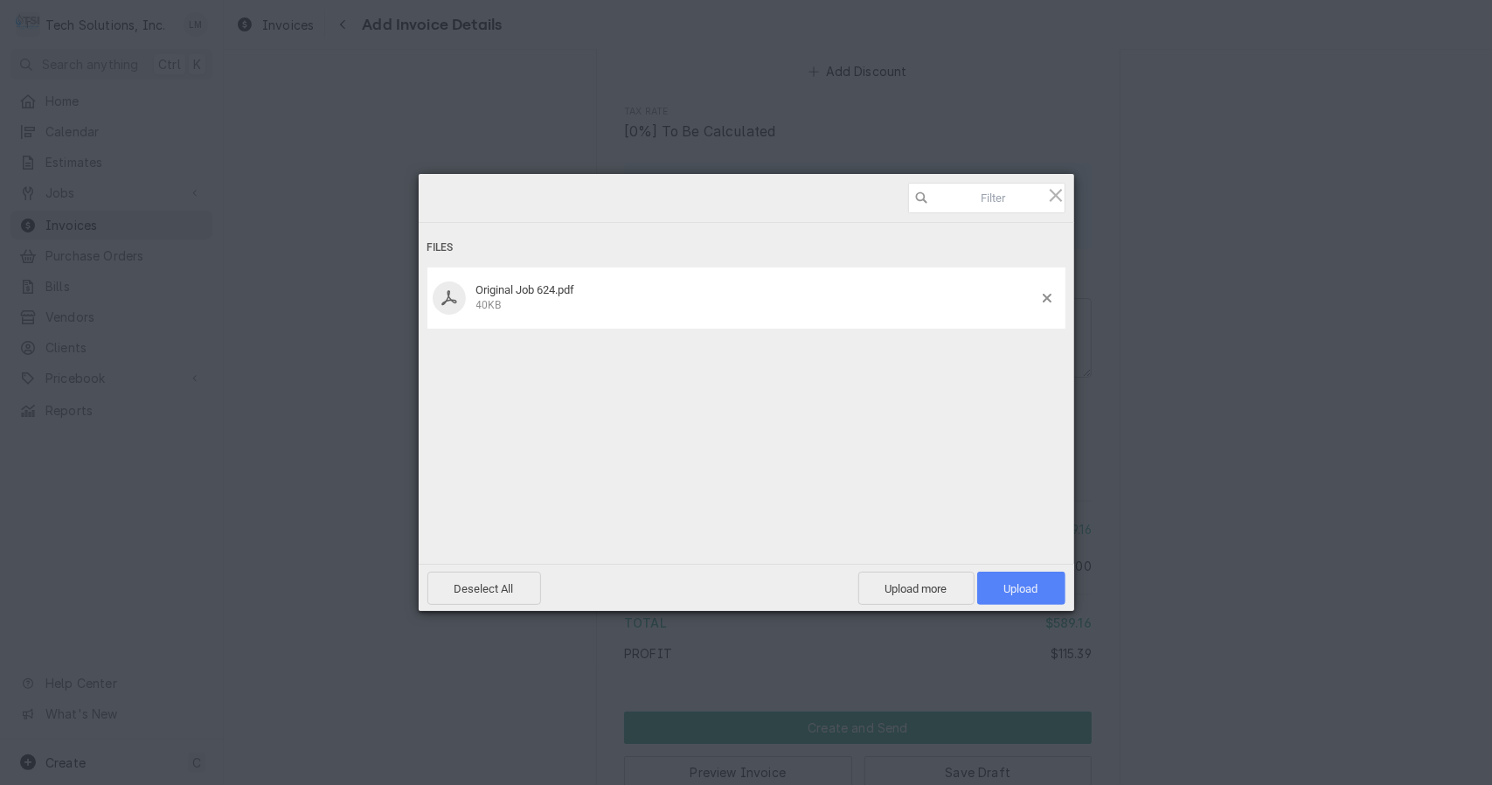
click at [1032, 594] on span "Upload 1" at bounding box center [1021, 588] width 34 height 13
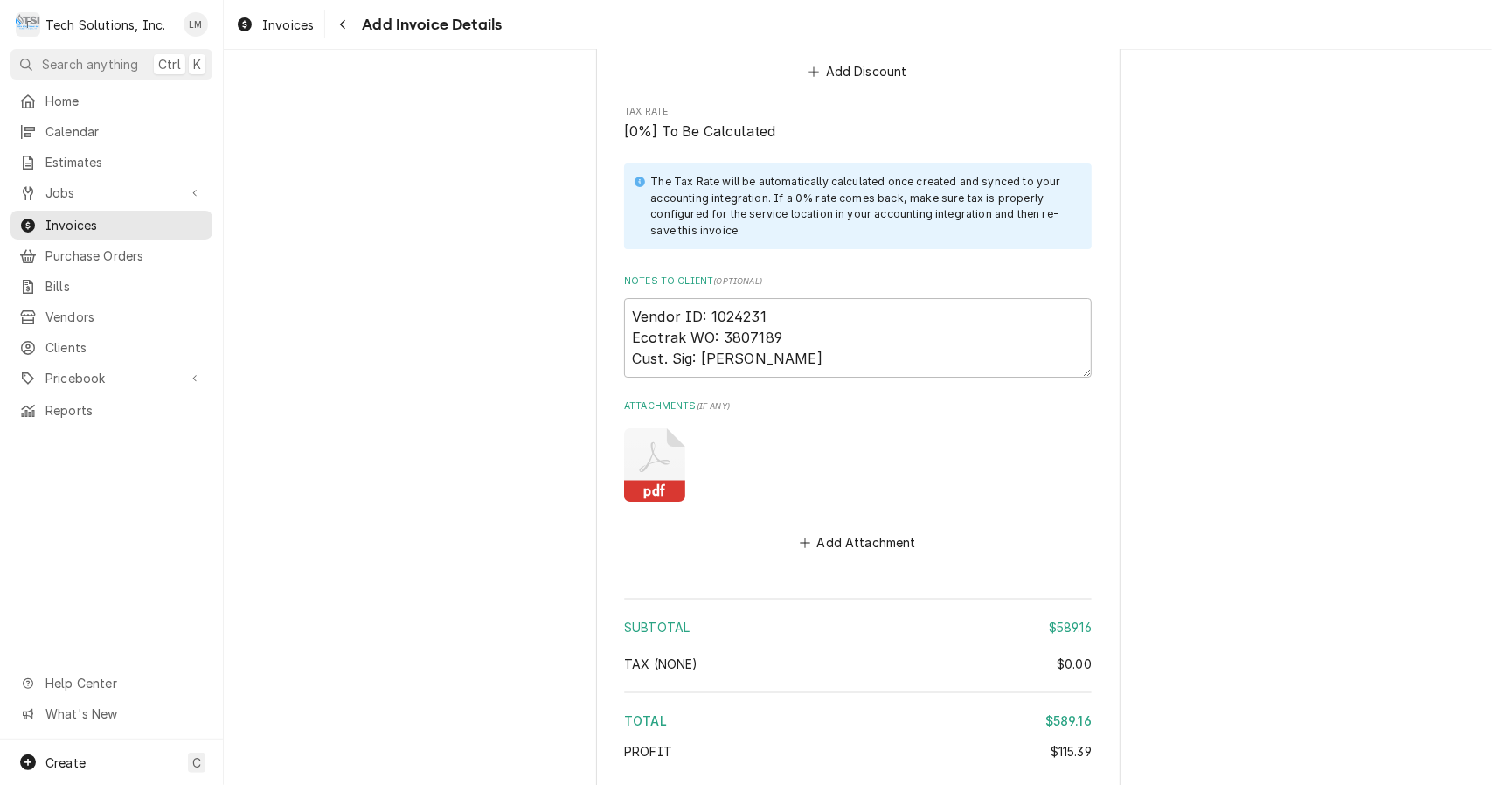
scroll to position [4165, 0]
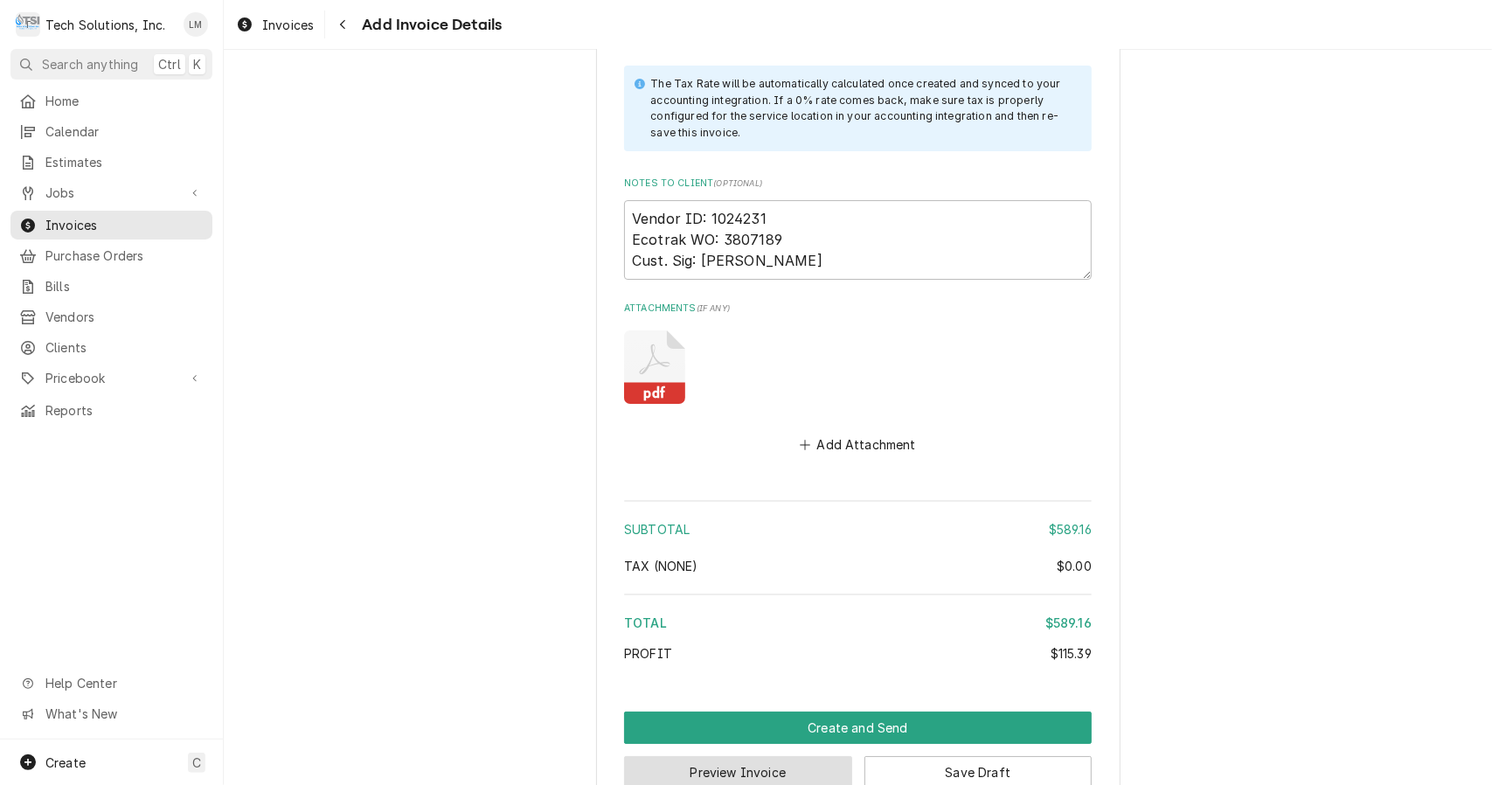
click at [783, 756] on button "Preview Invoice" at bounding box center [738, 772] width 228 height 32
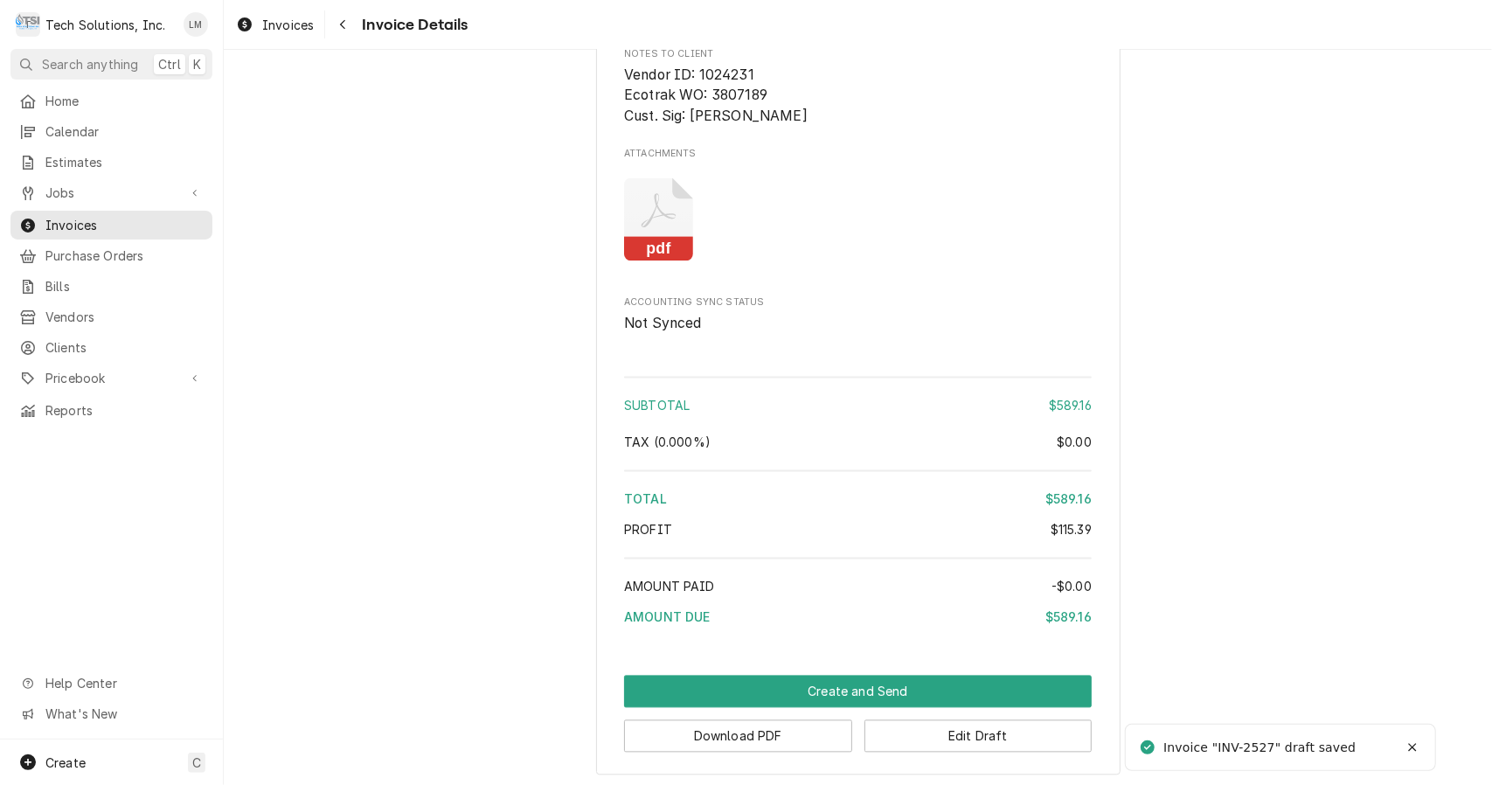
scroll to position [2296, 0]
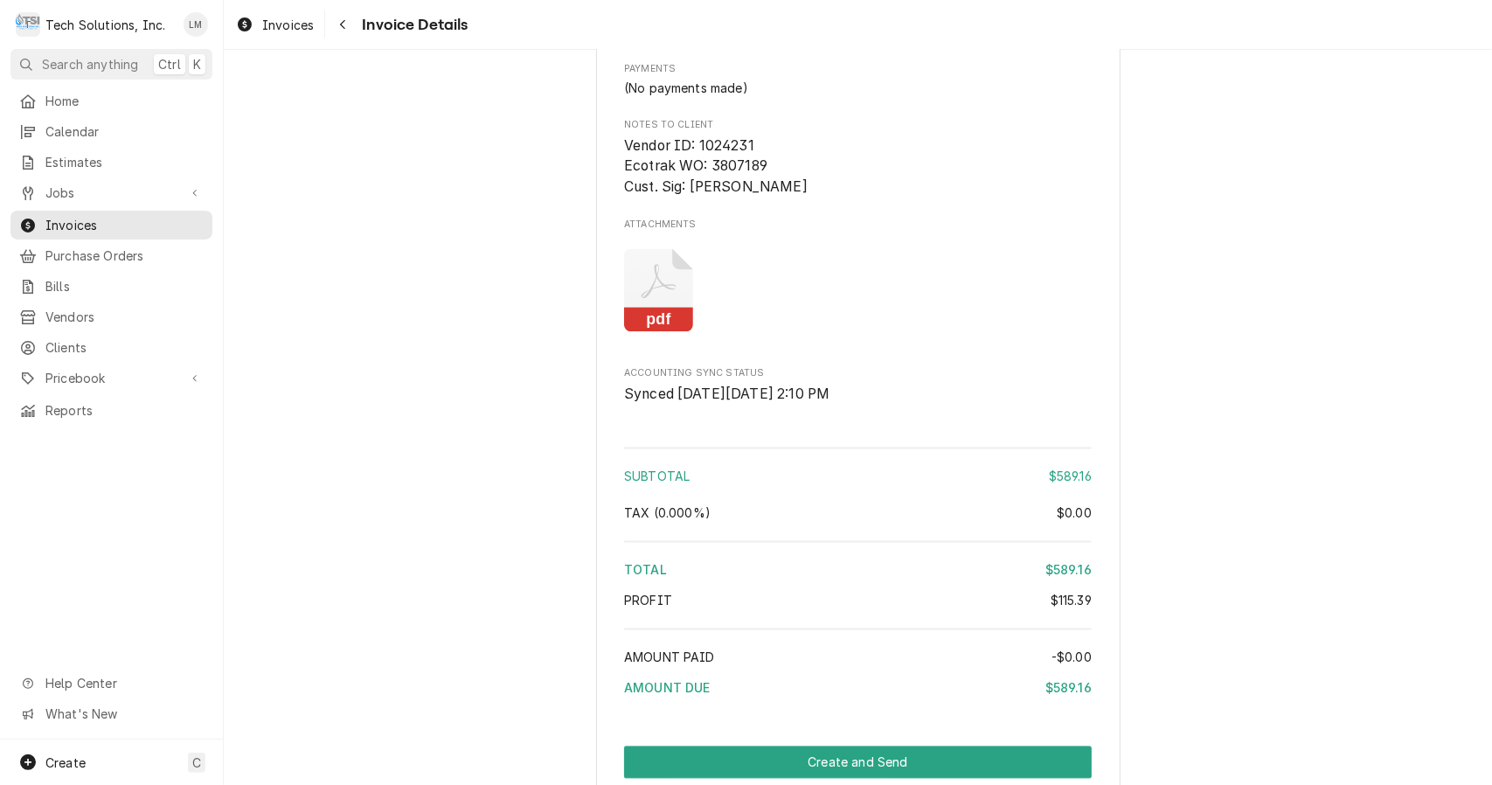
scroll to position [2296, 0]
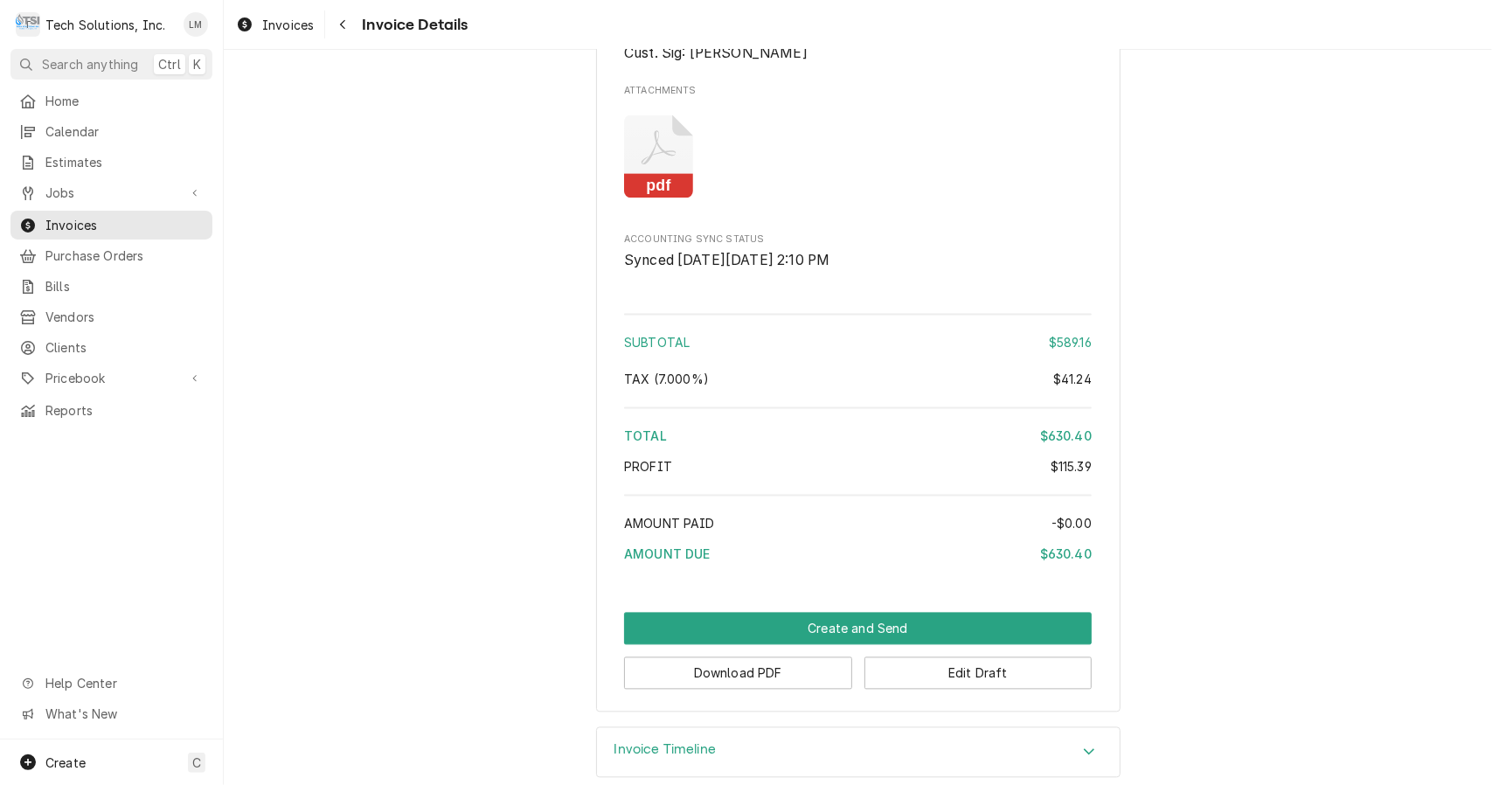
scroll to position [2296, 0]
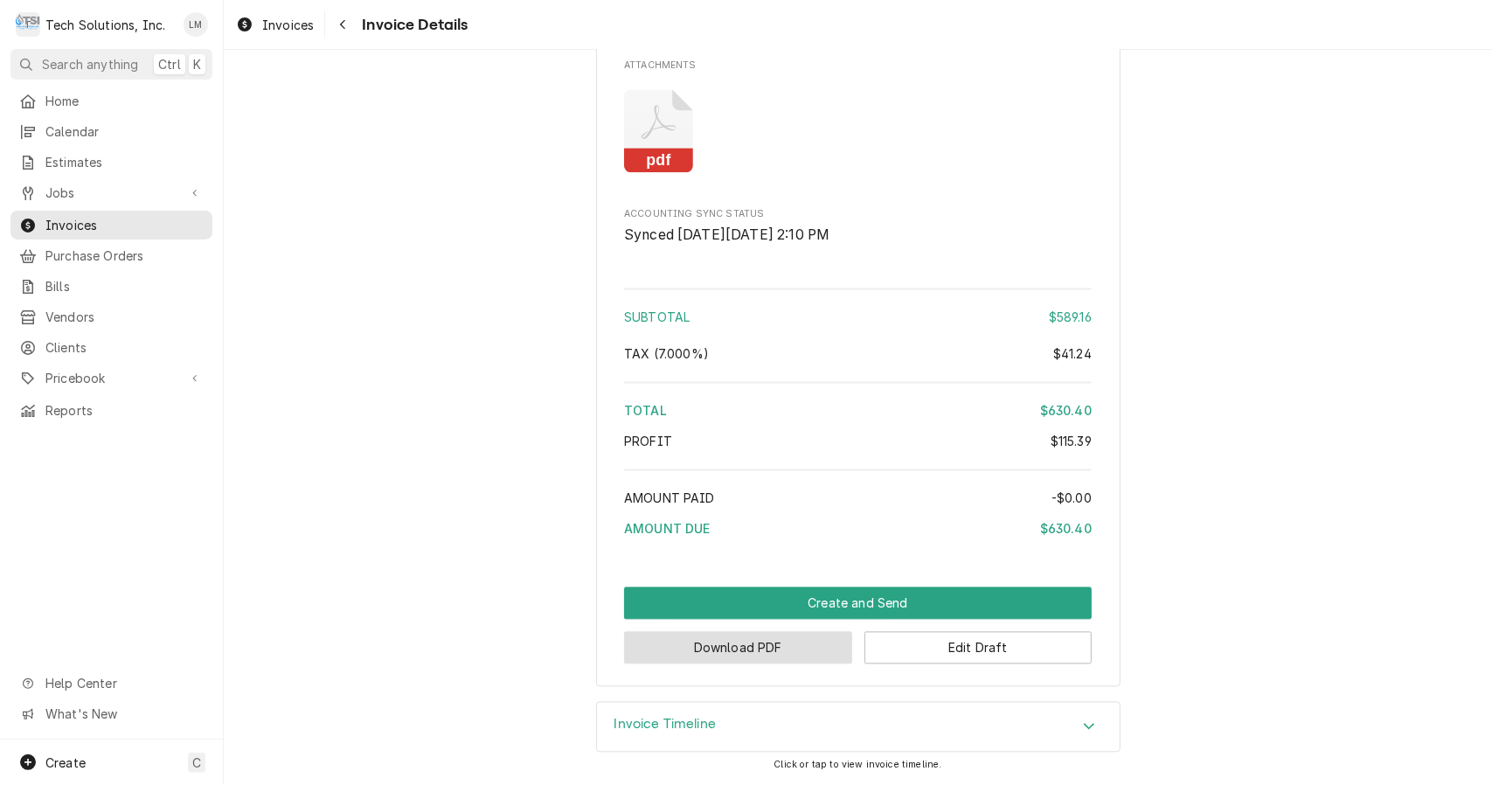
click at [787, 650] on button "Download PDF" at bounding box center [738, 648] width 228 height 32
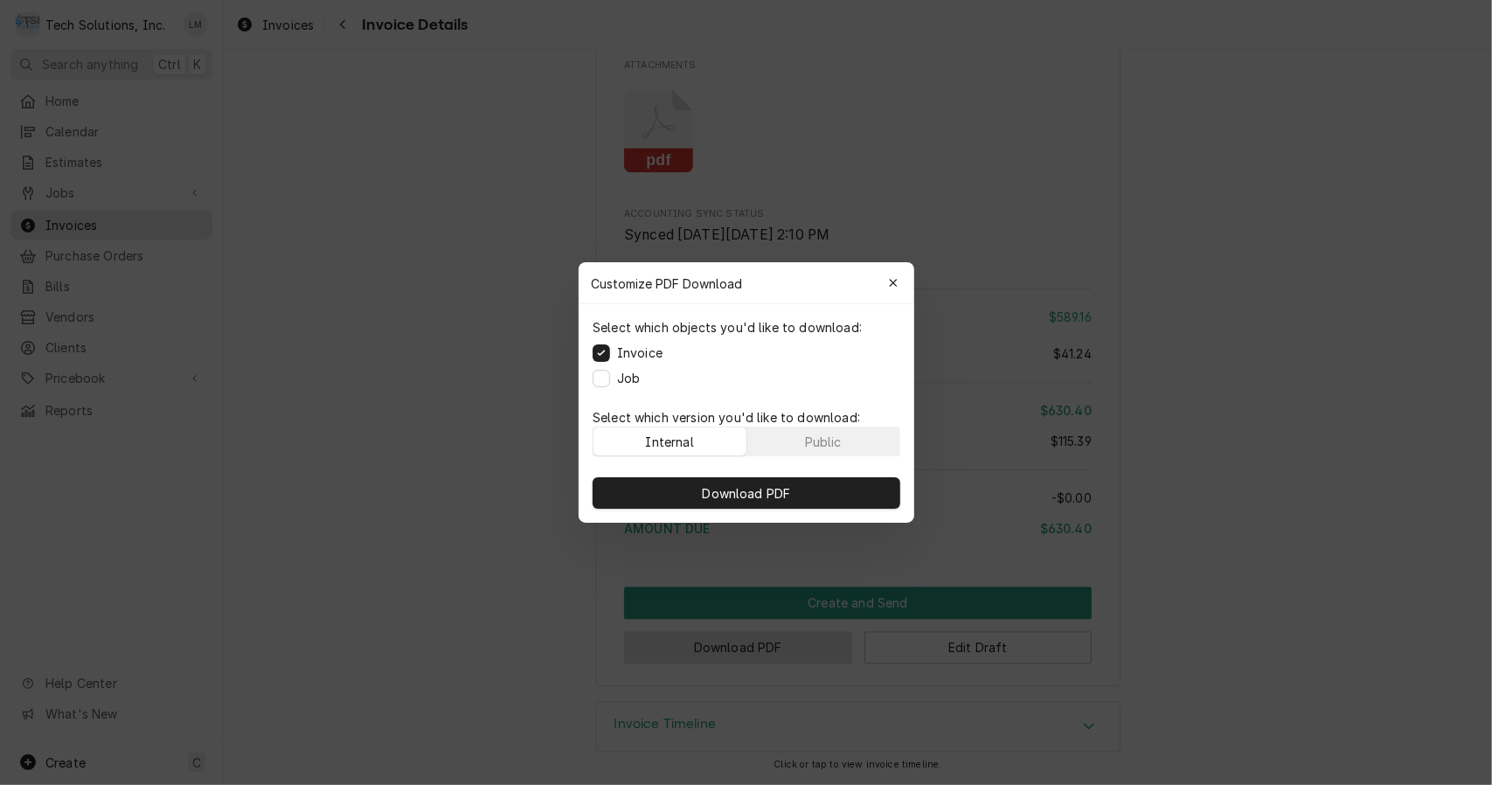
click at [823, 435] on div "Public" at bounding box center [822, 442] width 37 height 18
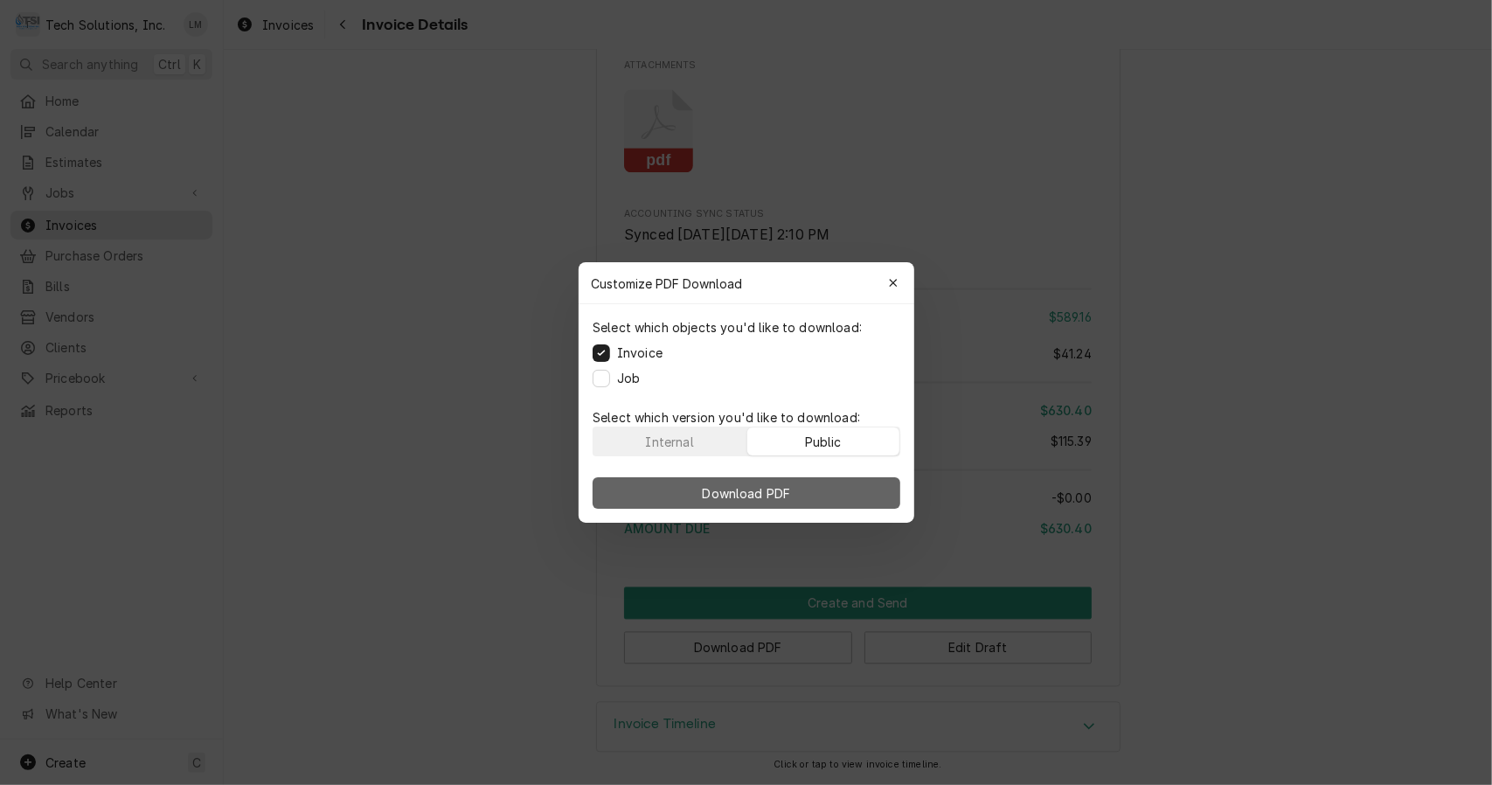
click at [789, 484] on span "Download PDF" at bounding box center [745, 493] width 95 height 18
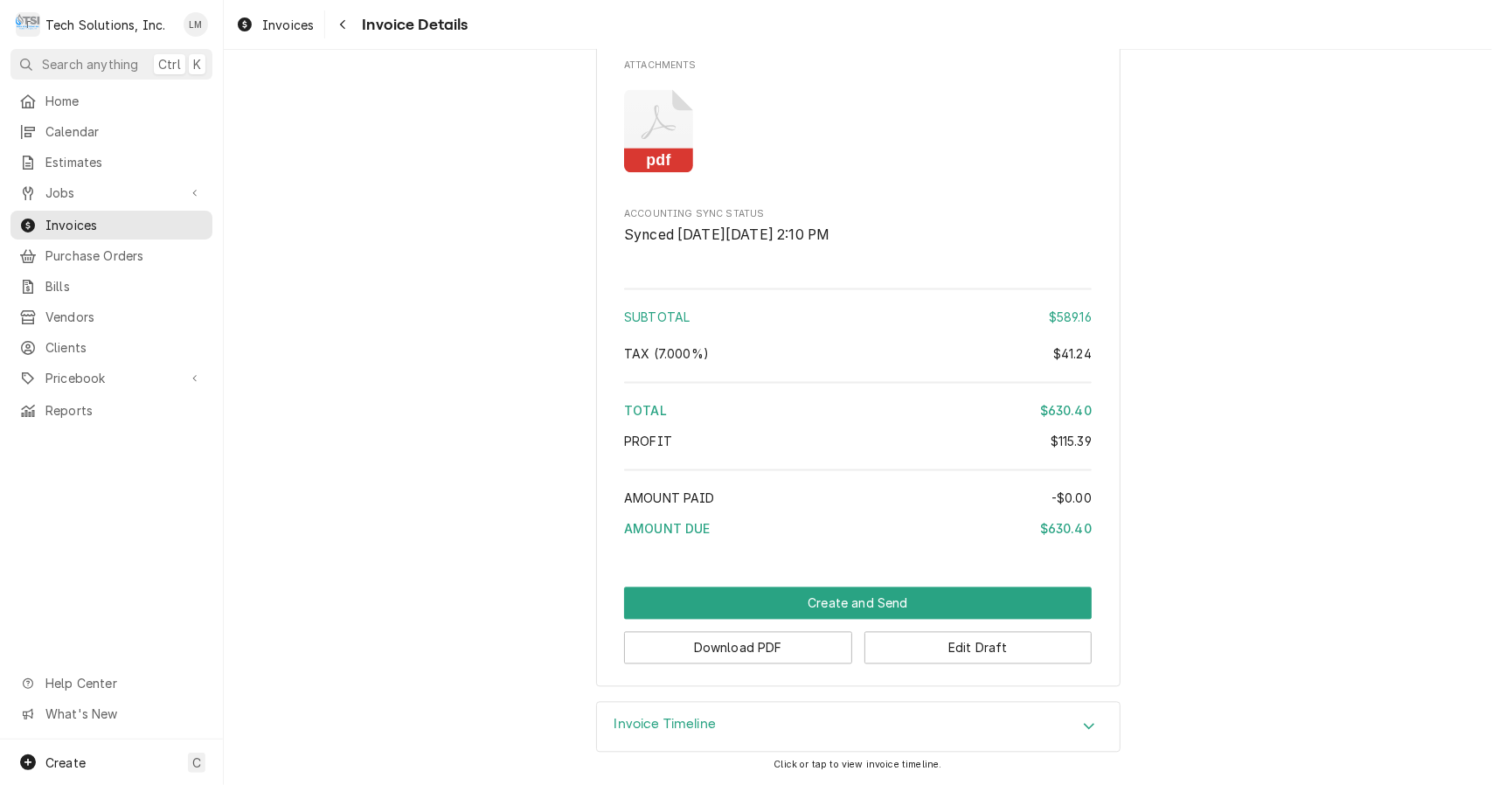
click at [947, 661] on button "Edit Draft" at bounding box center [979, 648] width 228 height 32
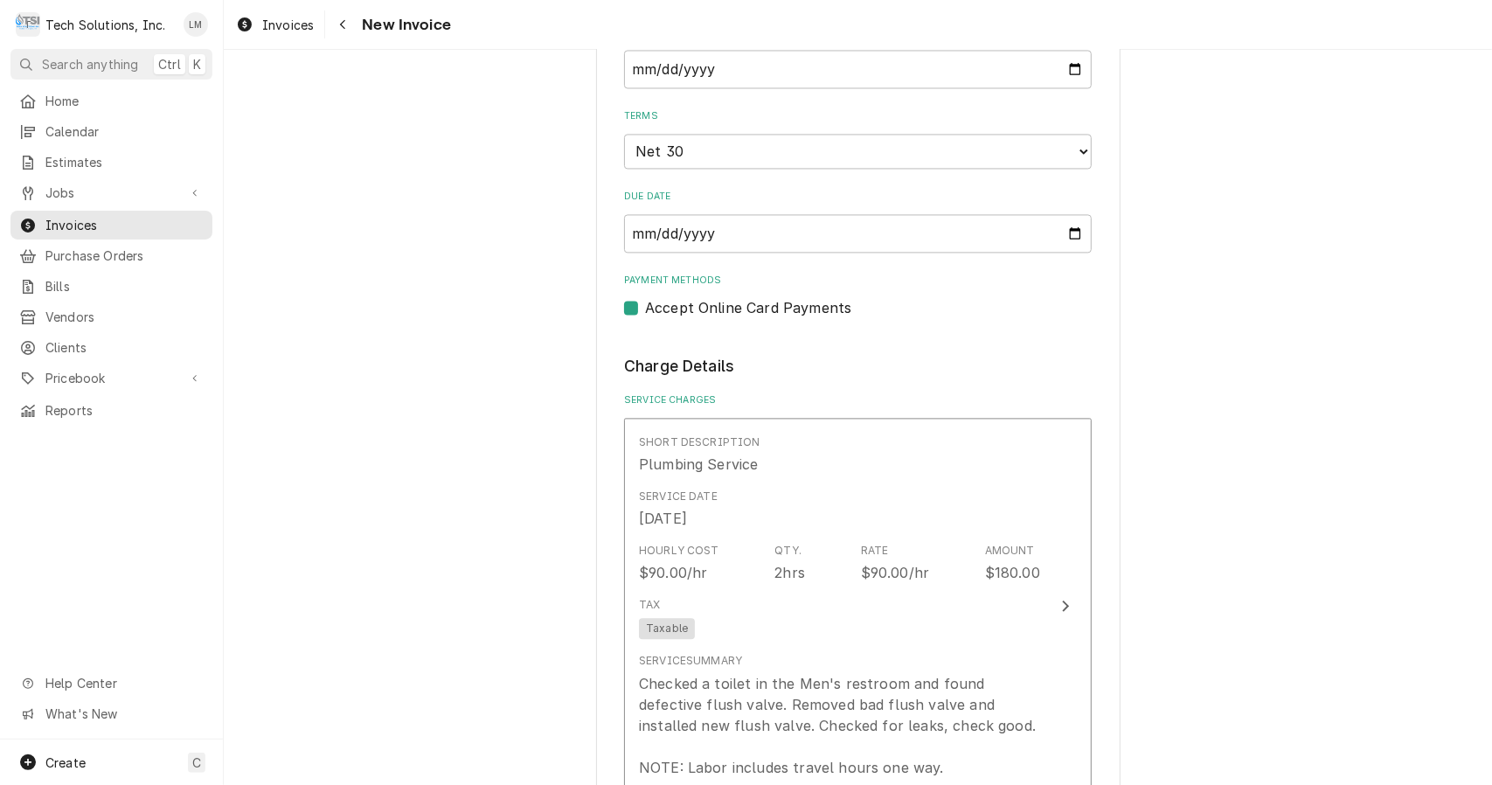
scroll to position [2393, 0]
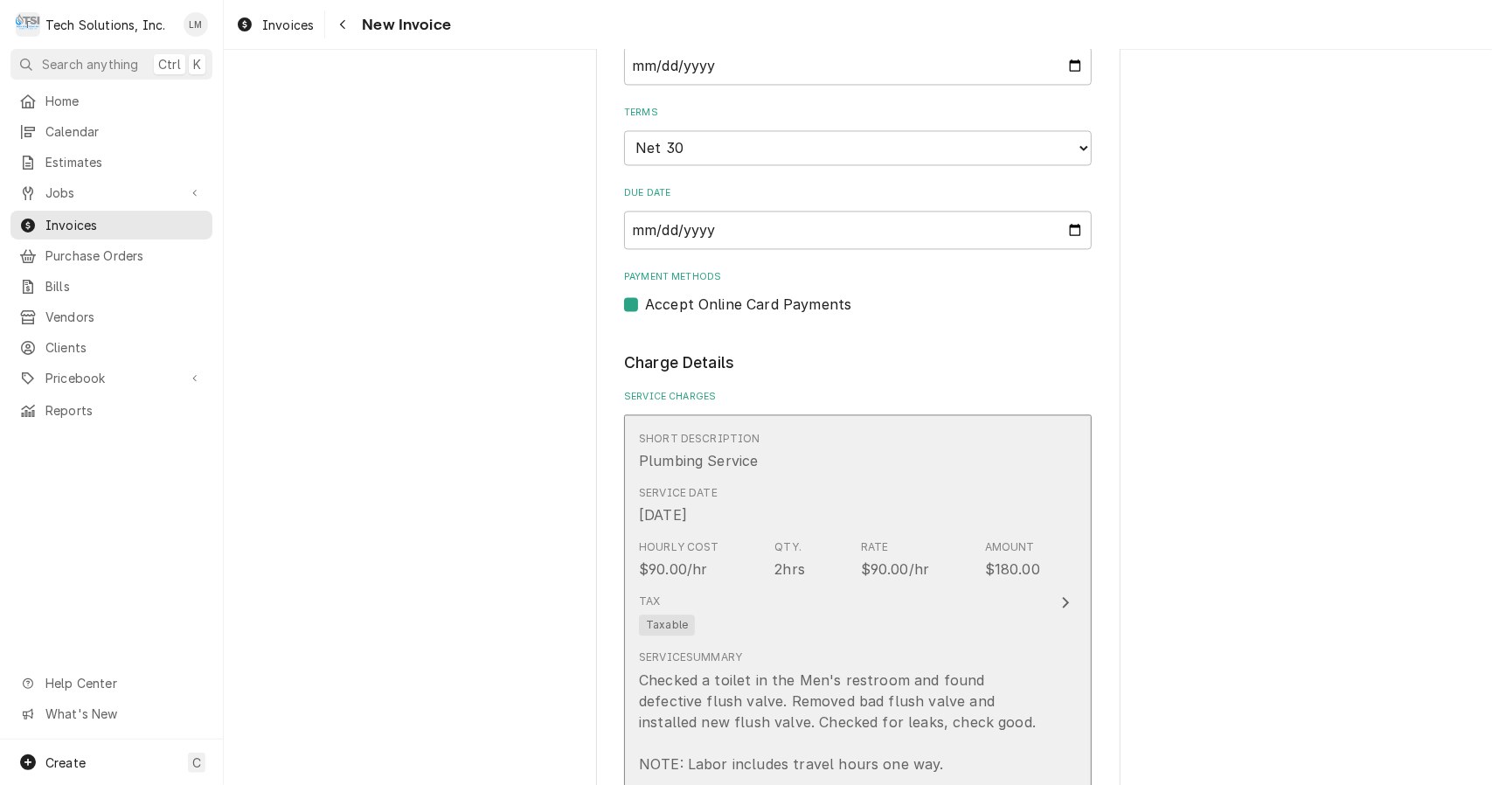
click at [886, 690] on div "Checked a toilet in the Men's restroom and found defective flush valve. Removed…" at bounding box center [839, 722] width 401 height 105
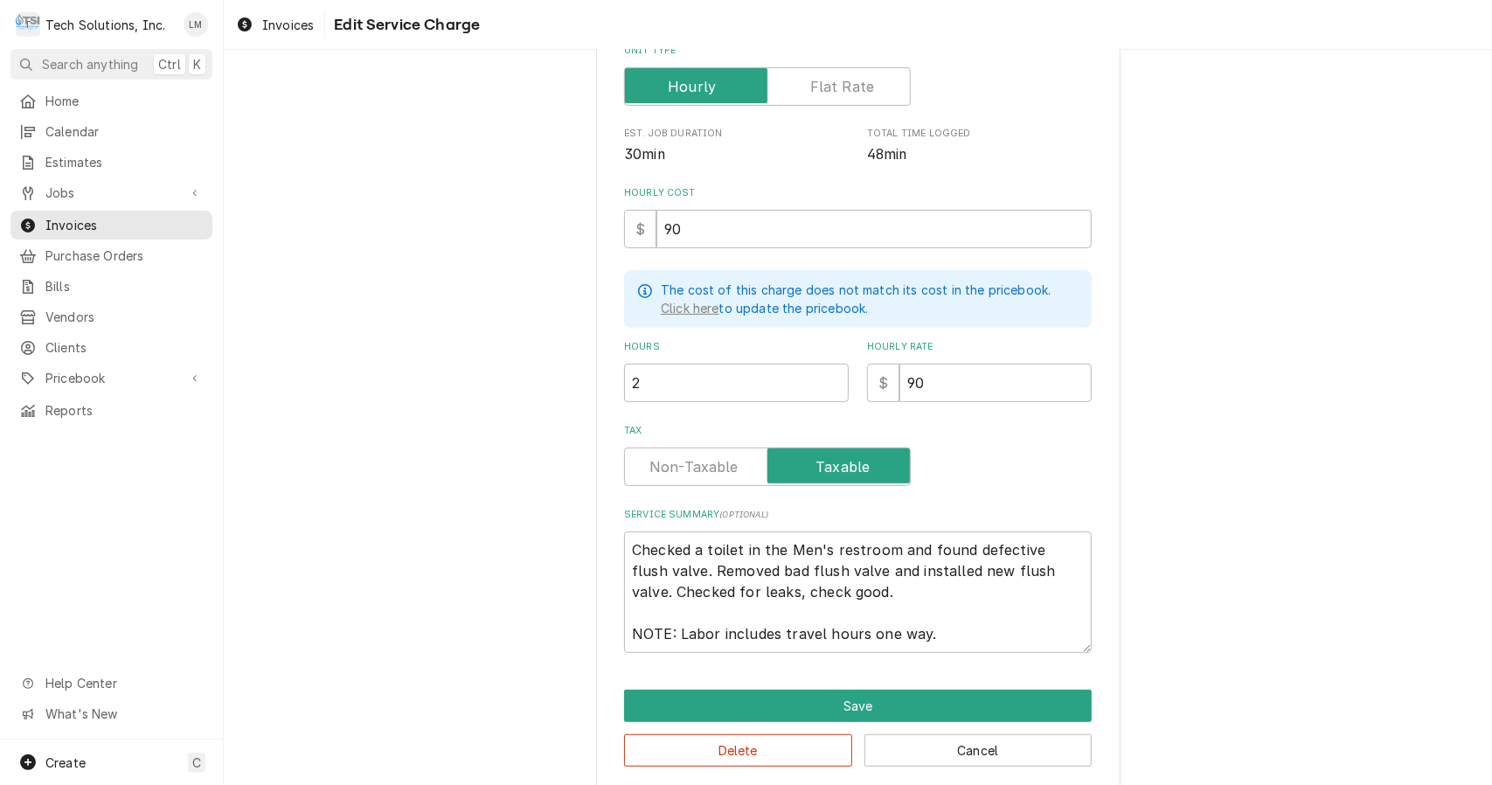
scroll to position [315, 0]
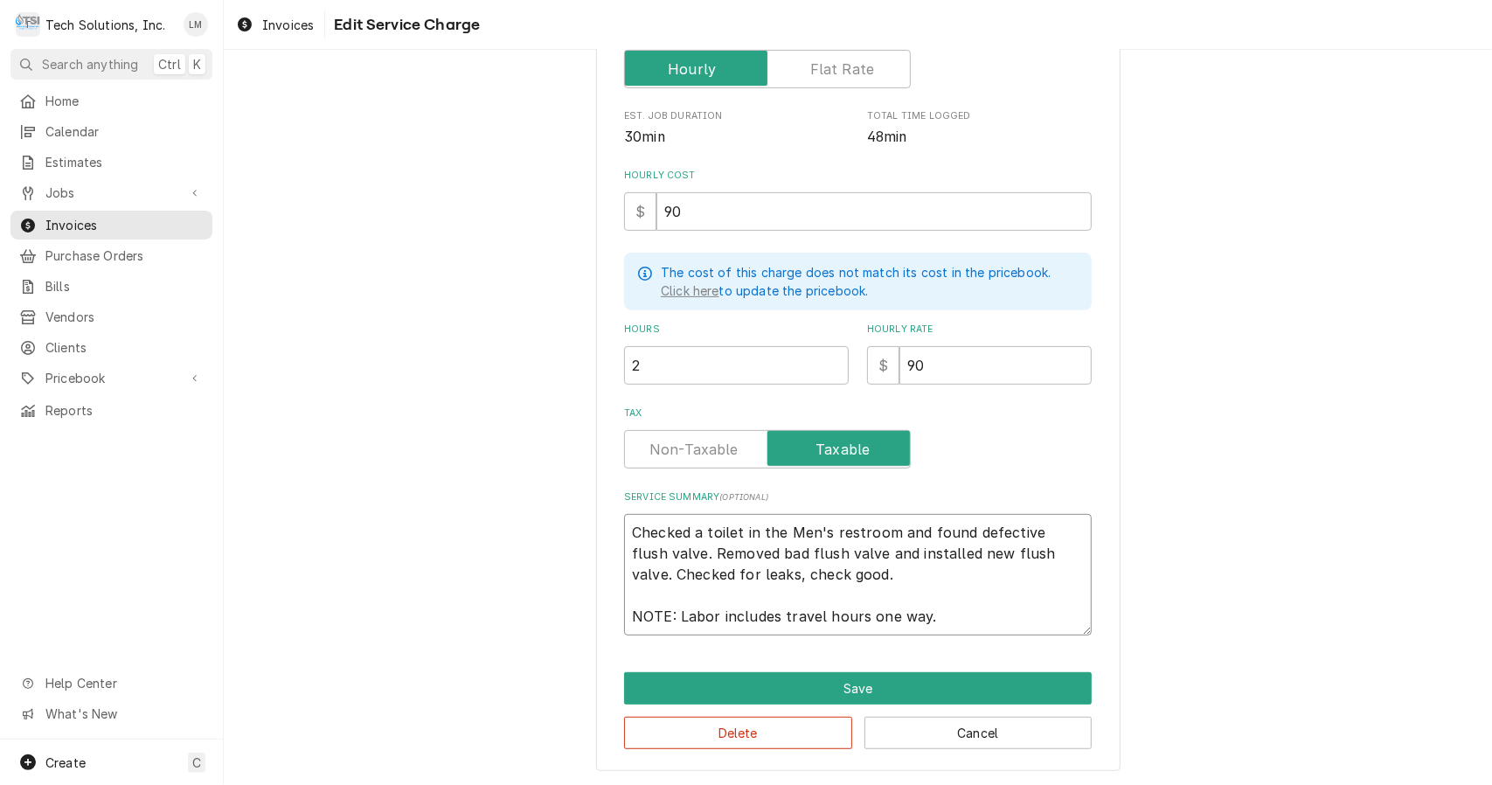
click at [793, 570] on textarea "Checked a toilet in the Men's restroom and found defective flush valve. Removed…" at bounding box center [858, 575] width 468 height 122
type textarea "x"
type textarea "Checked a toilet in the Men's restroom and found defective flush valve. Removed…"
type textarea "x"
type textarea "Checked a toilet in the Men's restroom and found defective flush valve. Removed…"
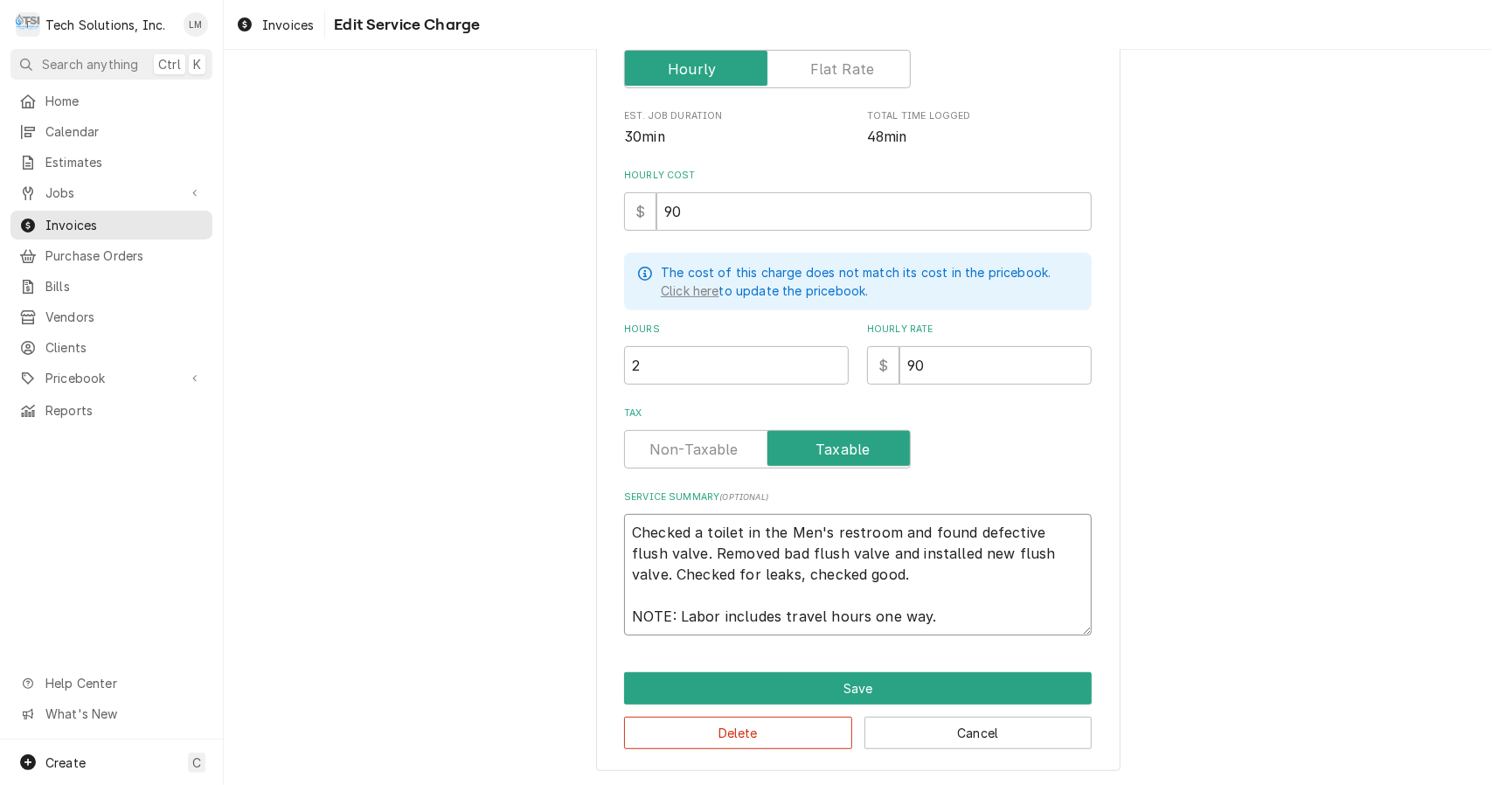
click at [910, 689] on button "Save" at bounding box center [858, 688] width 468 height 32
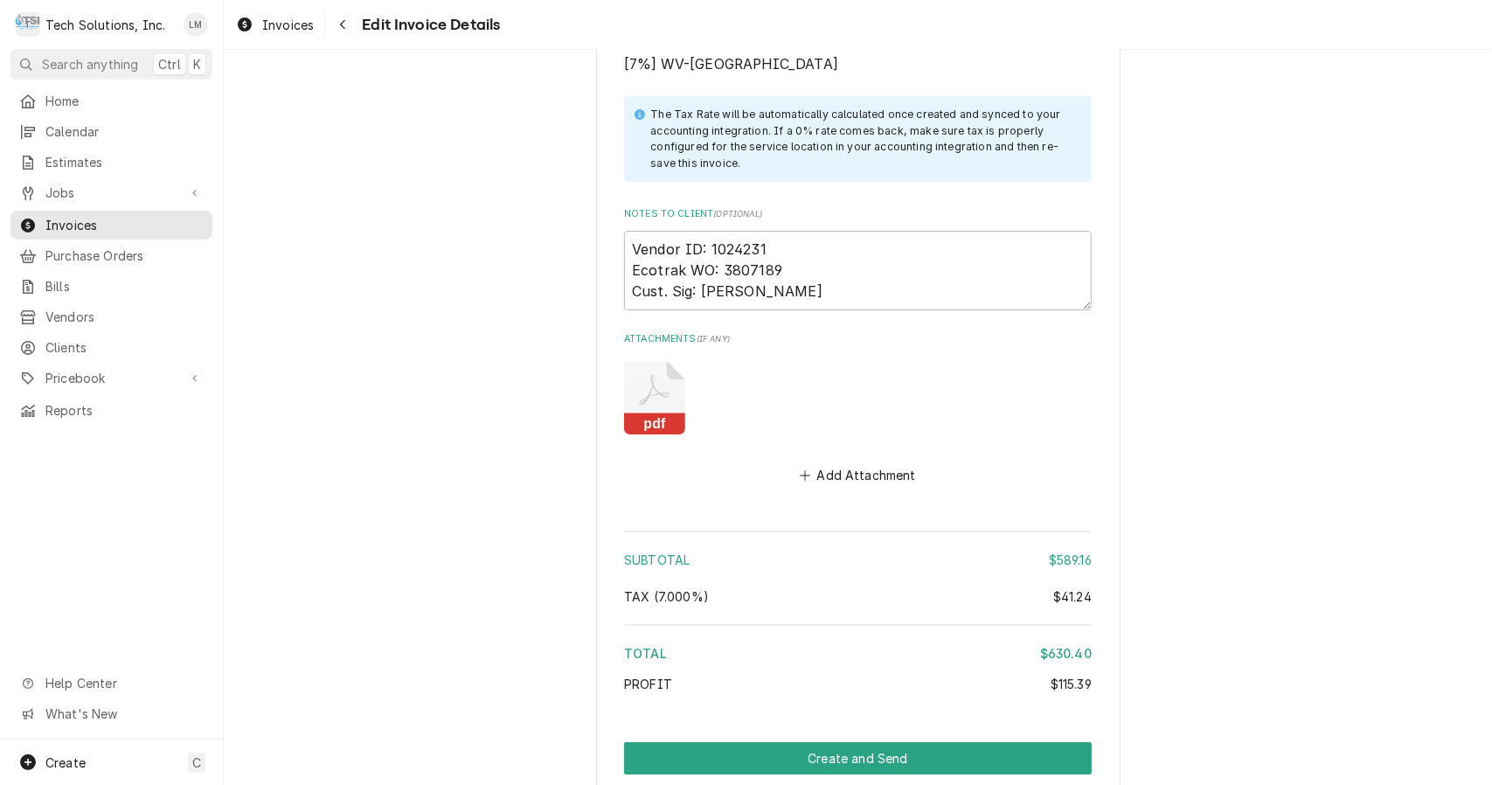
scroll to position [4292, 0]
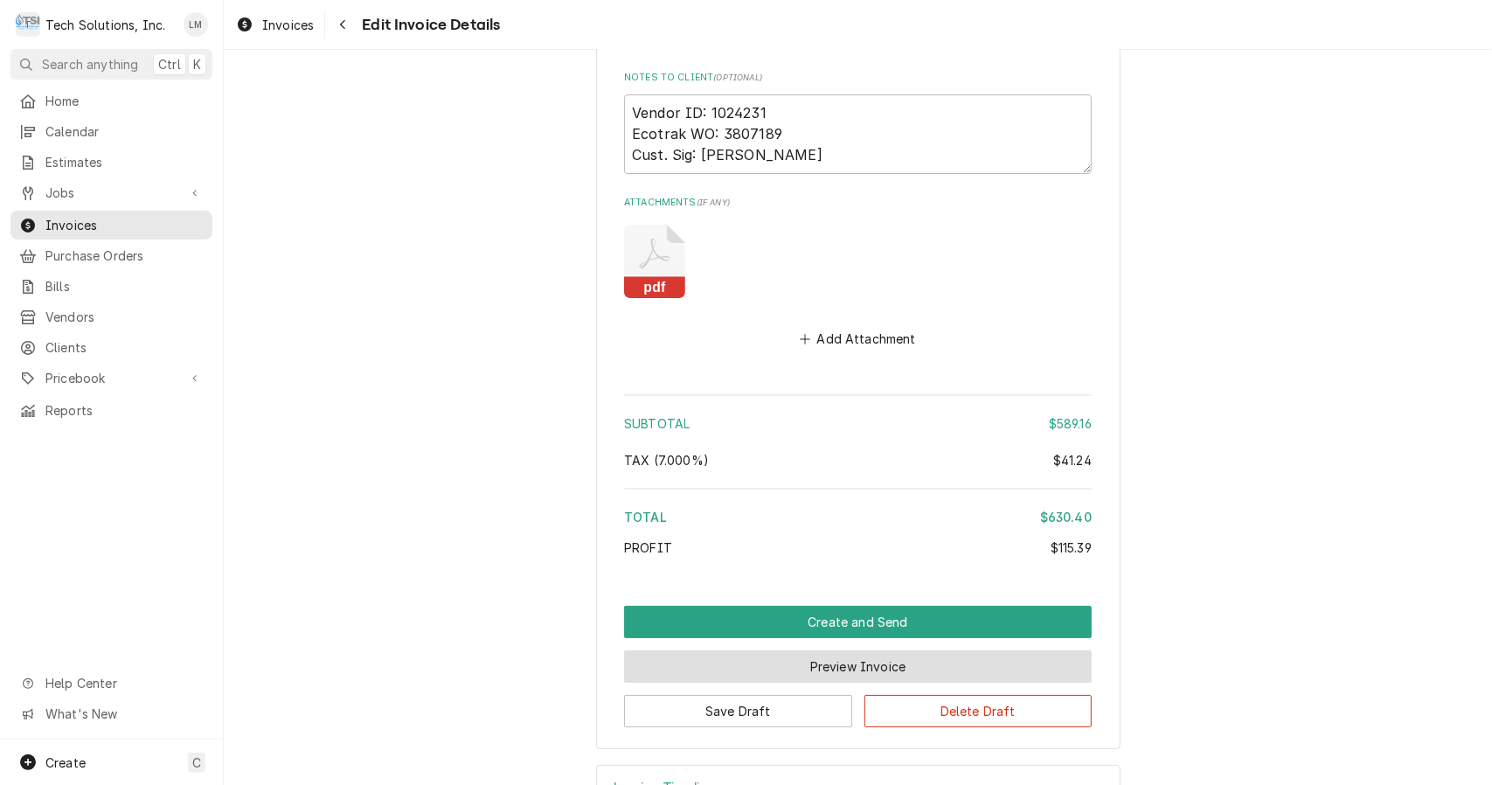
click at [888, 650] on button "Preview Invoice" at bounding box center [858, 666] width 468 height 32
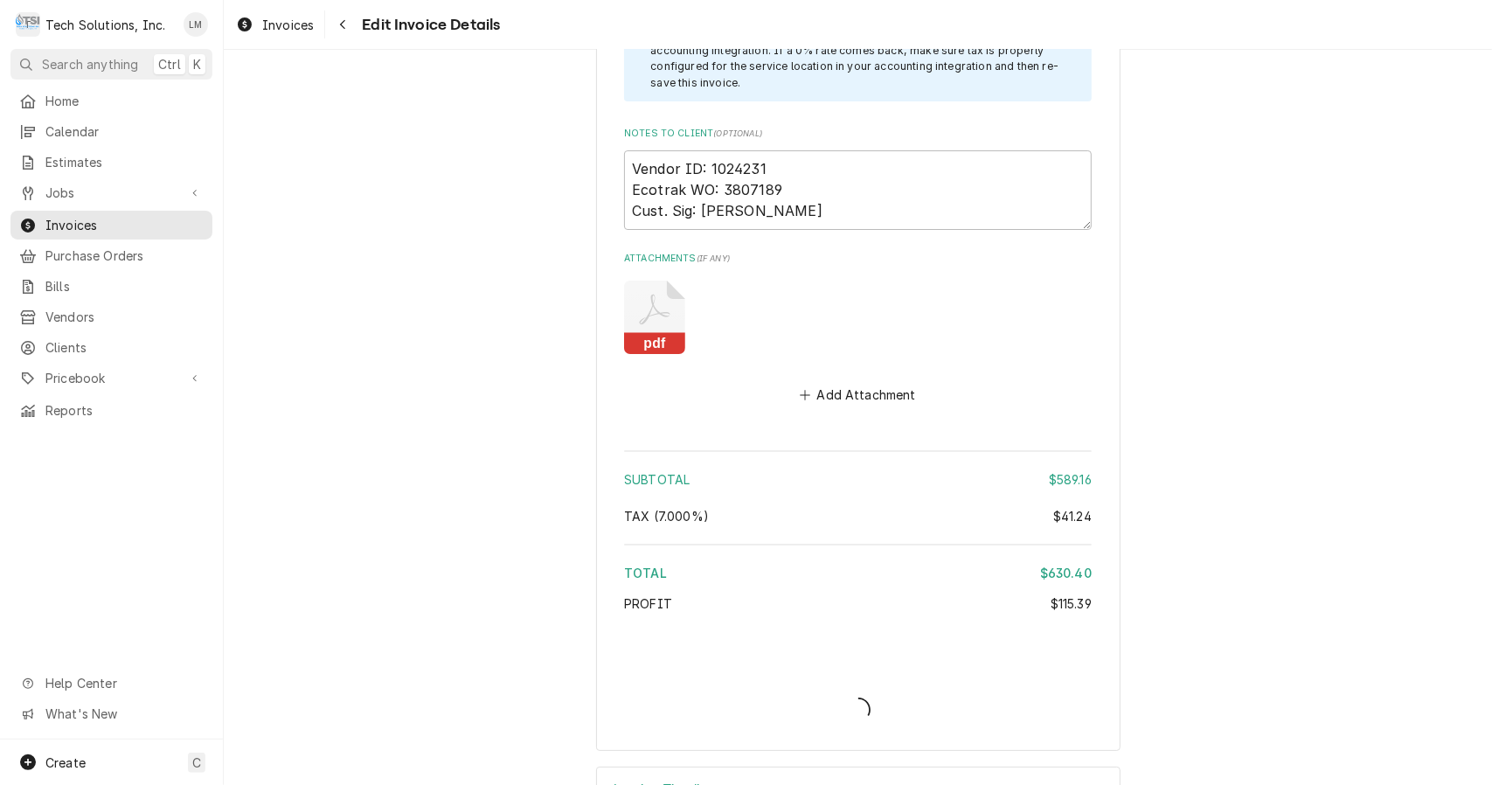
type textarea "x"
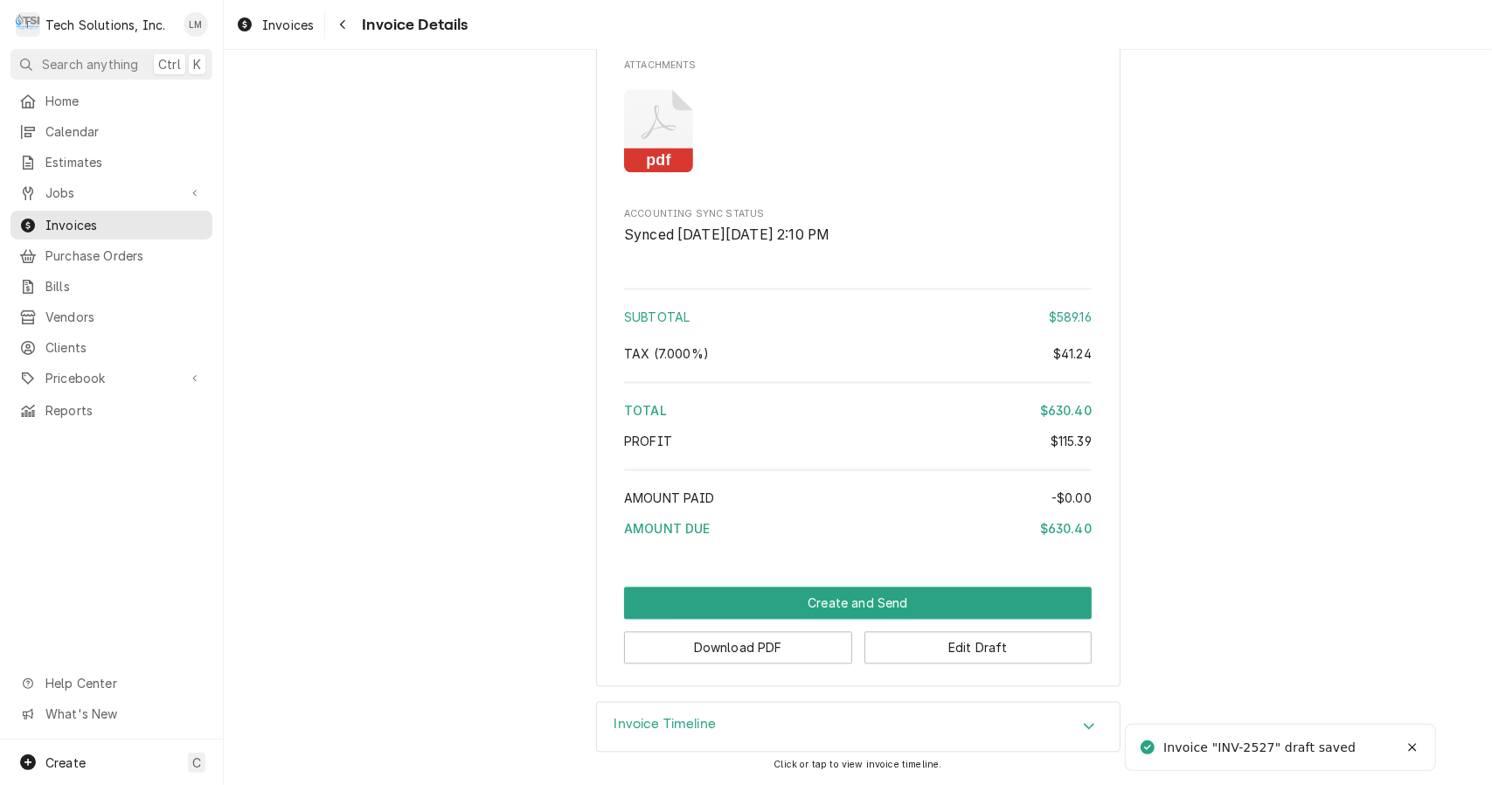
scroll to position [2296, 0]
click at [767, 646] on button "Download PDF" at bounding box center [738, 648] width 228 height 32
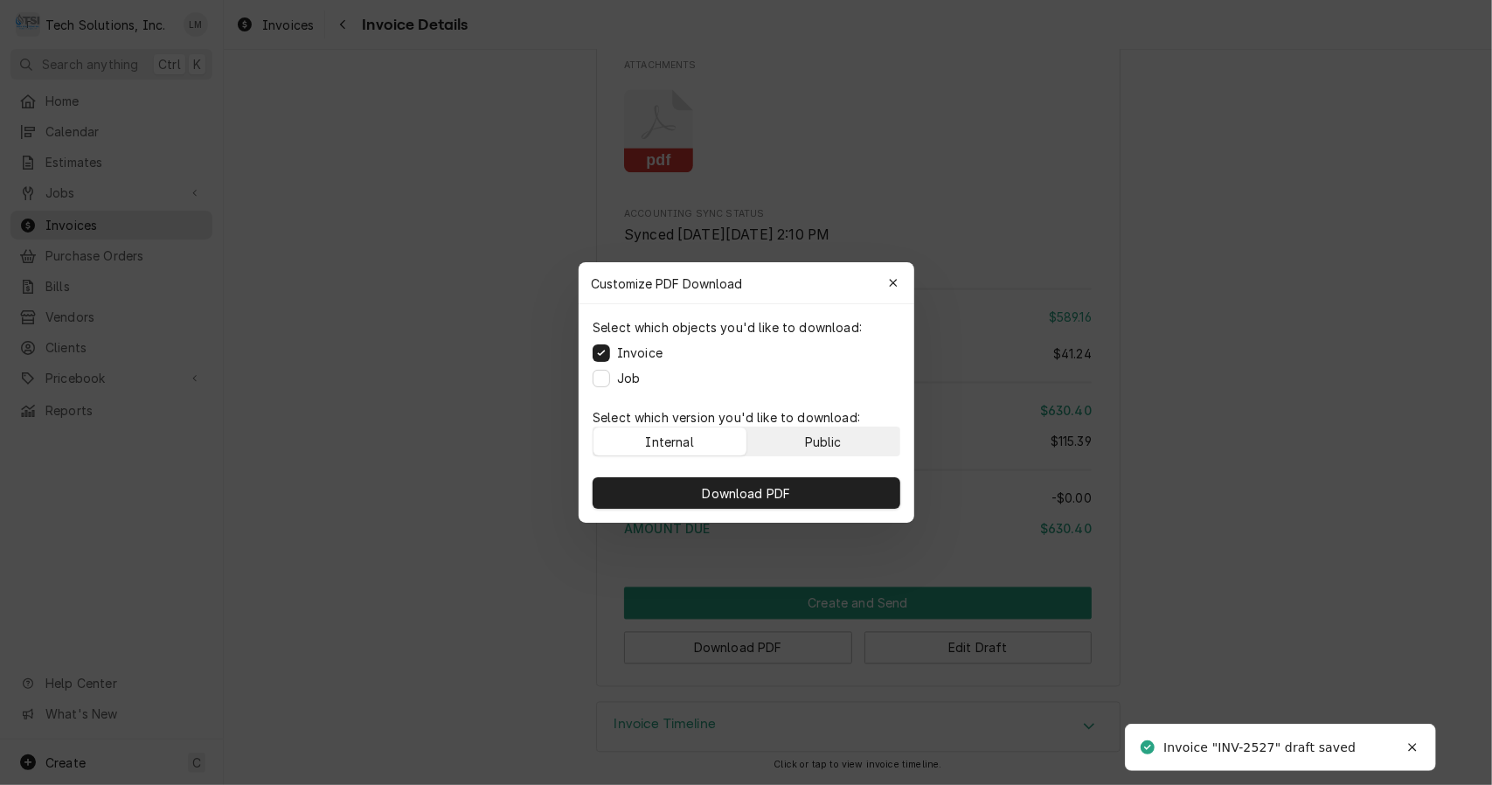
click at [837, 446] on div "Public" at bounding box center [822, 442] width 37 height 18
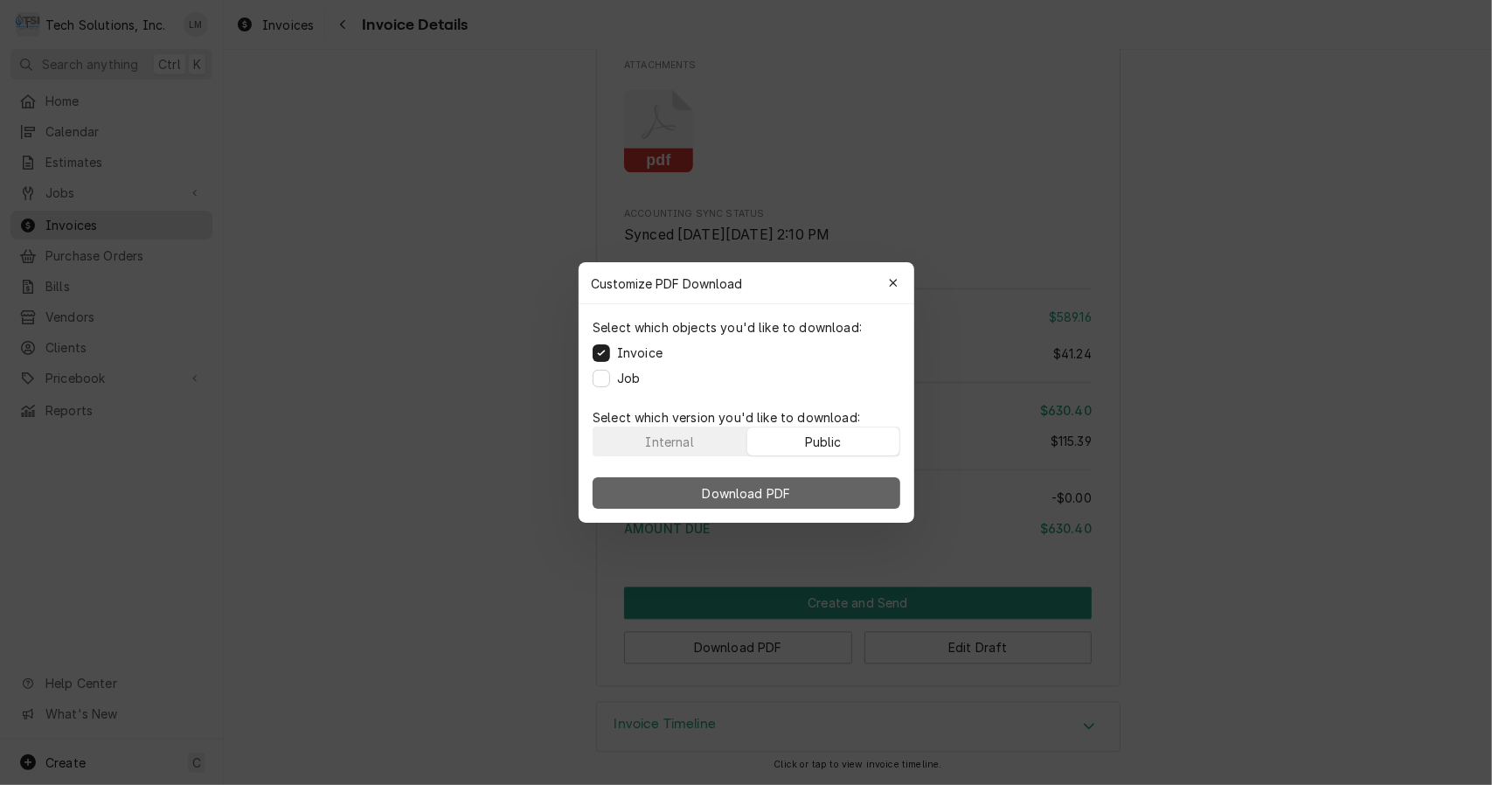
click at [840, 497] on button "Download PDF" at bounding box center [747, 492] width 308 height 31
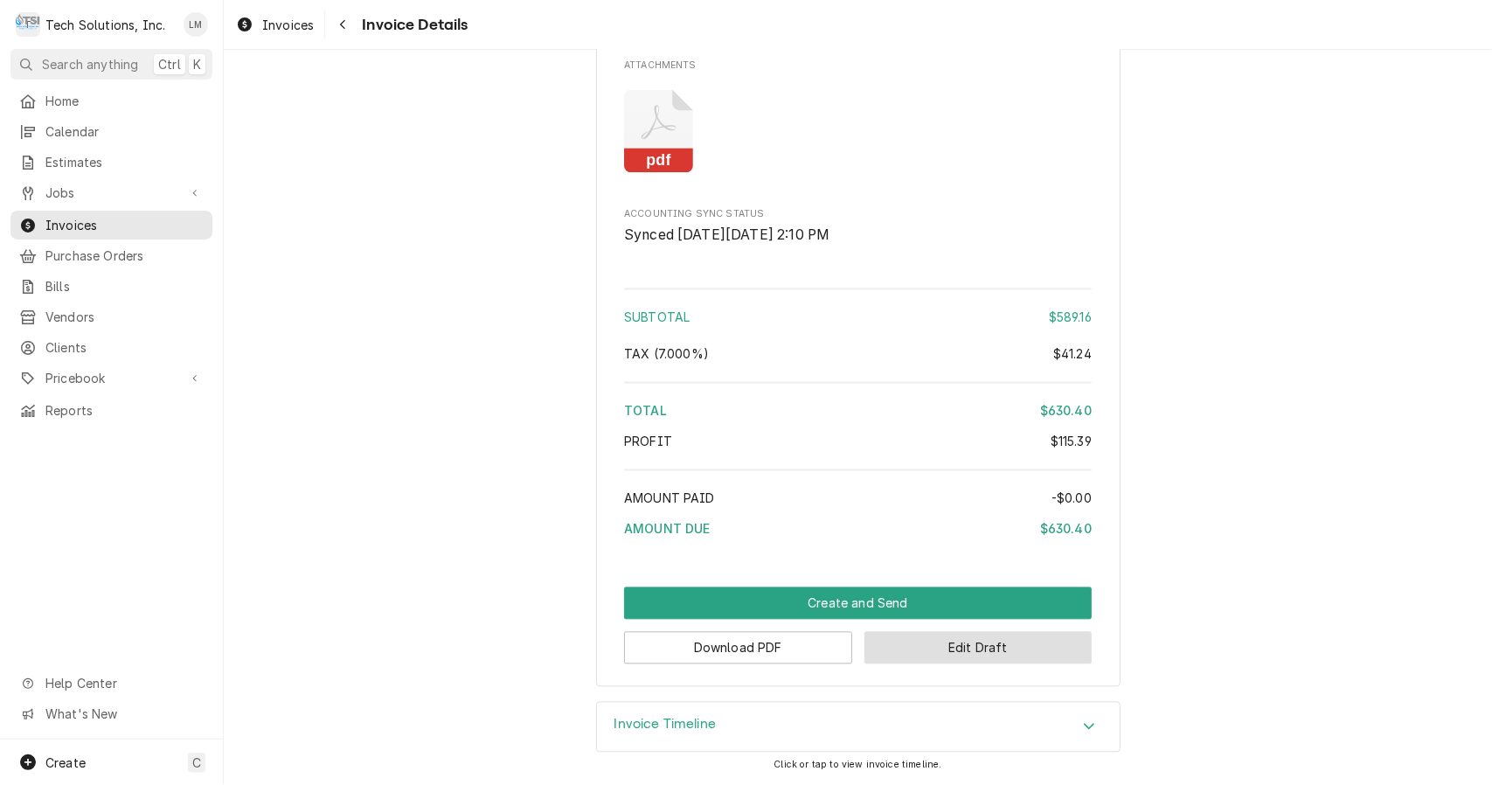
click at [955, 663] on button "Edit Draft" at bounding box center [979, 648] width 228 height 32
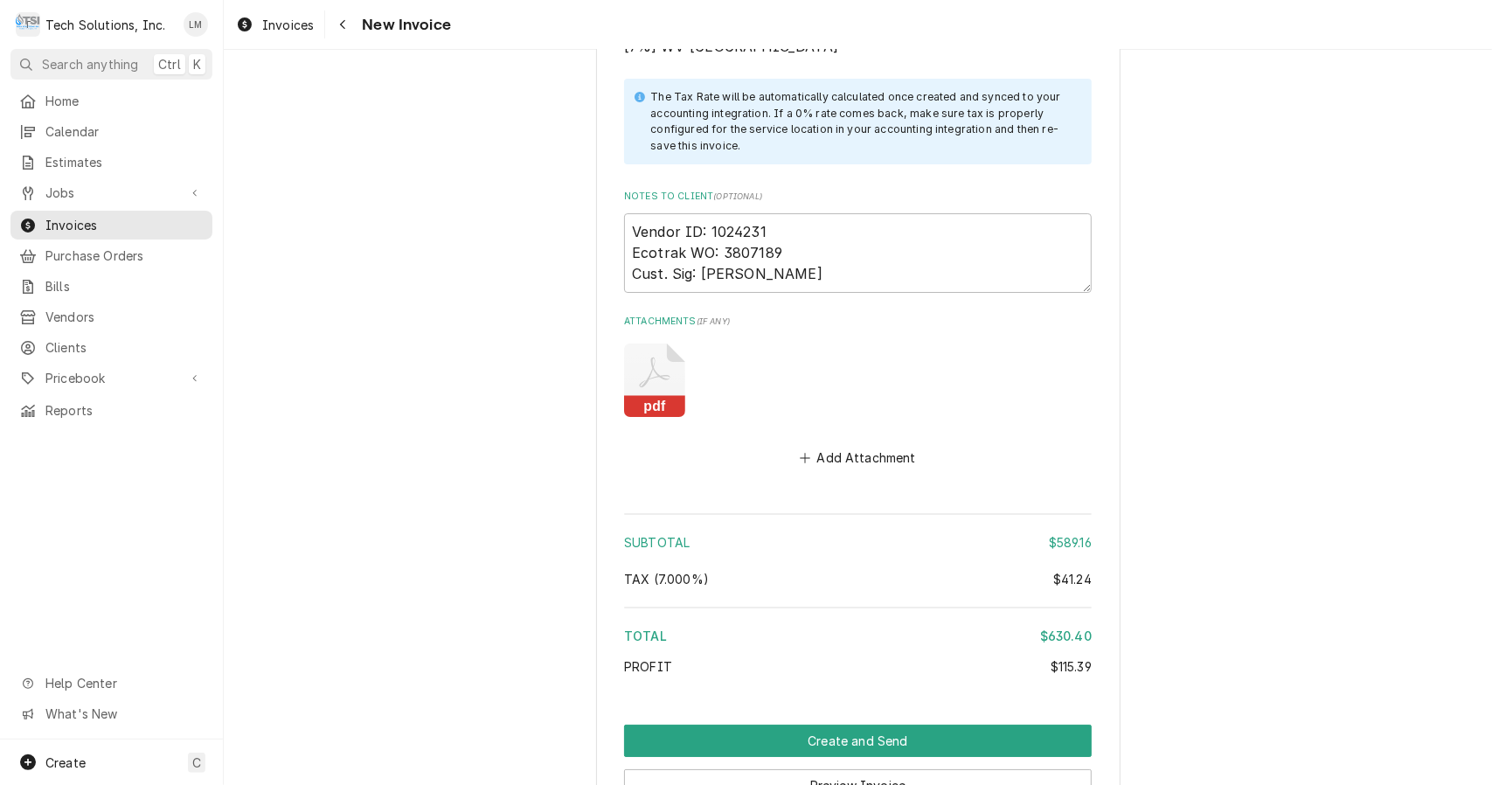
scroll to position [4172, 0]
click at [793, 214] on textarea "Vendor ID: 1024231 Ecotrak WO: 3807189 Cust. Sig: [PERSON_NAME]" at bounding box center [858, 254] width 468 height 80
type textarea "x"
type textarea "Vendor ID: 1024231 Ecotrak WO: 380718 Cust. Sig: [PERSON_NAME]"
type textarea "x"
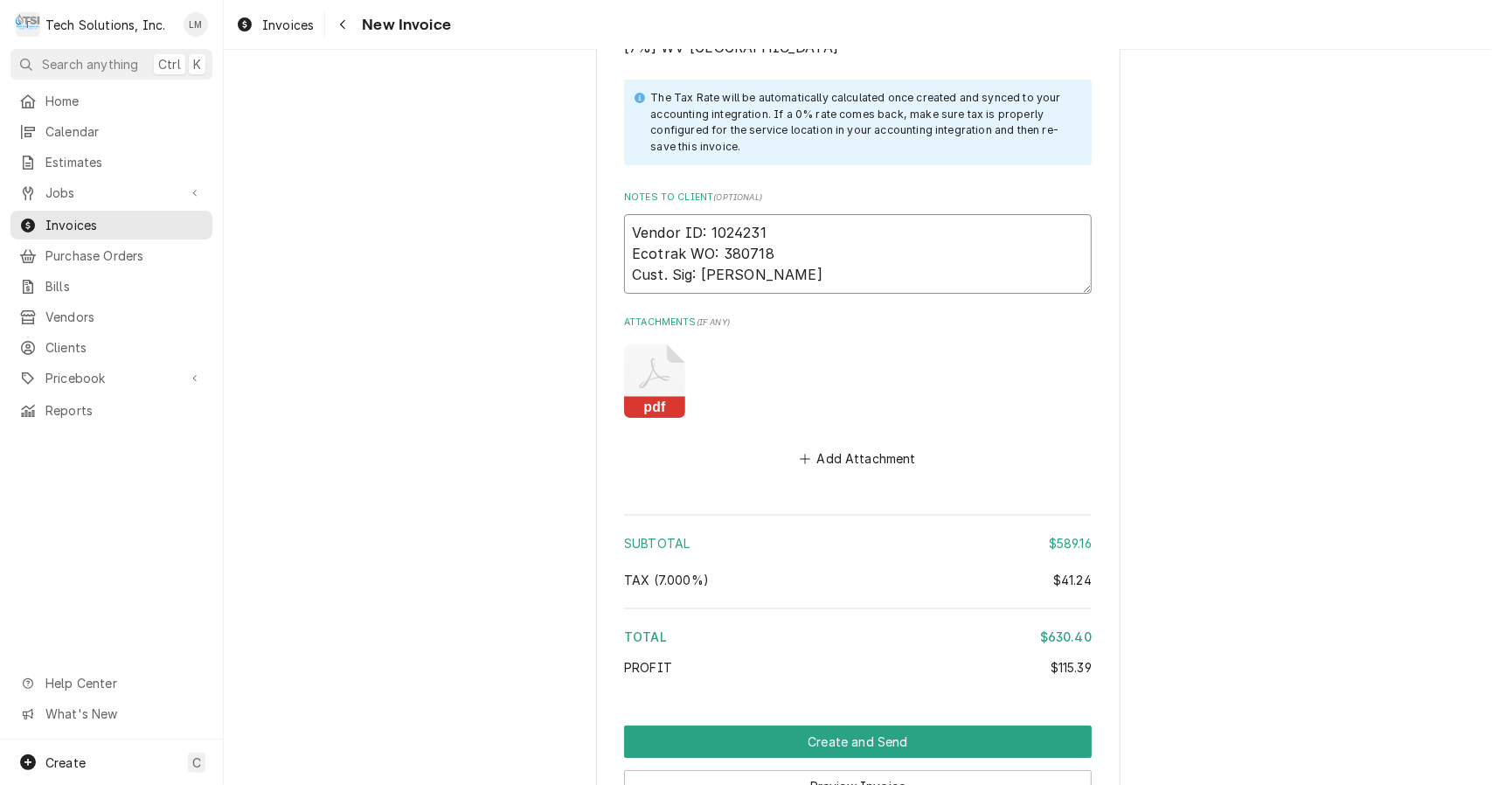
type textarea "Vendor ID: 1024231 Ecotrak WO: 38071 Cust. Sig: [PERSON_NAME]"
type textarea "x"
type textarea "Vendor ID: 1024231 Ecotrak WO: 3807 Cust. Sig: [PERSON_NAME]"
type textarea "x"
type textarea "Vendor ID: 1024231 Ecotrak WO: 380 Cust. Sig: [PERSON_NAME]"
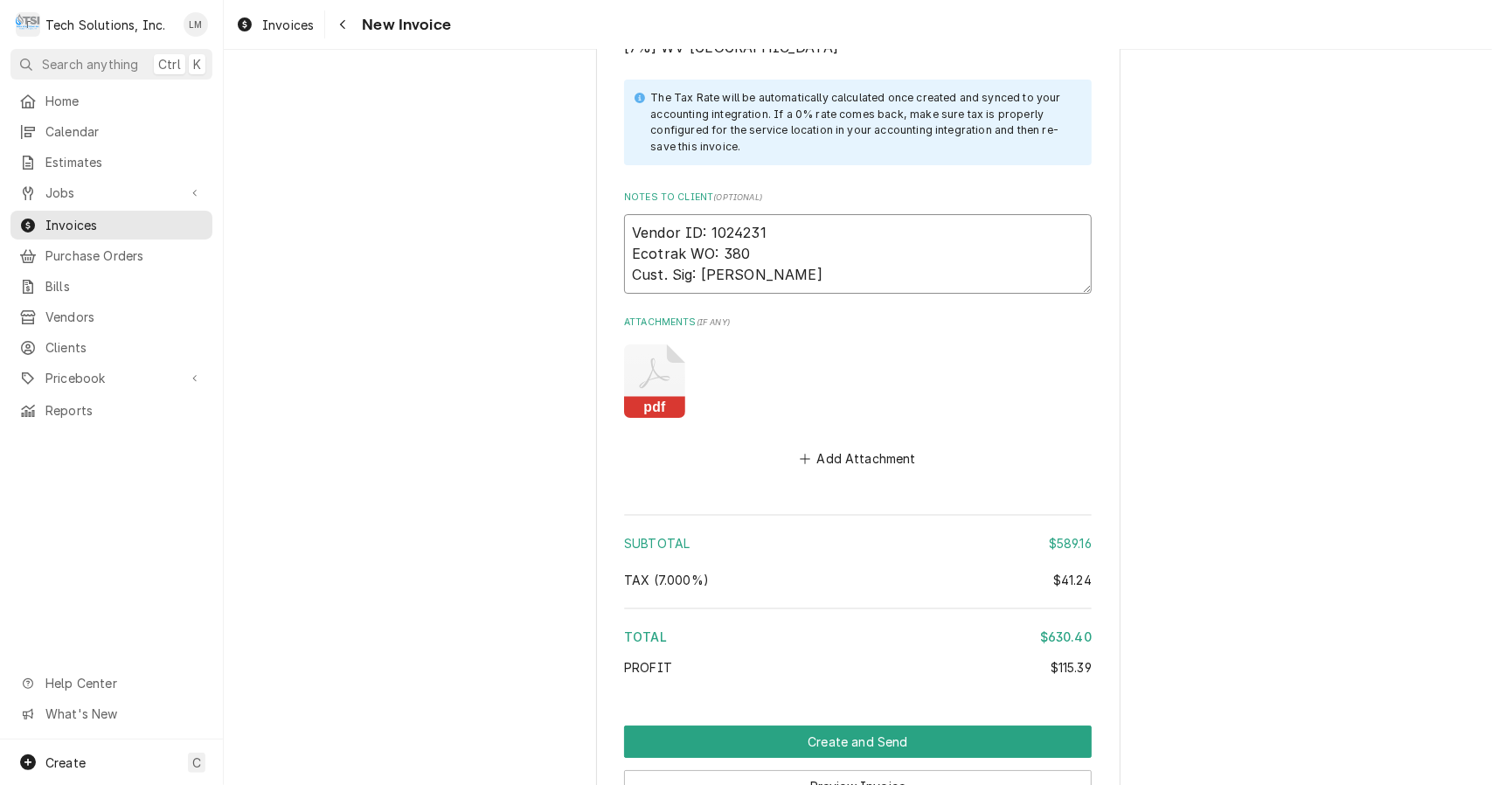
type textarea "x"
type textarea "Vendor ID: 1024231 Ecotrak WO: 38 Cust. Sig: [PERSON_NAME]"
type textarea "x"
type textarea "Vendor ID: 1024231 Ecotrak WO: 3 Cust. Sig: [PERSON_NAME]"
type textarea "x"
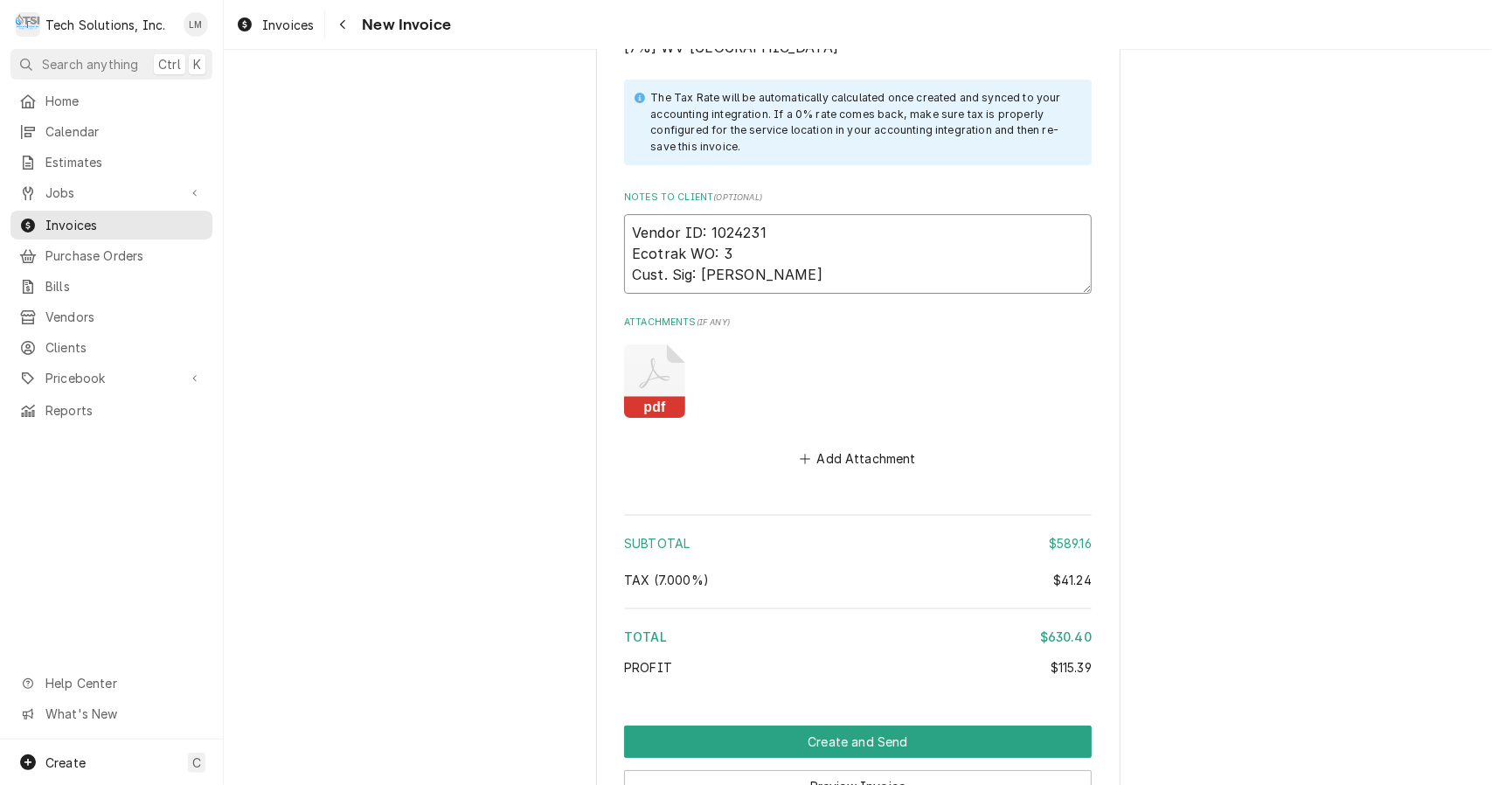
type textarea "Vendor ID: 1024231 Ecotrak WO: Cust. Sig: [PERSON_NAME]"
type textarea "x"
type textarea "Vendor ID: 1024231 Ecotrak WO: Cust. Sig: [PERSON_NAME]"
type textarea "x"
type textarea "Vendor ID: 1024231 Ecotrak WO Cust. Sig: [PERSON_NAME]"
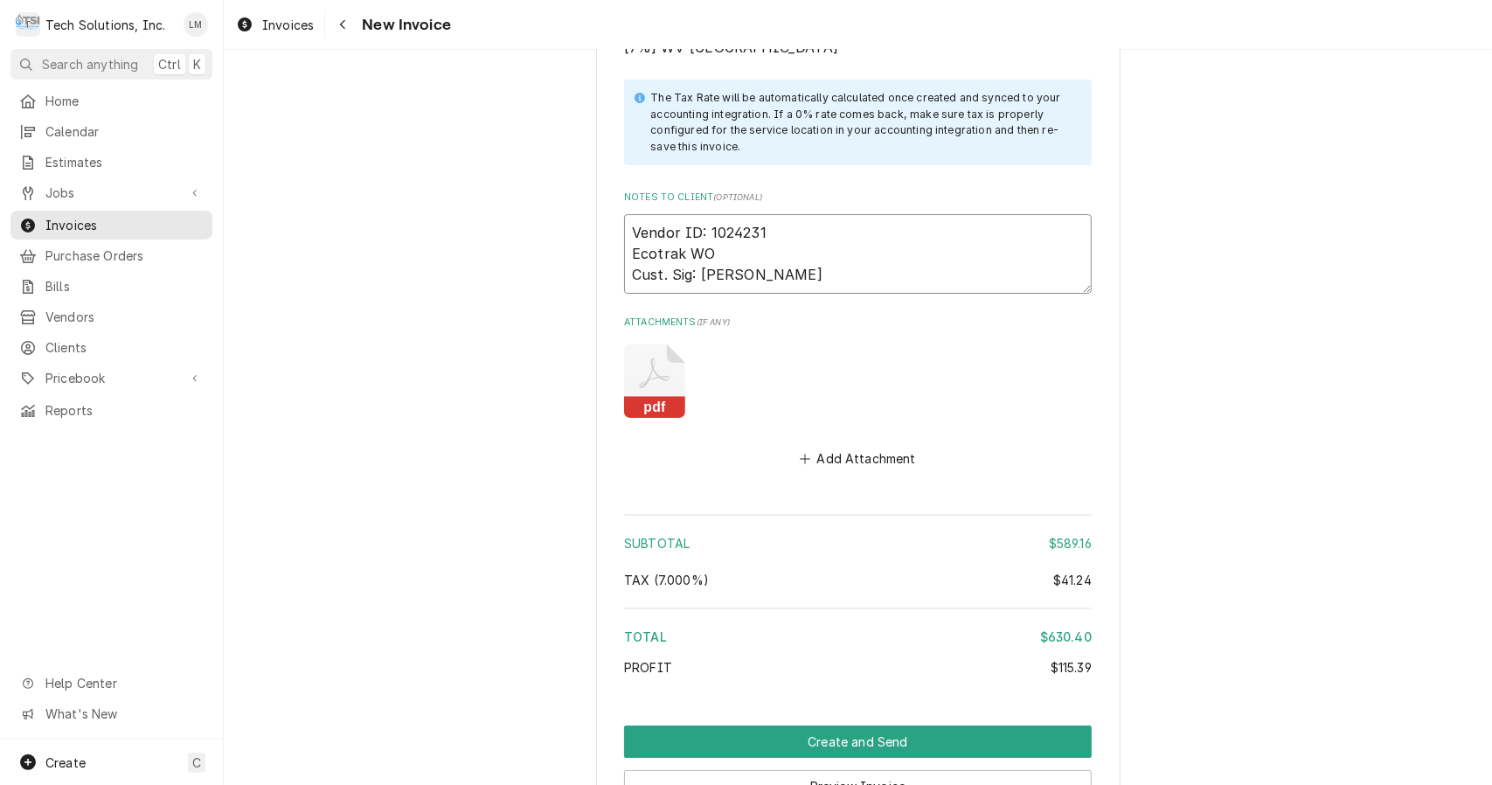
type textarea "x"
type textarea "Vendor ID: 1024231 Ecotrak WO: Cust. Sig: [PERSON_NAME]"
type textarea "x"
type textarea "Vendor ID: 1024231 Ecotrak WO: Cust. Sig: [PERSON_NAME]"
paste textarea "3804127"
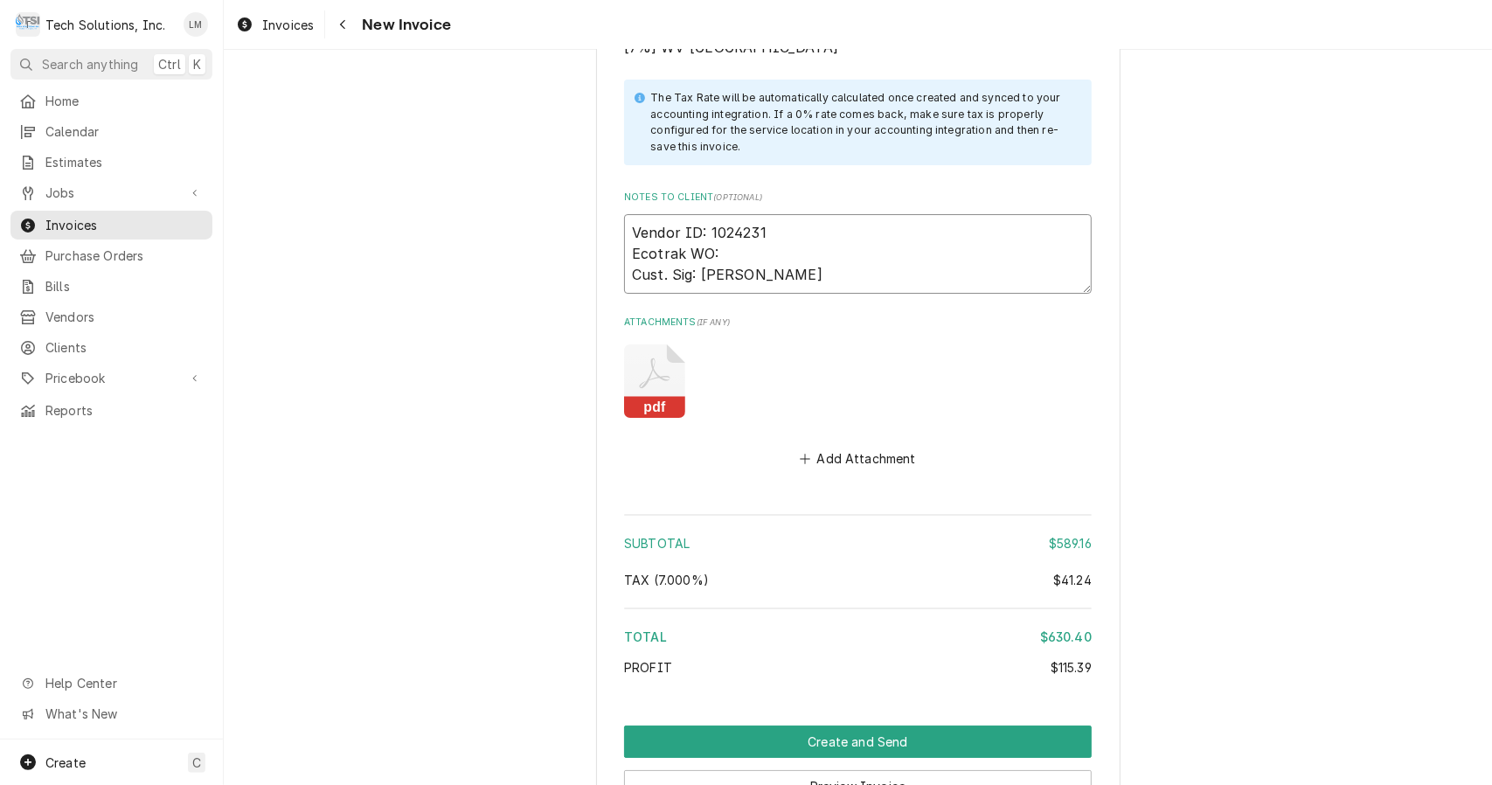
type textarea "x"
type textarea "Vendor ID: 1024231 Ecotrak WO: 3804127 Cust. Sig: [PERSON_NAME]"
click at [948, 770] on button "Preview Invoice" at bounding box center [858, 786] width 468 height 32
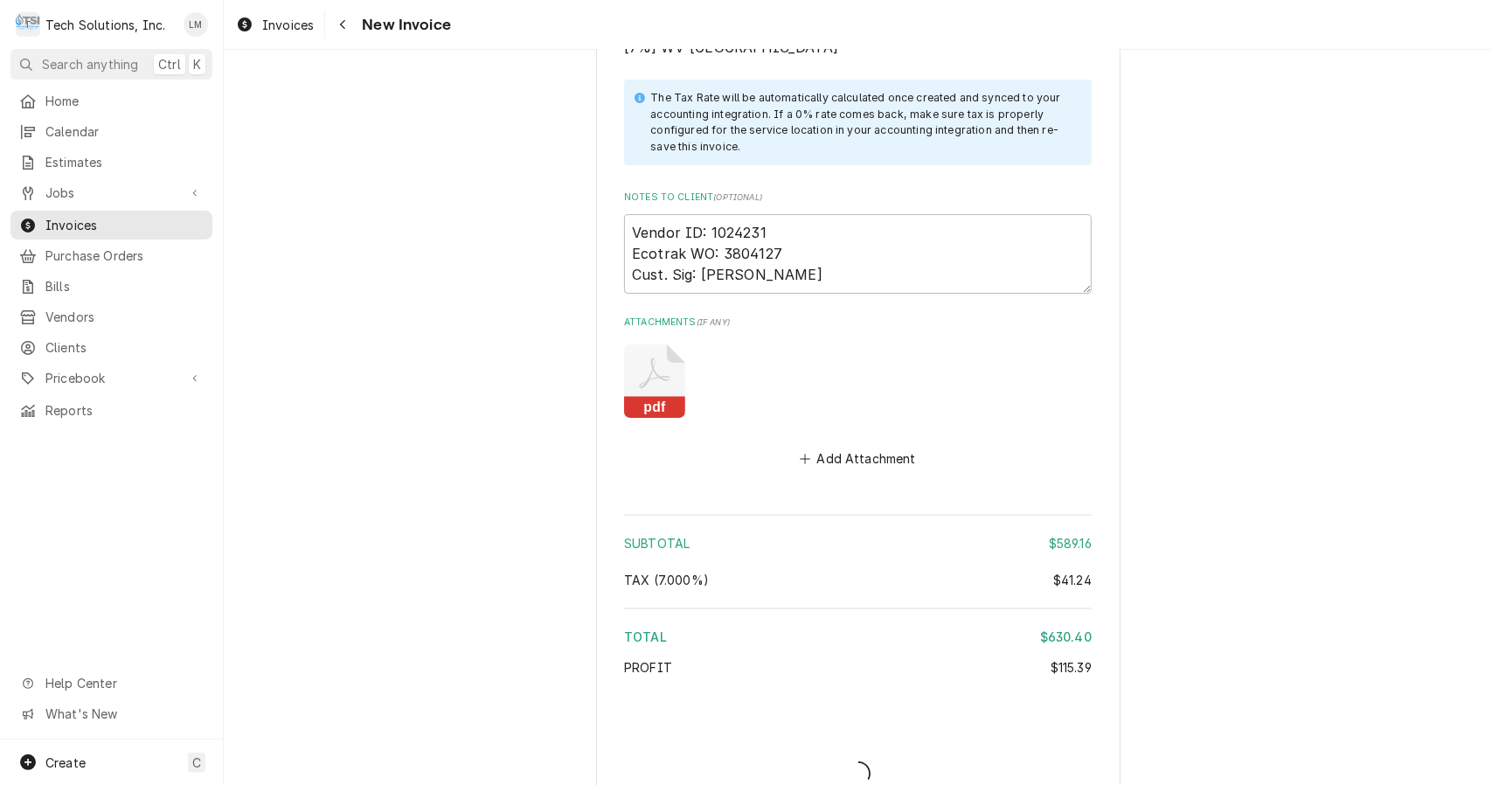
type textarea "x"
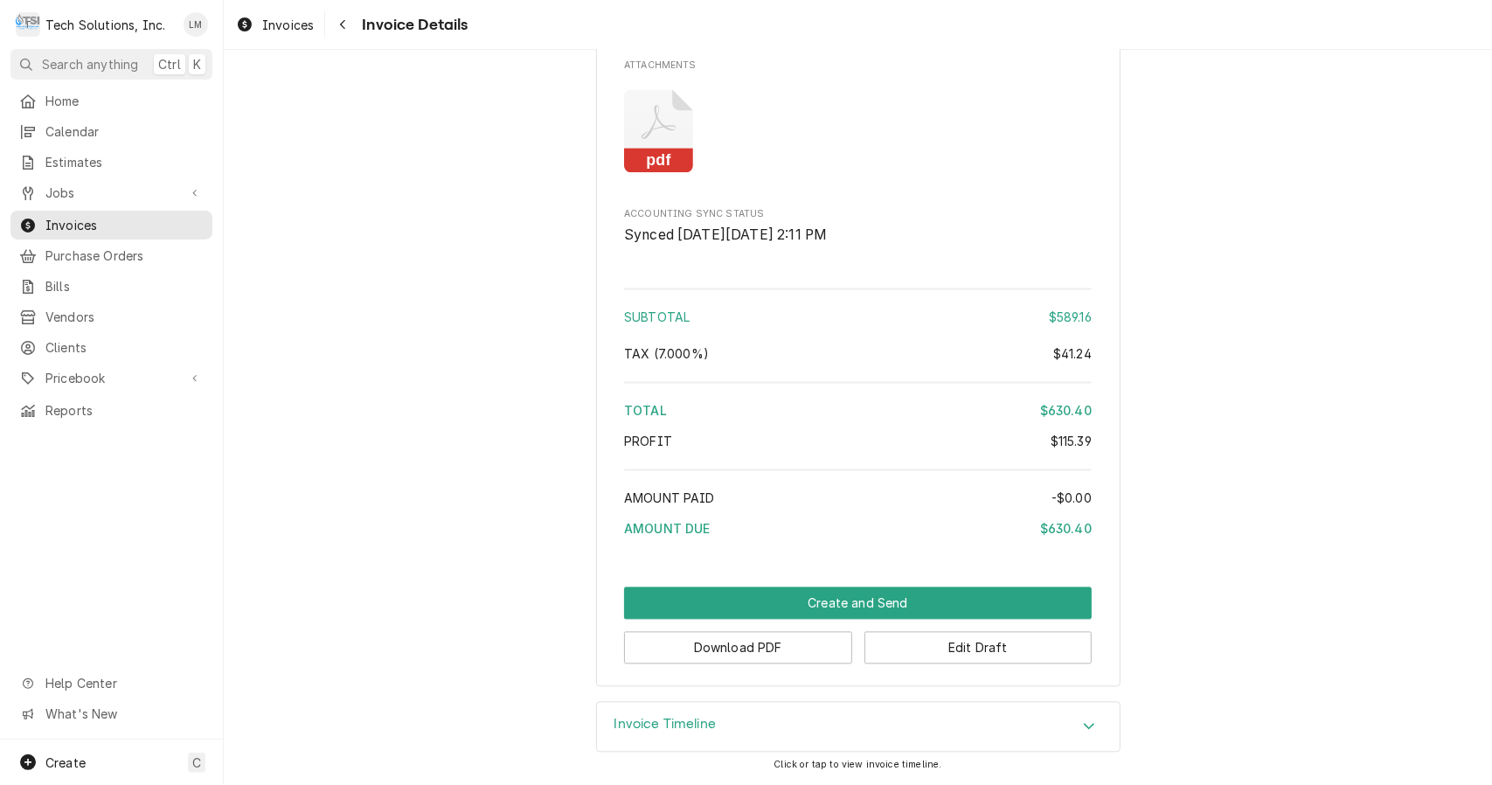
scroll to position [2296, 0]
click at [781, 661] on button "Download PDF" at bounding box center [738, 648] width 228 height 32
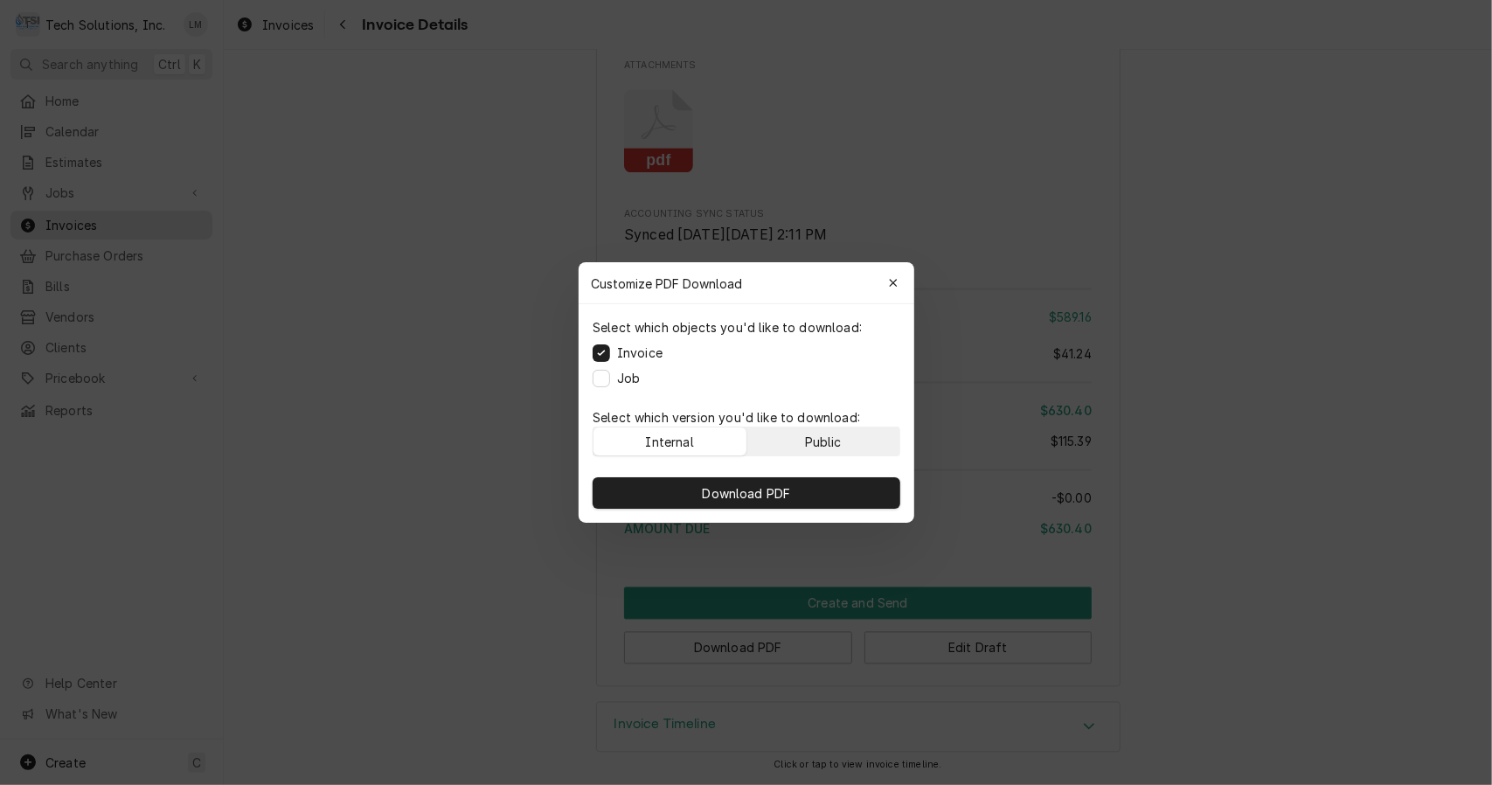
click at [813, 449] on button "Public" at bounding box center [823, 441] width 153 height 28
click at [817, 444] on div "Public" at bounding box center [822, 442] width 37 height 18
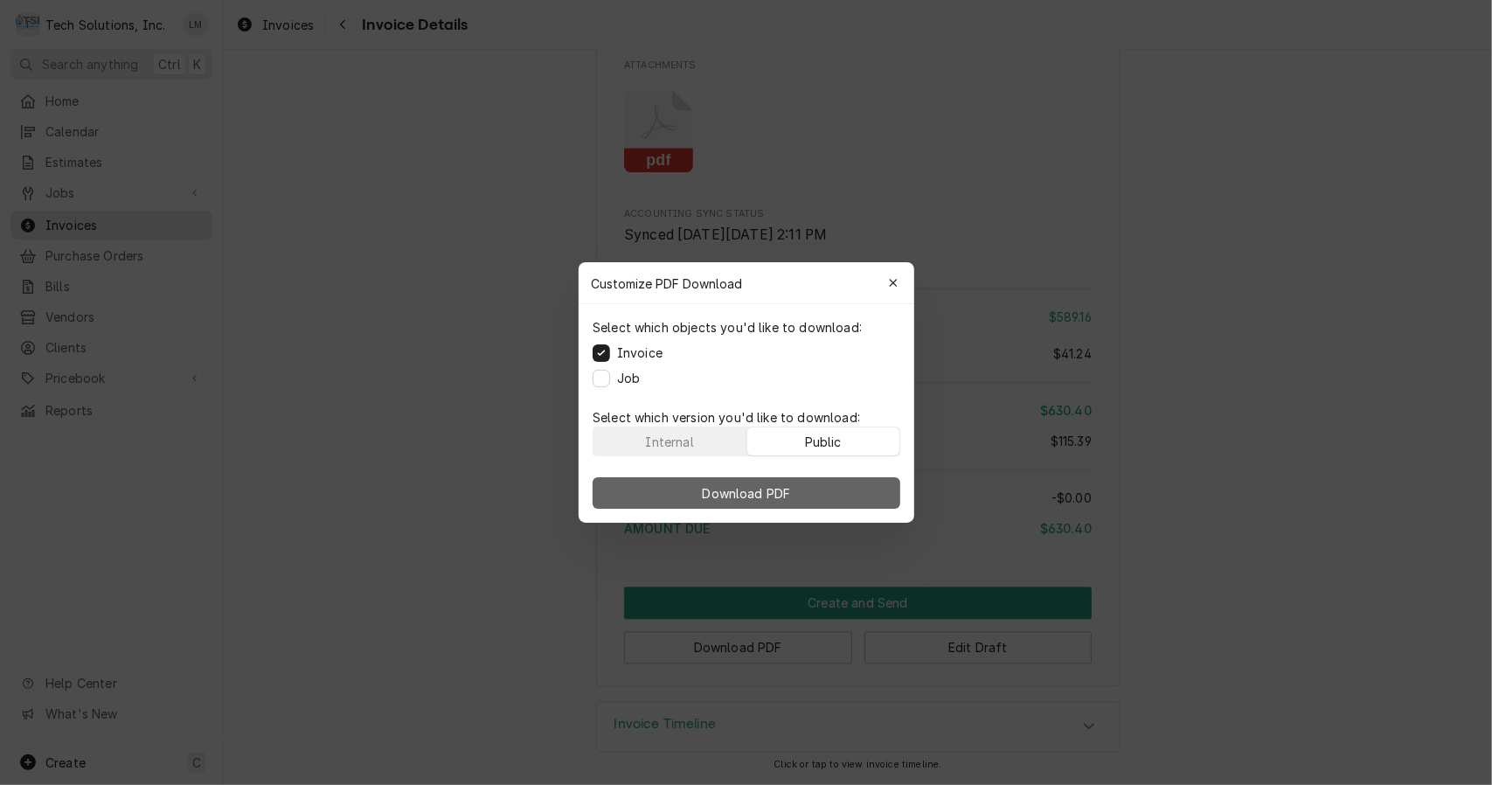
click at [807, 495] on button "Download PDF" at bounding box center [747, 492] width 308 height 31
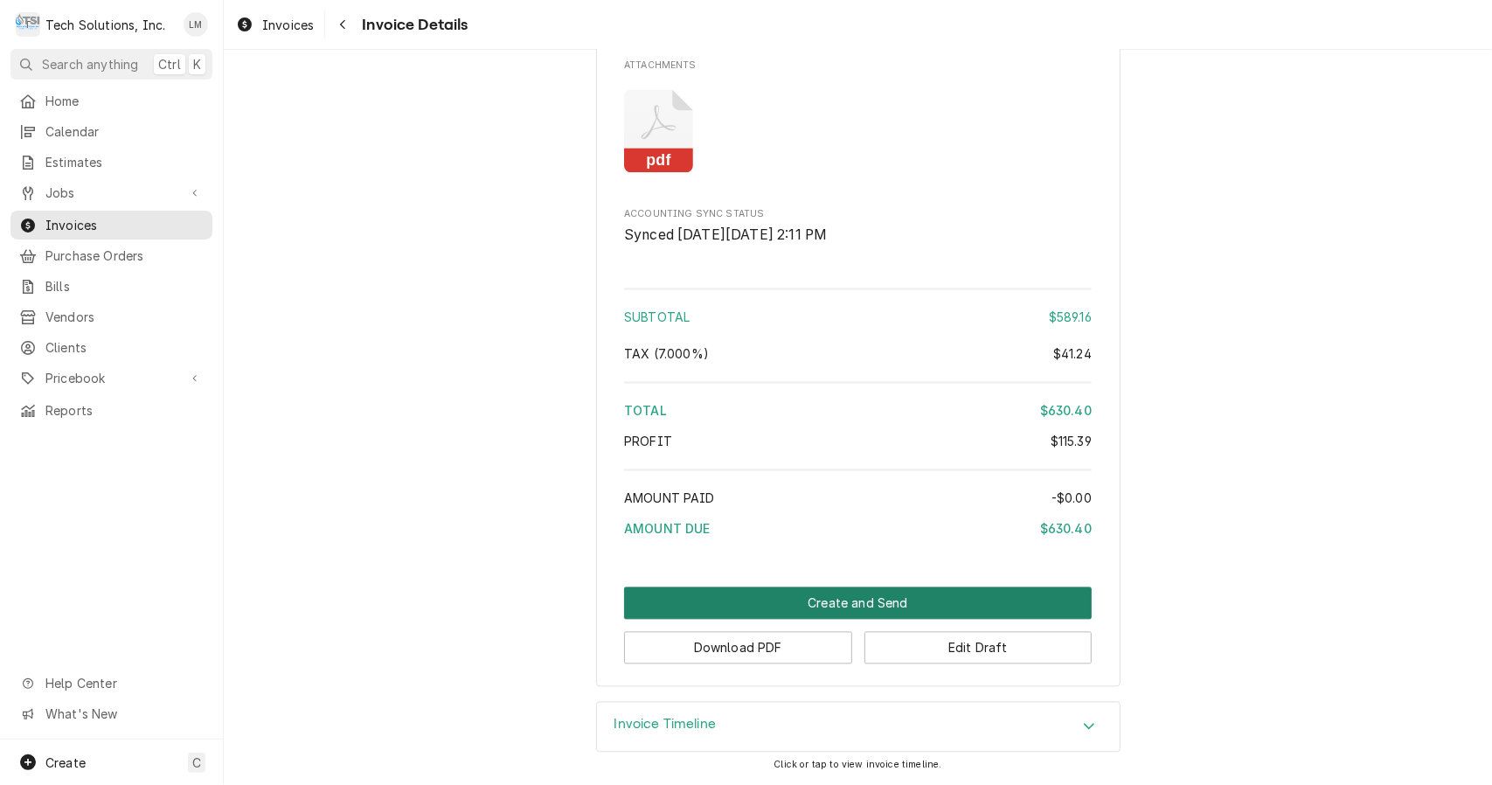
click at [878, 617] on button "Create and Send" at bounding box center [858, 603] width 468 height 32
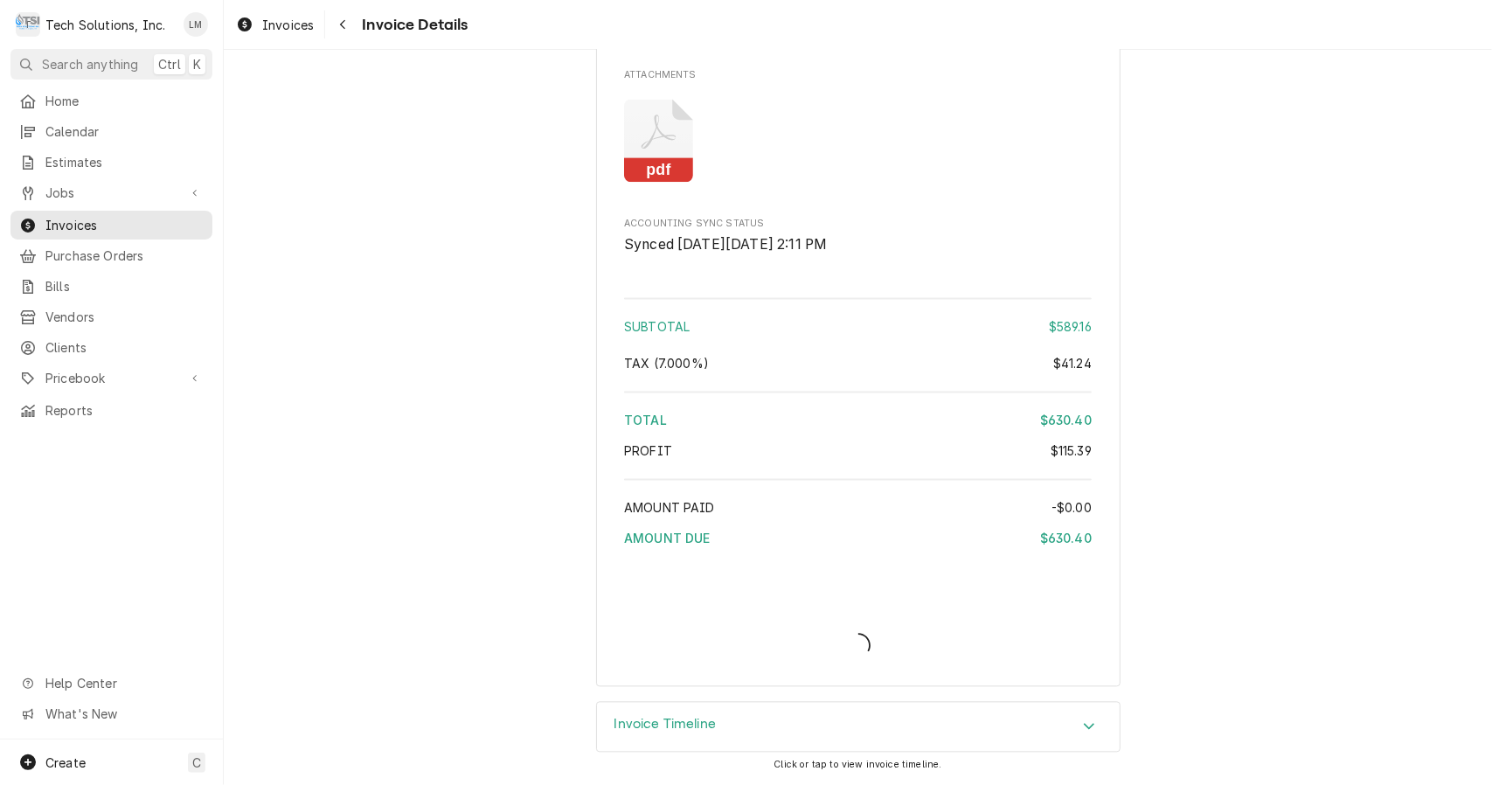
scroll to position [2285, 0]
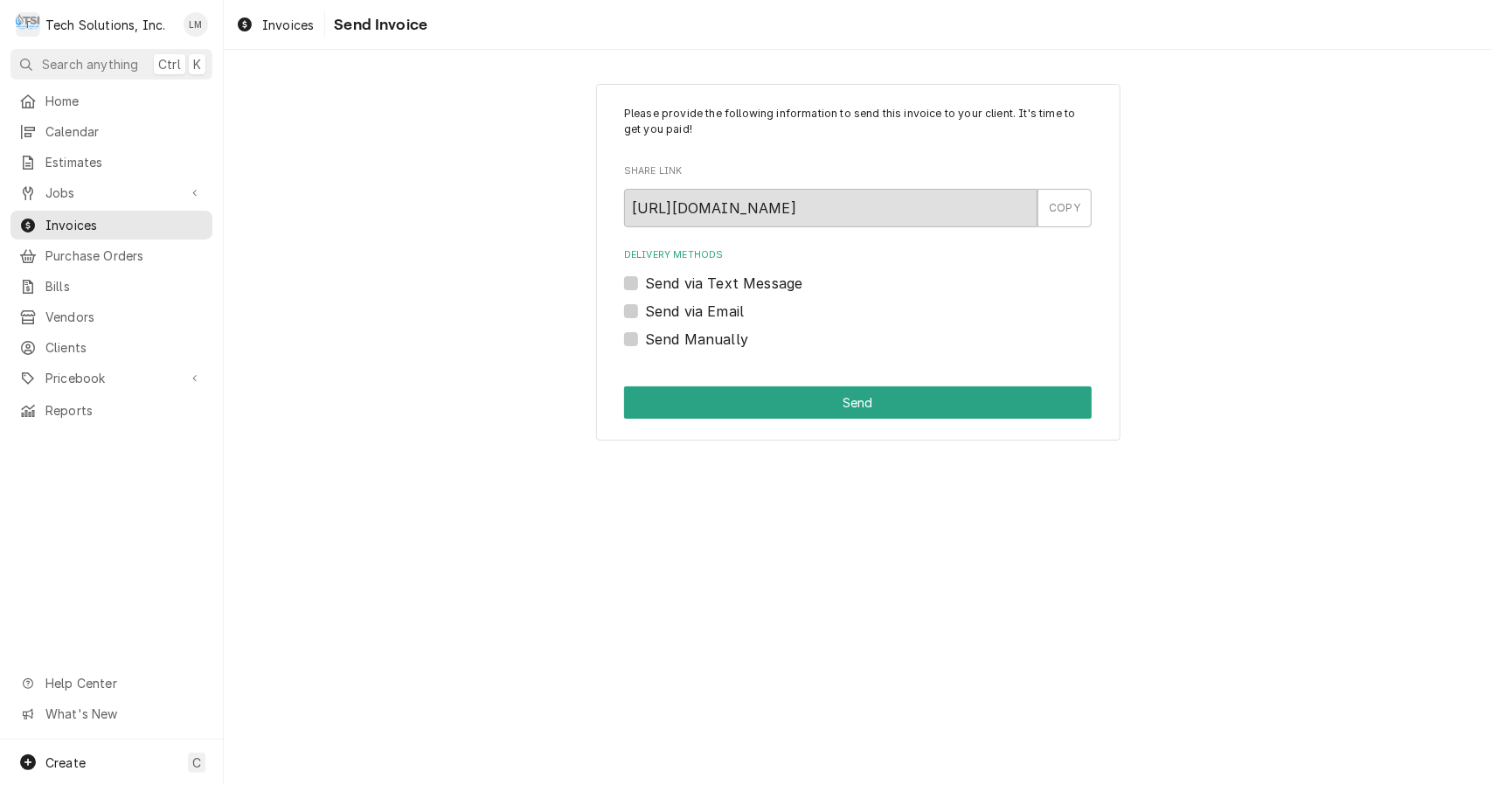
click at [673, 339] on label "Send Manually" at bounding box center [696, 339] width 103 height 21
click at [673, 339] on input "Send Manually" at bounding box center [879, 348] width 468 height 38
checkbox input "true"
click at [698, 407] on button "Send" at bounding box center [858, 402] width 468 height 32
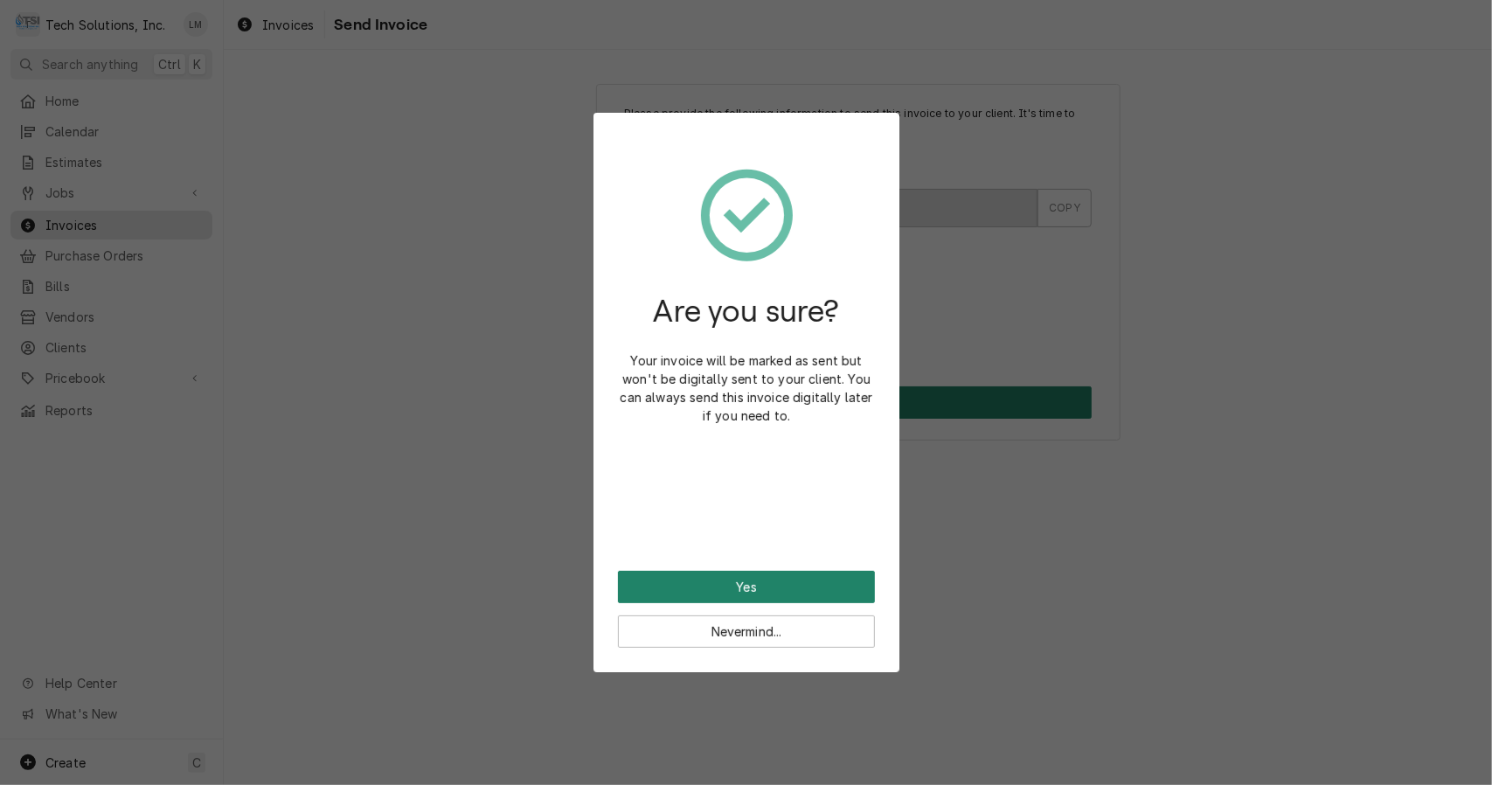
click at [773, 587] on button "Yes" at bounding box center [746, 587] width 257 height 32
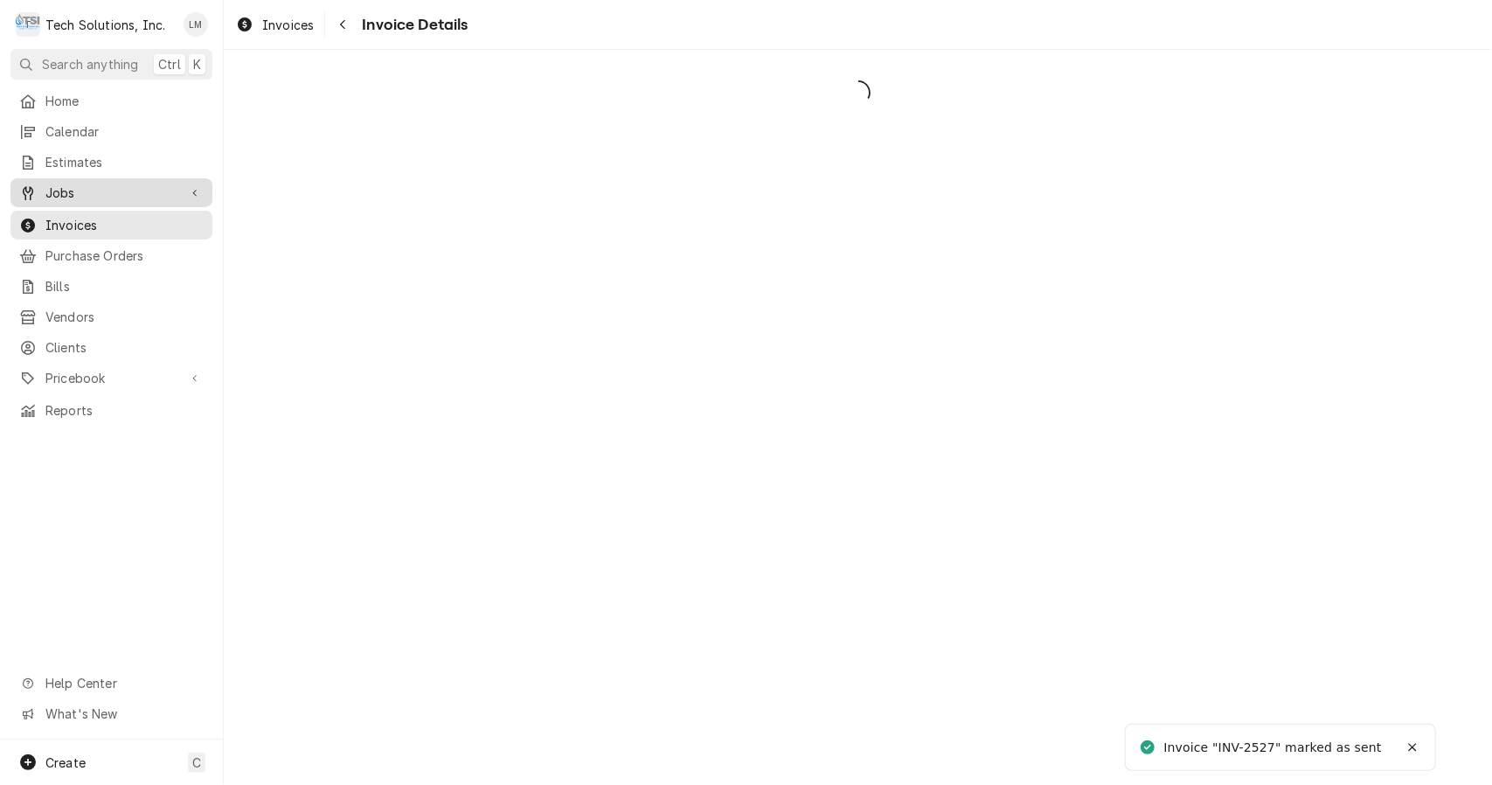
click at [57, 189] on span "Jobs" at bounding box center [111, 193] width 132 height 18
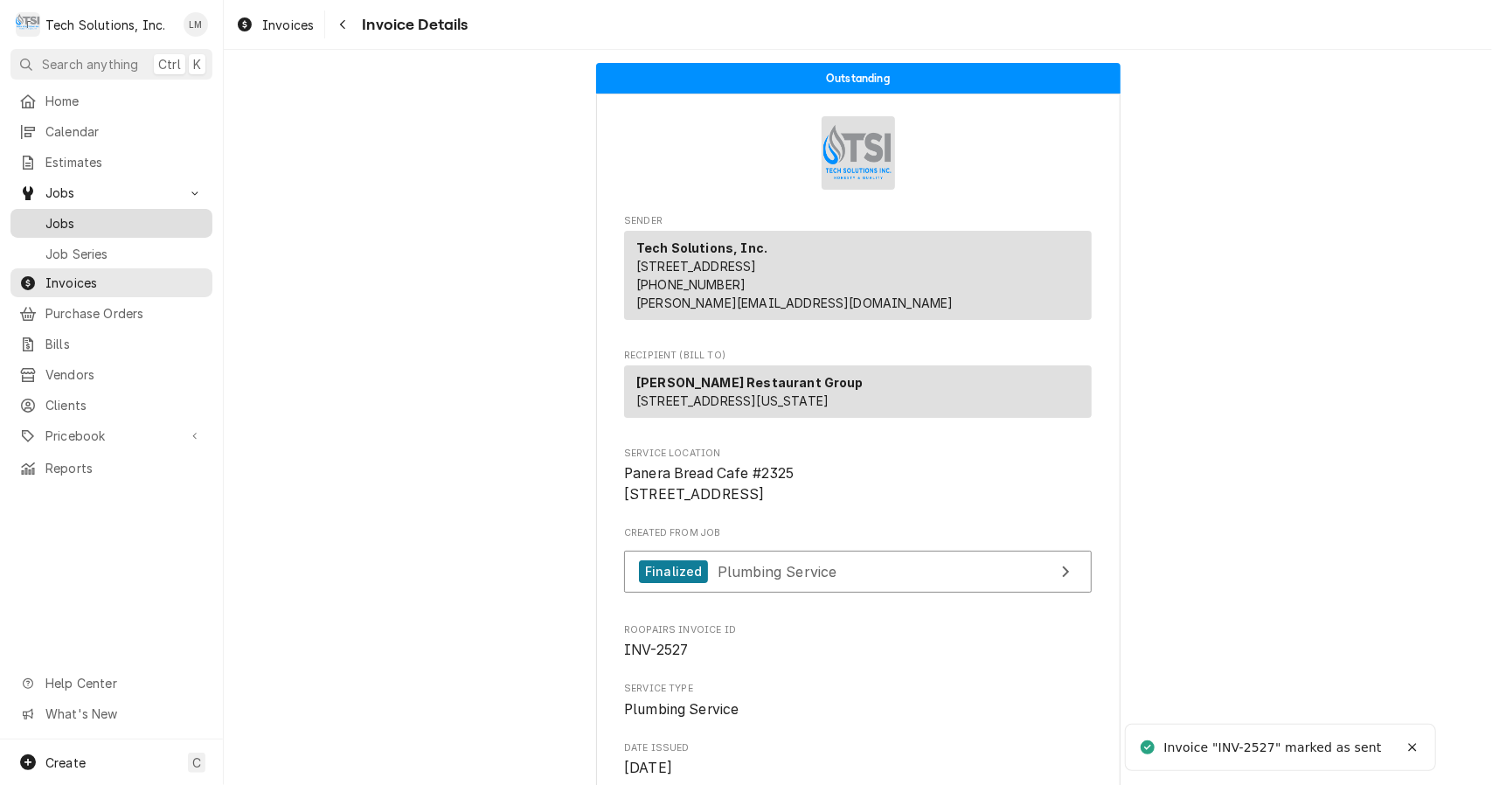
click at [73, 227] on link "Jobs" at bounding box center [111, 223] width 202 height 29
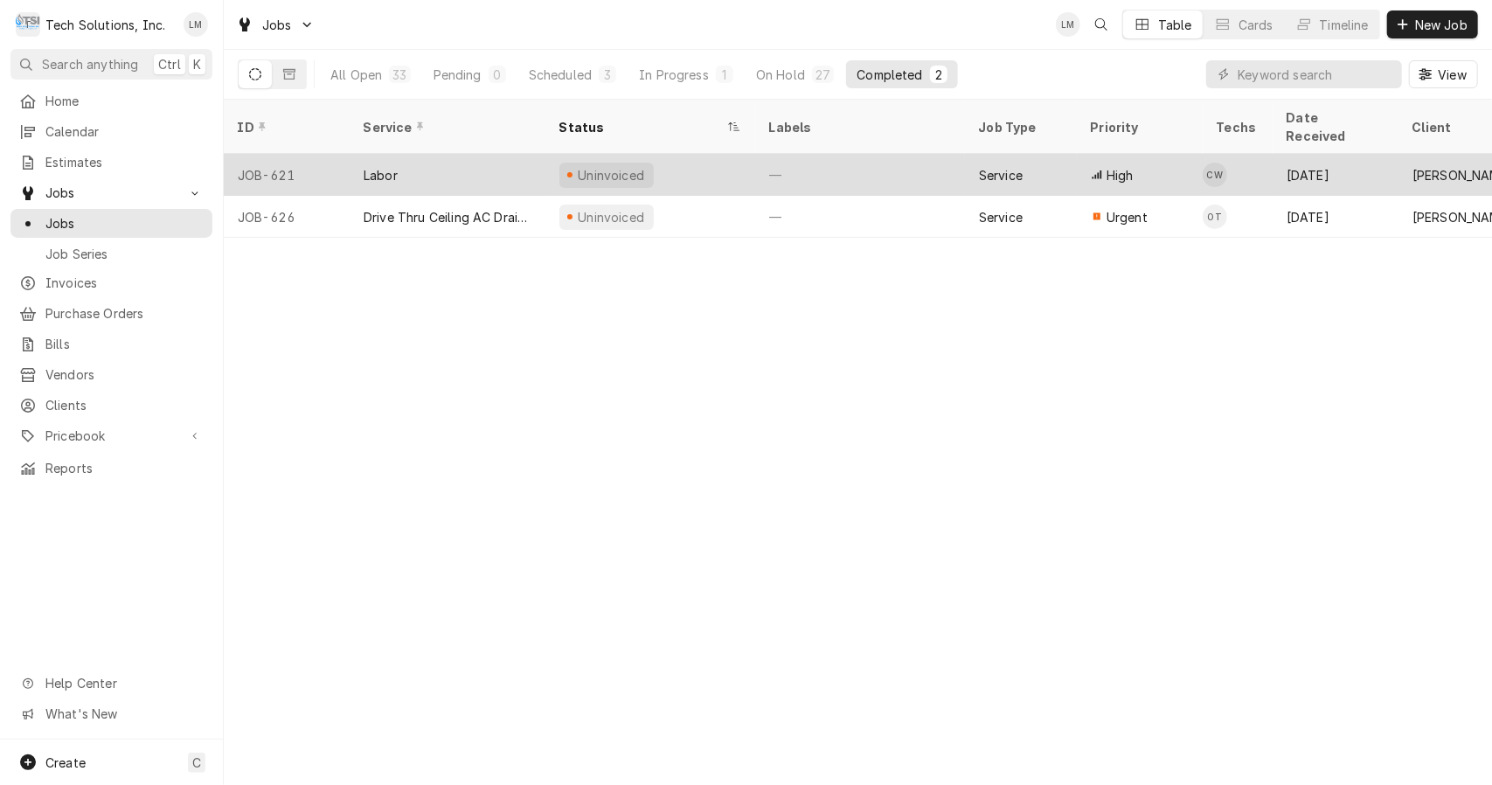
click at [396, 166] on div "Labor" at bounding box center [381, 175] width 34 height 18
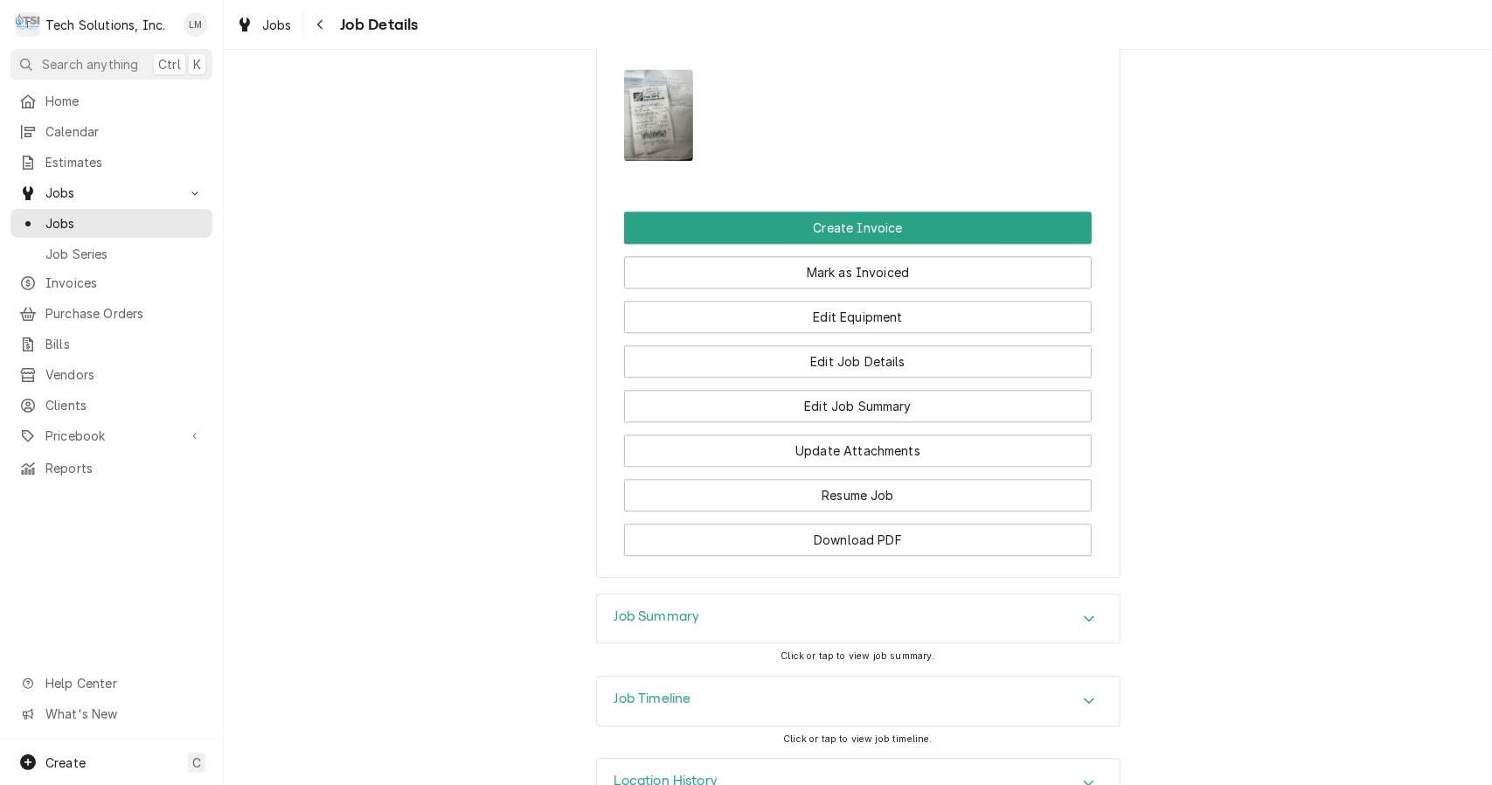
scroll to position [2808, 0]
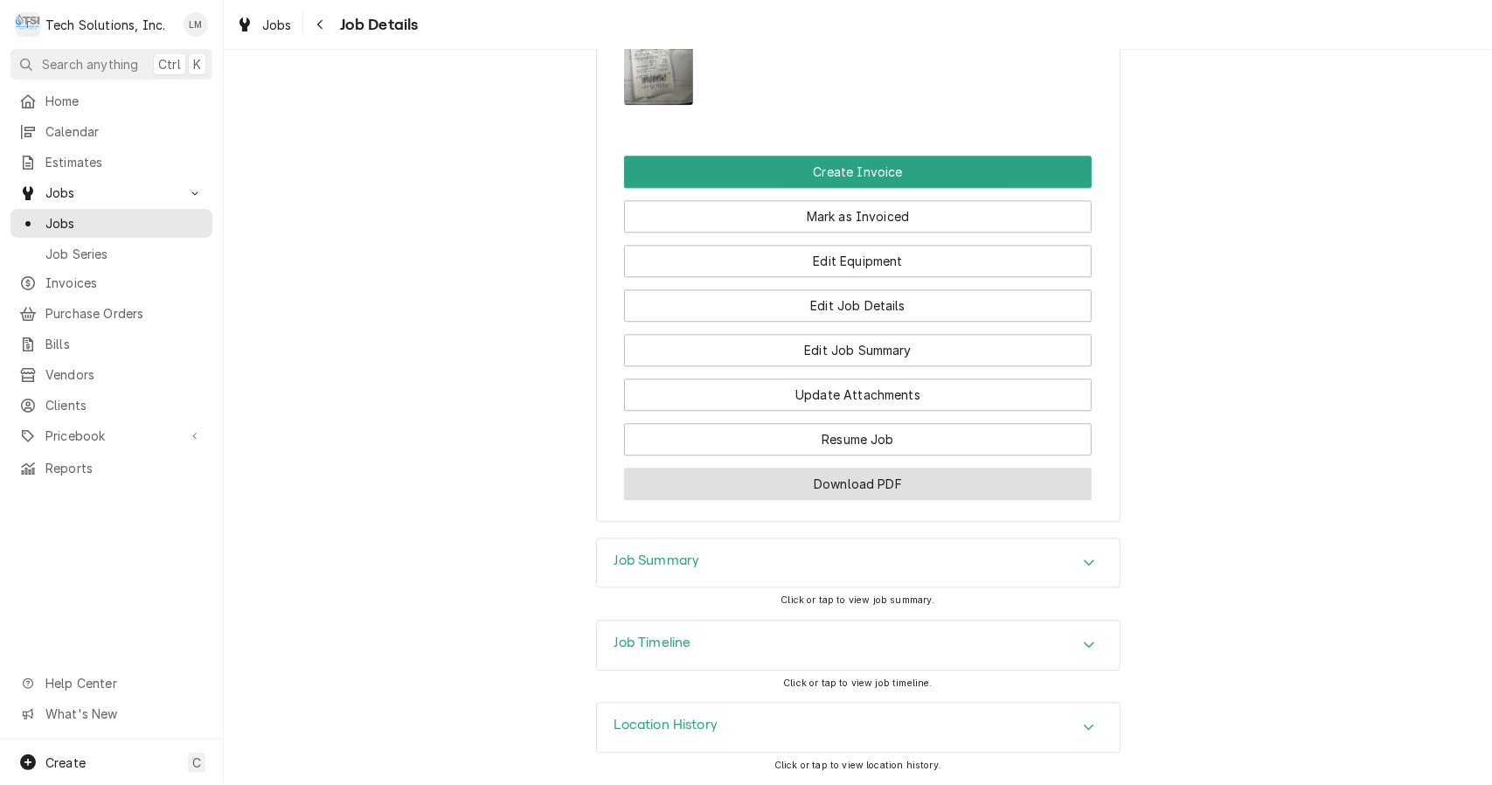
click at [1014, 480] on button "Download PDF" at bounding box center [858, 484] width 468 height 32
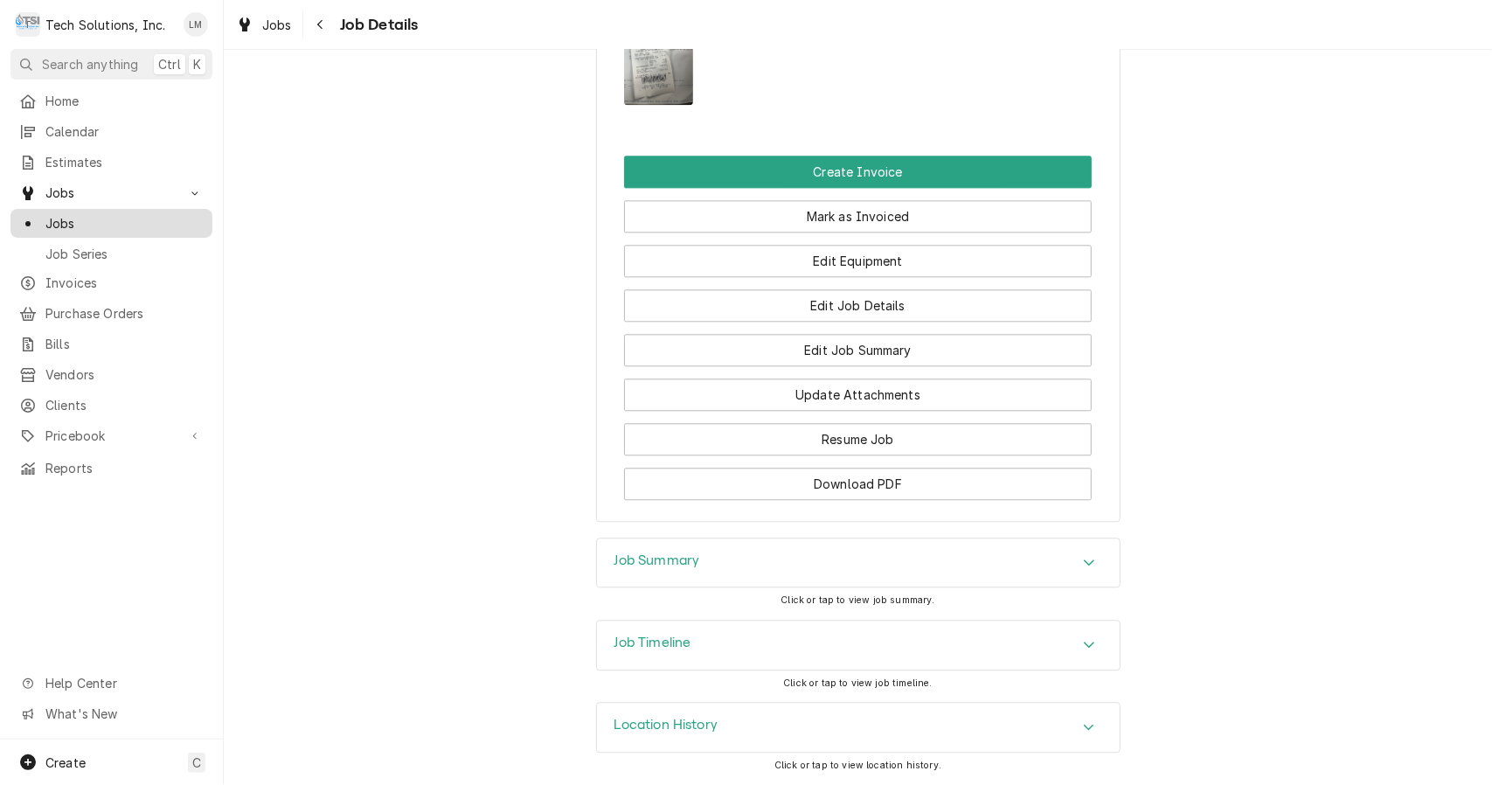
click at [52, 226] on div "Jobs" at bounding box center [111, 223] width 195 height 22
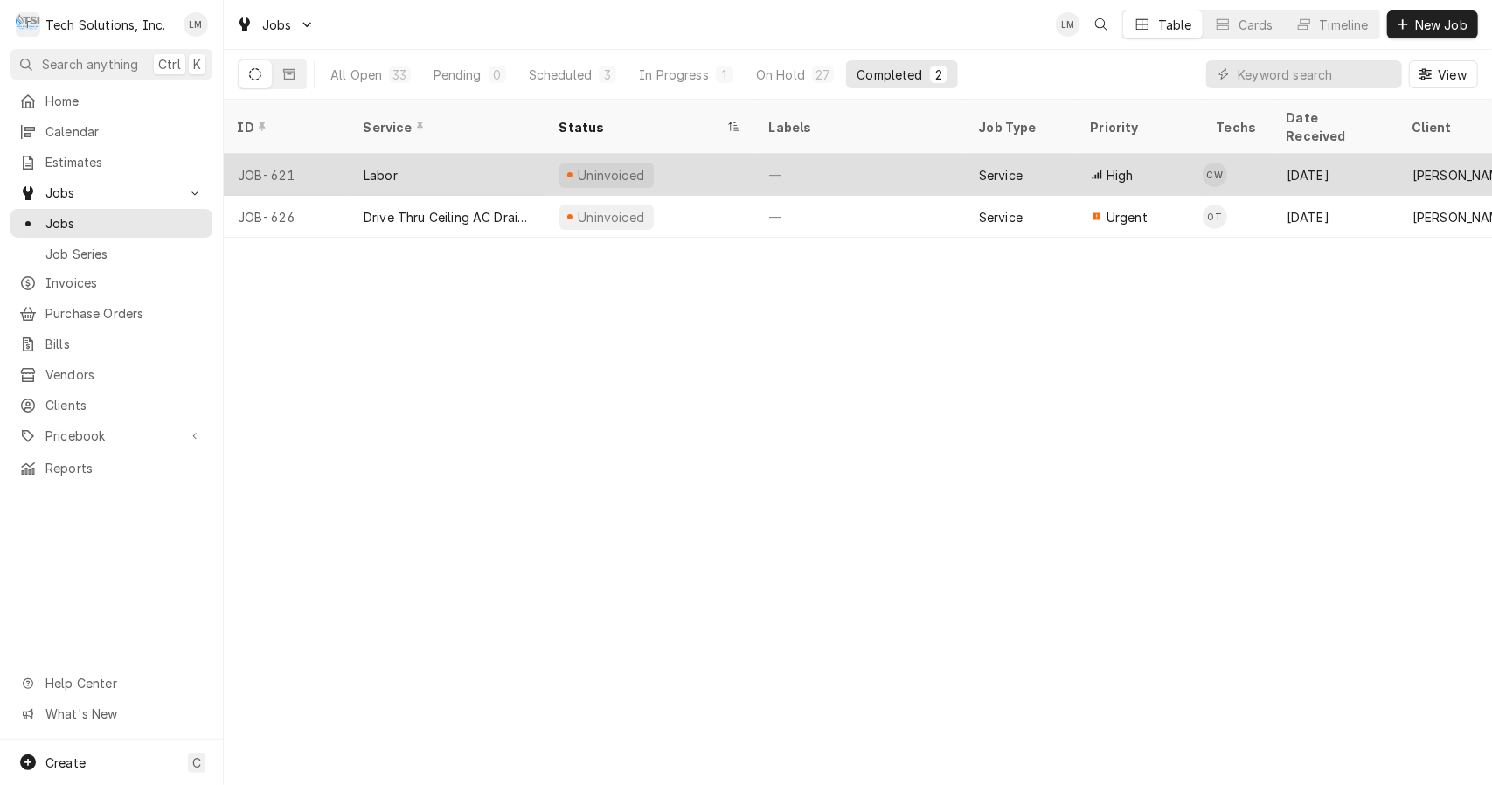
click at [378, 166] on div "Labor" at bounding box center [381, 175] width 34 height 18
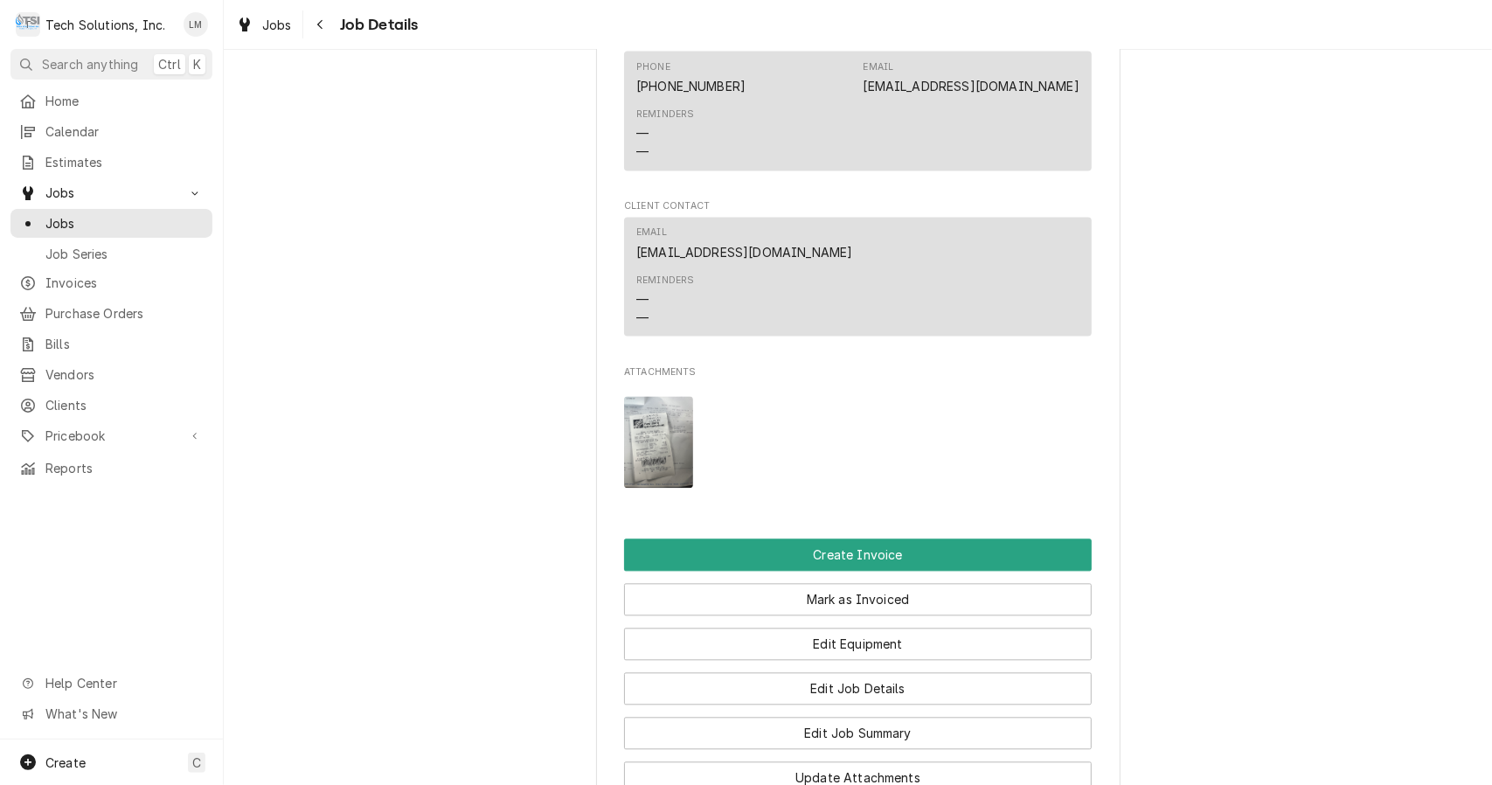
scroll to position [2808, 0]
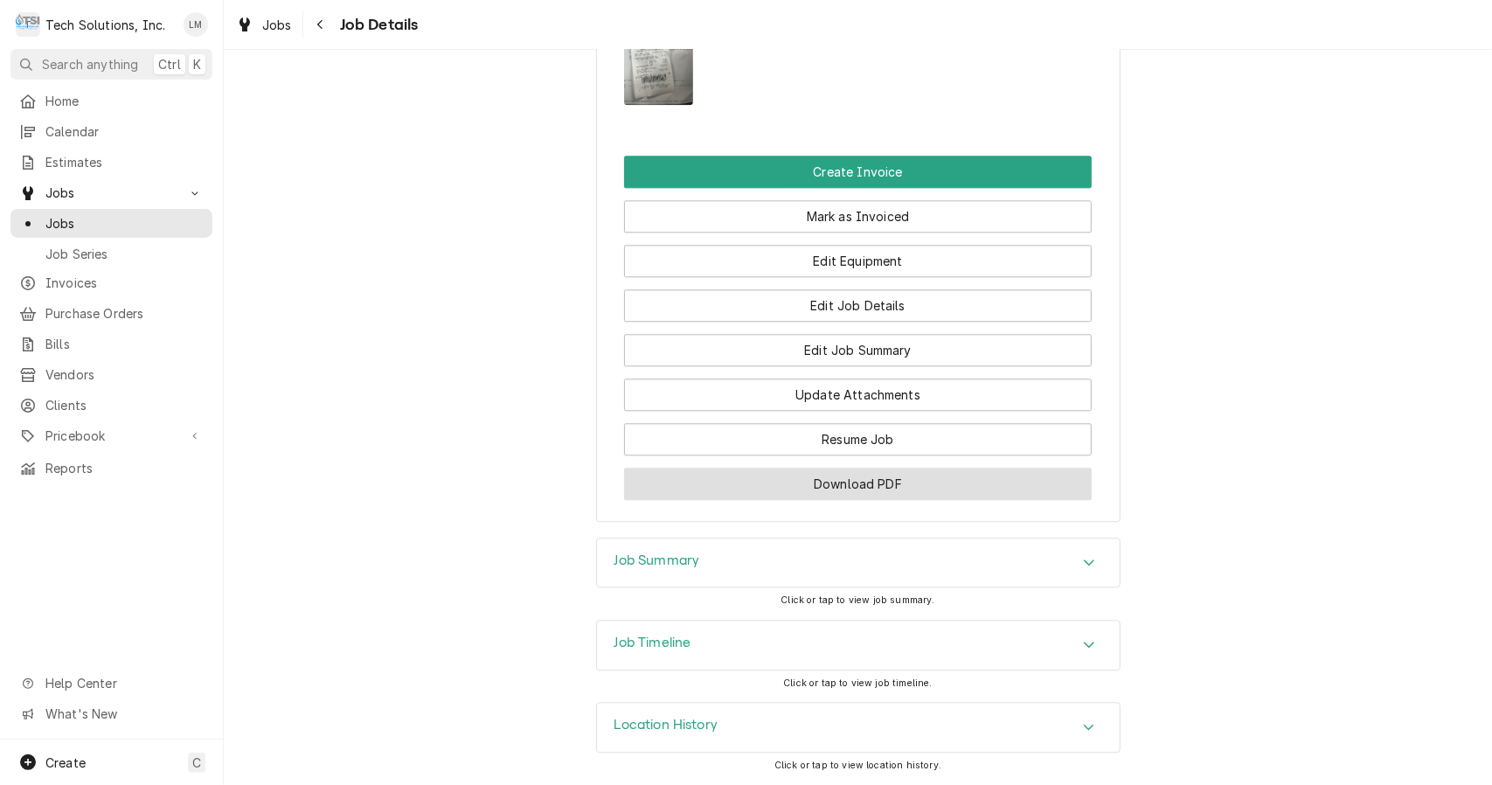
click at [909, 486] on button "Download PDF" at bounding box center [858, 484] width 468 height 32
